Goal: Share content: Share content

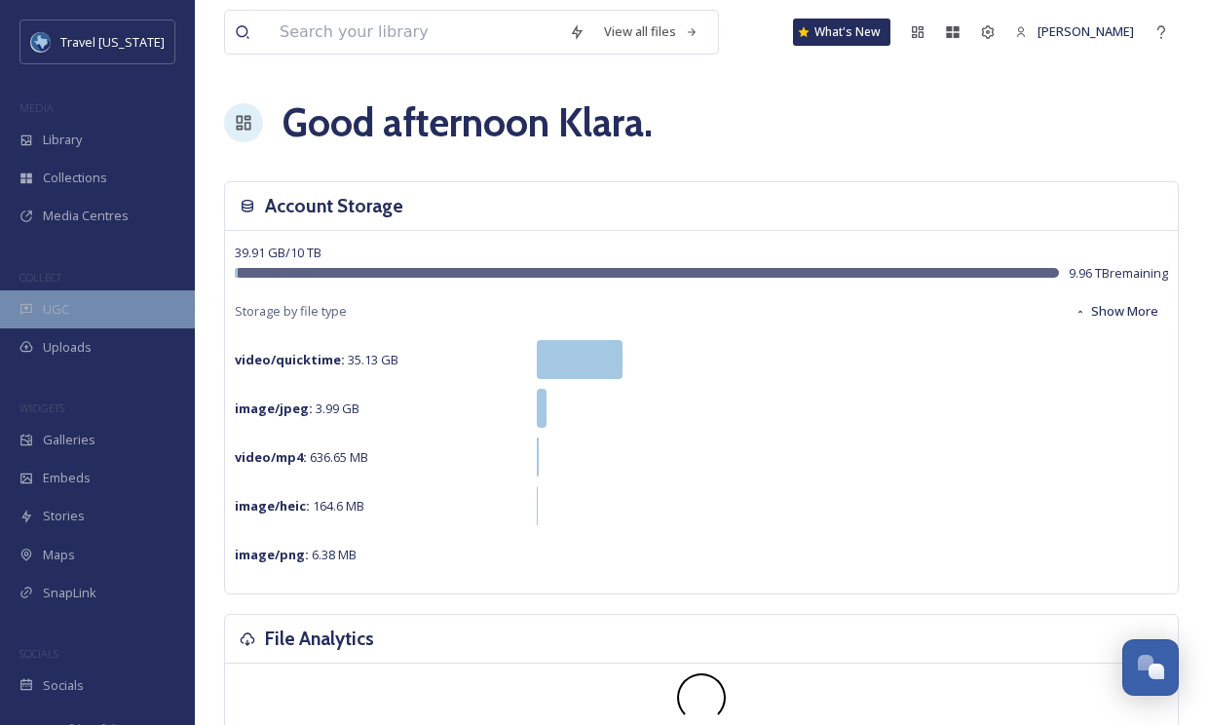
click at [84, 309] on div "UGC" at bounding box center [97, 309] width 195 height 38
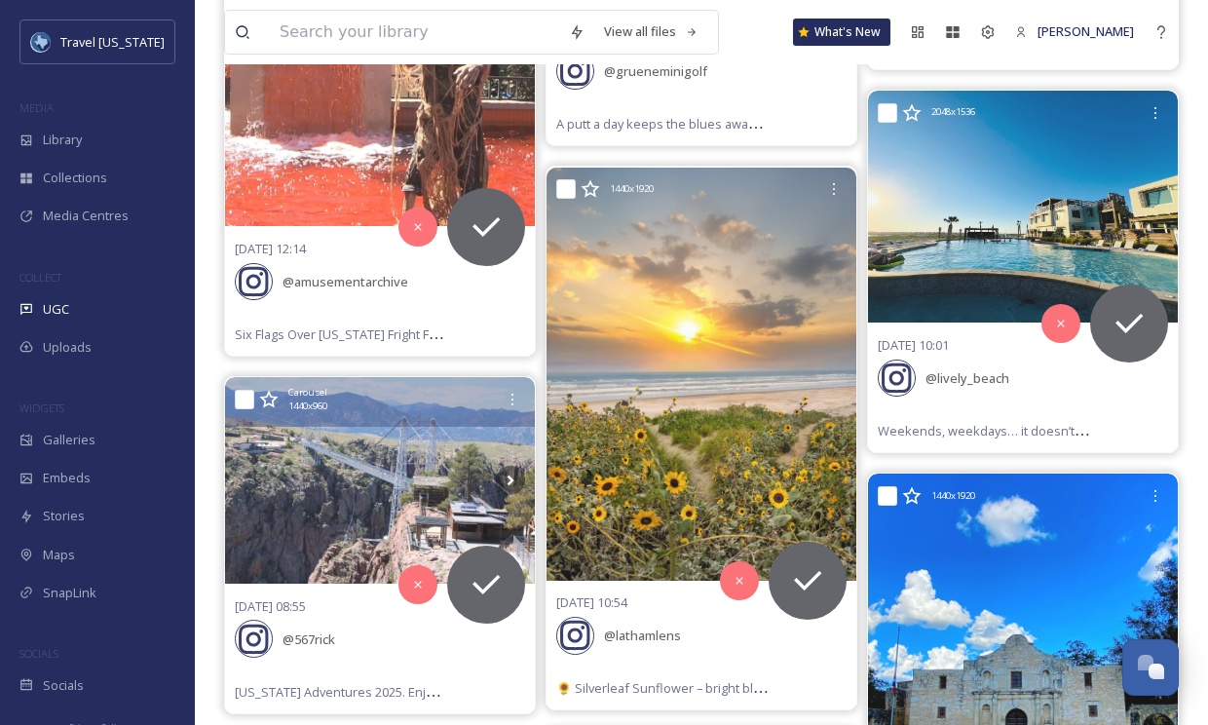
scroll to position [1268, 0]
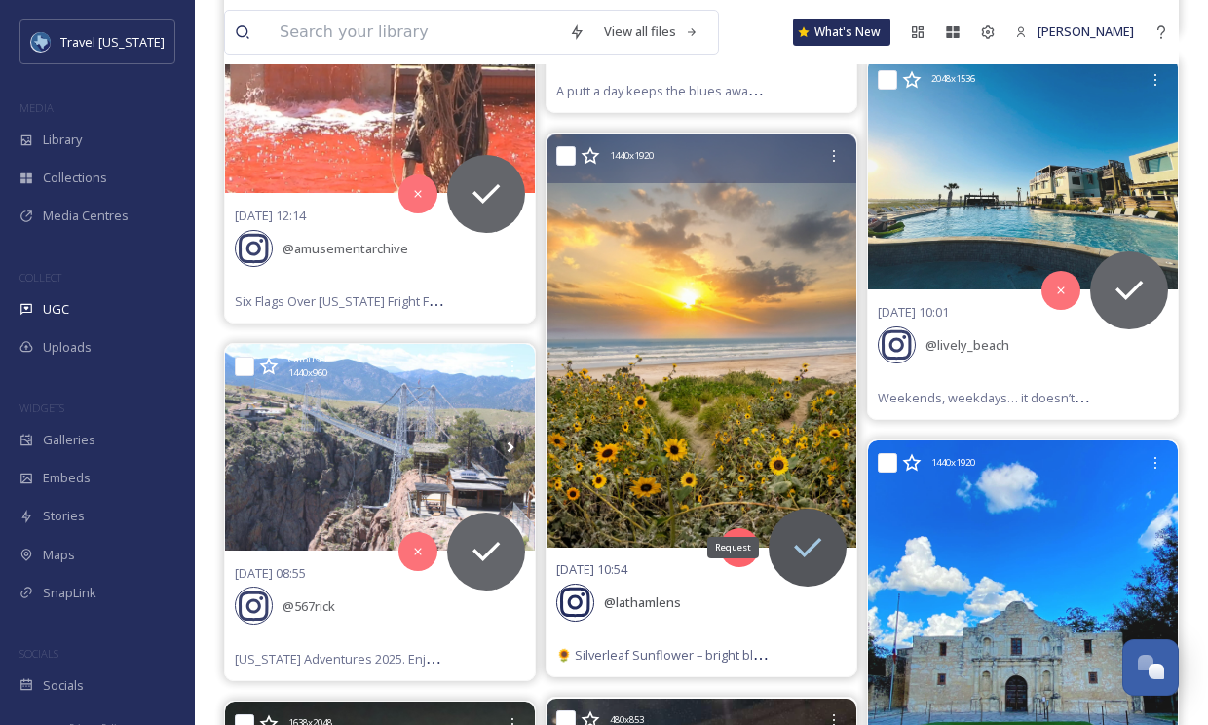
click at [818, 543] on icon at bounding box center [807, 547] width 39 height 39
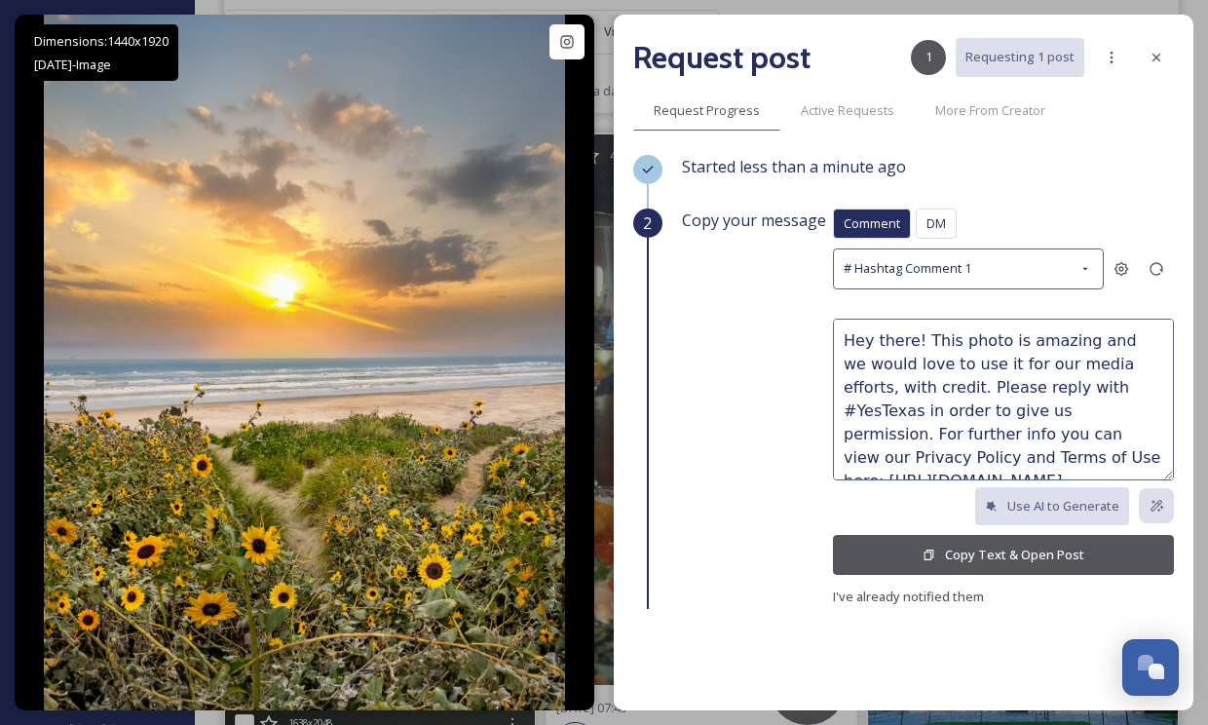
click at [952, 545] on button "Copy Text & Open Post" at bounding box center [1003, 555] width 341 height 40
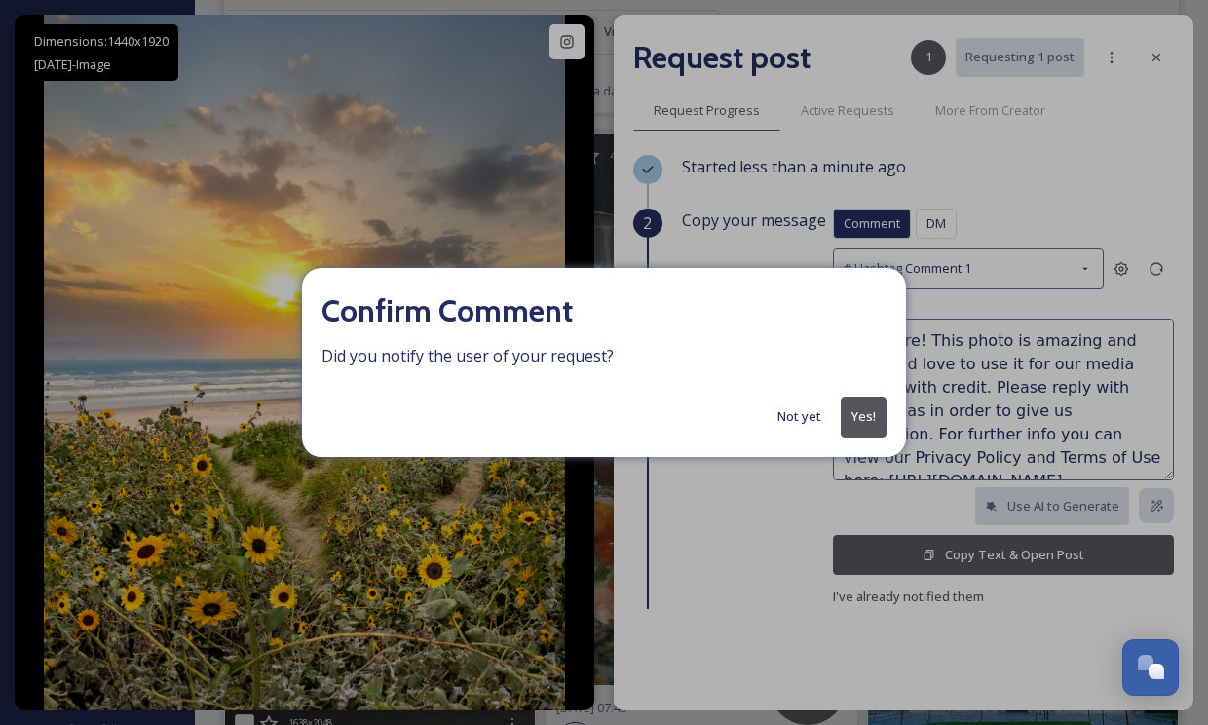
click at [867, 415] on button "Yes!" at bounding box center [864, 416] width 46 height 40
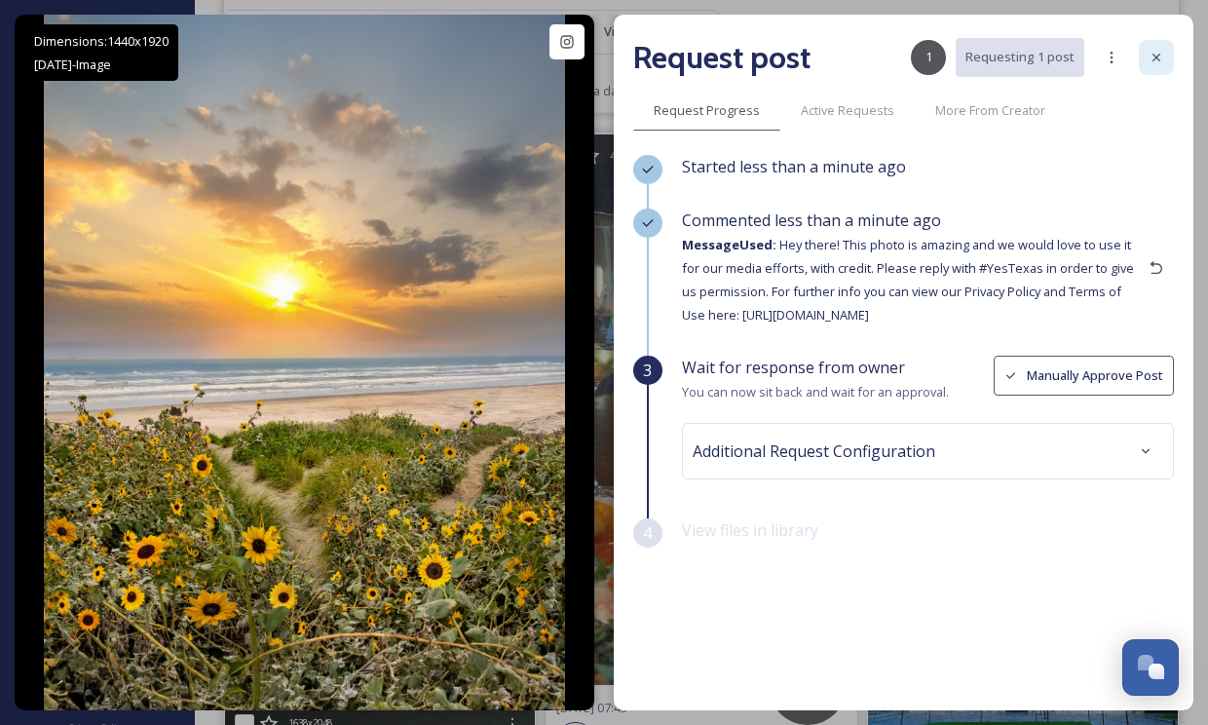
click at [1158, 56] on icon at bounding box center [1156, 58] width 8 height 8
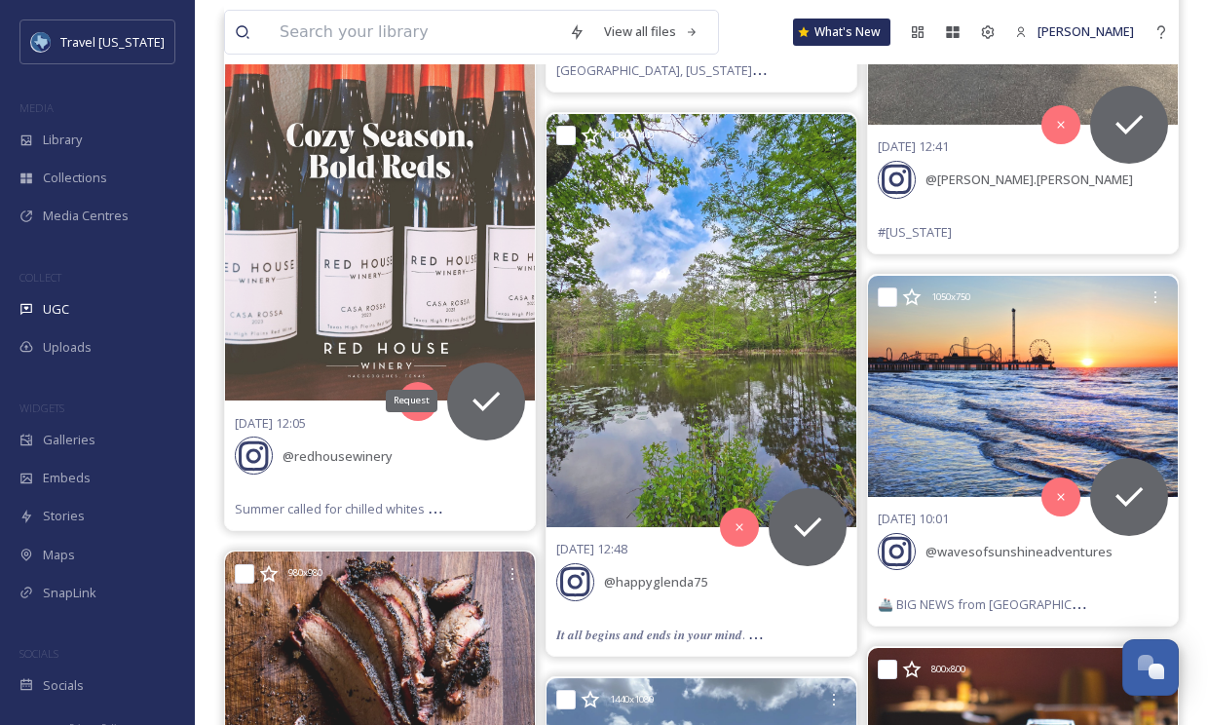
scroll to position [4056, 0]
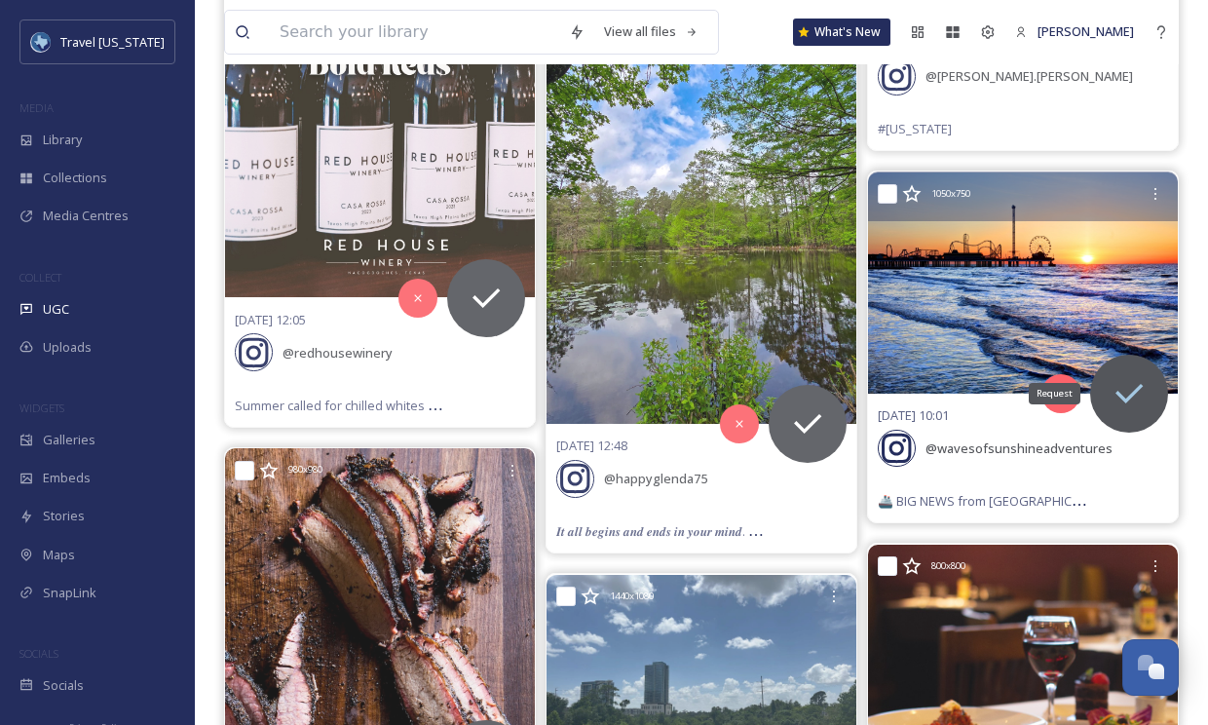
click at [1135, 387] on icon at bounding box center [1128, 393] width 39 height 39
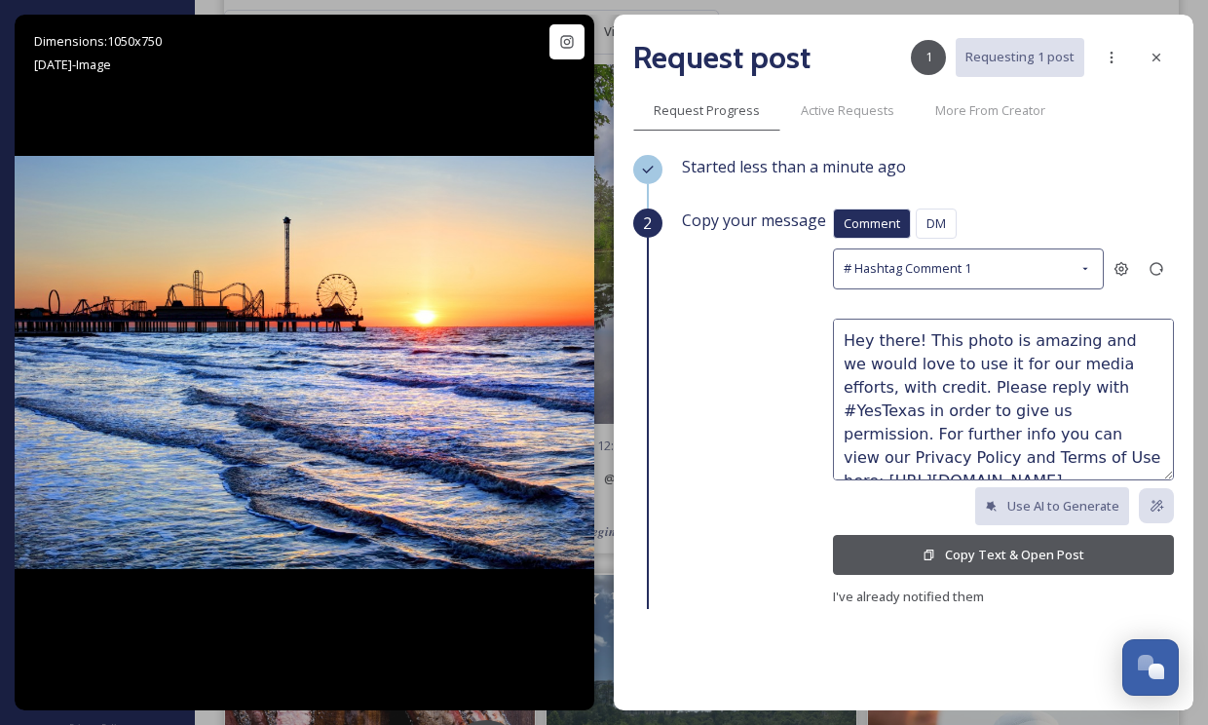
click at [913, 547] on button "Copy Text & Open Post" at bounding box center [1003, 555] width 341 height 40
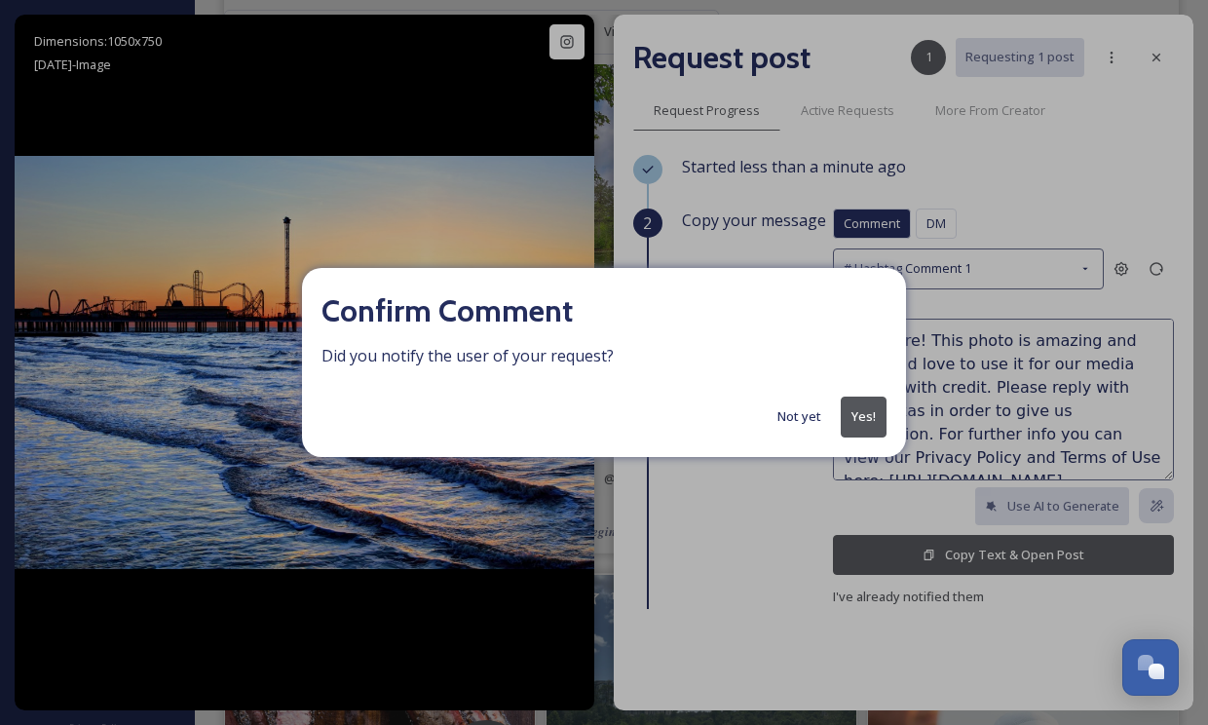
click at [789, 415] on button "Not yet" at bounding box center [799, 416] width 63 height 38
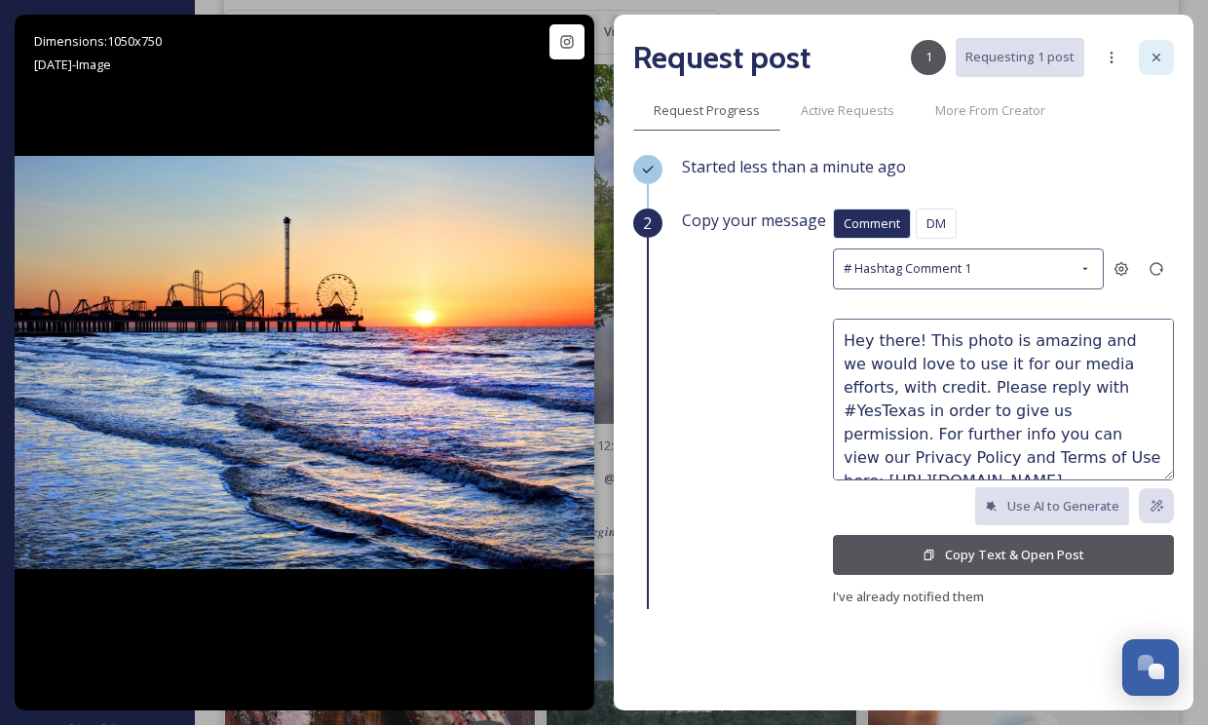
click at [1153, 66] on div at bounding box center [1156, 57] width 35 height 35
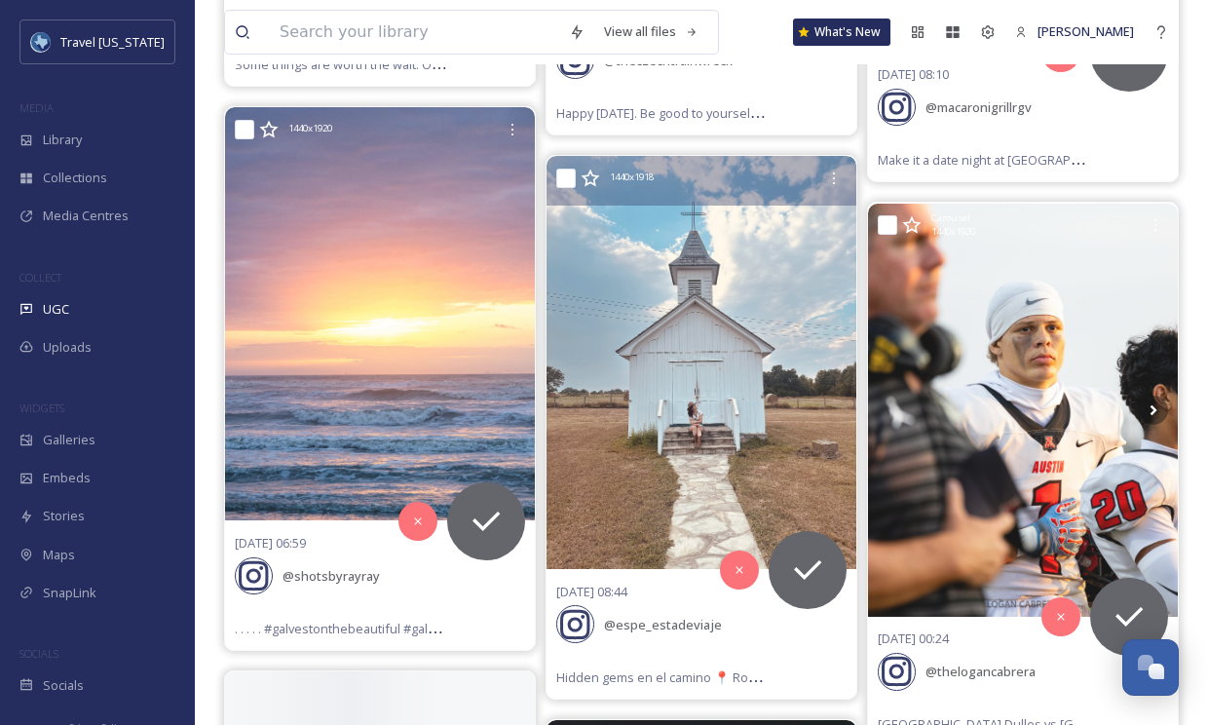
scroll to position [4861, 0]
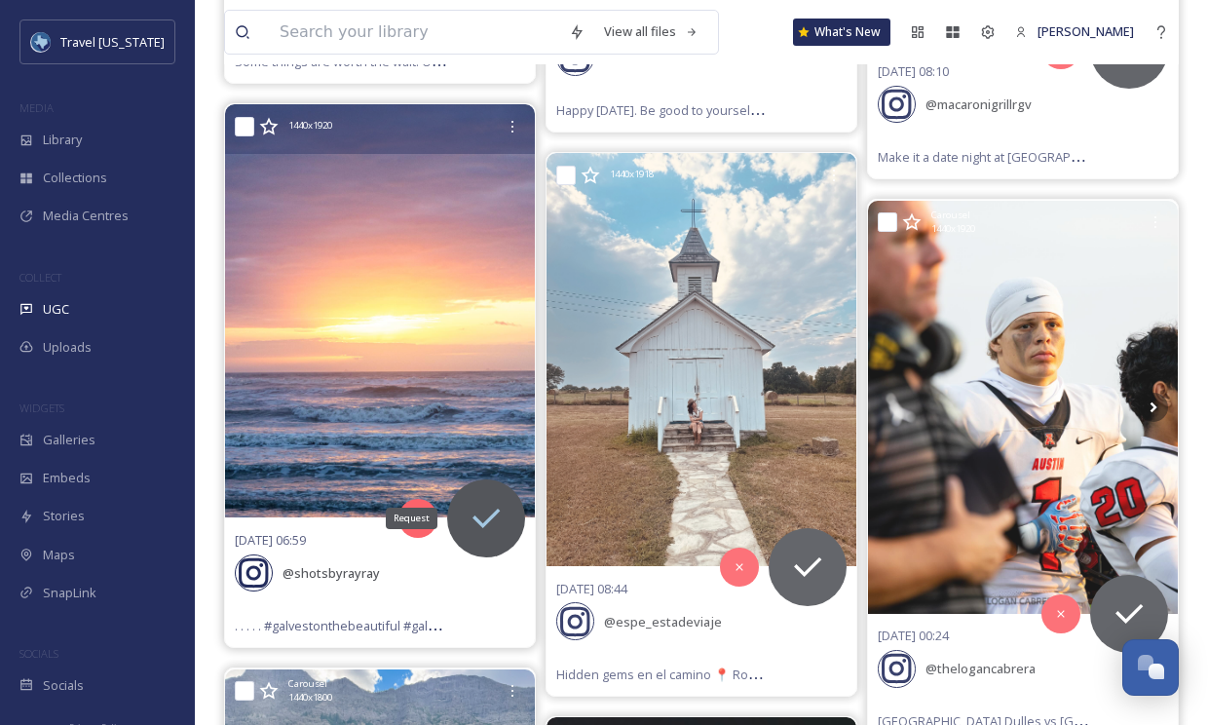
click at [476, 506] on icon at bounding box center [486, 518] width 39 height 39
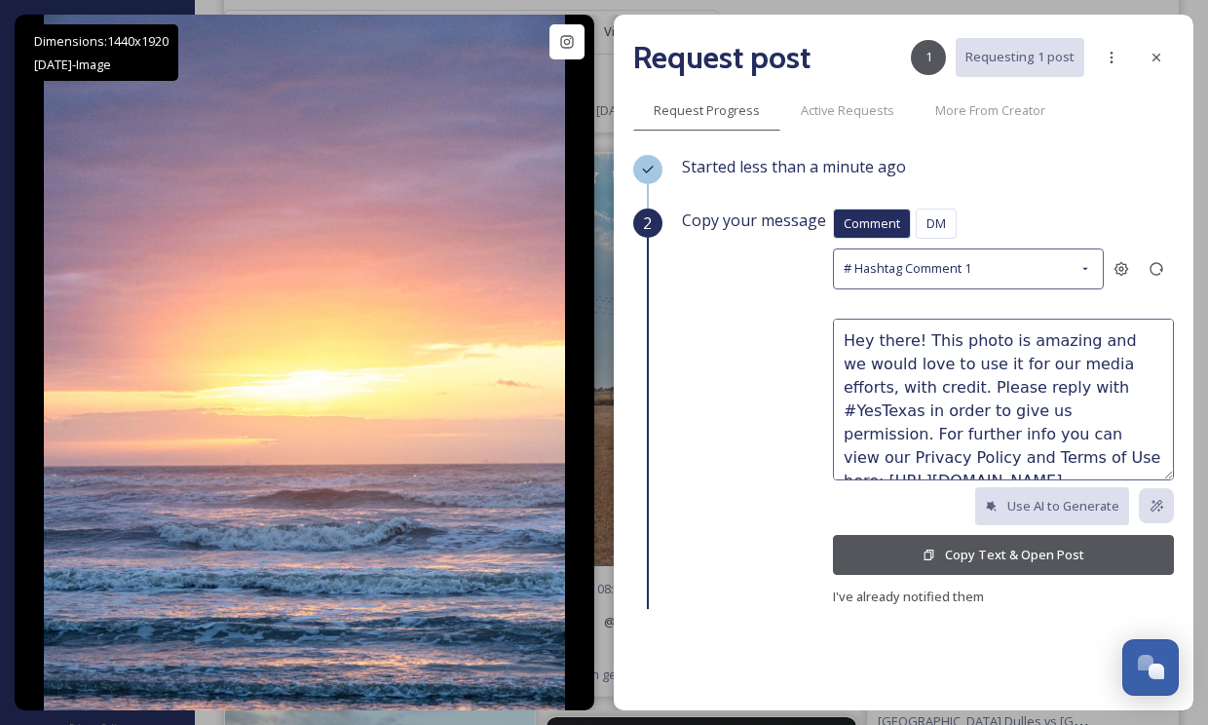
click at [937, 564] on button "Copy Text & Open Post" at bounding box center [1003, 555] width 341 height 40
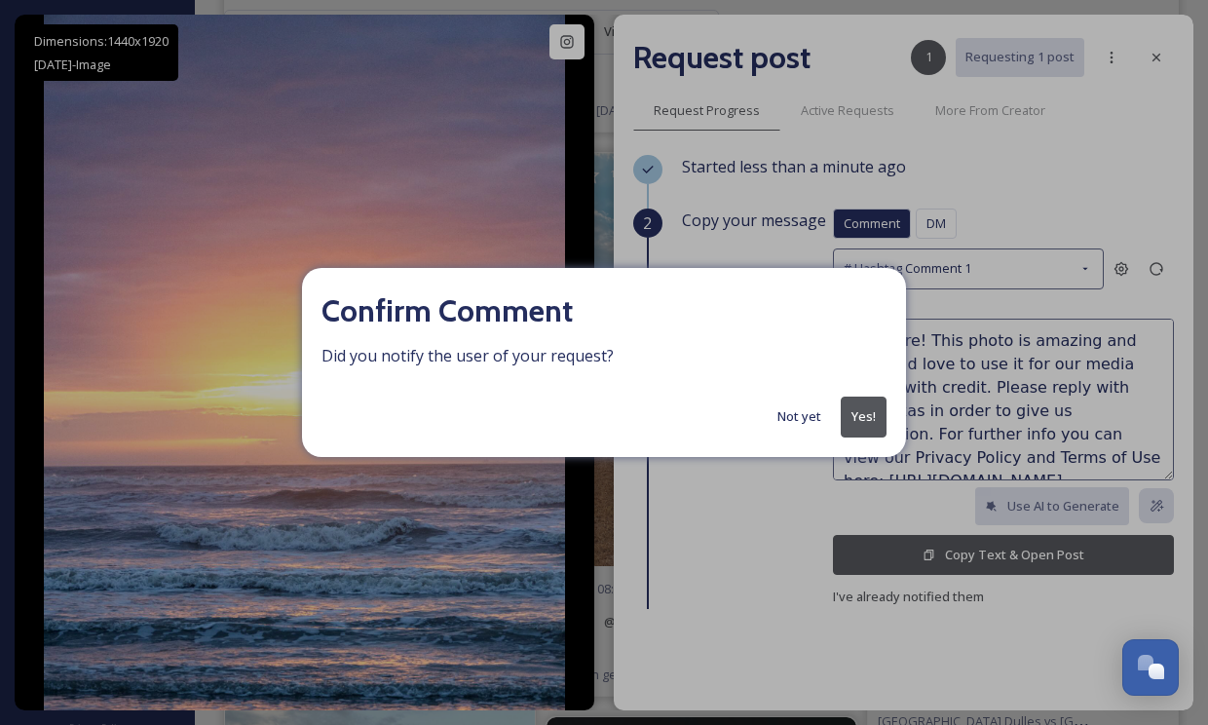
click at [803, 421] on button "Not yet" at bounding box center [799, 416] width 63 height 38
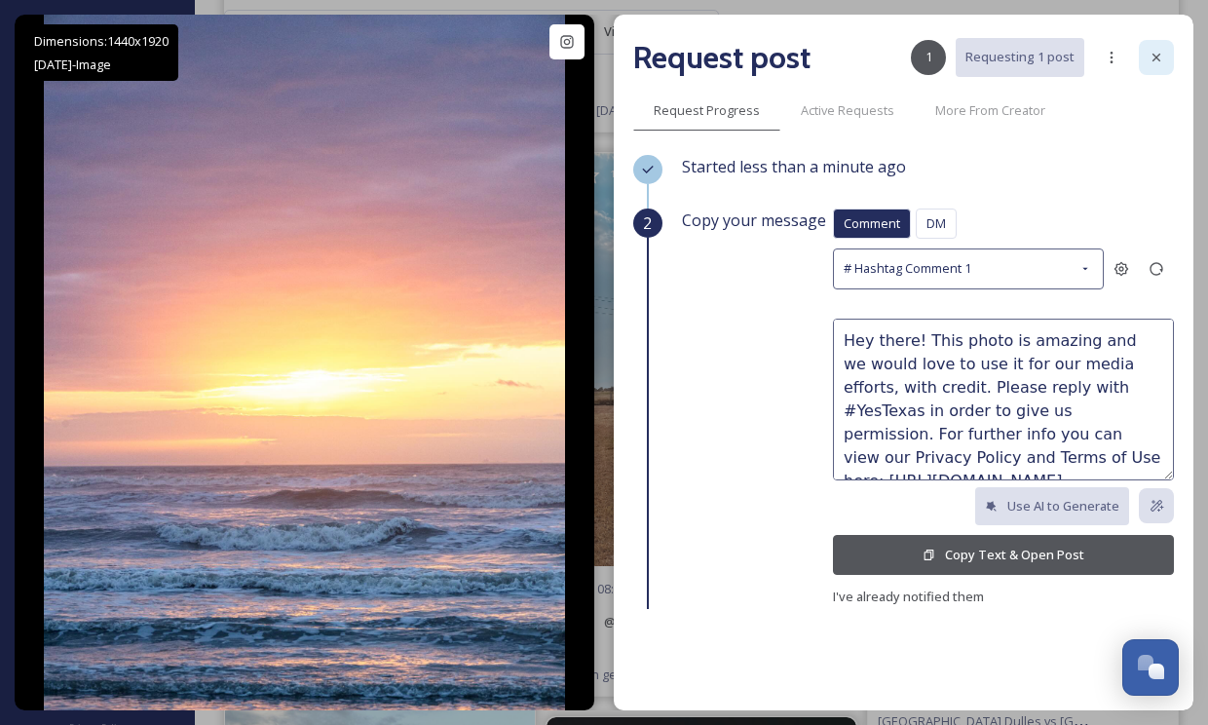
click at [1151, 59] on icon at bounding box center [1156, 58] width 16 height 16
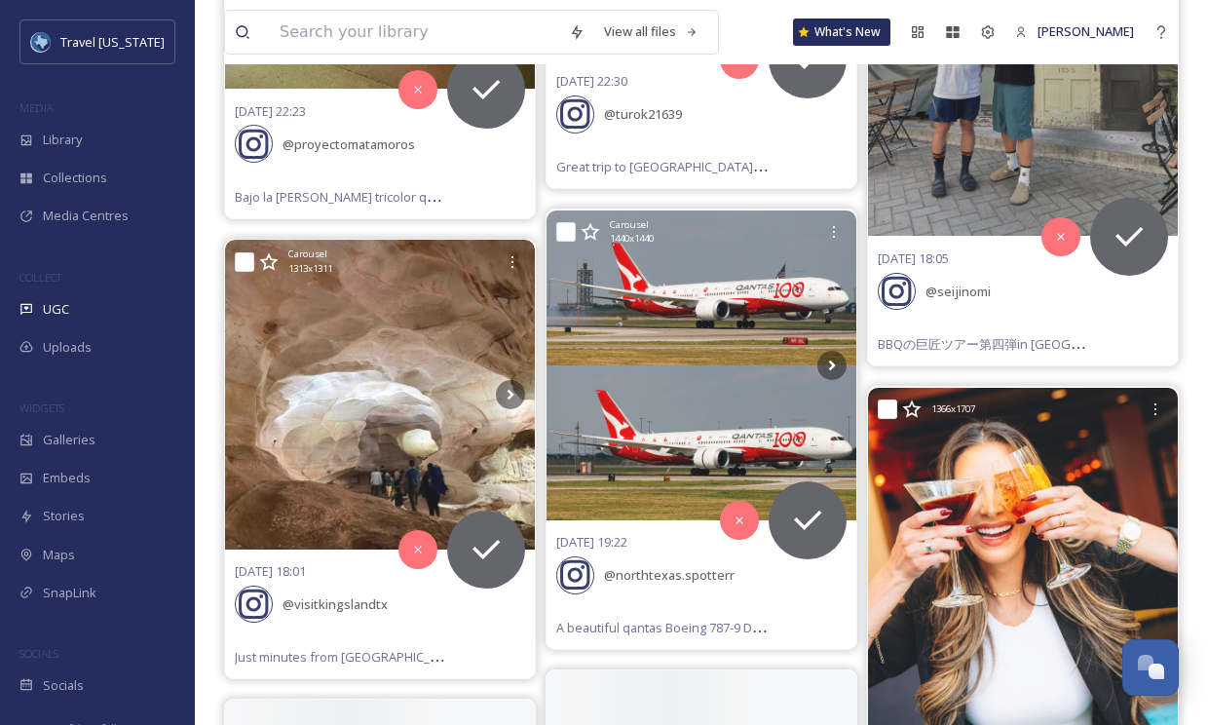
scroll to position [6845, 0]
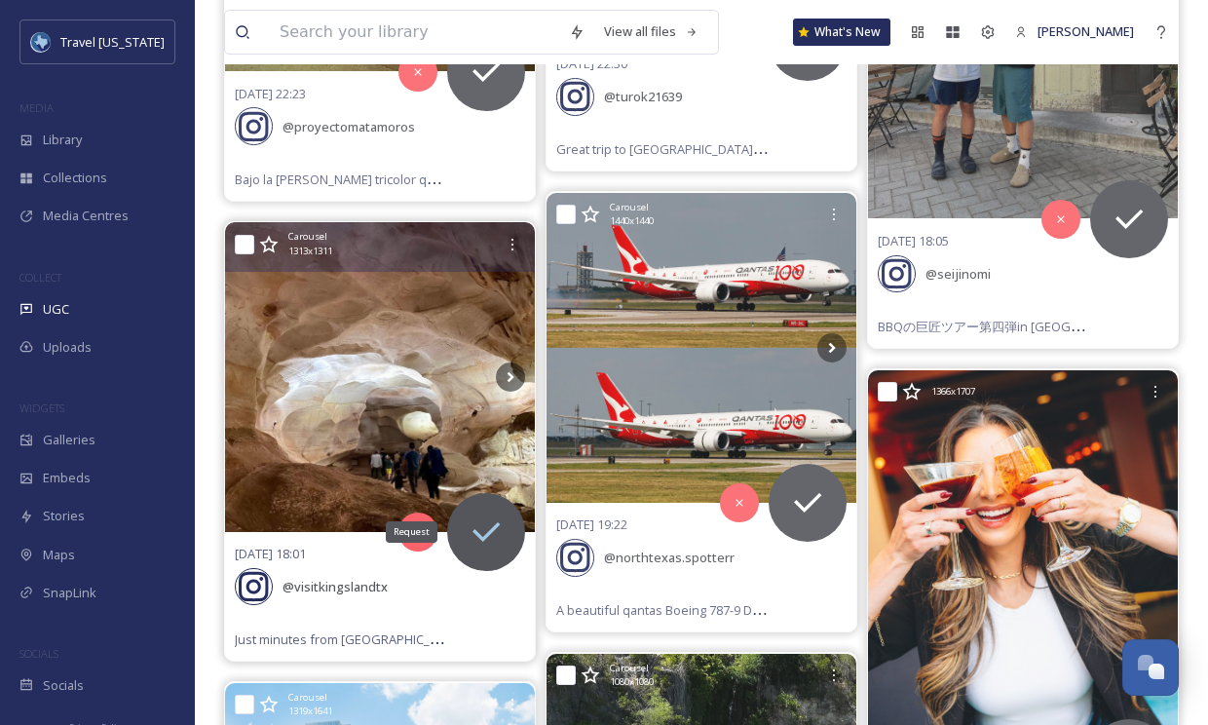
click at [482, 522] on icon at bounding box center [486, 531] width 39 height 39
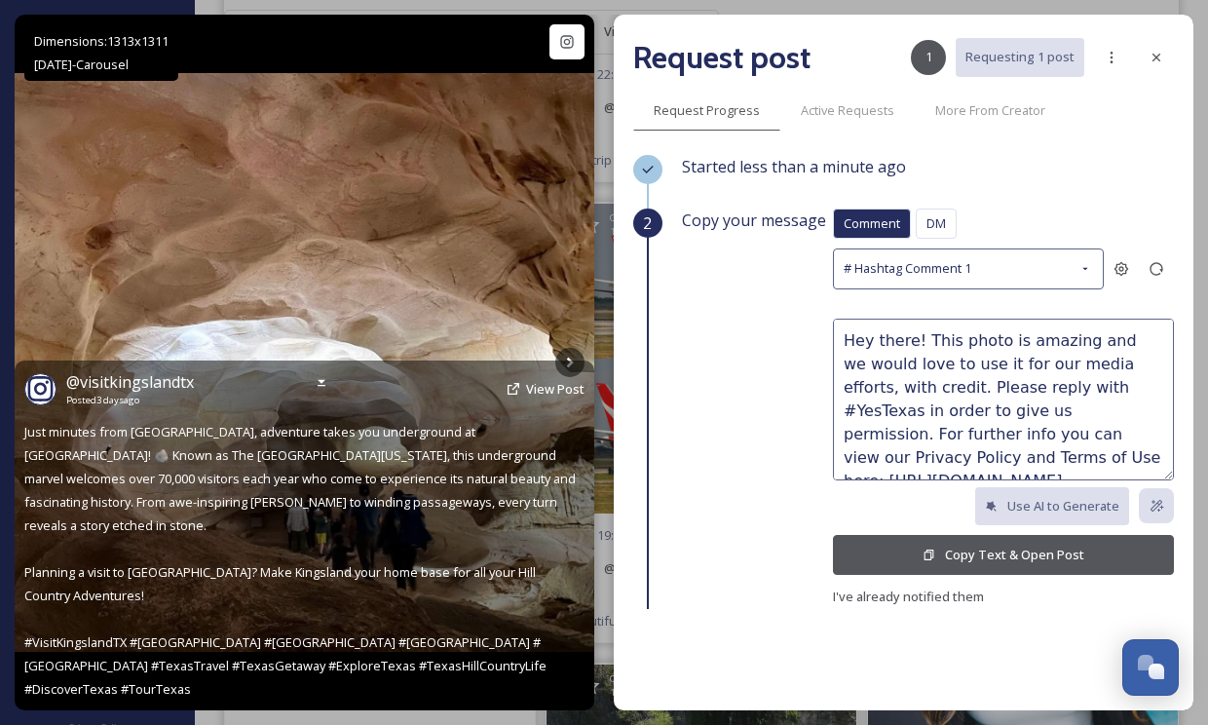
scroll to position [6819, 0]
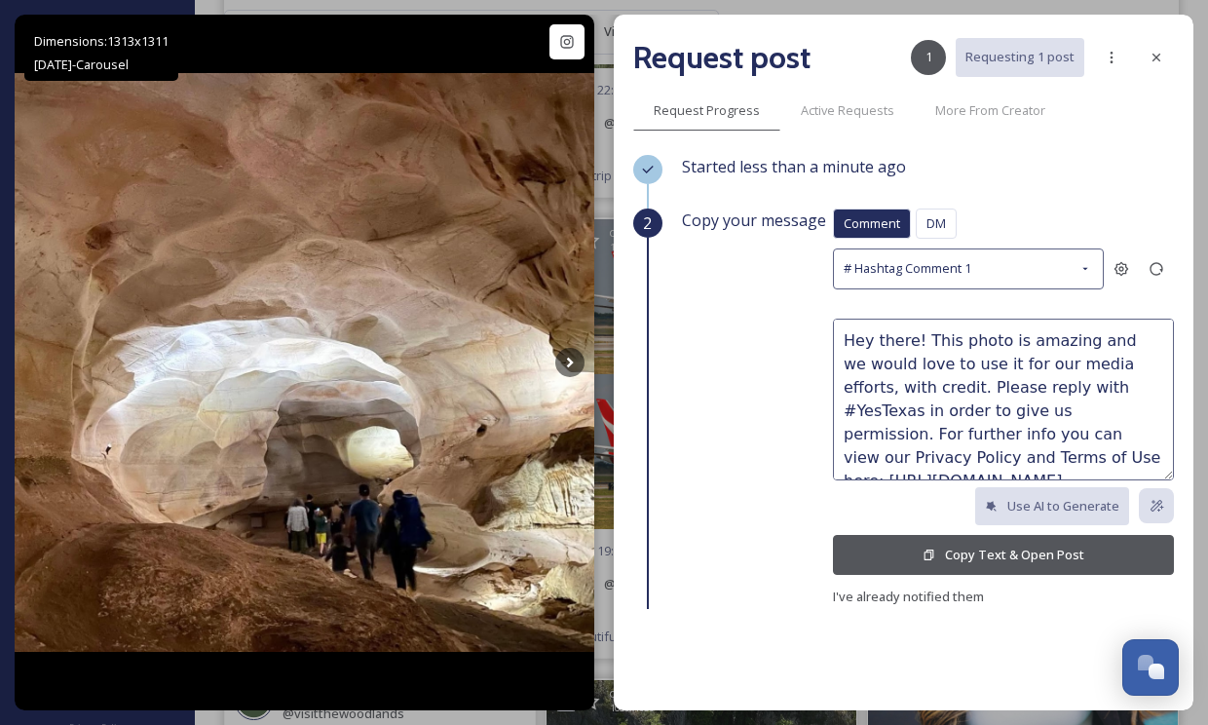
click at [1117, 547] on button "Copy Text & Open Post" at bounding box center [1003, 555] width 341 height 40
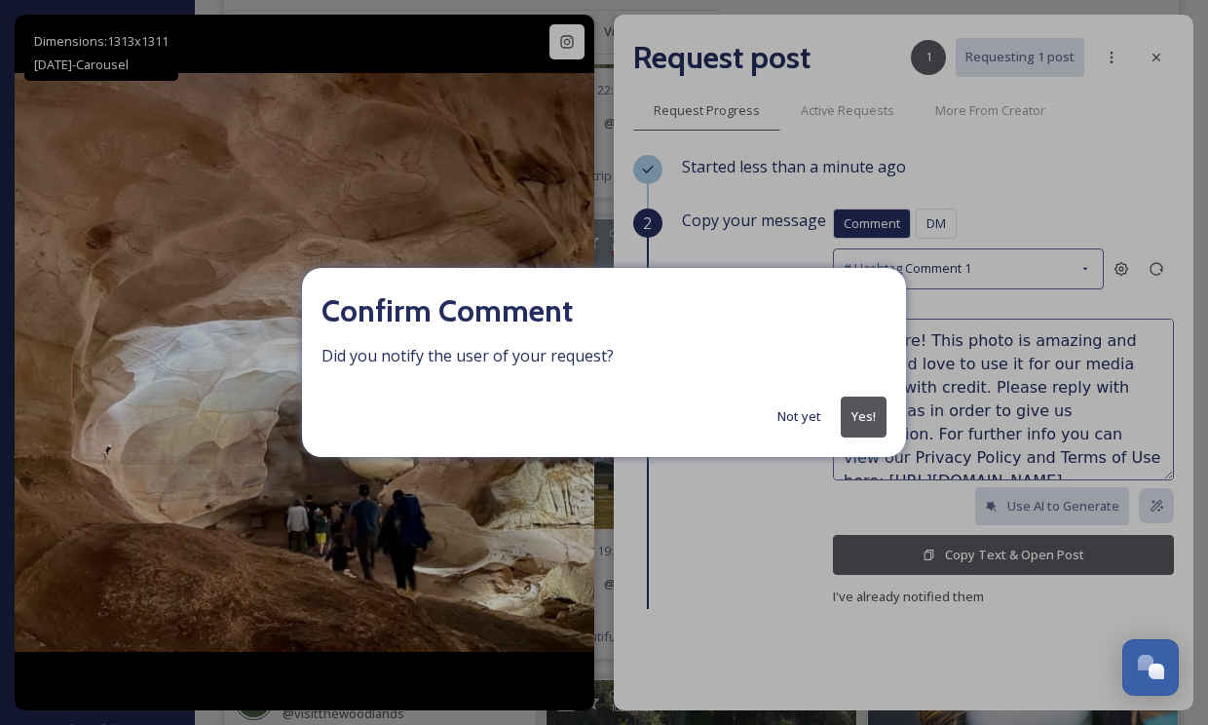
click at [858, 411] on button "Yes!" at bounding box center [864, 416] width 46 height 40
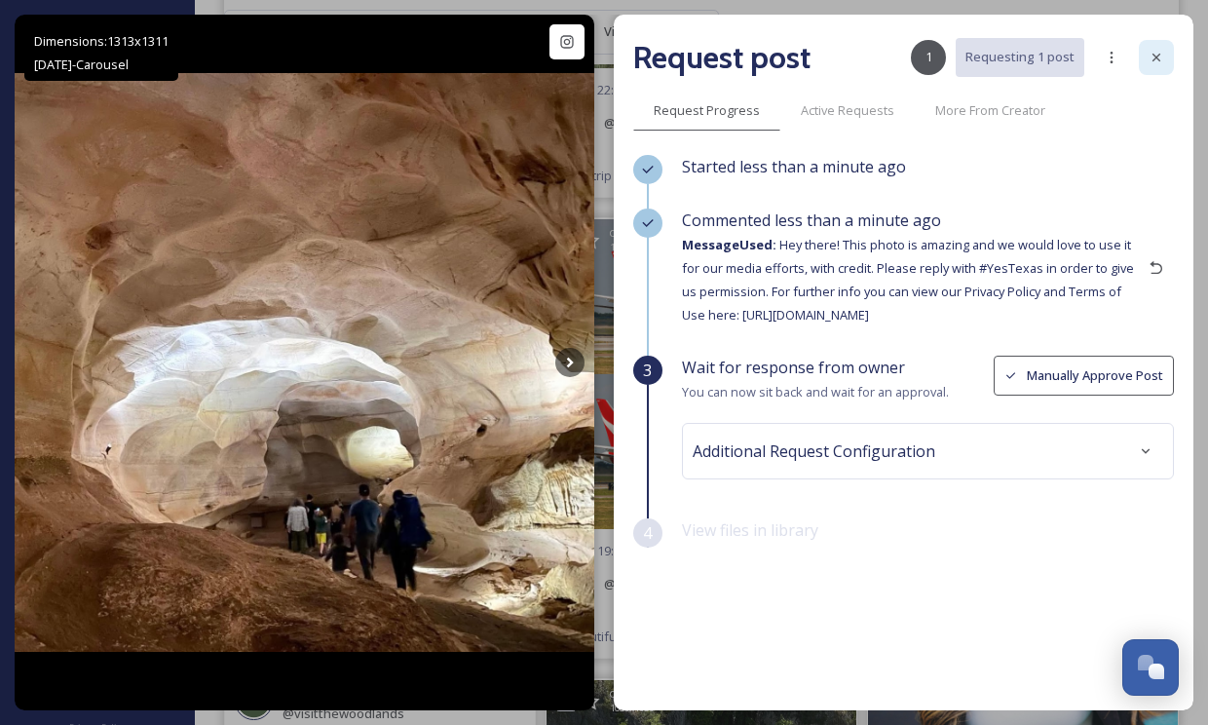
click at [1149, 68] on div at bounding box center [1156, 57] width 35 height 35
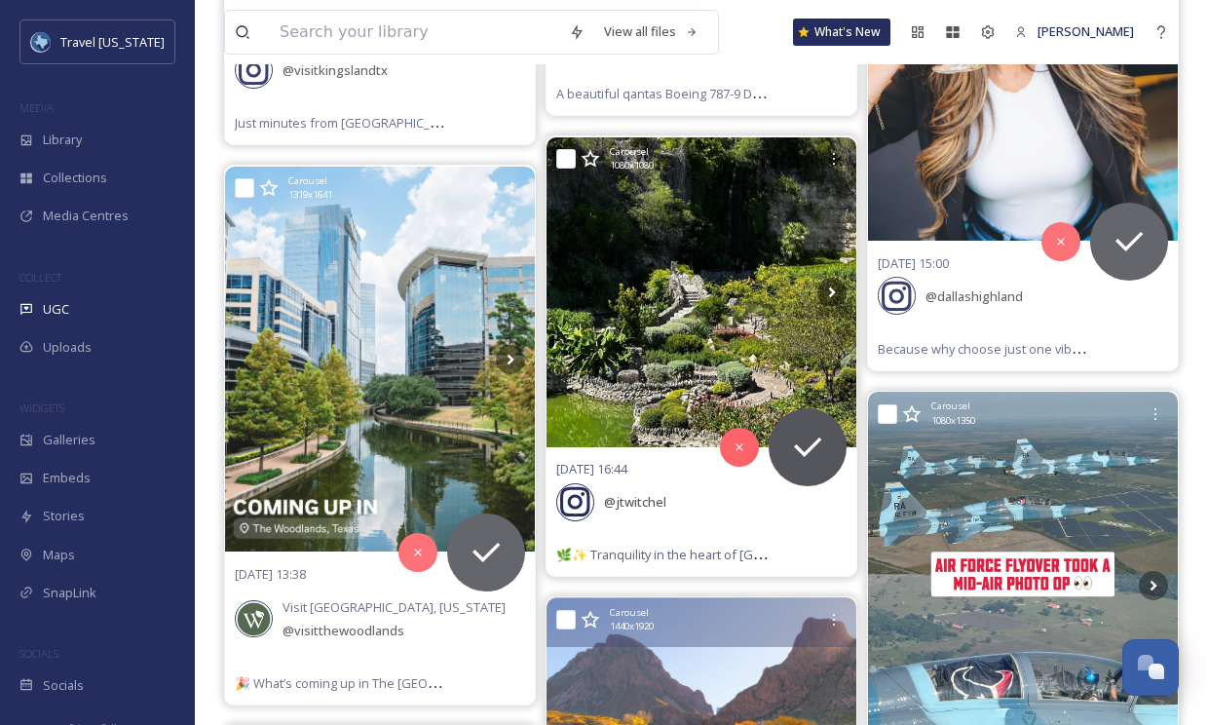
scroll to position [7364, 0]
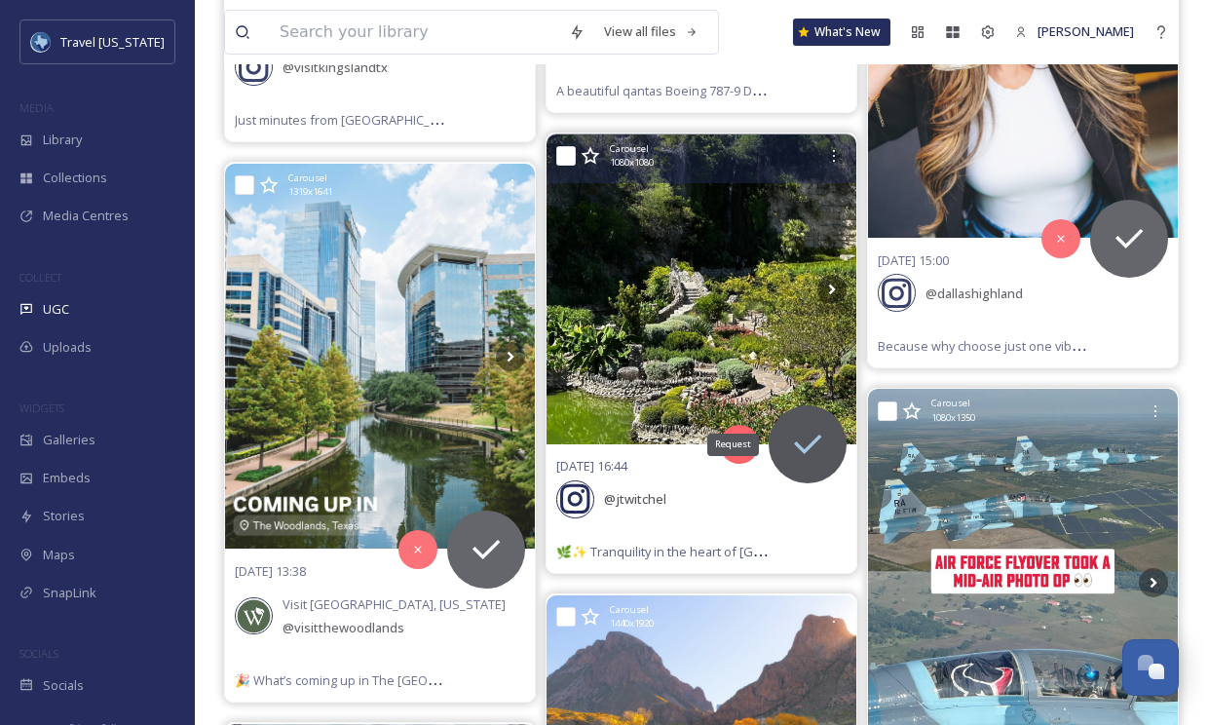
click at [818, 431] on icon at bounding box center [807, 444] width 39 height 39
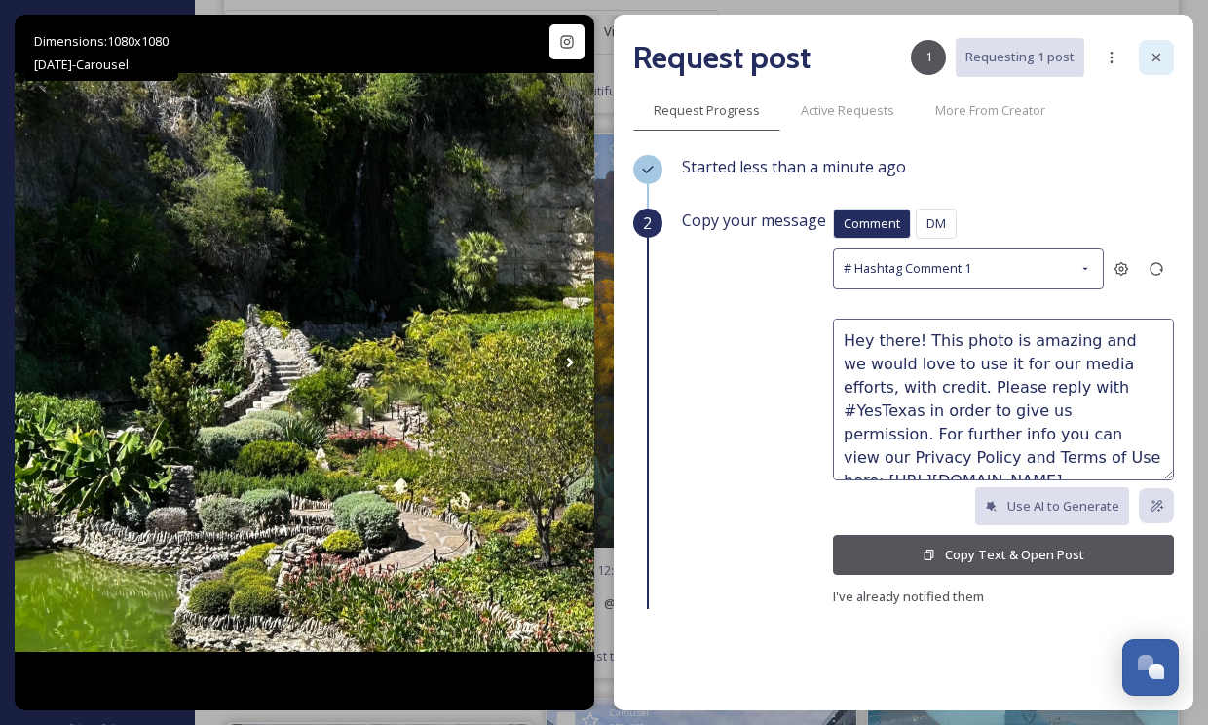
click at [1156, 63] on icon at bounding box center [1156, 58] width 16 height 16
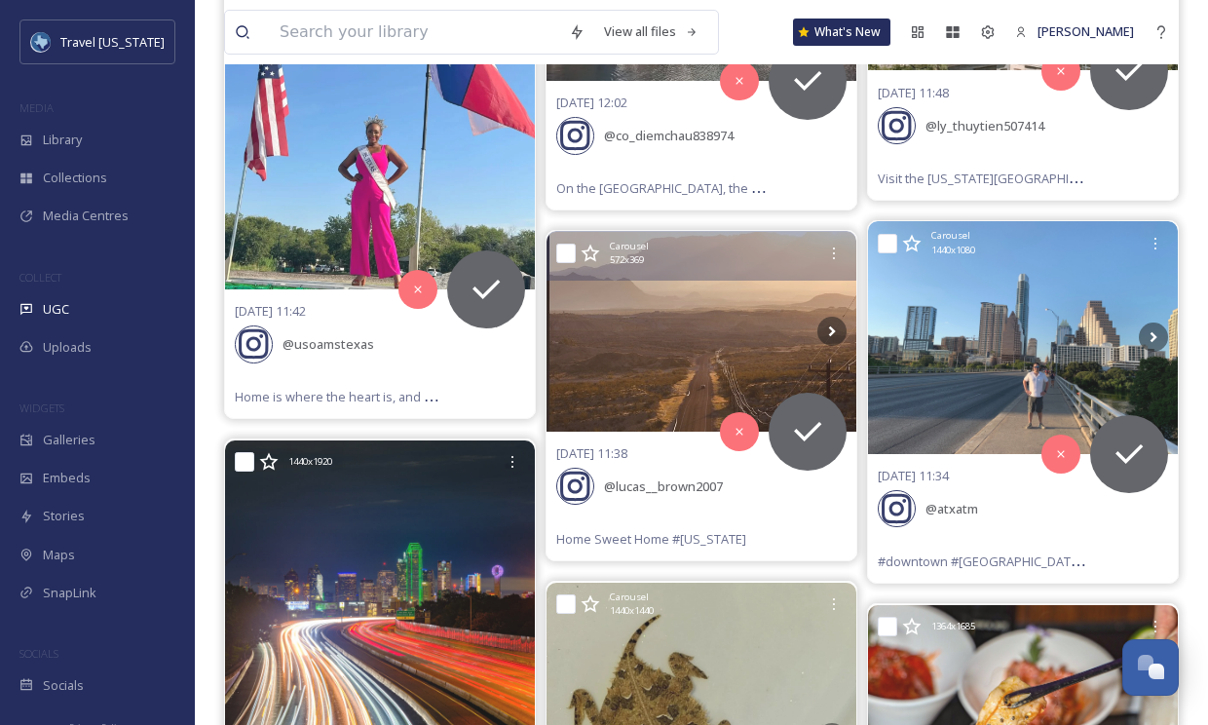
scroll to position [8659, 0]
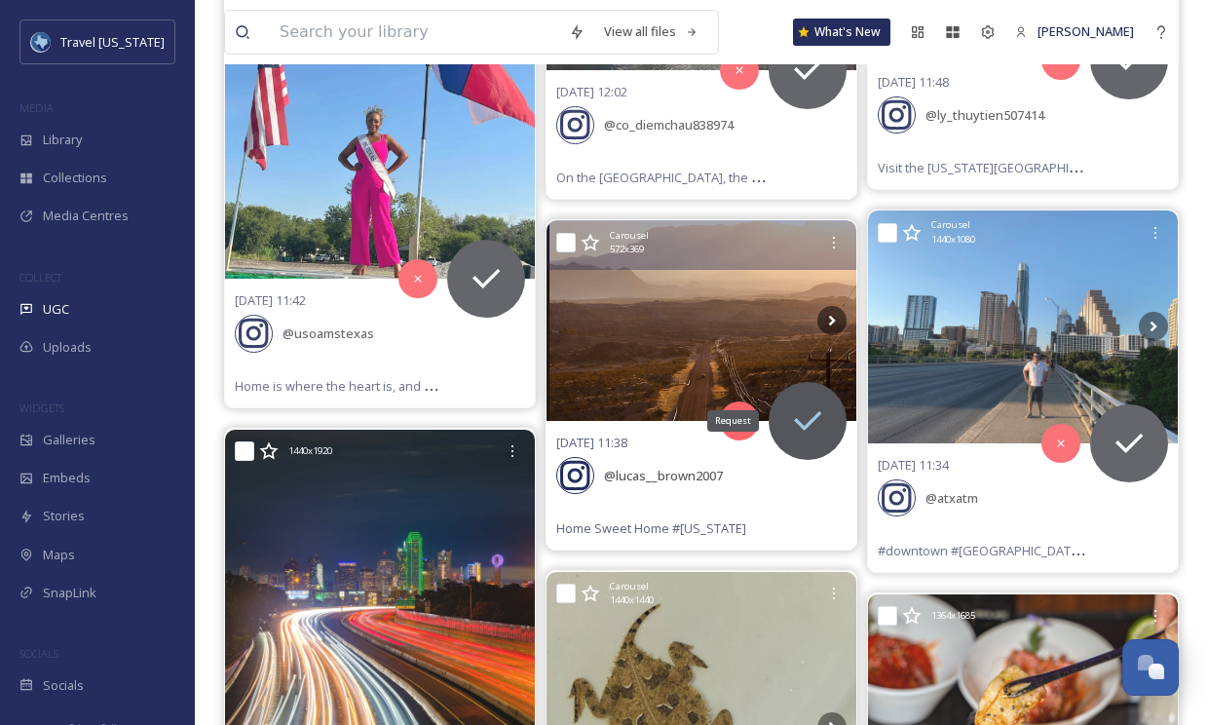
click at [820, 405] on icon at bounding box center [807, 420] width 39 height 39
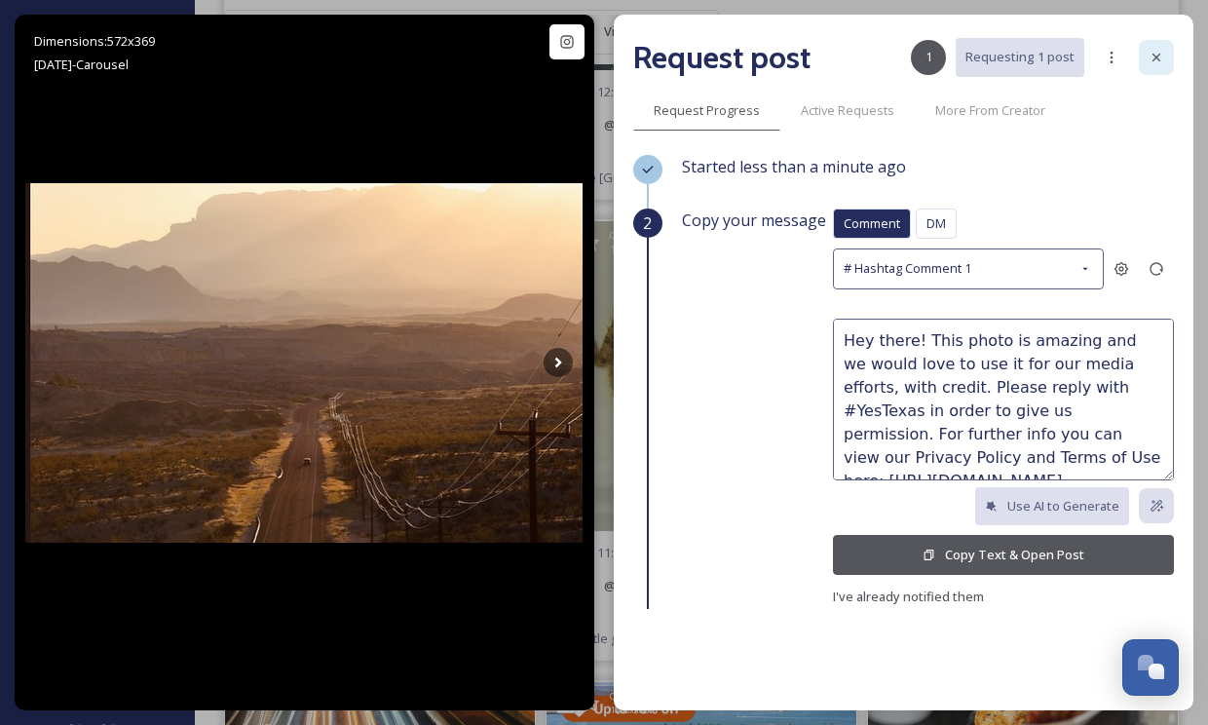
click at [1151, 56] on icon at bounding box center [1156, 58] width 16 height 16
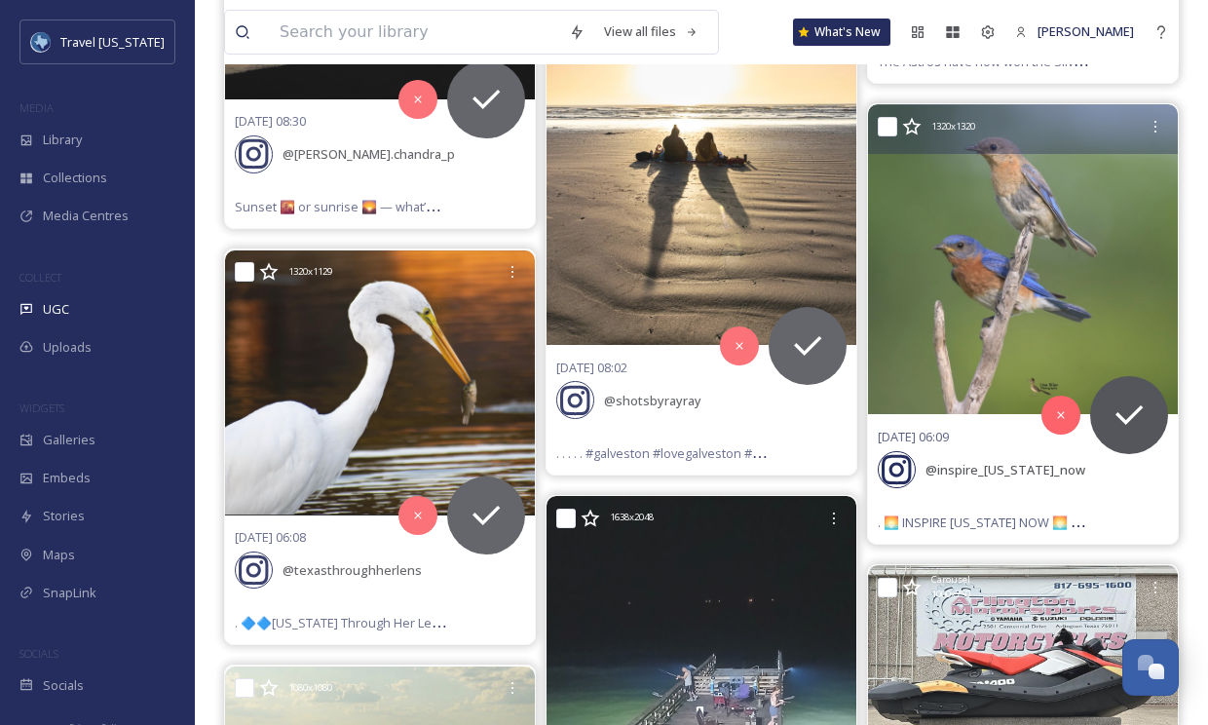
scroll to position [10204, 0]
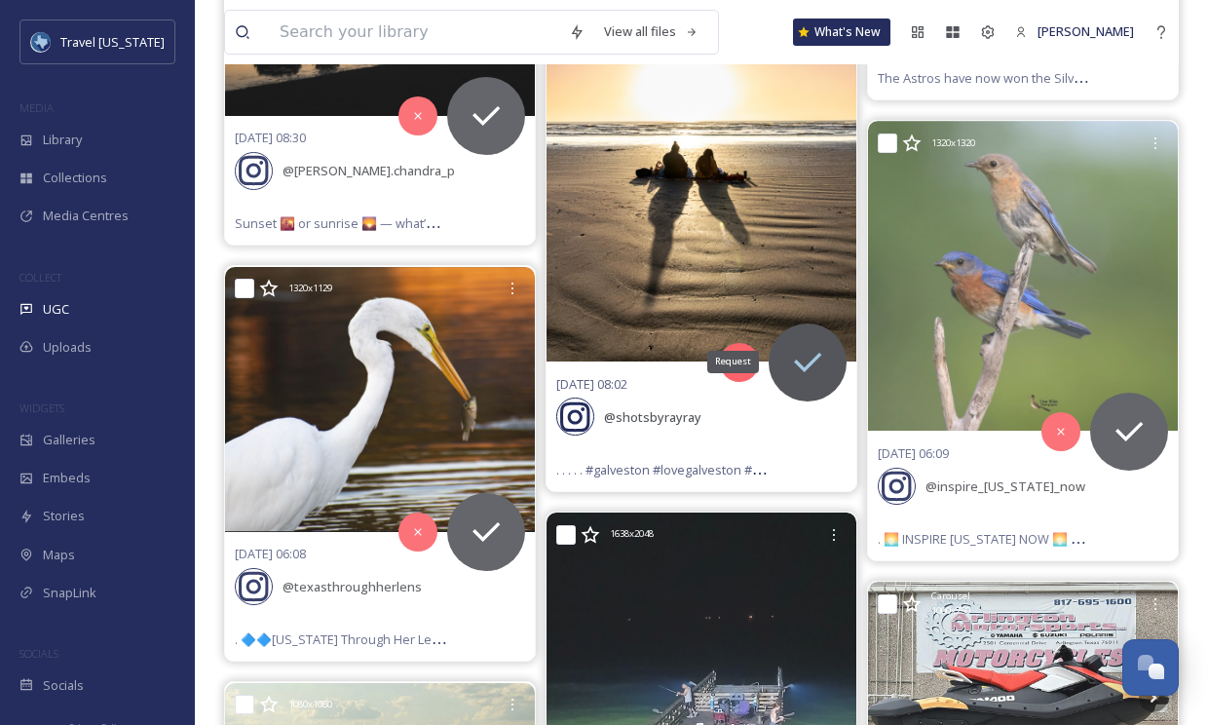
click at [821, 353] on icon at bounding box center [807, 362] width 39 height 39
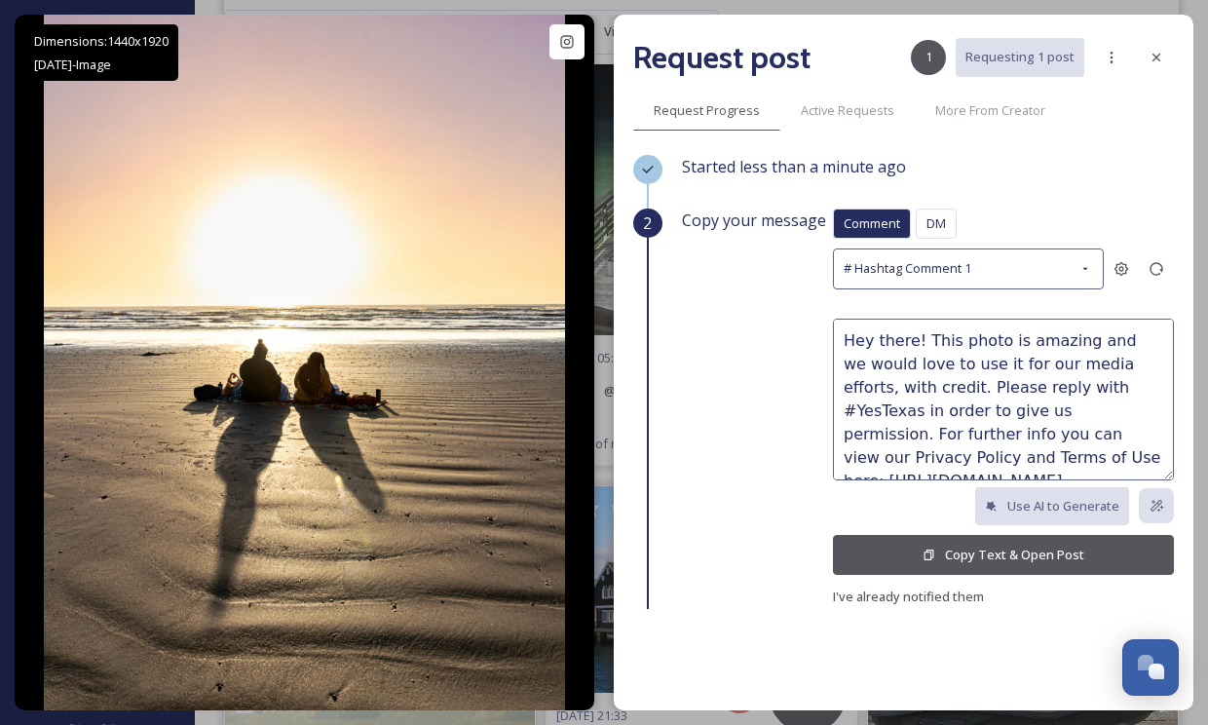
click at [930, 549] on icon at bounding box center [929, 554] width 10 height 11
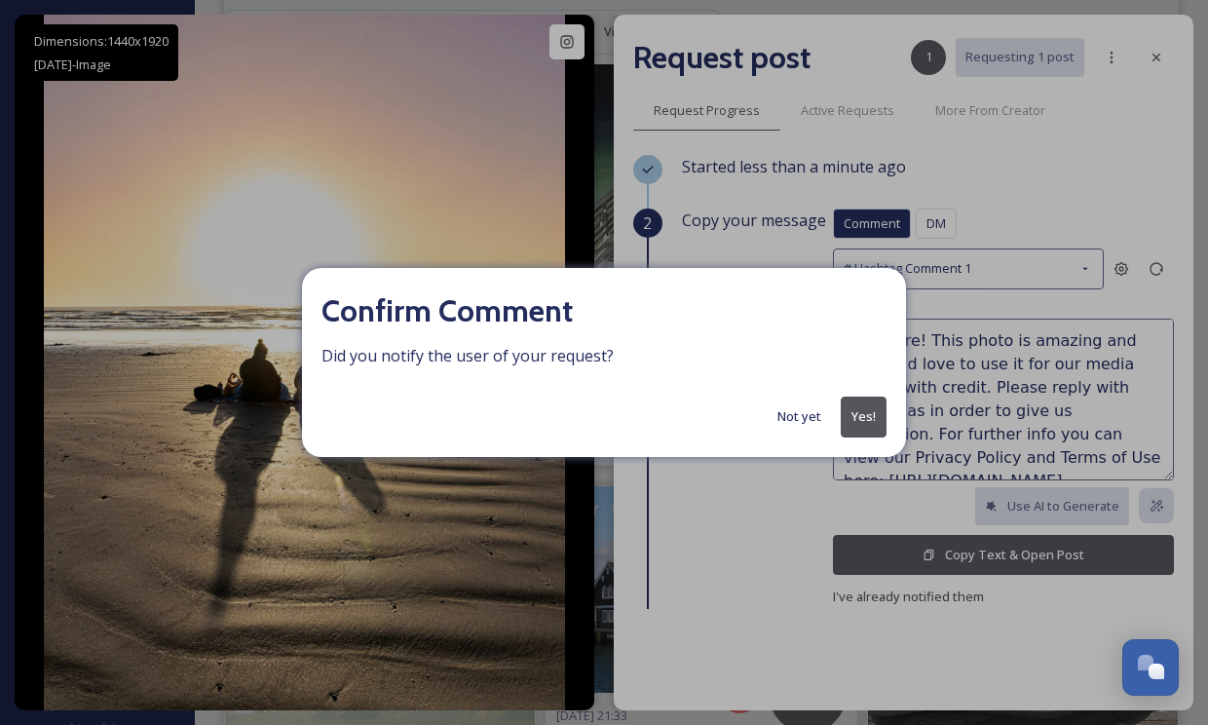
click at [865, 422] on button "Yes!" at bounding box center [864, 416] width 46 height 40
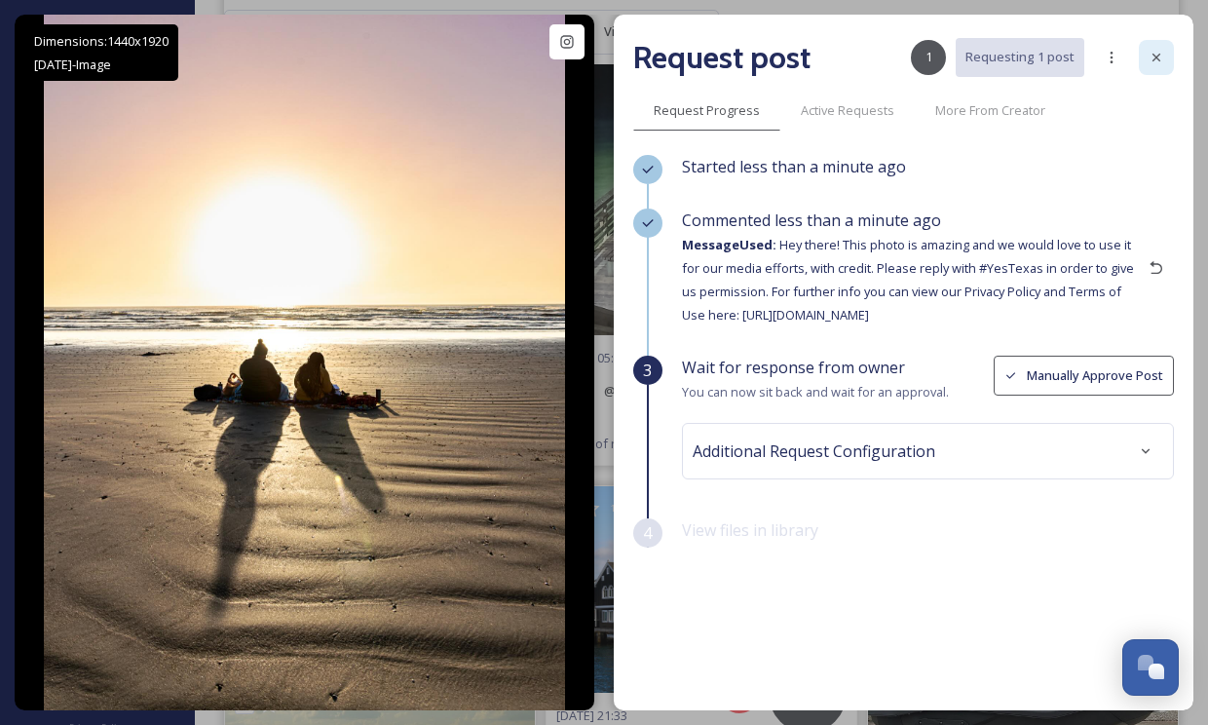
click at [1153, 51] on icon at bounding box center [1156, 58] width 16 height 16
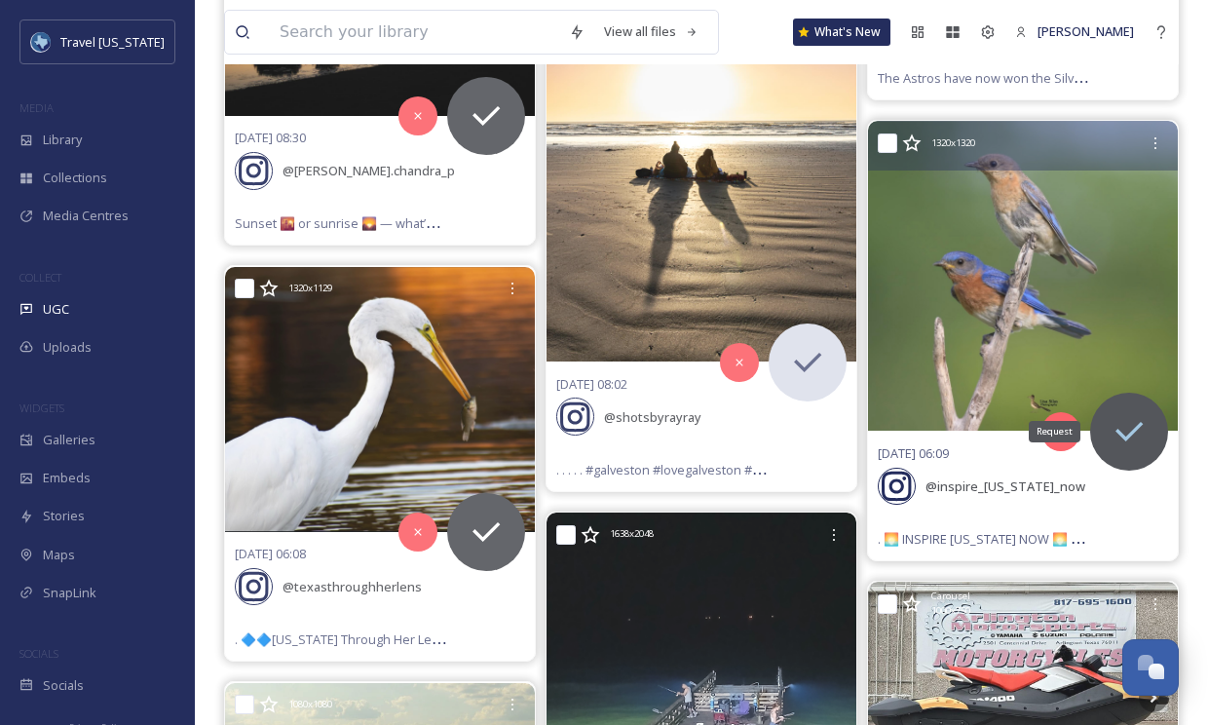
click at [1135, 422] on icon at bounding box center [1128, 431] width 39 height 39
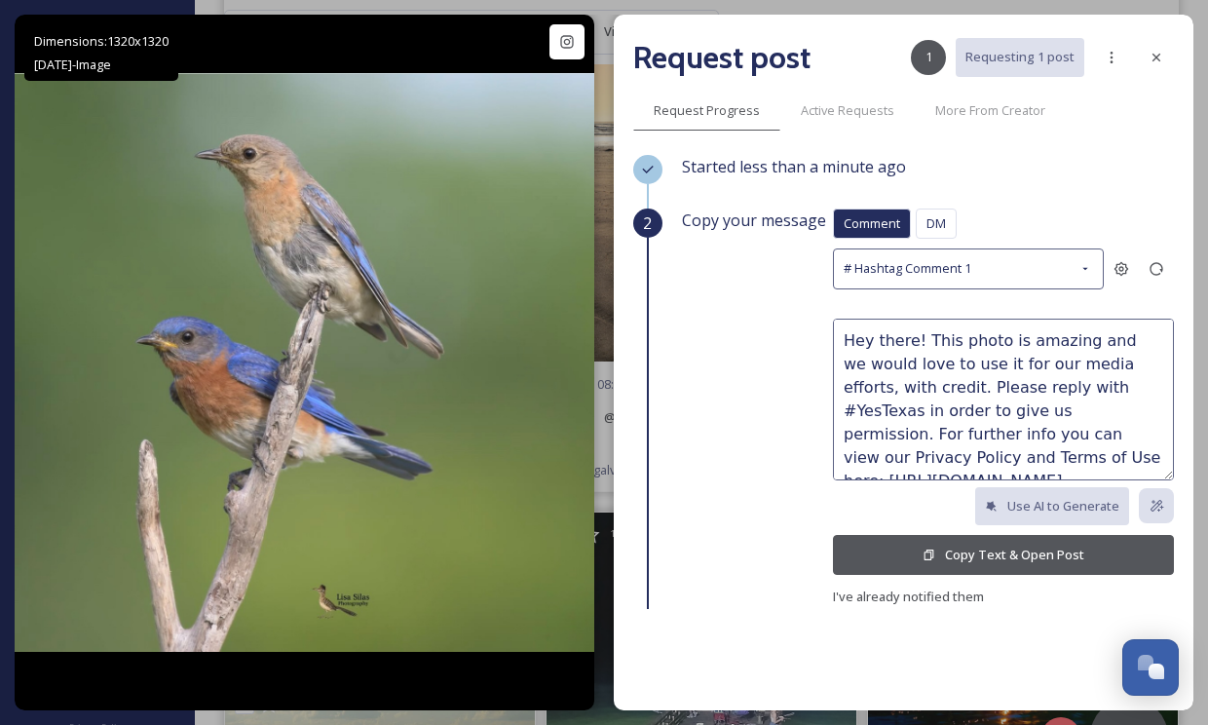
click at [868, 542] on button "Copy Text & Open Post" at bounding box center [1003, 555] width 341 height 40
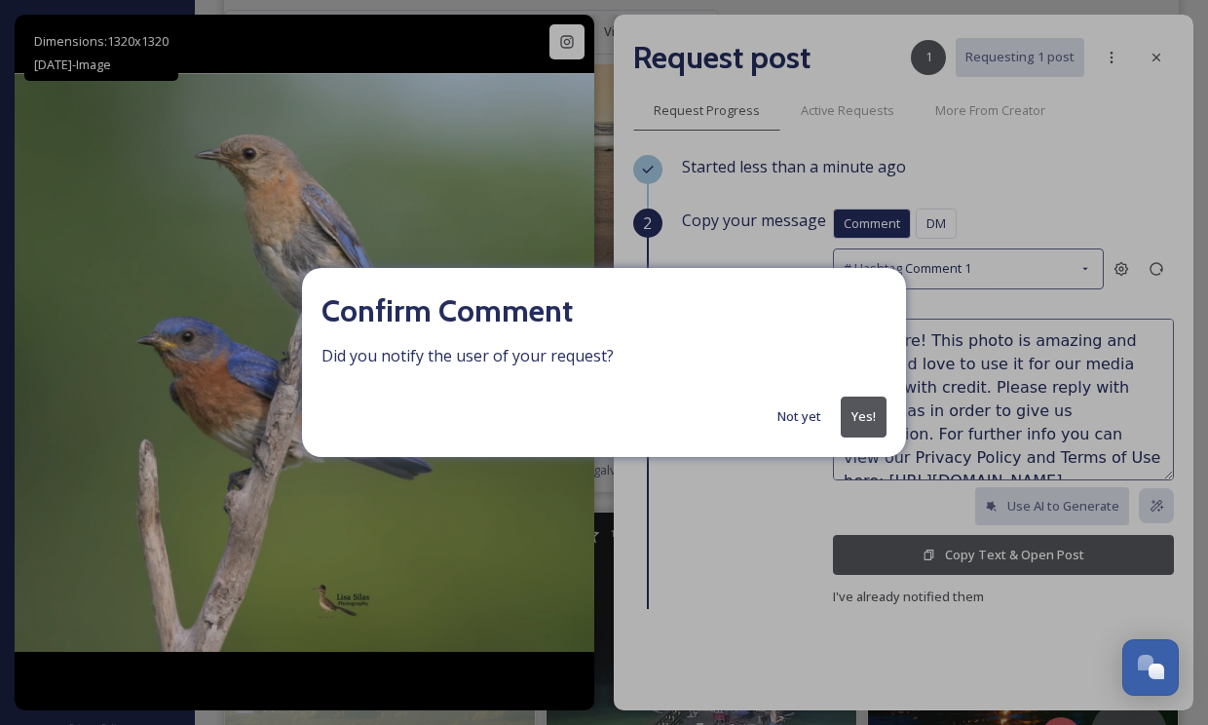
click at [871, 415] on button "Yes!" at bounding box center [864, 416] width 46 height 40
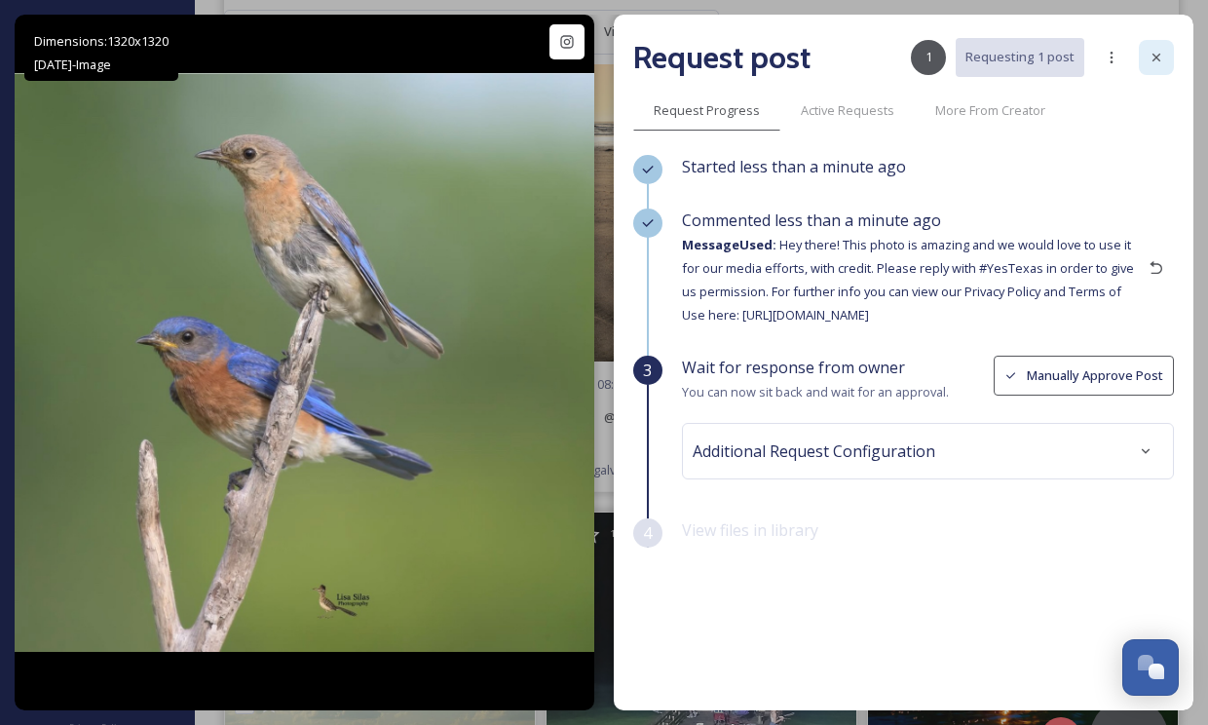
click at [1159, 57] on icon at bounding box center [1156, 58] width 16 height 16
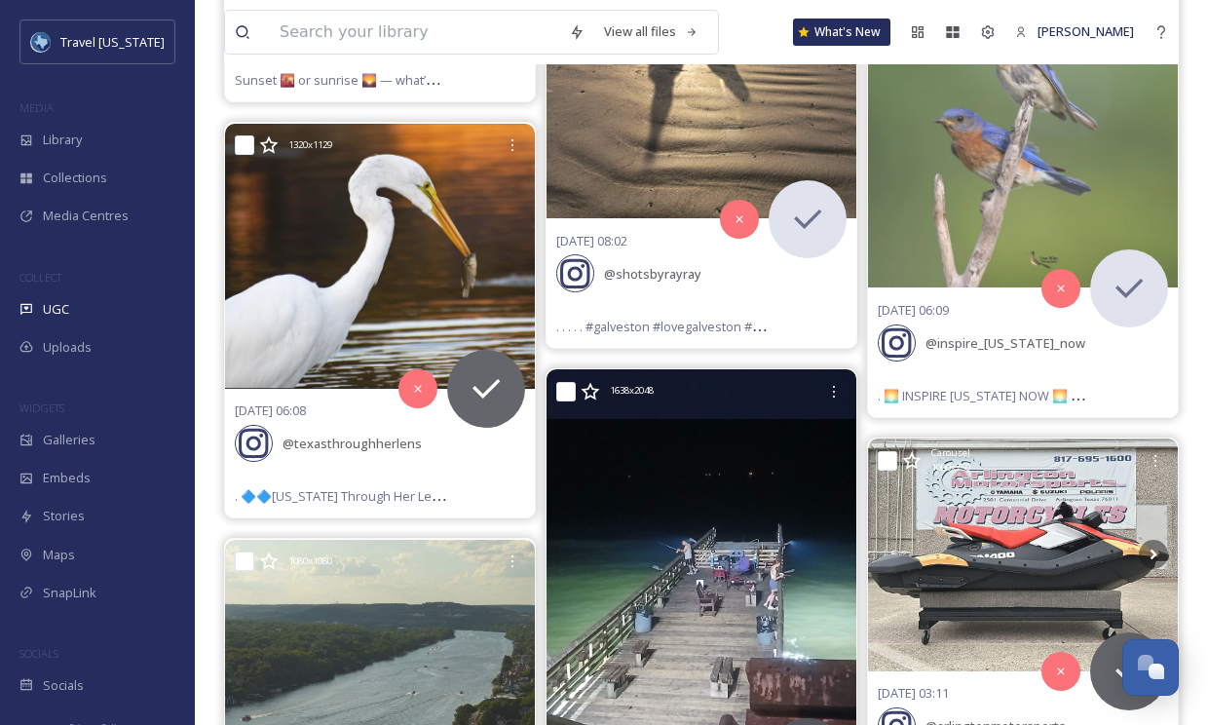
scroll to position [10345, 0]
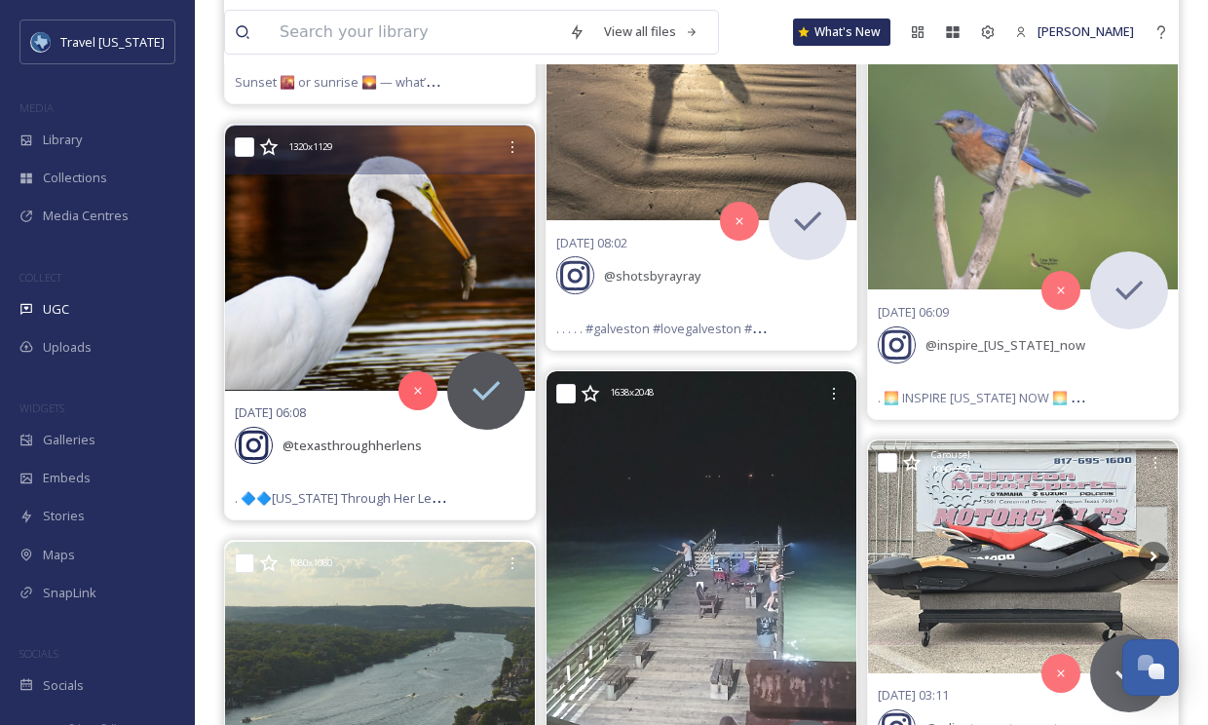
click at [501, 381] on icon at bounding box center [486, 390] width 39 height 39
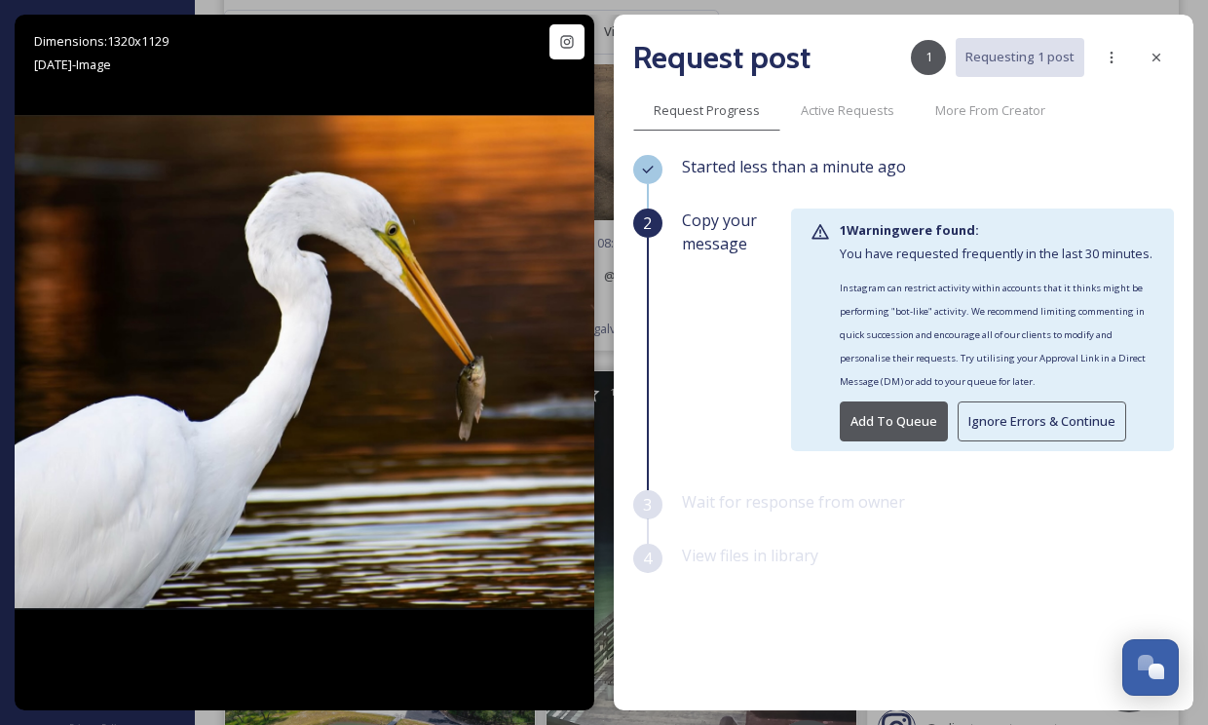
click at [1012, 430] on button "Ignore Errors & Continue" at bounding box center [1042, 421] width 169 height 40
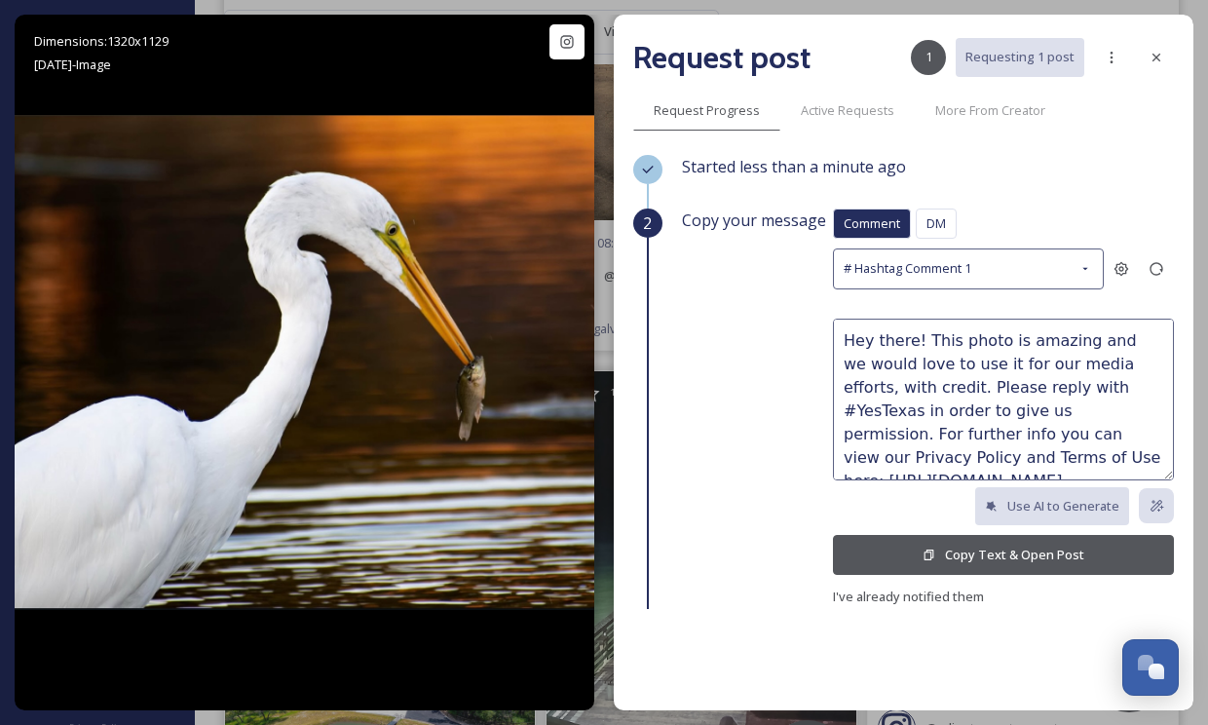
click at [933, 551] on icon at bounding box center [928, 554] width 13 height 13
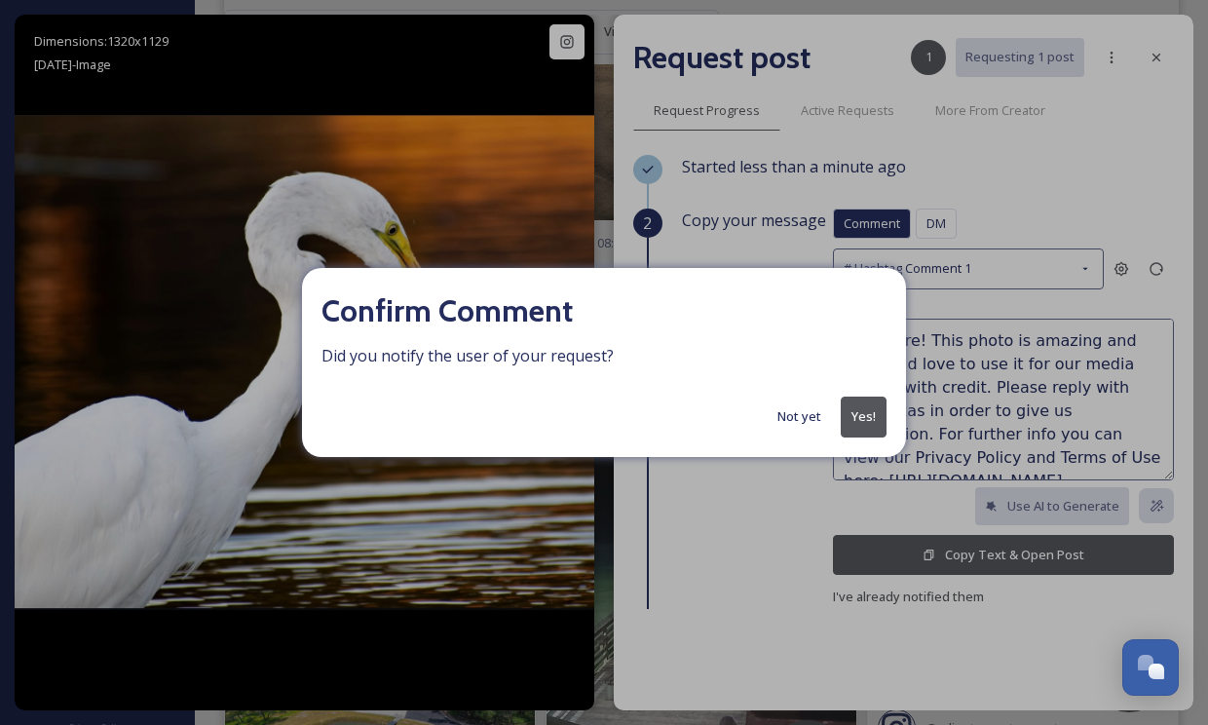
click at [876, 408] on button "Yes!" at bounding box center [864, 416] width 46 height 40
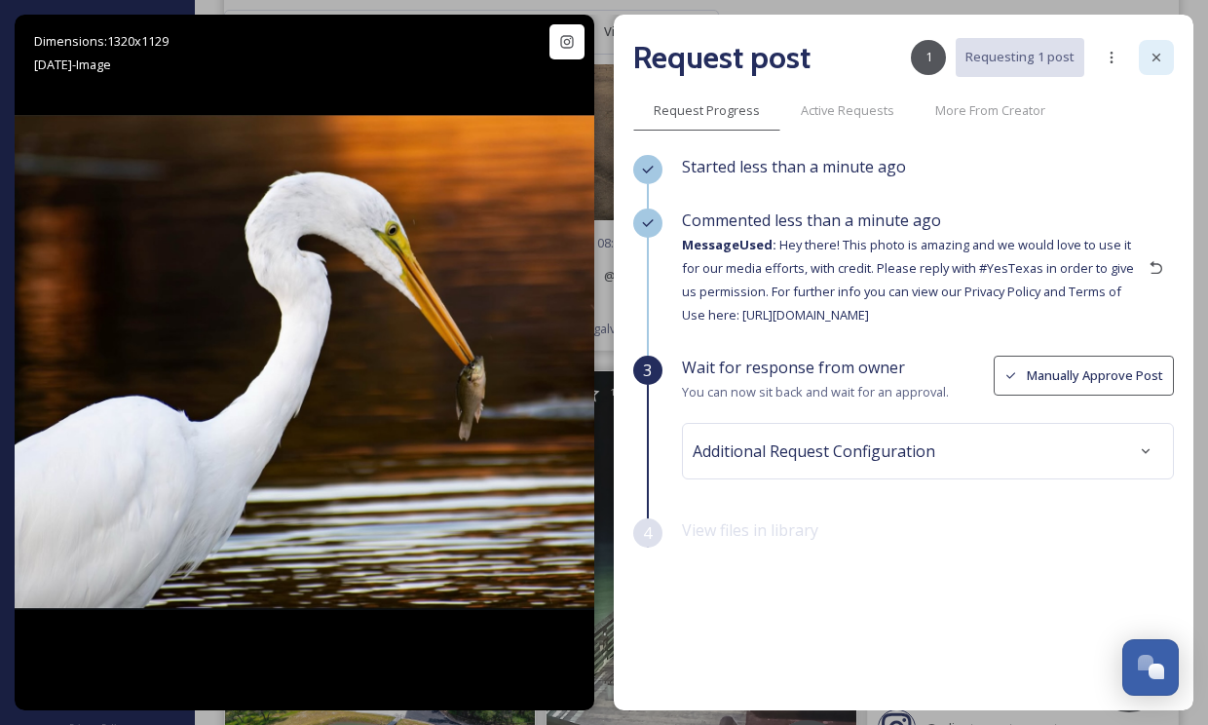
click at [1159, 56] on icon at bounding box center [1156, 58] width 16 height 16
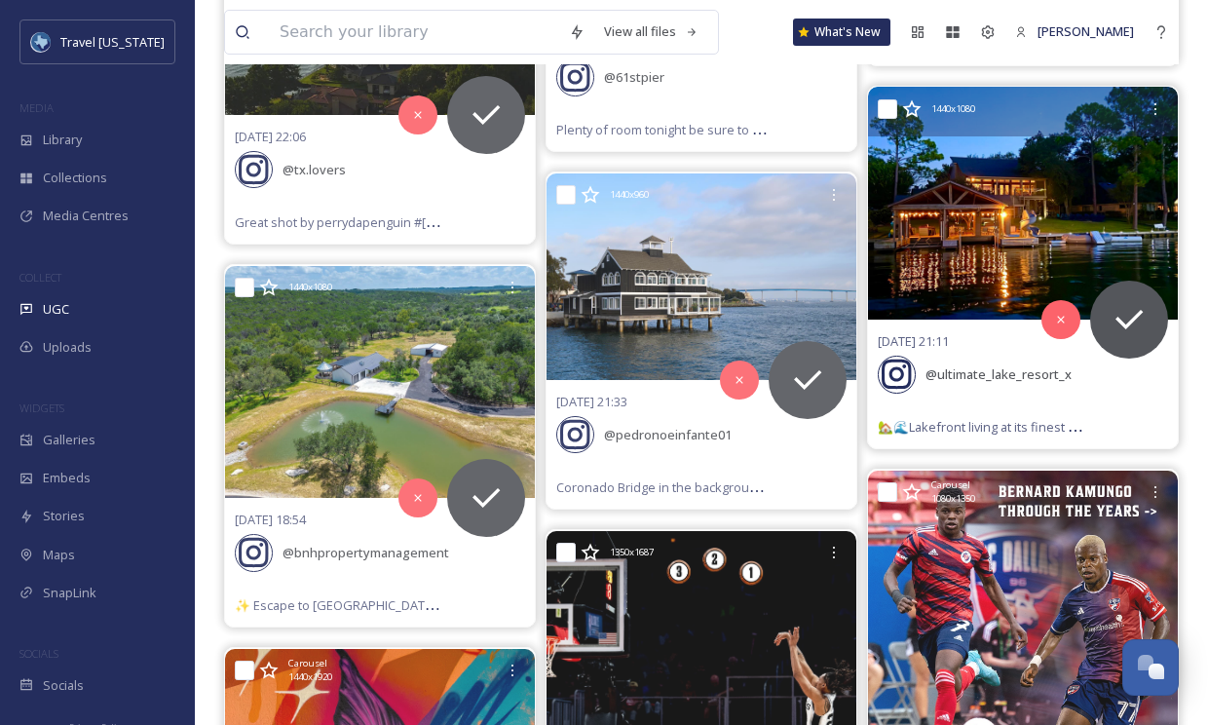
scroll to position [11079, 0]
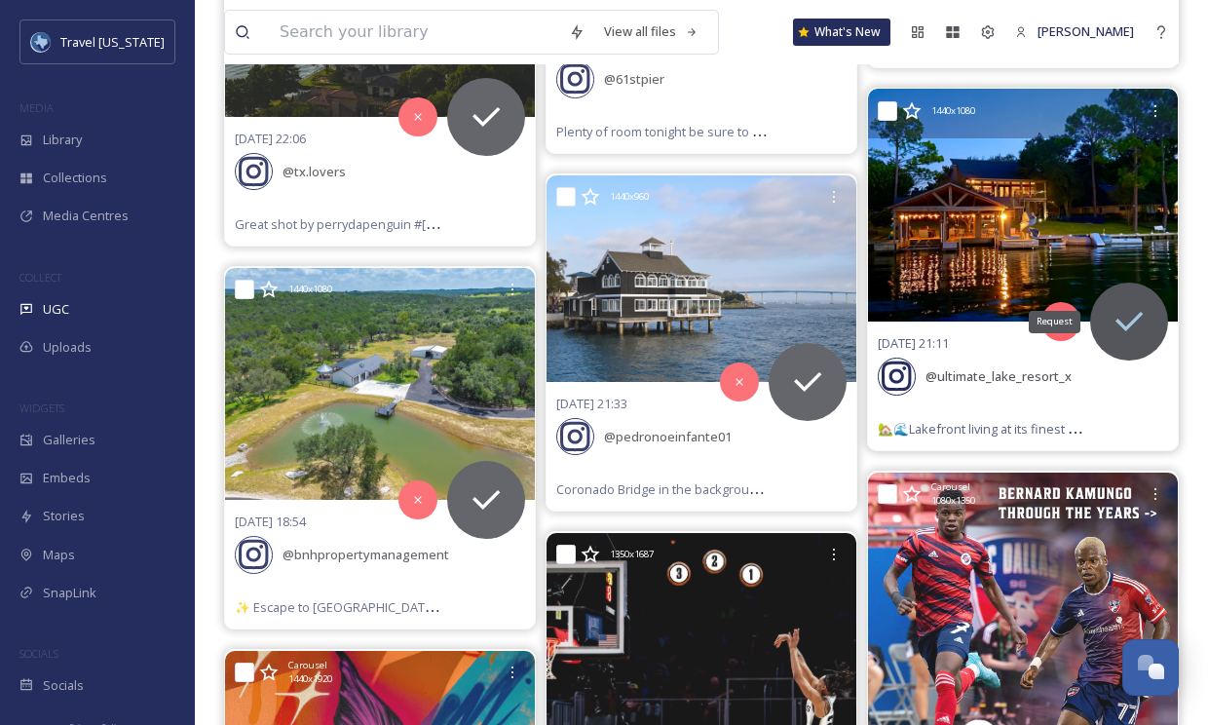
click at [1123, 316] on icon at bounding box center [1128, 321] width 39 height 39
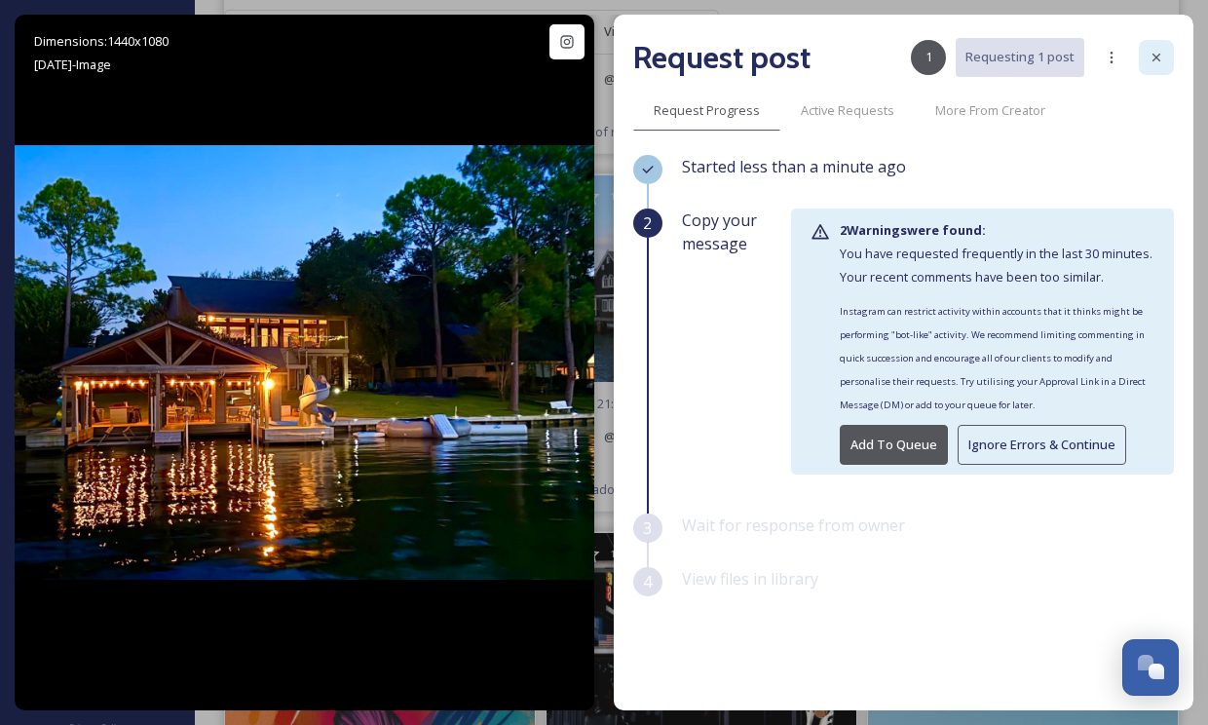
click at [1146, 67] on div at bounding box center [1156, 57] width 35 height 35
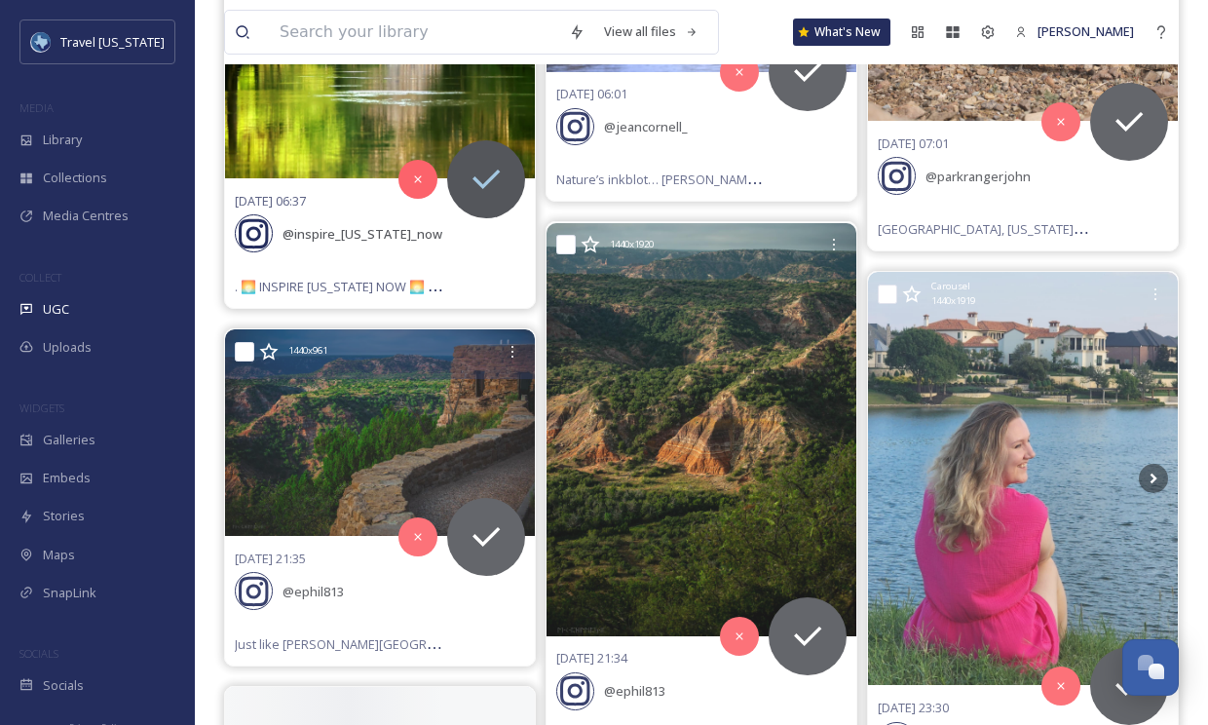
scroll to position [19164, 0]
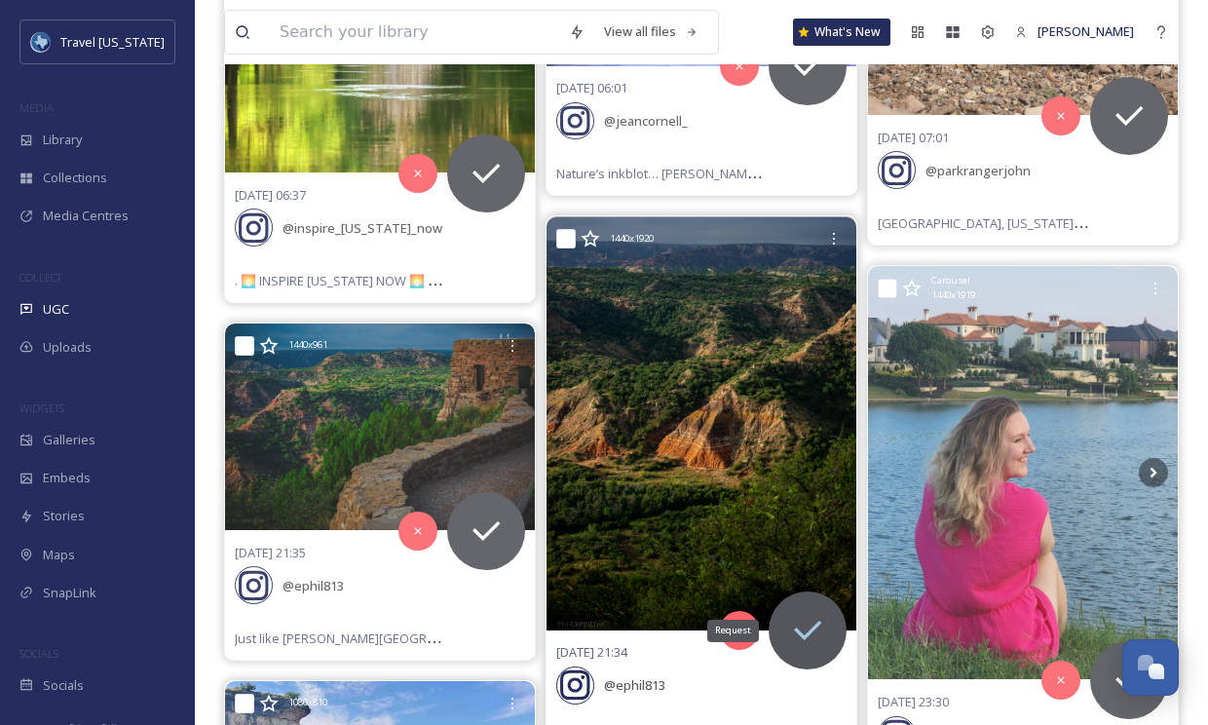
click at [827, 611] on icon at bounding box center [807, 630] width 39 height 39
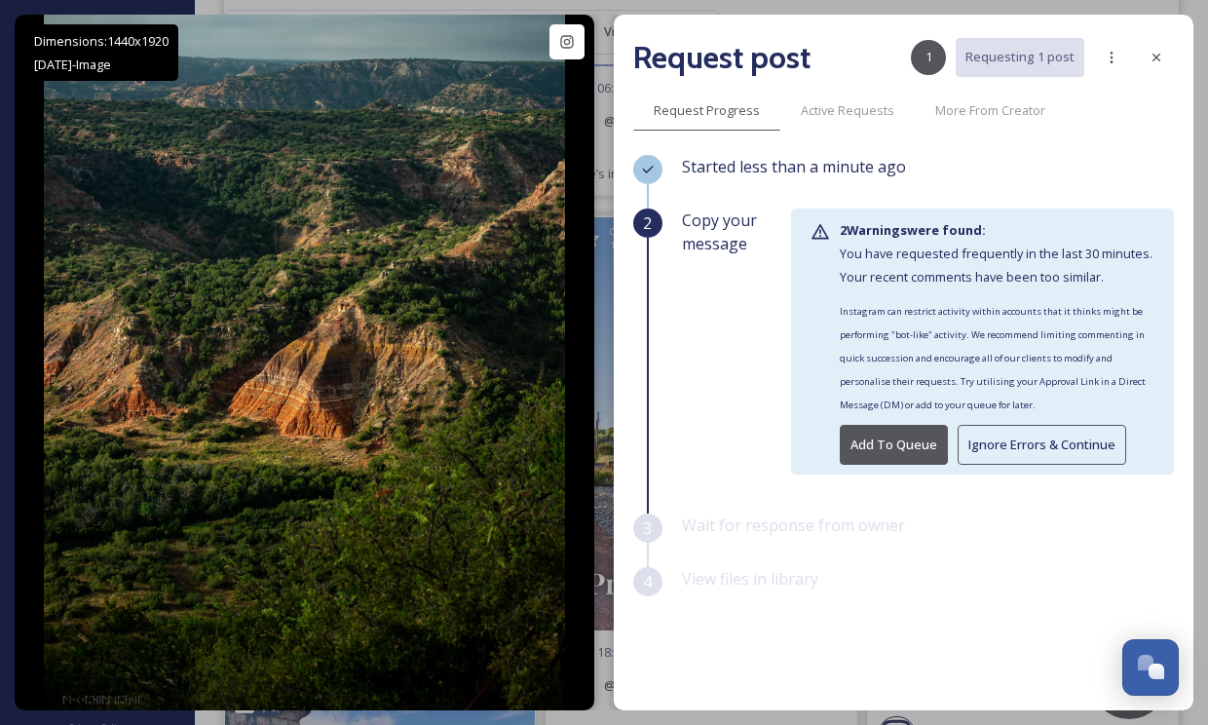
click at [1004, 436] on button "Ignore Errors & Continue" at bounding box center [1042, 445] width 169 height 40
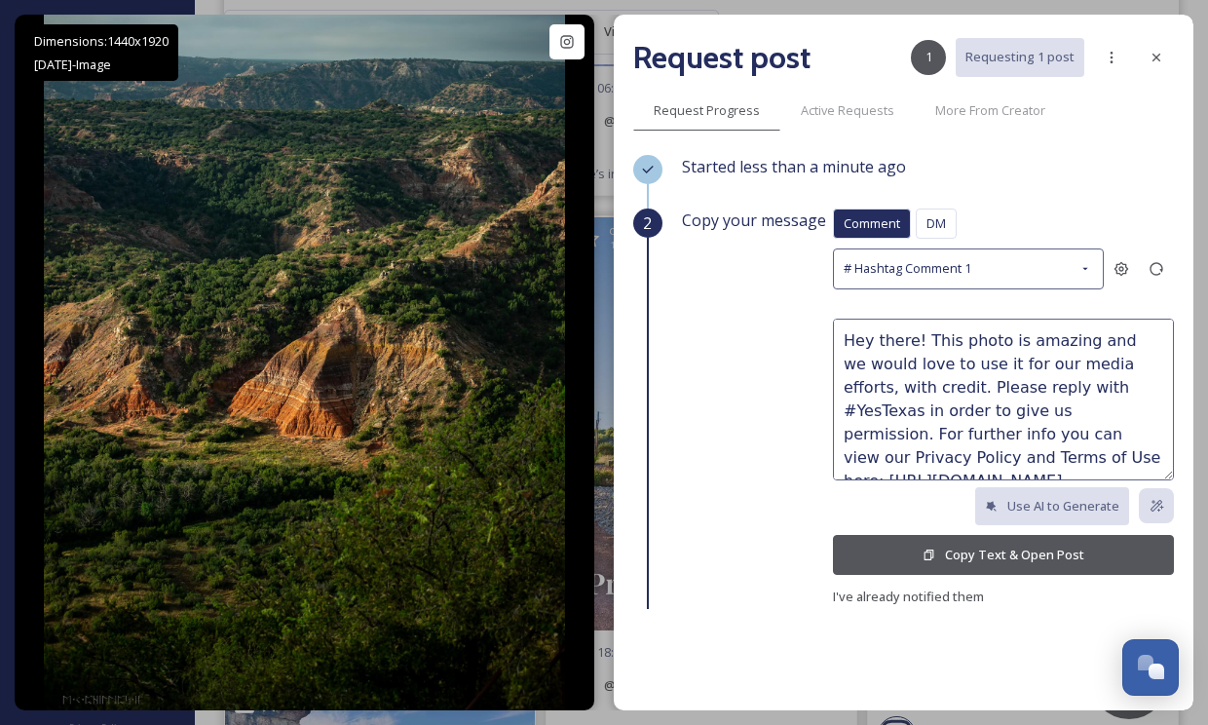
click at [1003, 556] on button "Copy Text & Open Post" at bounding box center [1003, 555] width 341 height 40
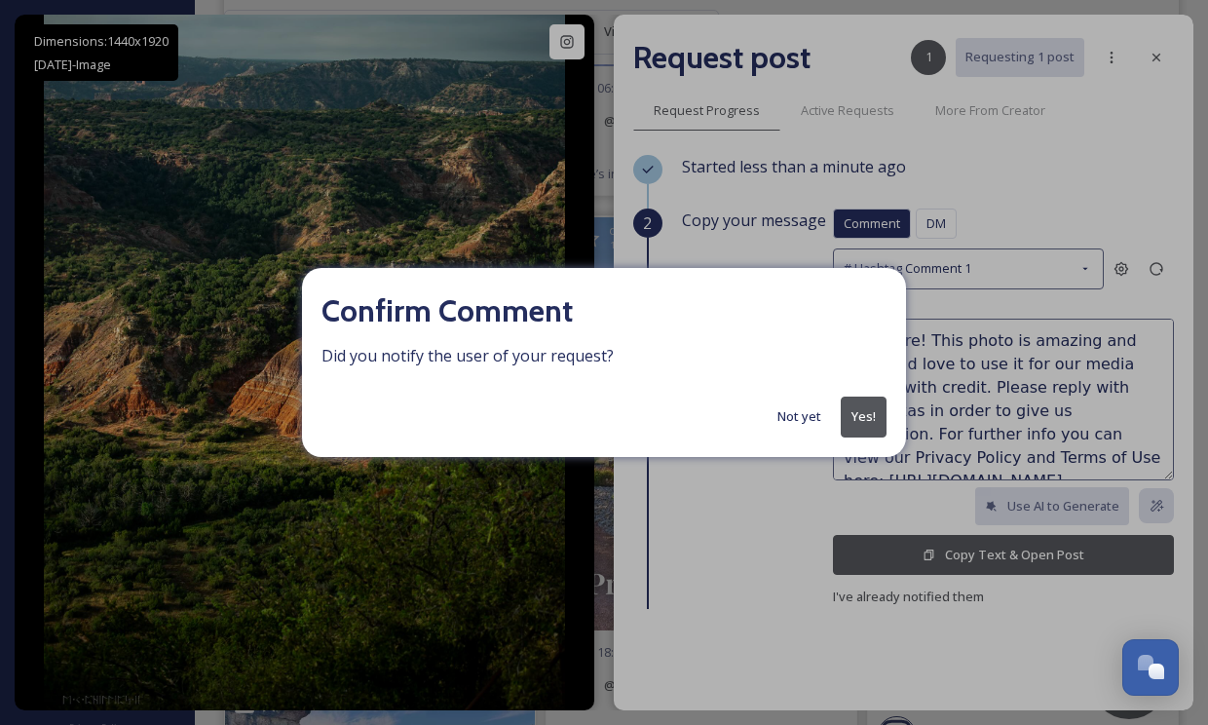
click at [854, 413] on button "Yes!" at bounding box center [864, 416] width 46 height 40
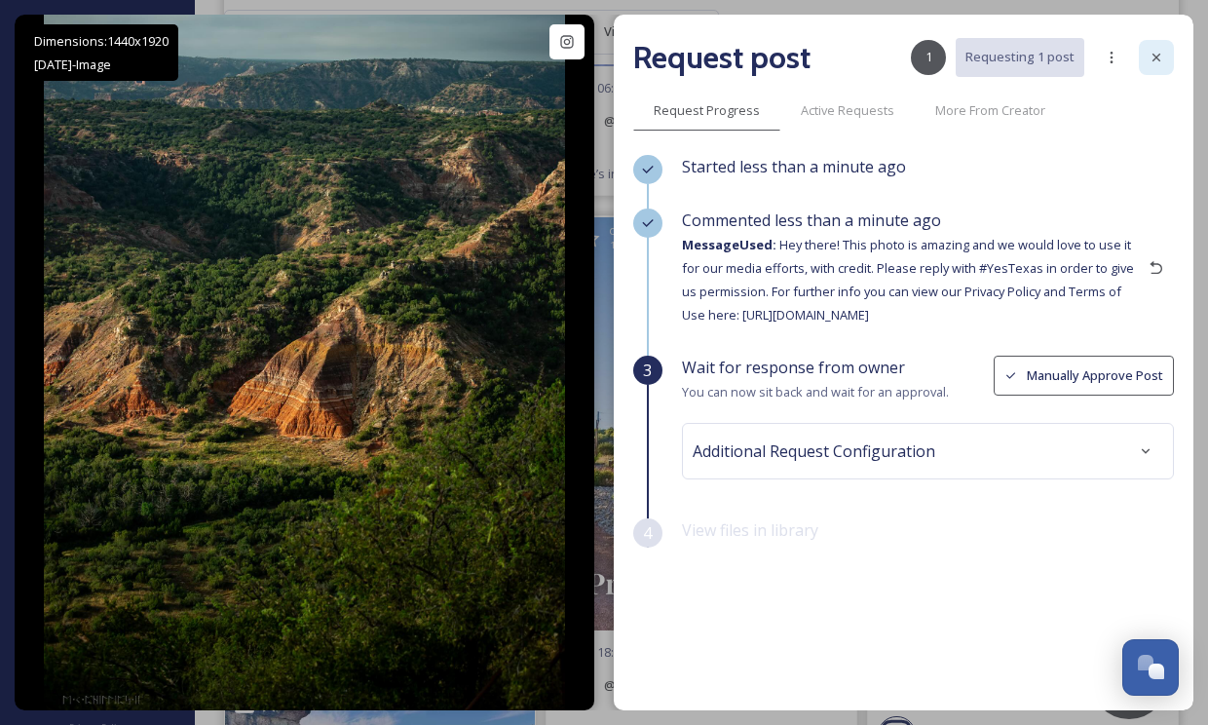
click at [1148, 57] on icon at bounding box center [1156, 58] width 16 height 16
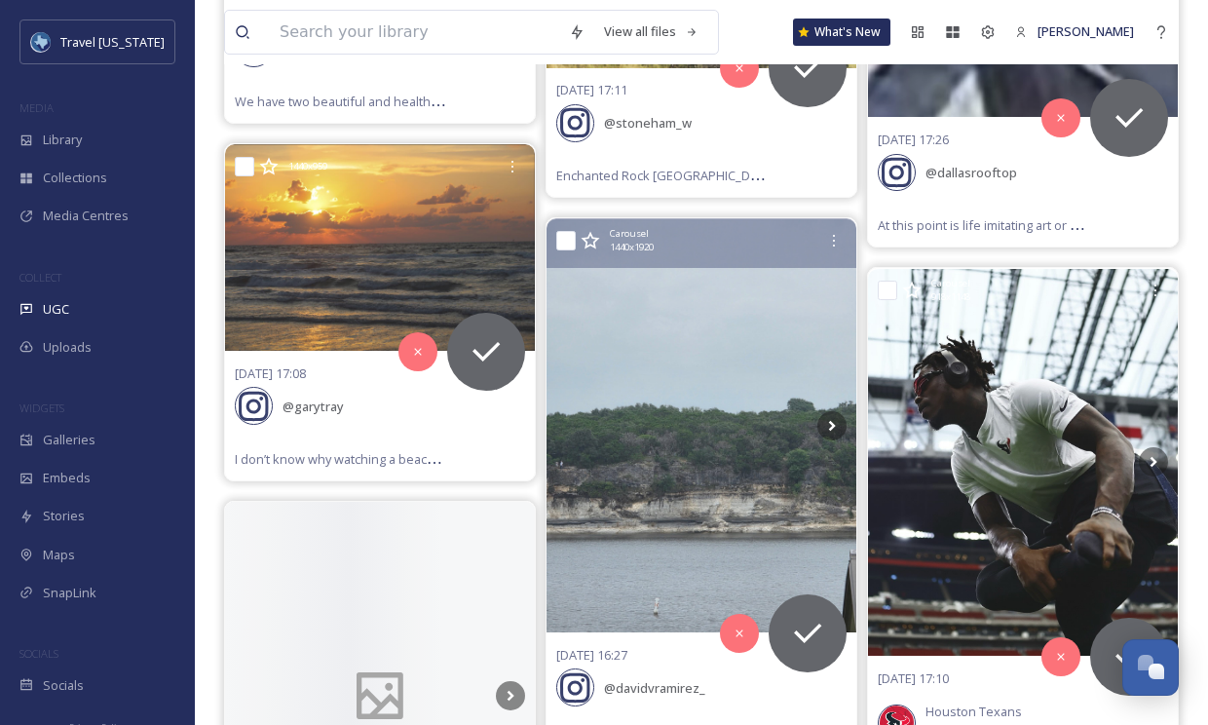
scroll to position [20666, 0]
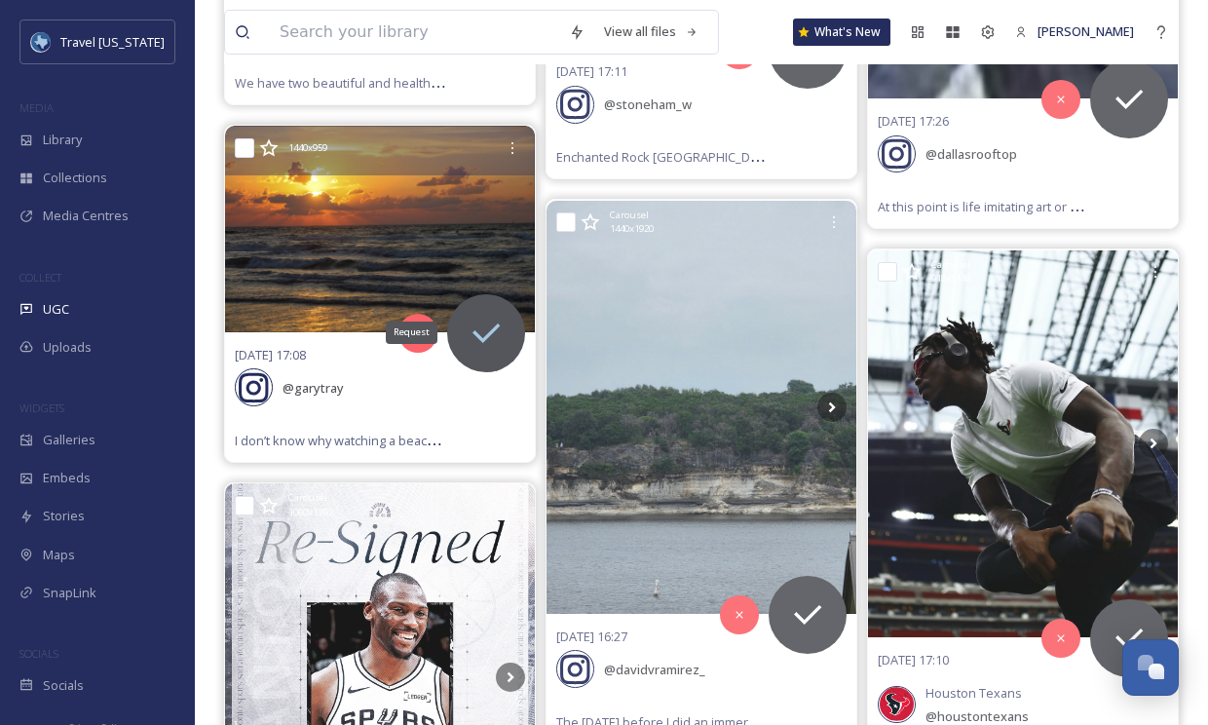
click at [495, 314] on icon at bounding box center [486, 333] width 39 height 39
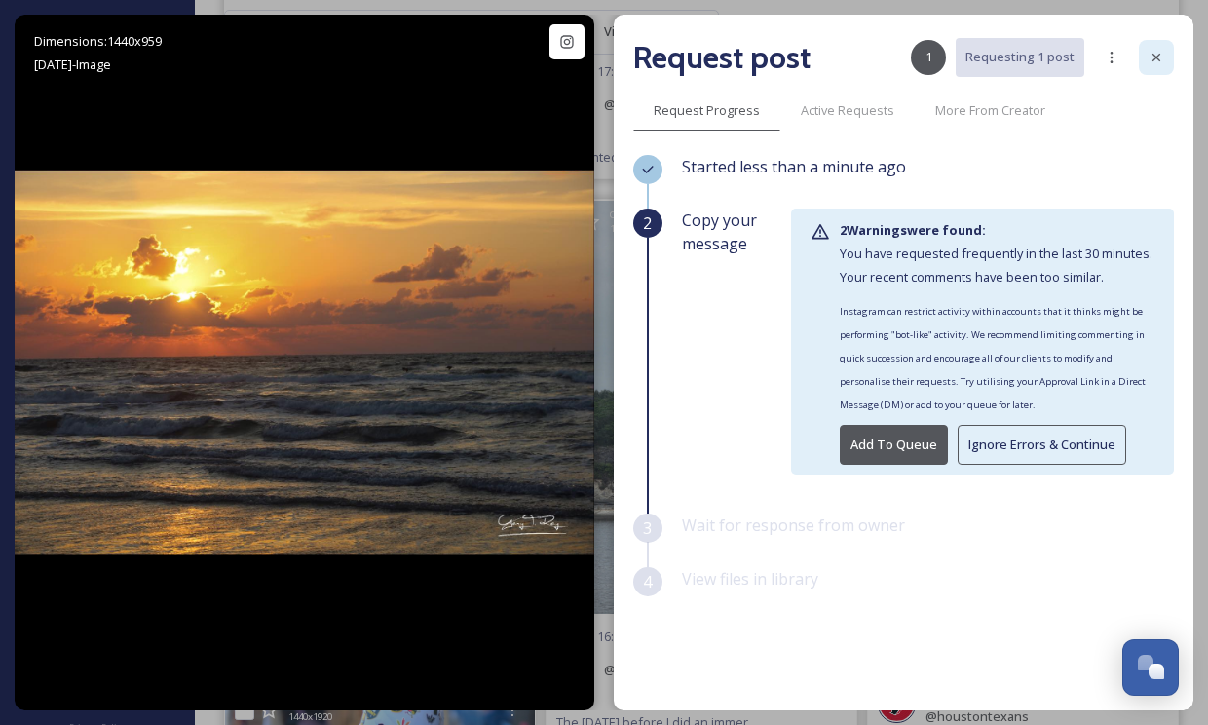
click at [1151, 52] on icon at bounding box center [1156, 58] width 16 height 16
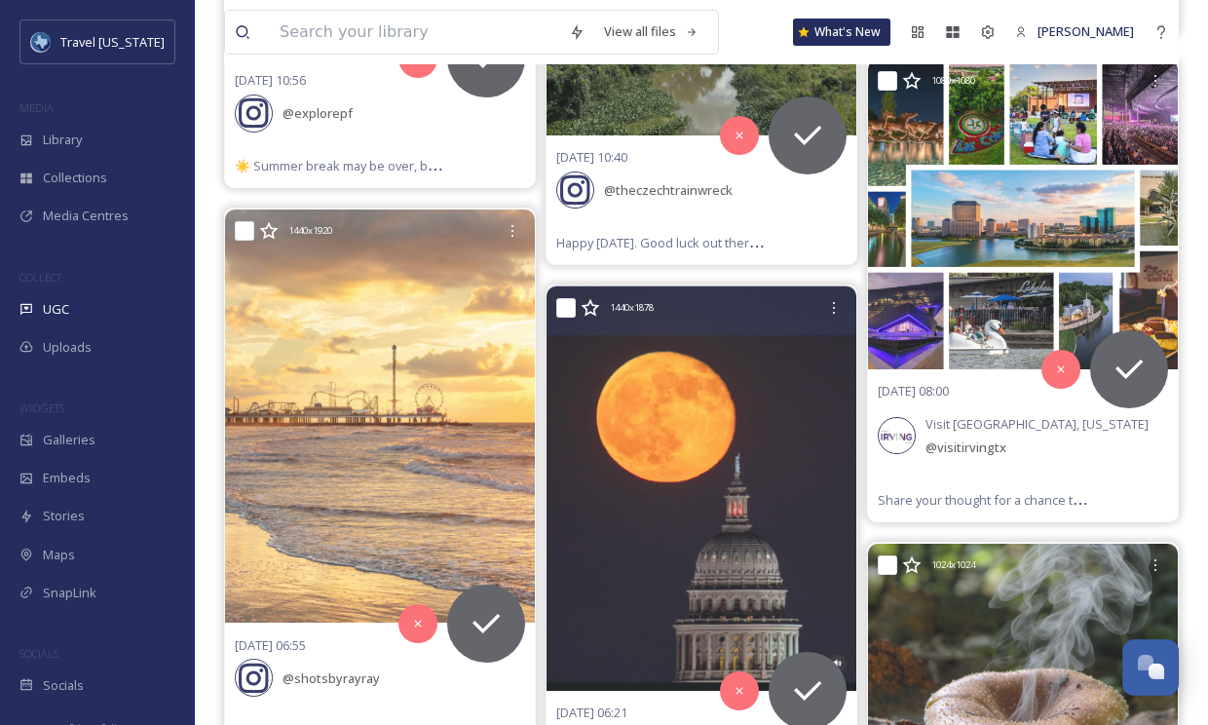
scroll to position [22613, 0]
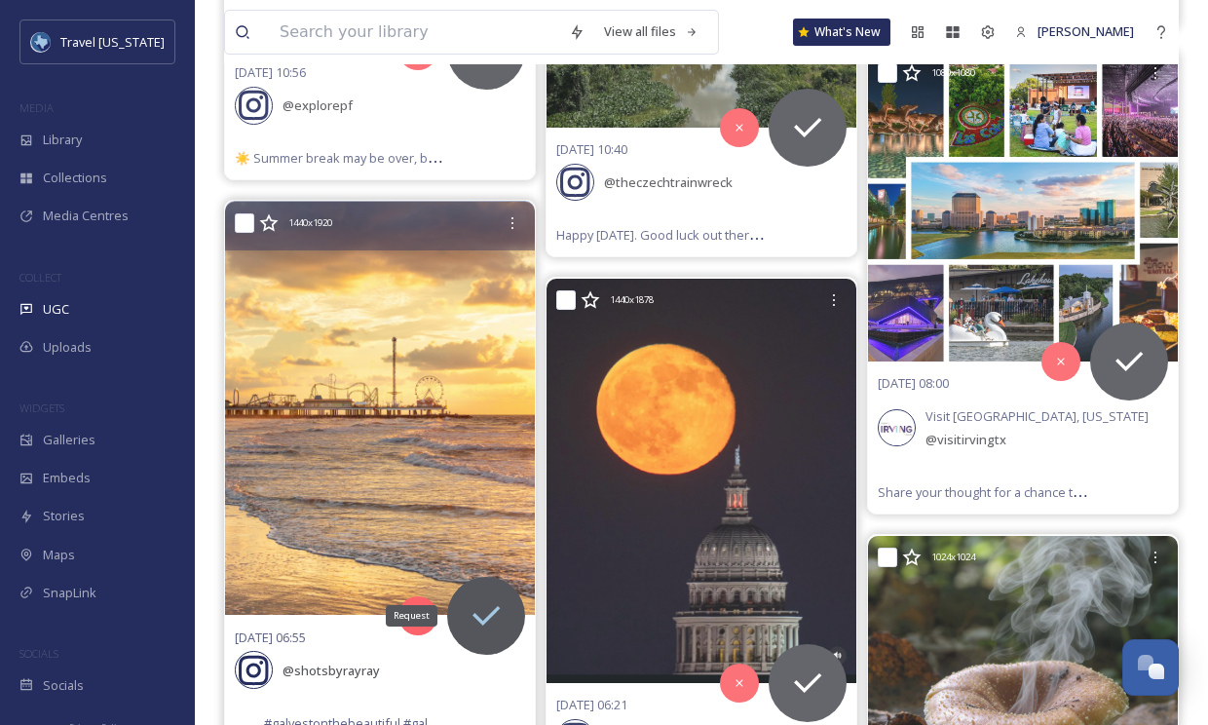
click at [504, 596] on icon at bounding box center [486, 615] width 39 height 39
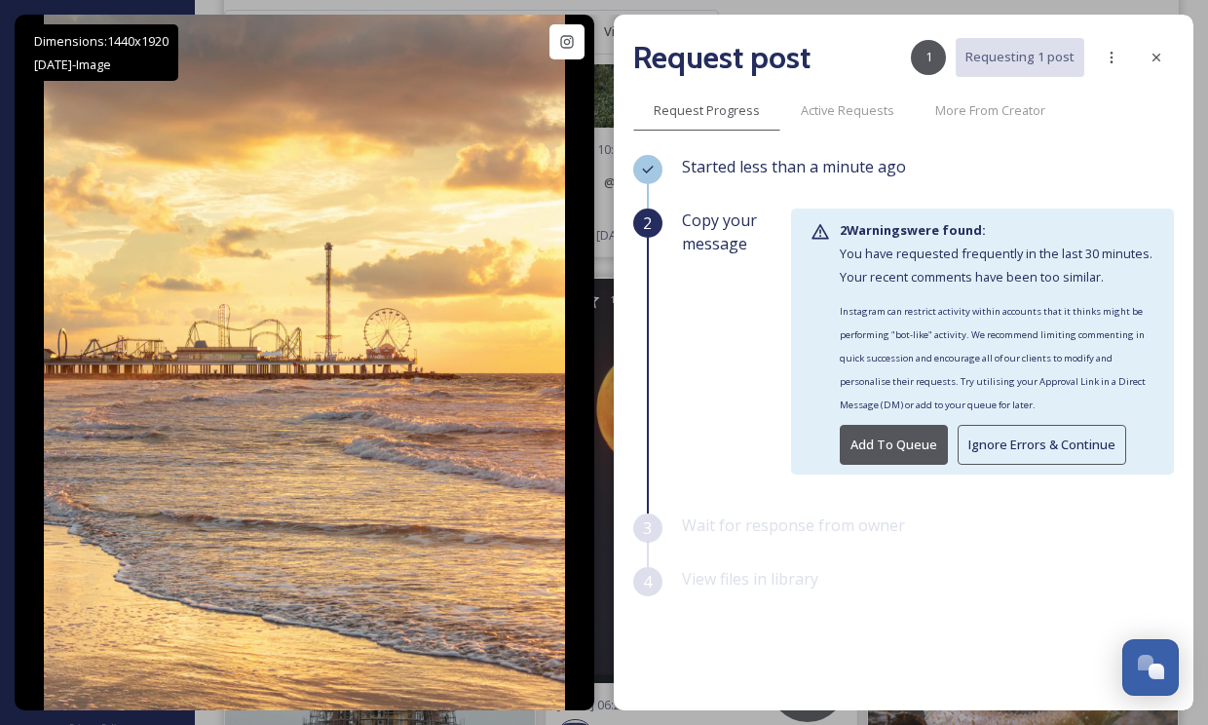
click at [1036, 442] on button "Ignore Errors & Continue" at bounding box center [1042, 445] width 169 height 40
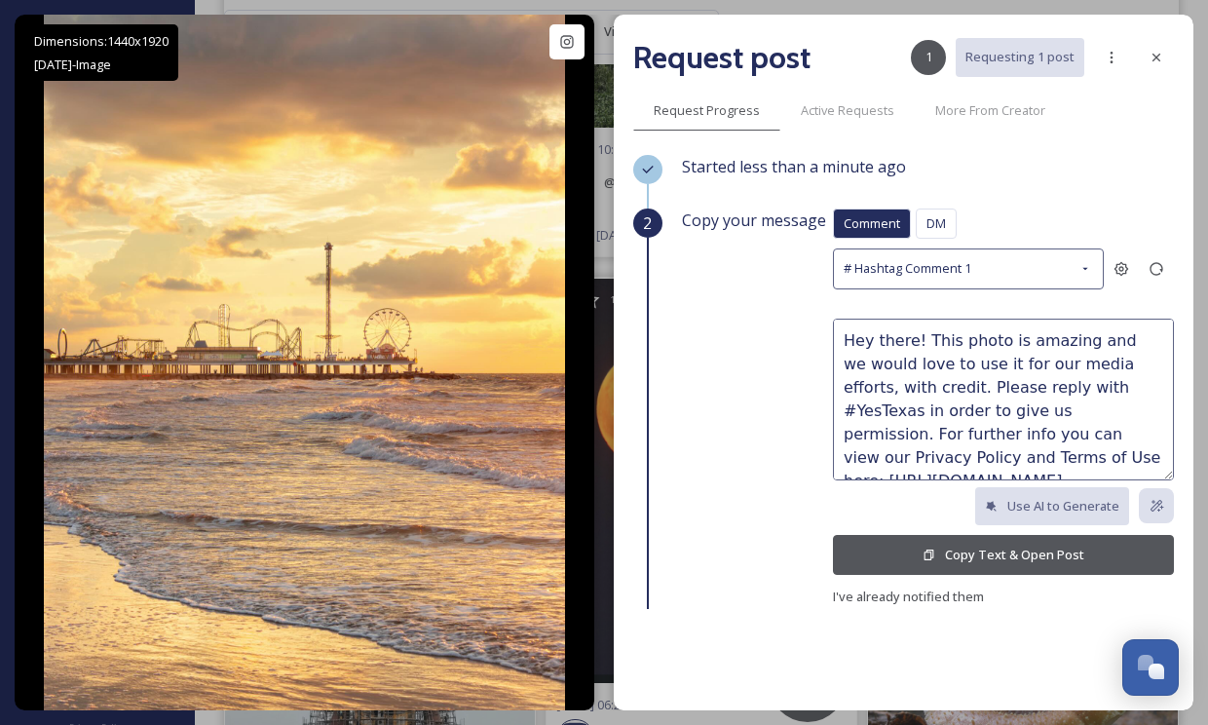
click at [1000, 554] on button "Copy Text & Open Post" at bounding box center [1003, 555] width 341 height 40
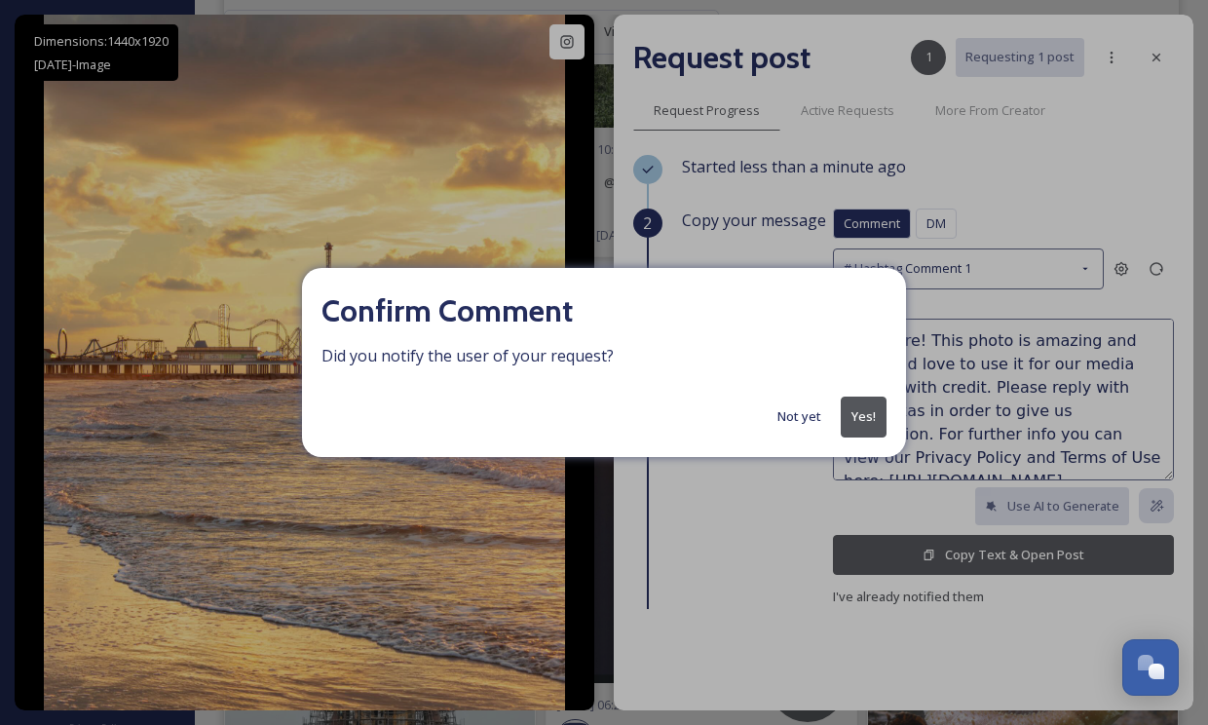
click at [866, 424] on button "Yes!" at bounding box center [864, 416] width 46 height 40
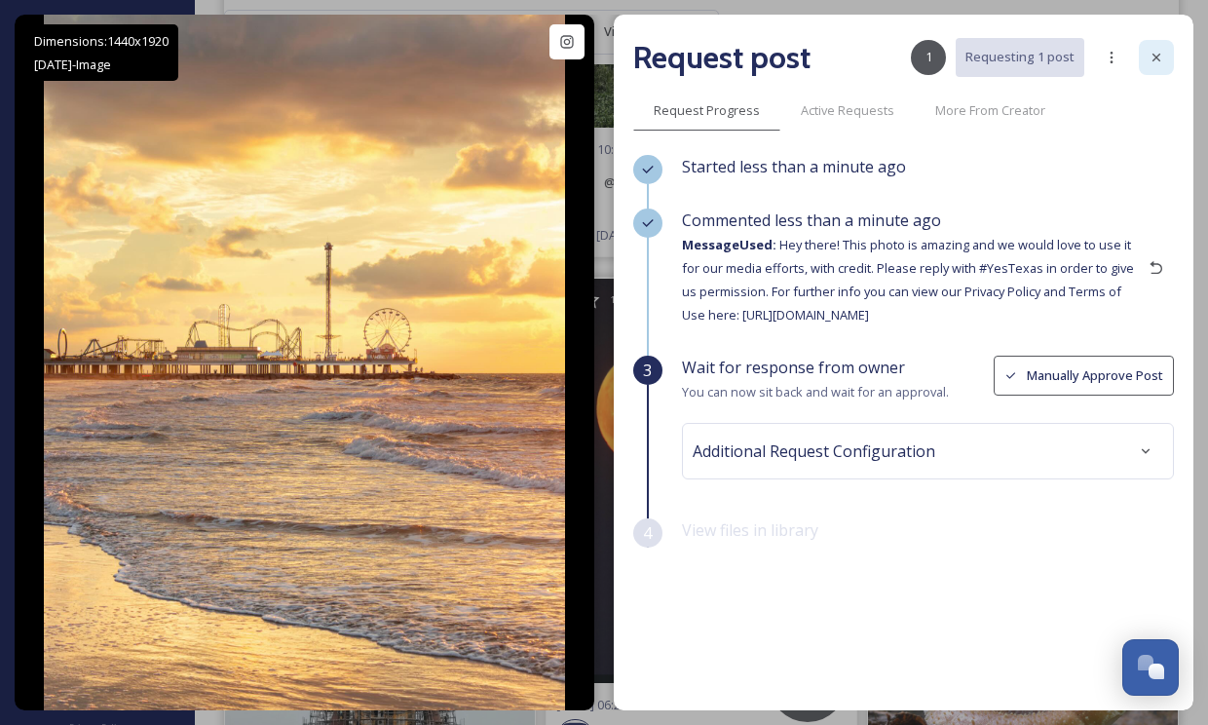
click at [1150, 58] on icon at bounding box center [1156, 58] width 16 height 16
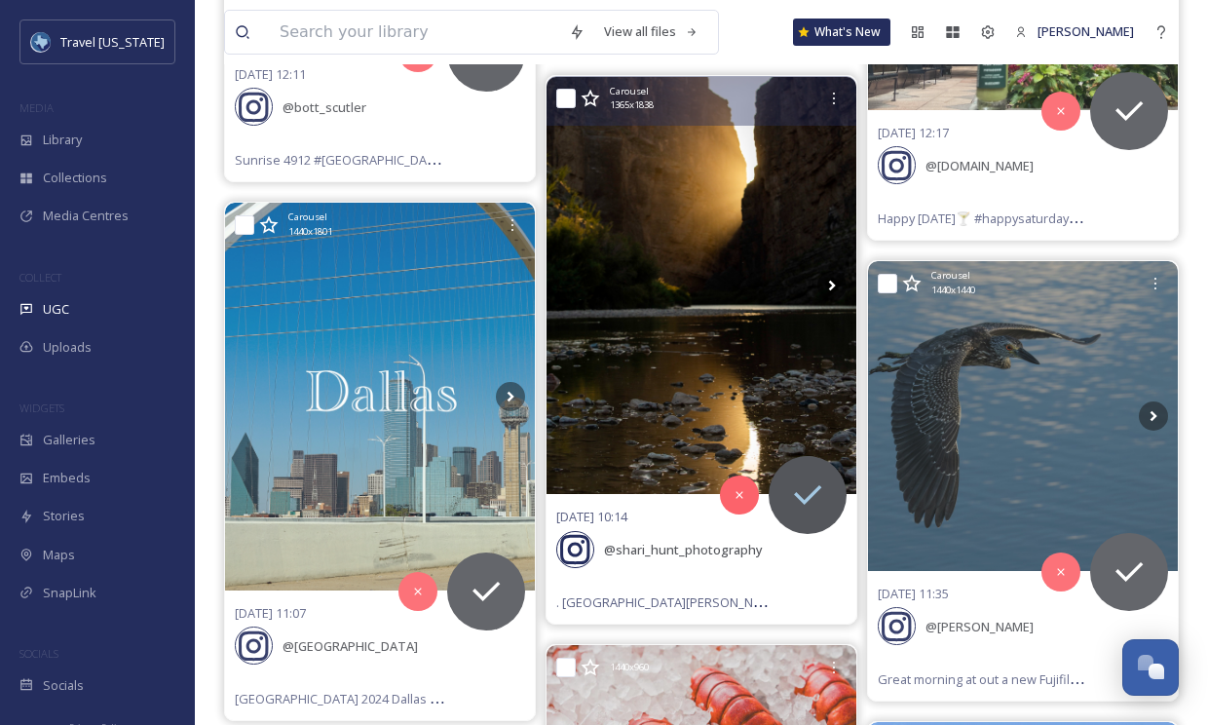
scroll to position [34078, 0]
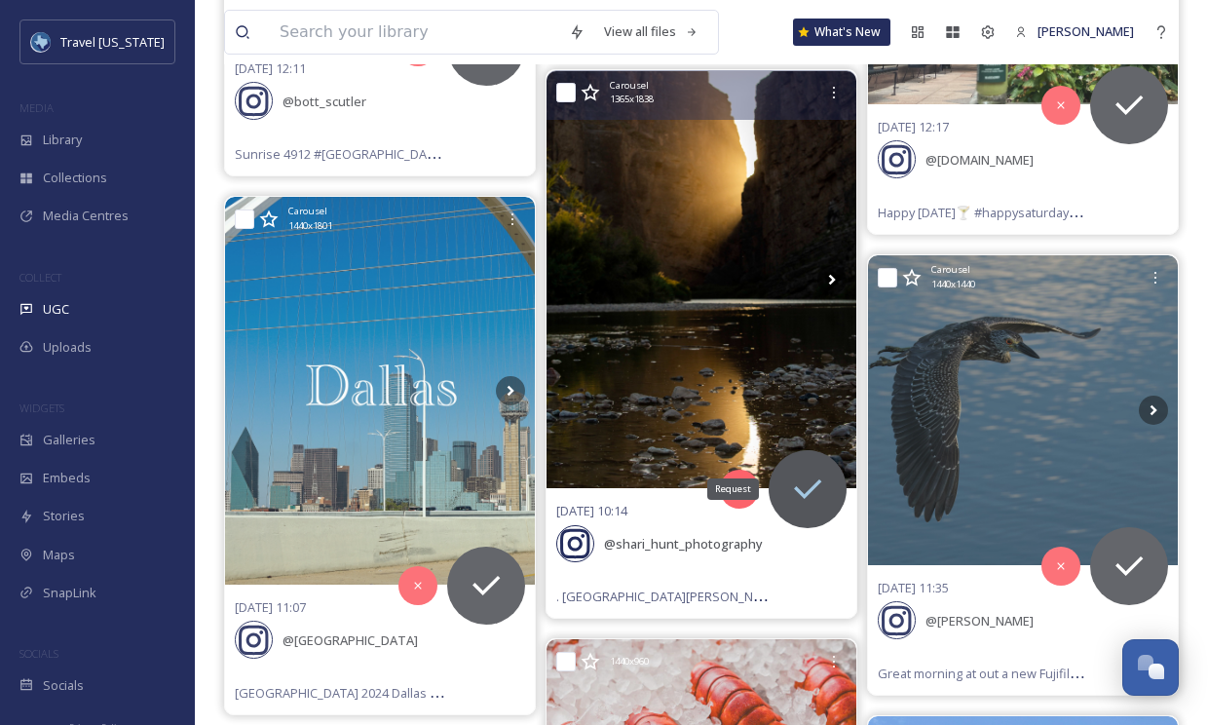
click at [807, 470] on icon at bounding box center [807, 489] width 39 height 39
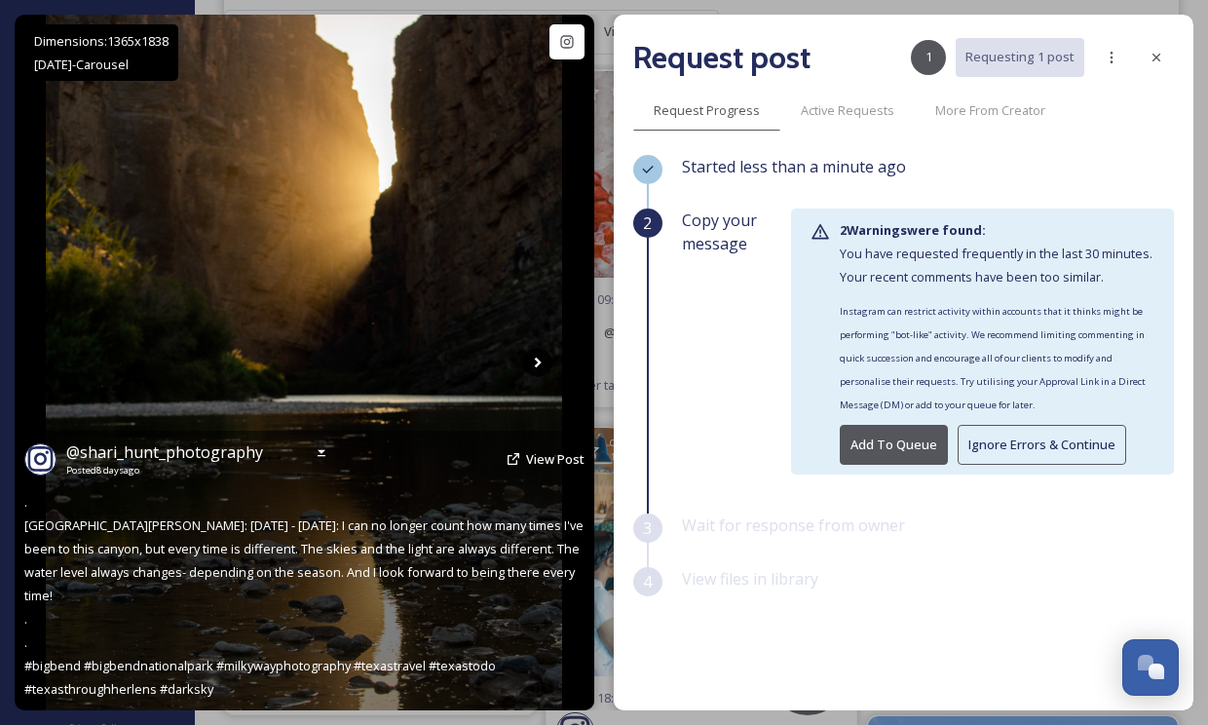
click at [544, 357] on icon at bounding box center [537, 362] width 29 height 29
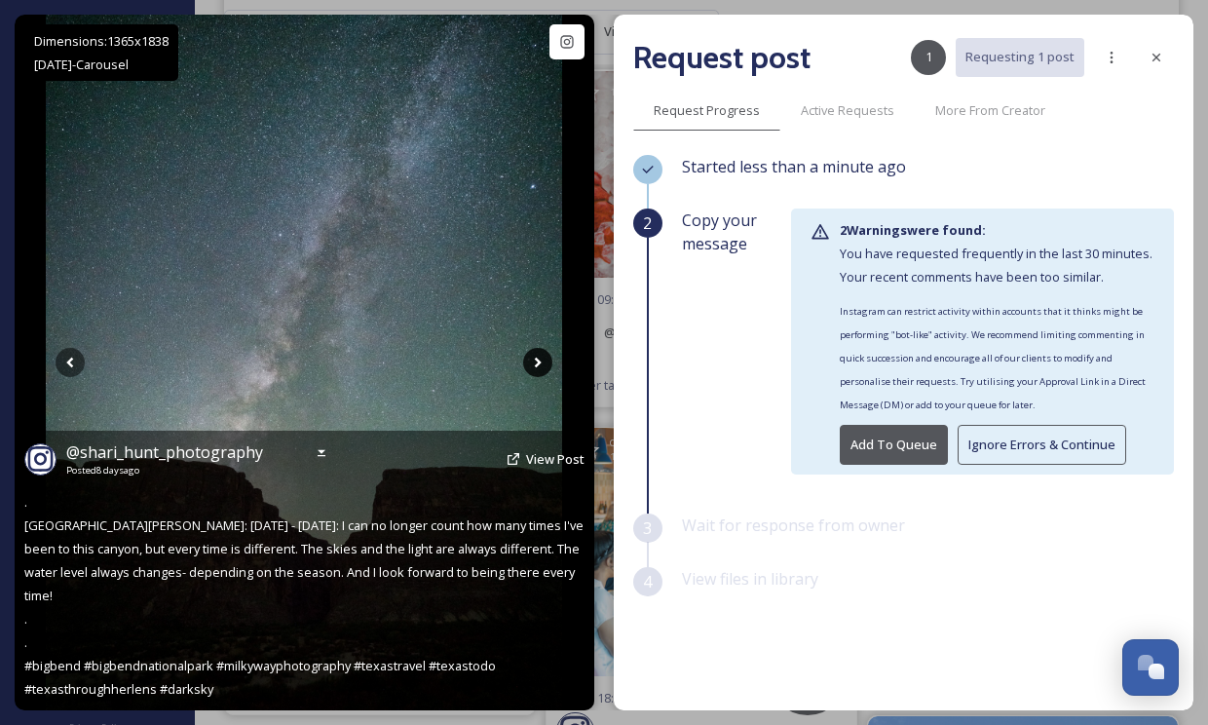
click at [543, 363] on icon at bounding box center [537, 362] width 29 height 29
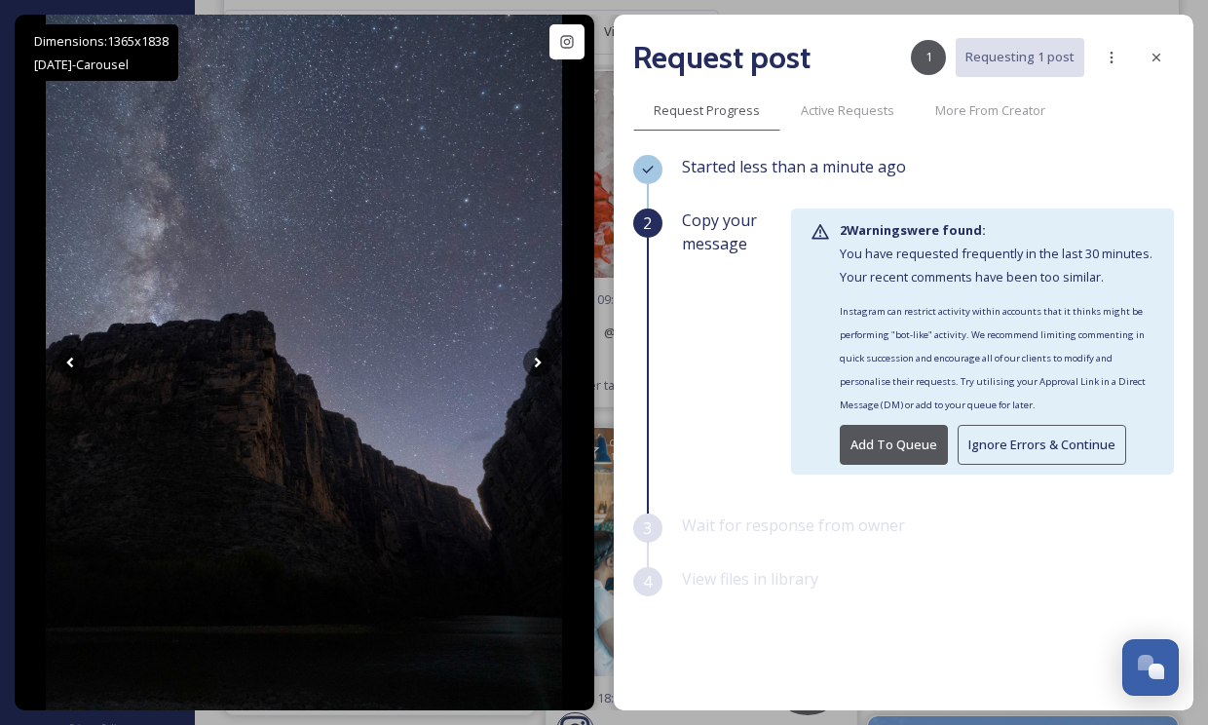
click at [1000, 438] on button "Ignore Errors & Continue" at bounding box center [1042, 445] width 169 height 40
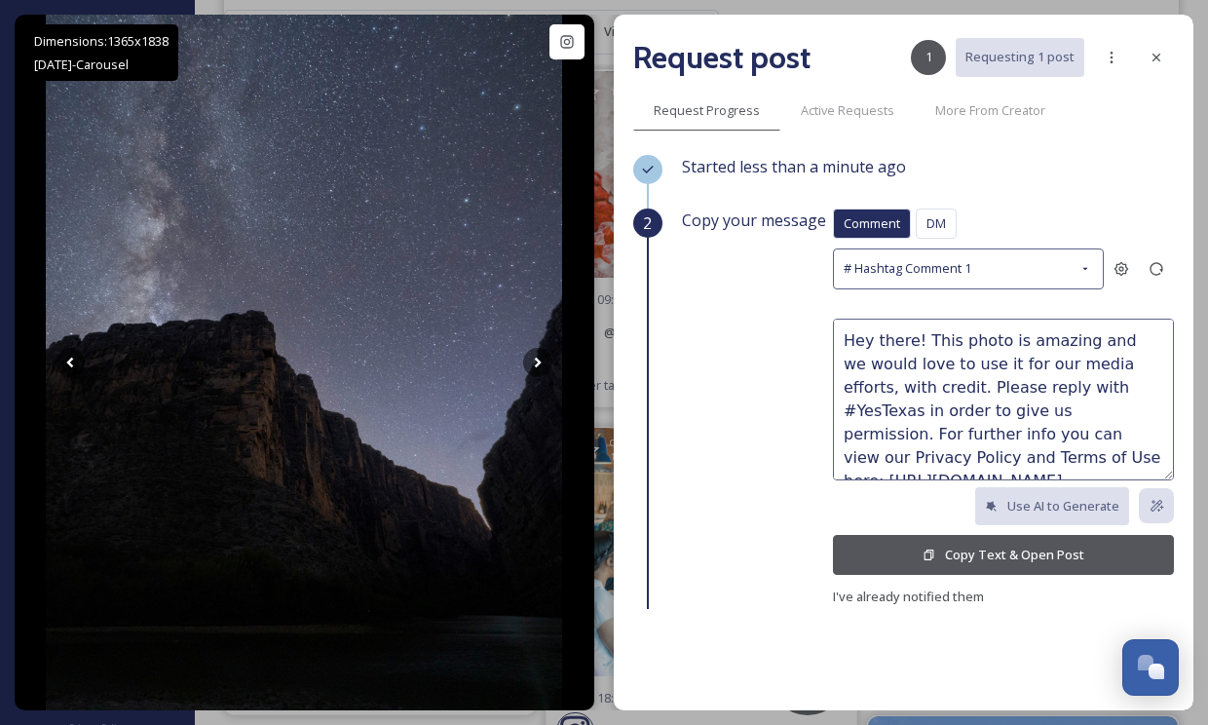
click at [959, 564] on button "Copy Text & Open Post" at bounding box center [1003, 555] width 341 height 40
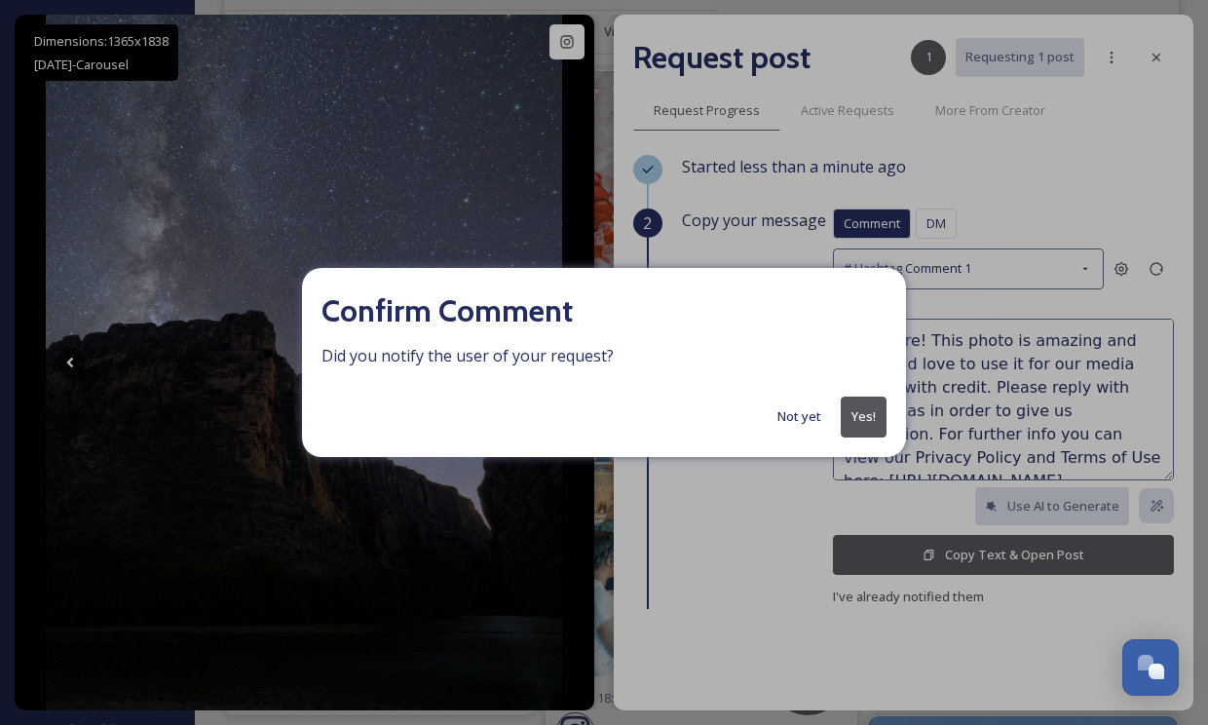
click at [875, 418] on button "Yes!" at bounding box center [864, 416] width 46 height 40
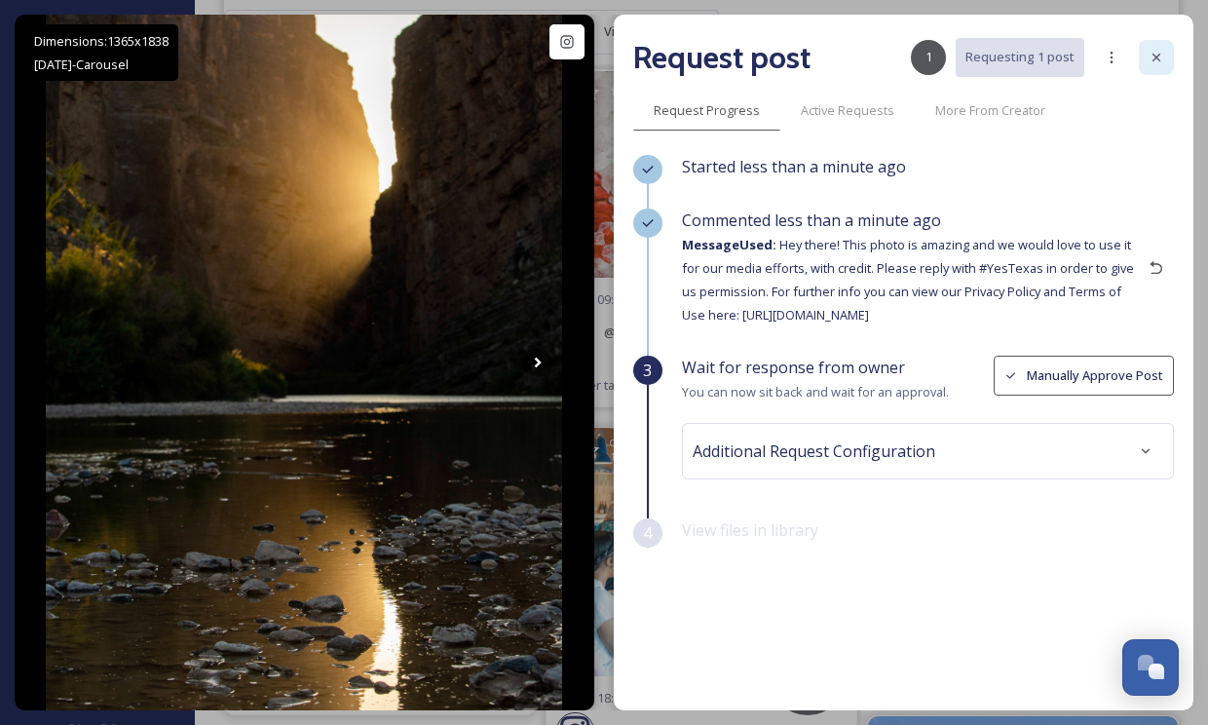
click at [1152, 57] on icon at bounding box center [1156, 58] width 16 height 16
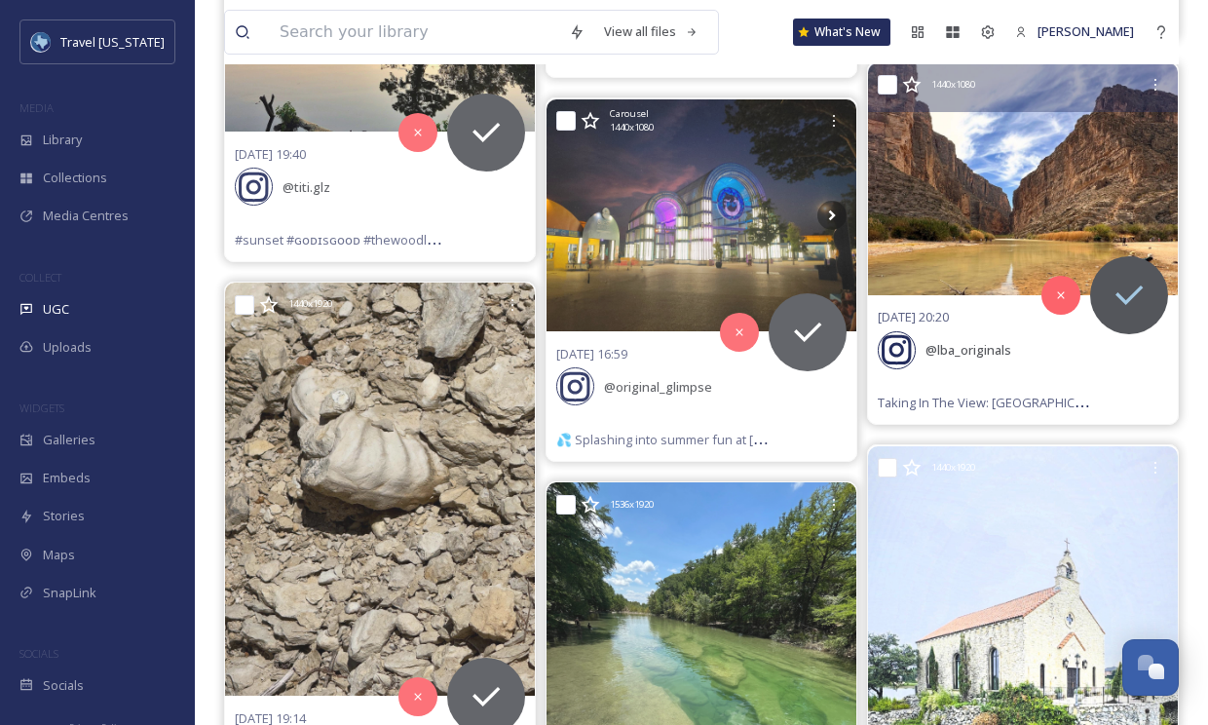
scroll to position [42512, 0]
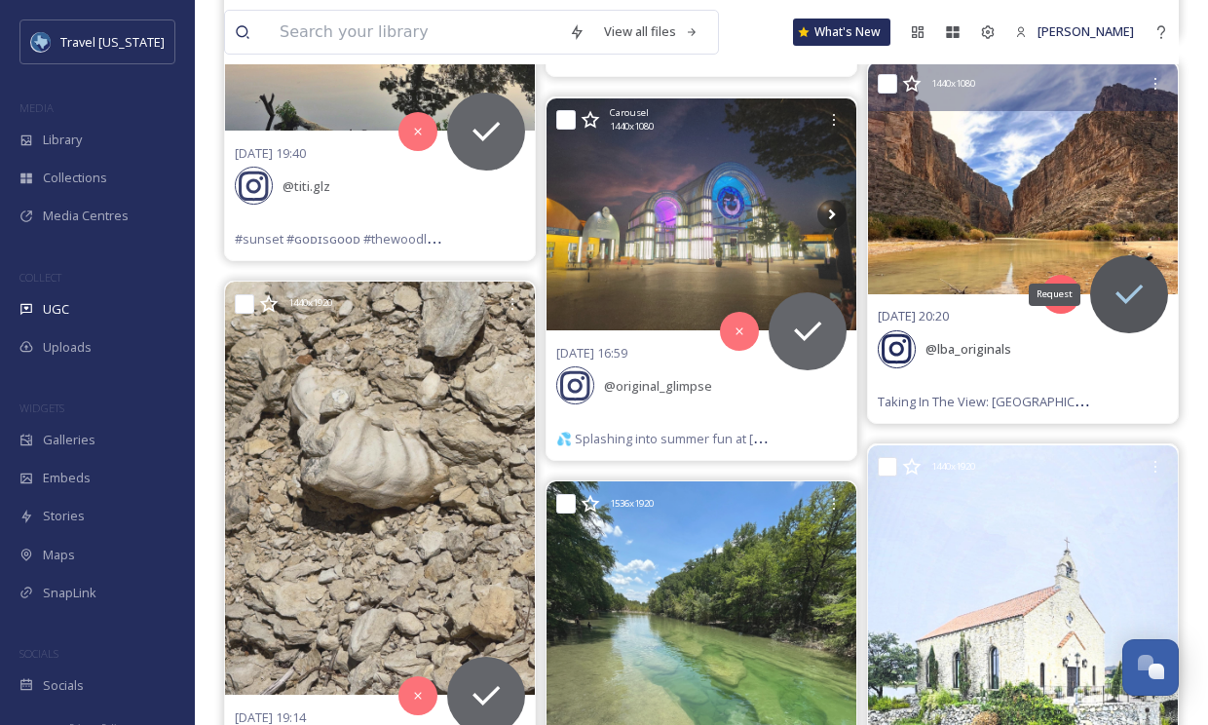
click at [1142, 275] on icon at bounding box center [1128, 294] width 39 height 39
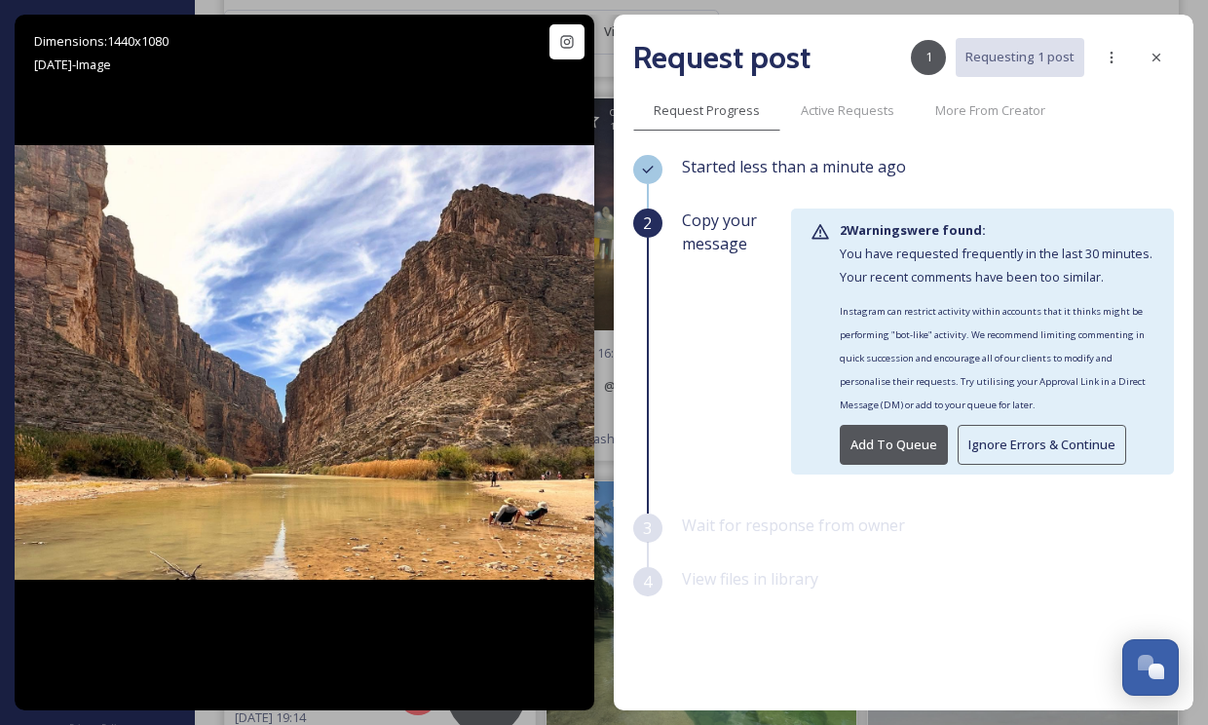
click at [1009, 432] on button "Ignore Errors & Continue" at bounding box center [1042, 445] width 169 height 40
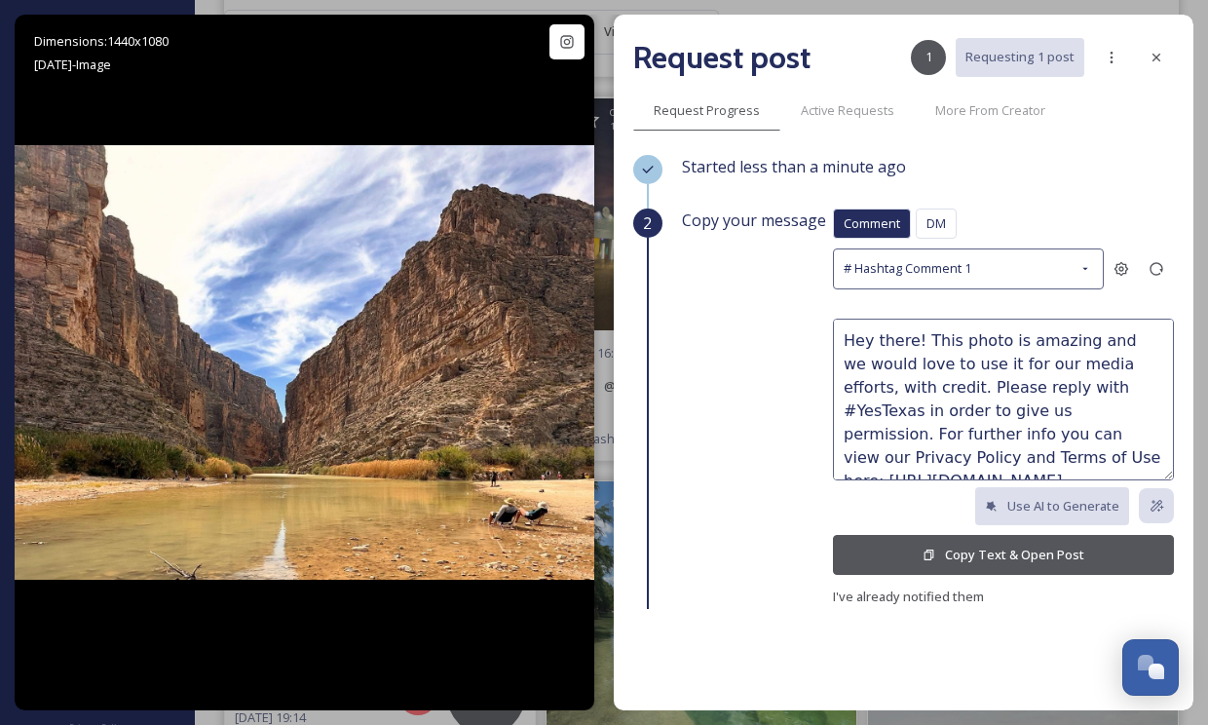
click at [979, 556] on button "Copy Text & Open Post" at bounding box center [1003, 555] width 341 height 40
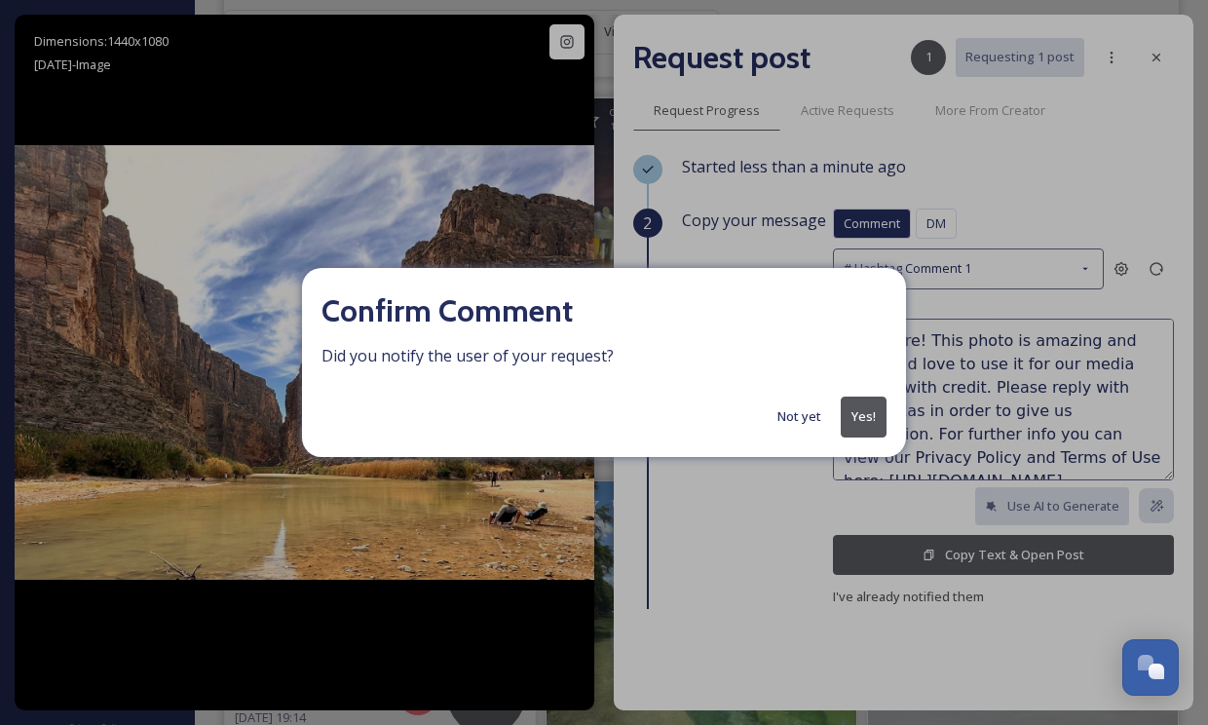
click at [869, 435] on button "Yes!" at bounding box center [864, 416] width 46 height 40
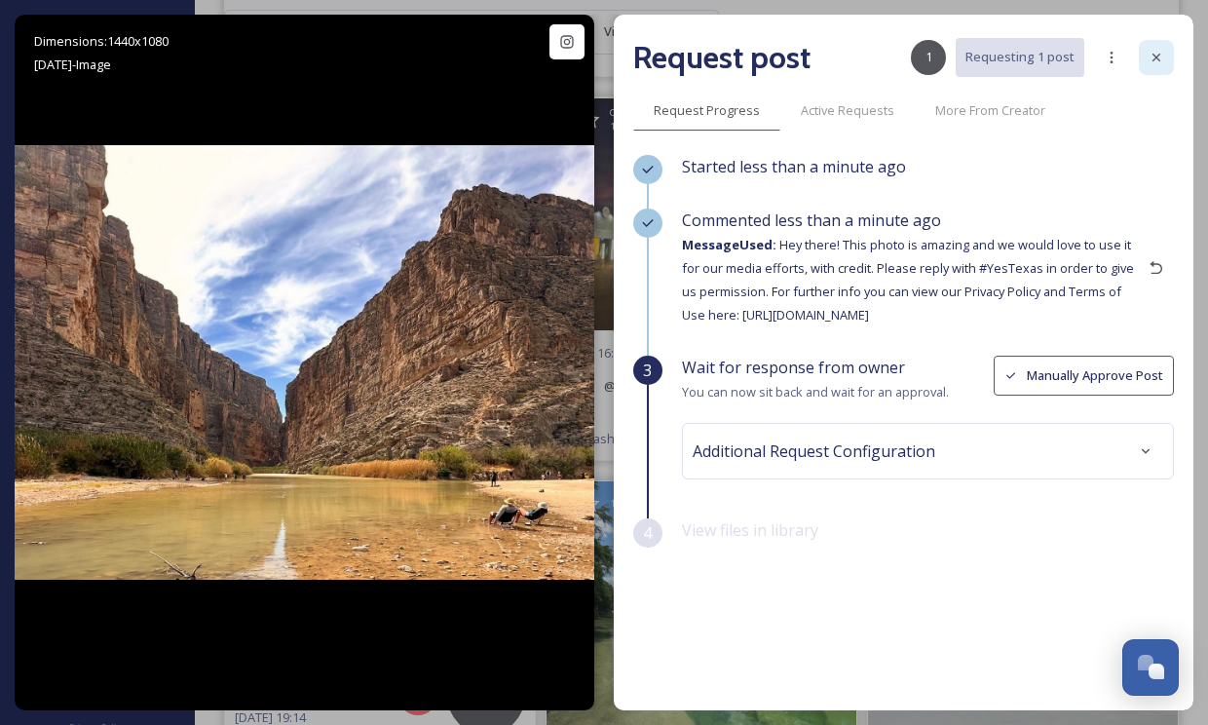
click at [1151, 52] on icon at bounding box center [1156, 58] width 16 height 16
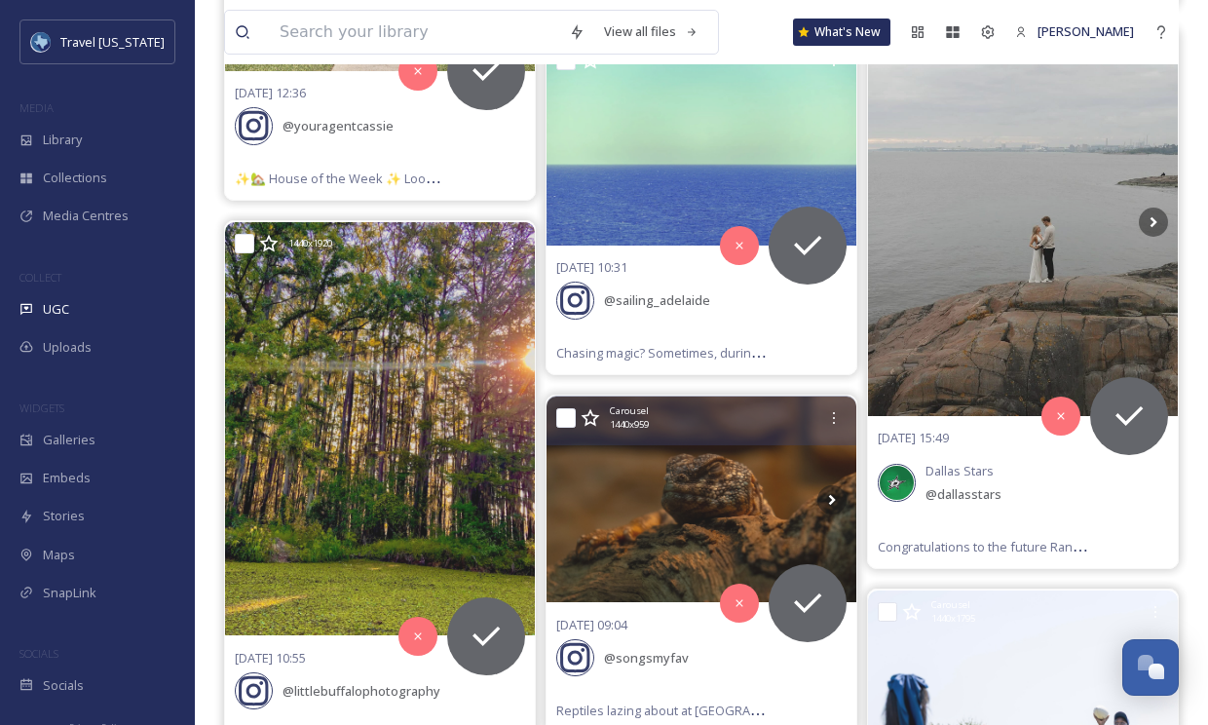
scroll to position [43488, 0]
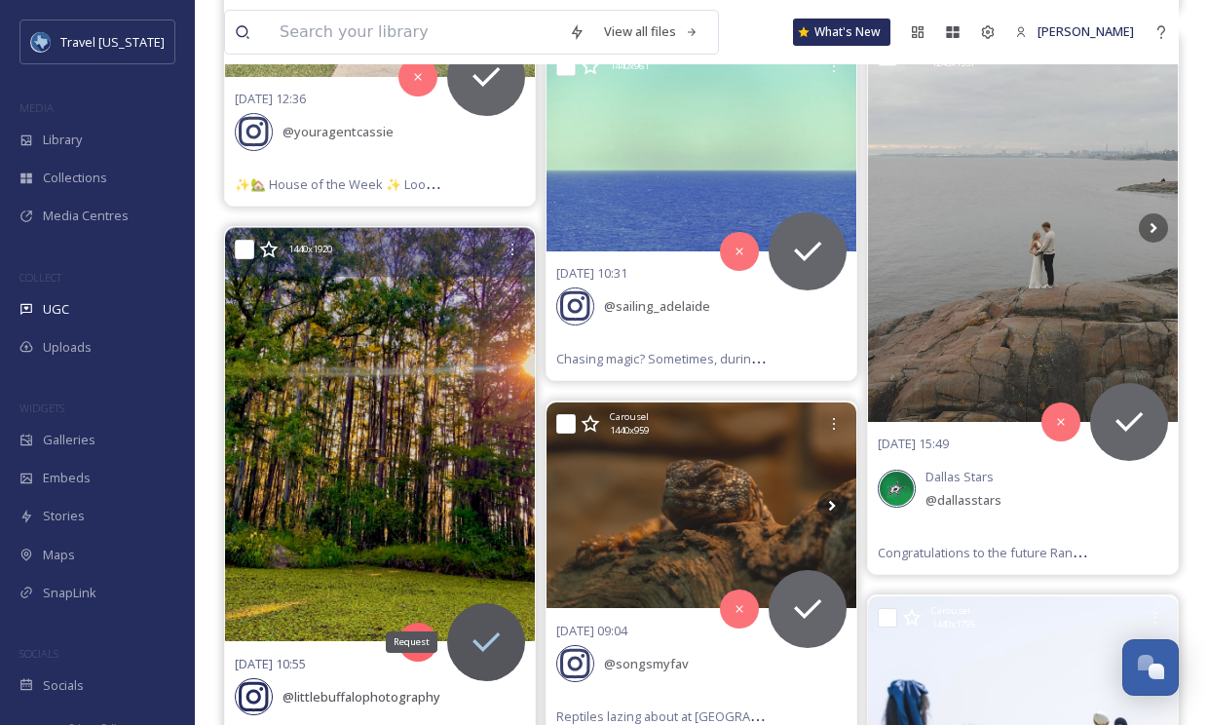
click at [504, 622] on icon at bounding box center [486, 641] width 39 height 39
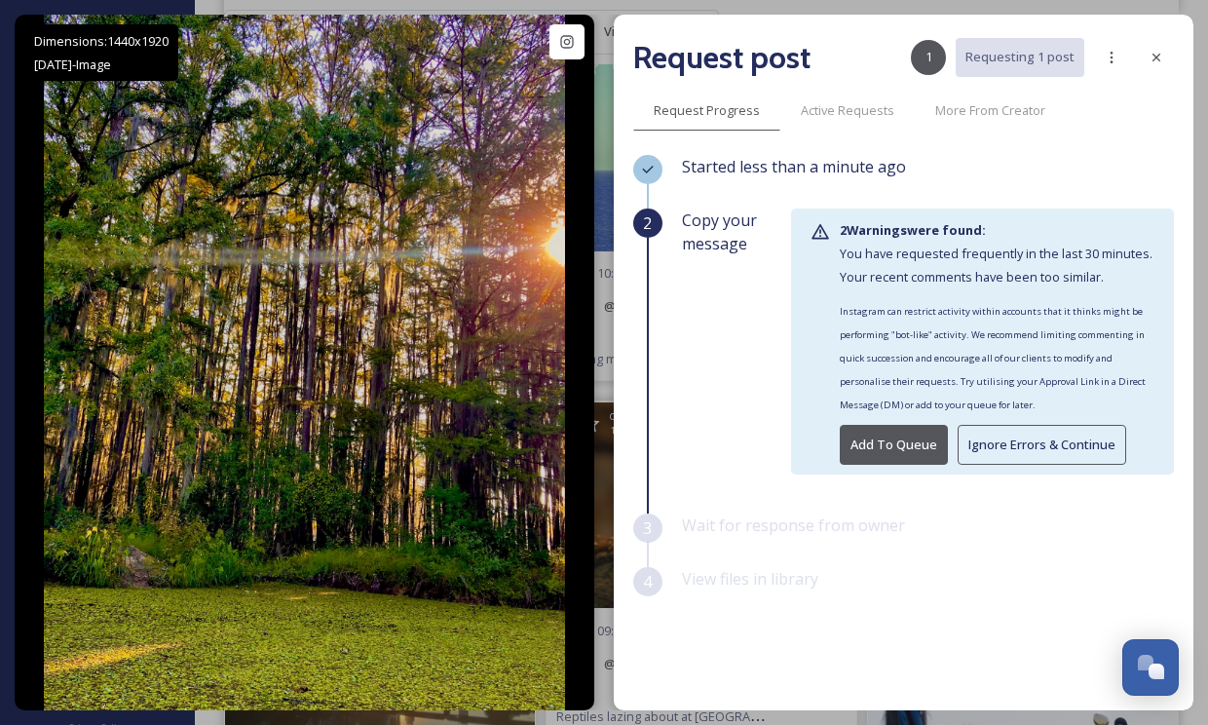
click at [986, 442] on button "Ignore Errors & Continue" at bounding box center [1042, 445] width 169 height 40
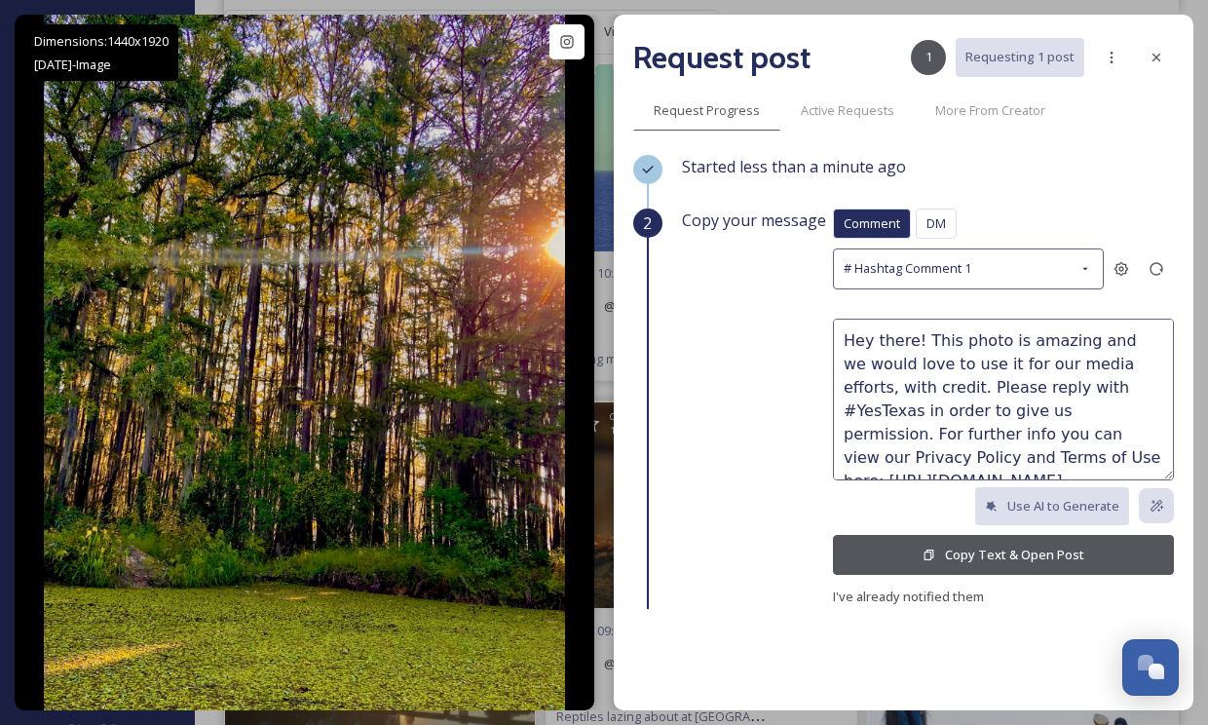
click at [951, 543] on button "Copy Text & Open Post" at bounding box center [1003, 555] width 341 height 40
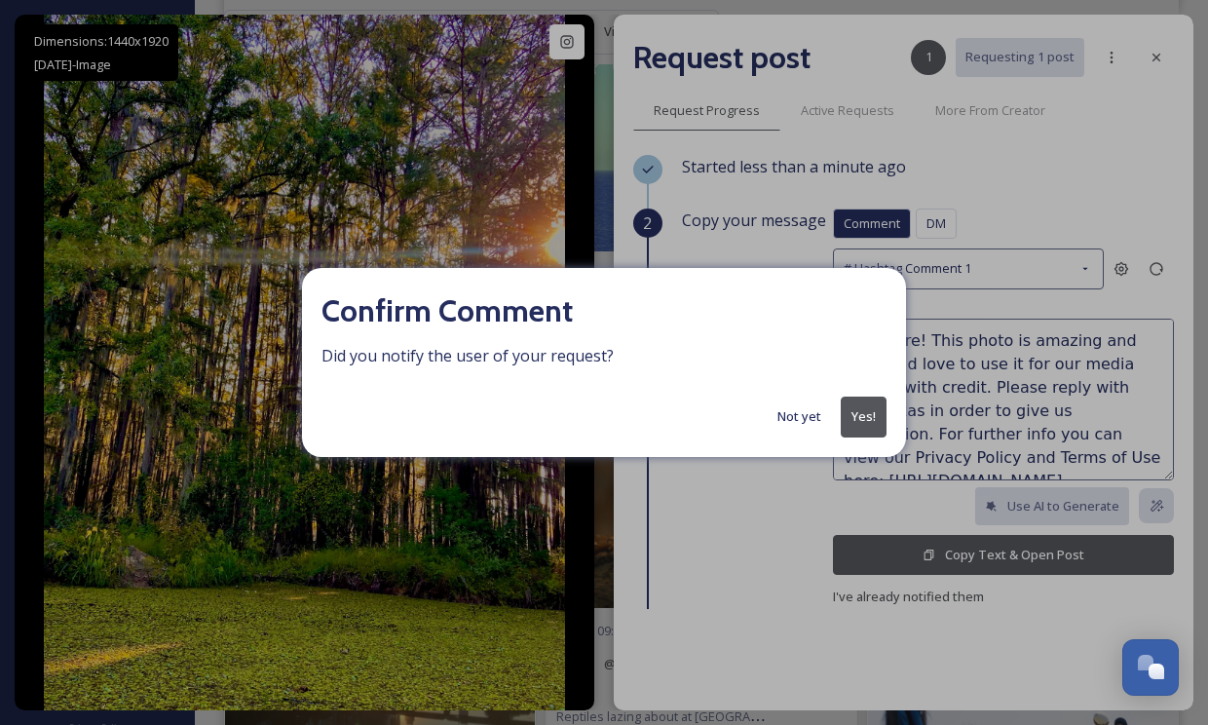
click at [854, 413] on button "Yes!" at bounding box center [864, 416] width 46 height 40
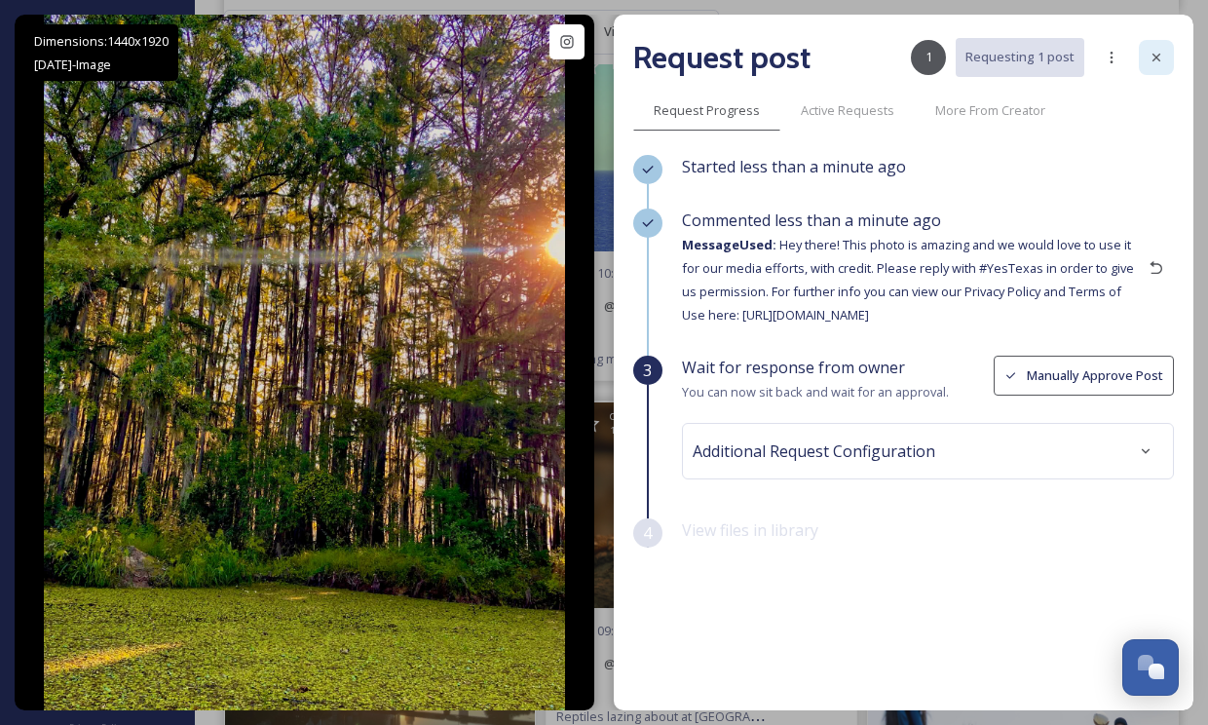
click at [1150, 56] on icon at bounding box center [1156, 58] width 16 height 16
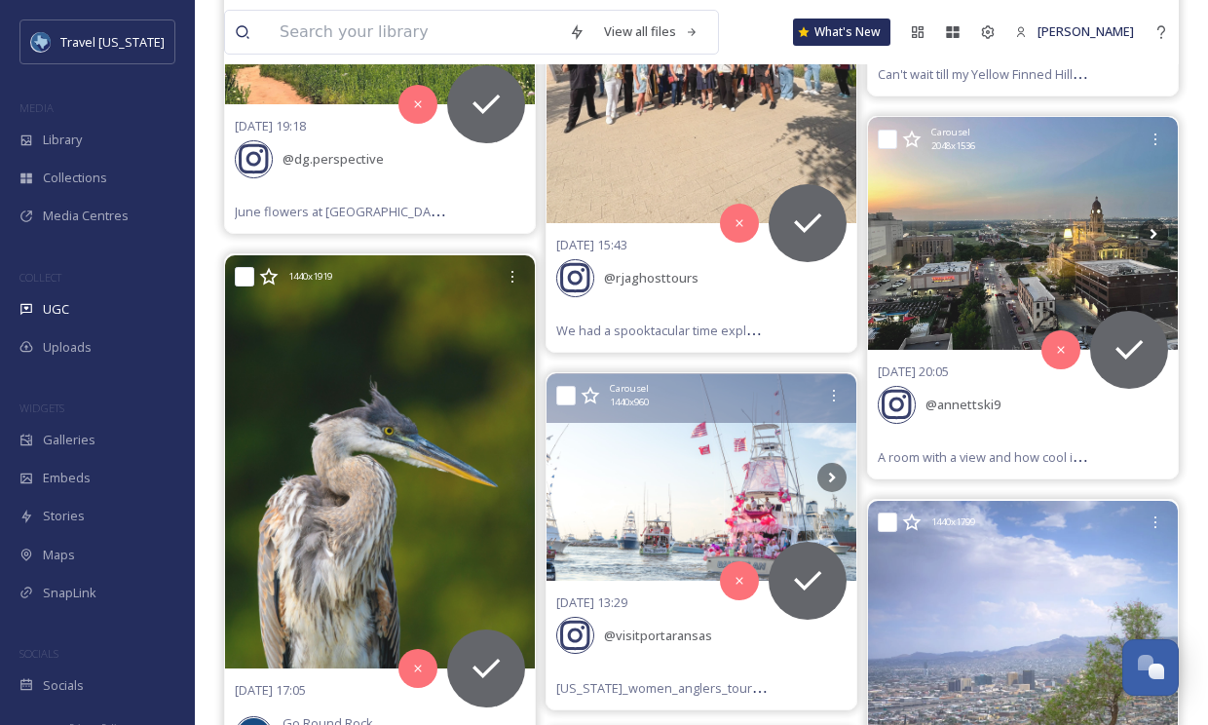
scroll to position [48598, 0]
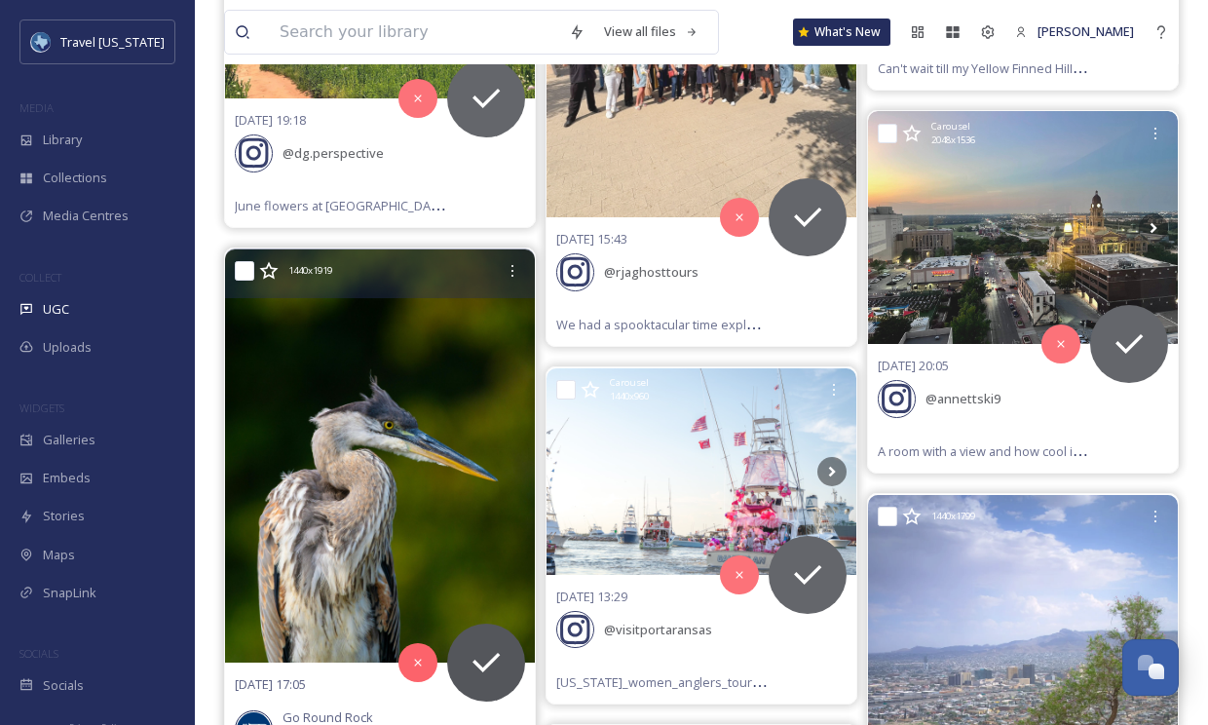
click at [459, 696] on div "Go Round Rock @ goroundrock" at bounding box center [380, 729] width 290 height 66
click at [434, 396] on img at bounding box center [380, 455] width 310 height 413
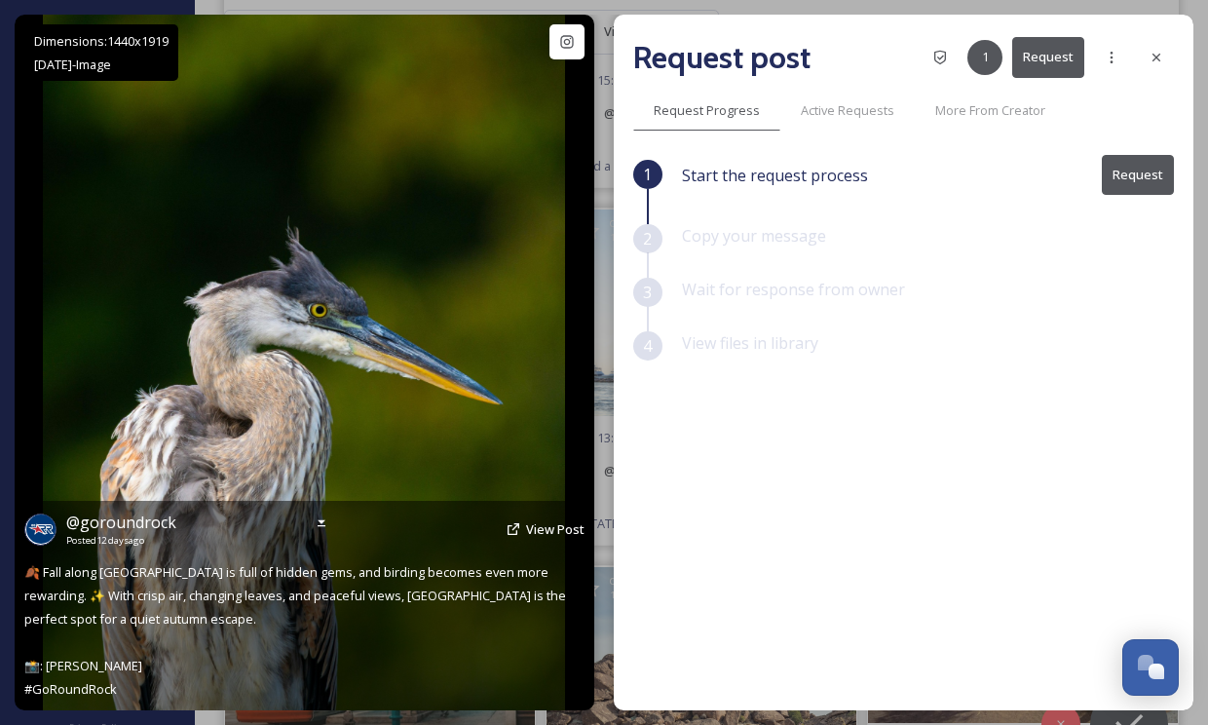
scroll to position [48764, 0]
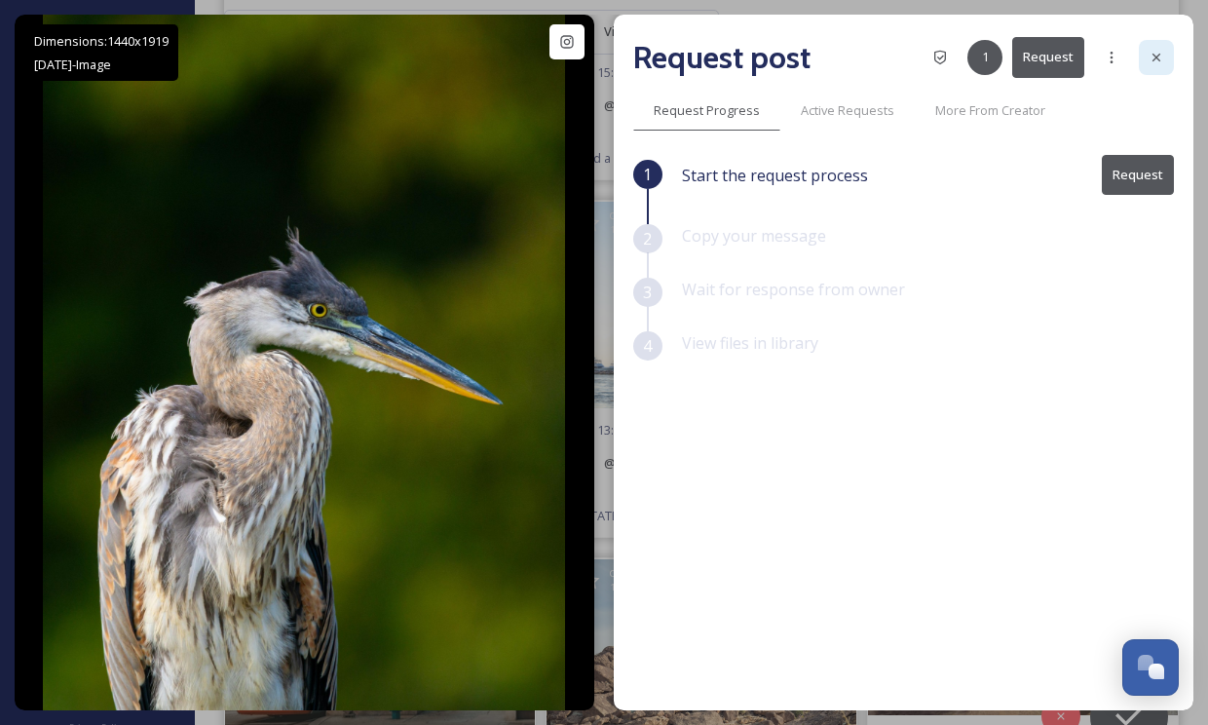
click at [1148, 59] on icon at bounding box center [1156, 58] width 16 height 16
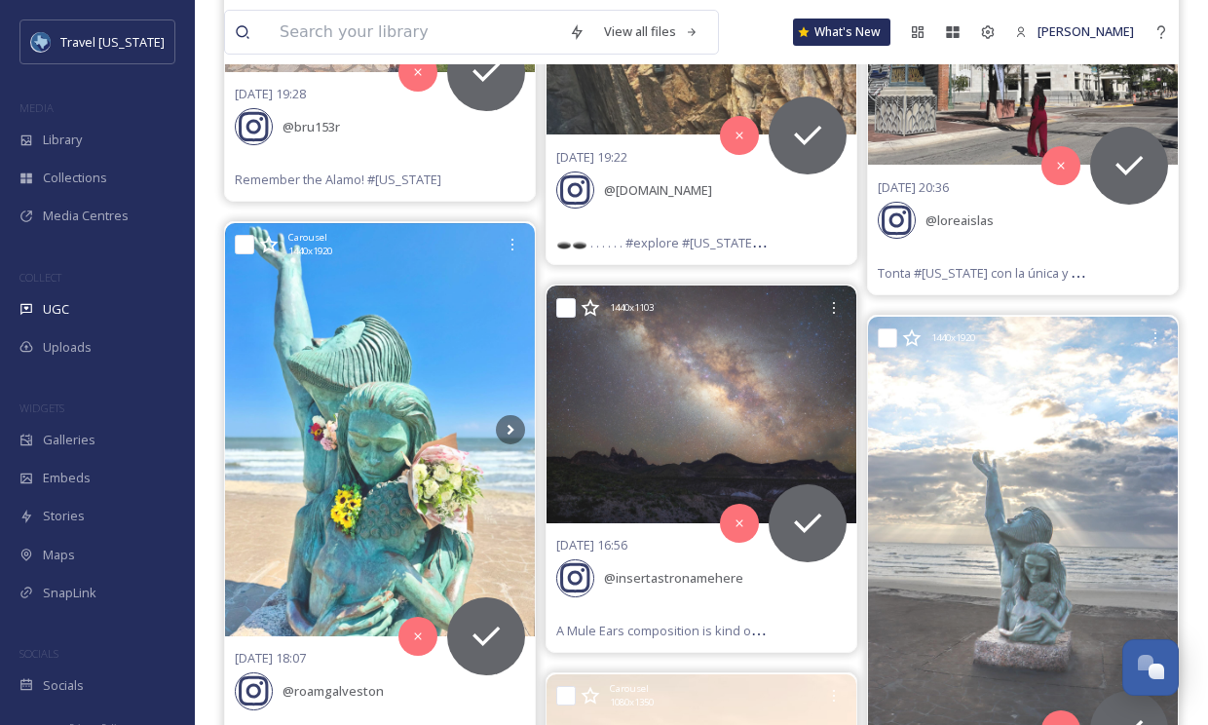
scroll to position [53456, 0]
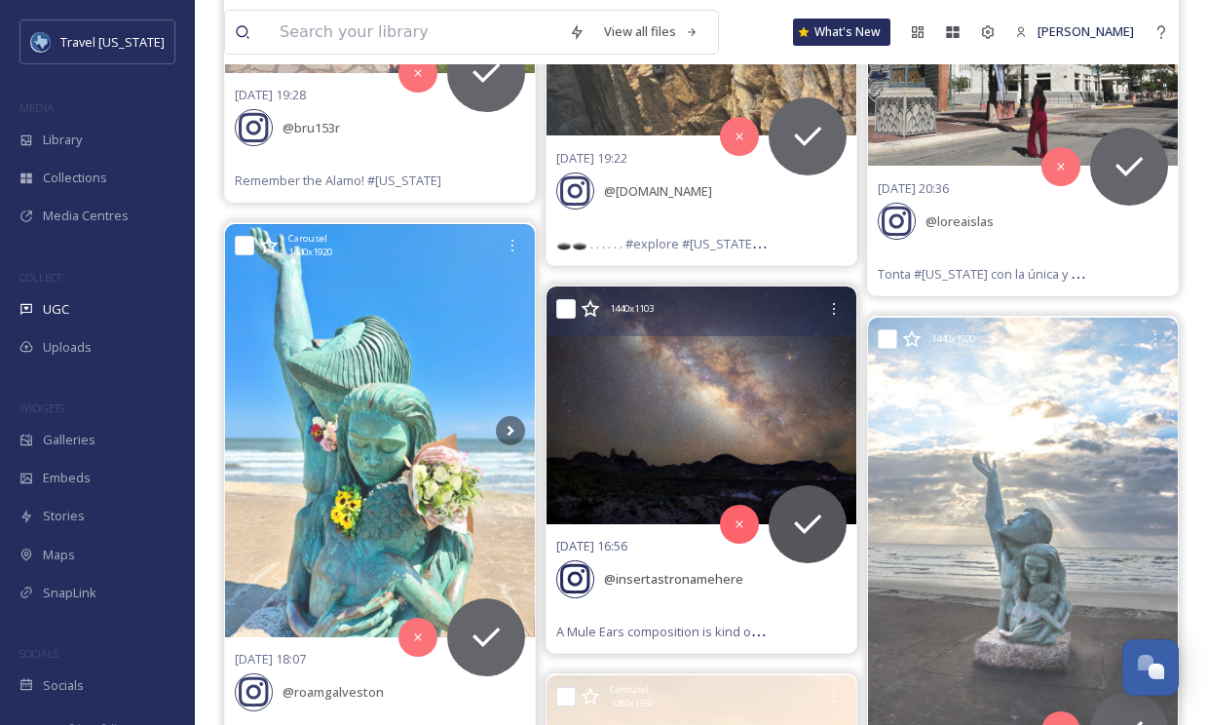
click at [726, 524] on div "[DATE] 16:56 @ insertastronamehere A Mule Ears composition is kind of low hangi…" at bounding box center [701, 588] width 310 height 129
click at [661, 524] on div "[DATE] 16:56 @ insertastronamehere A Mule Ears composition is kind of low hangi…" at bounding box center [701, 588] width 310 height 129
click at [698, 358] on img at bounding box center [701, 405] width 310 height 238
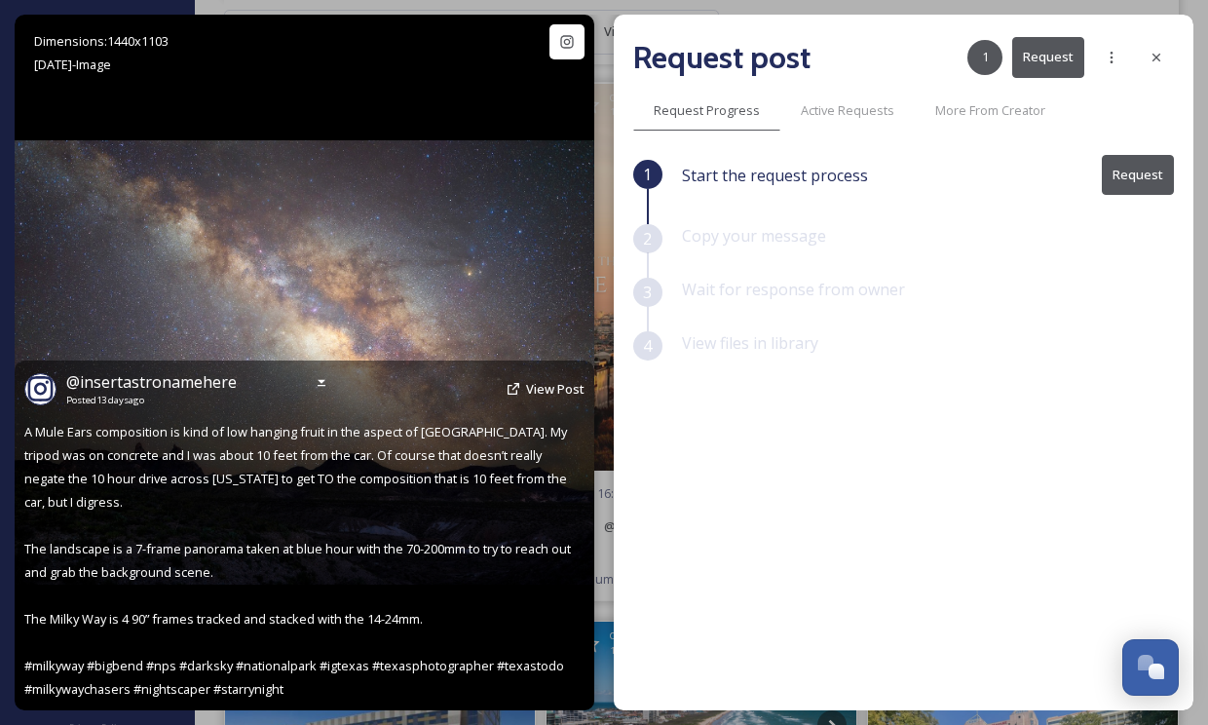
scroll to position [53665, 0]
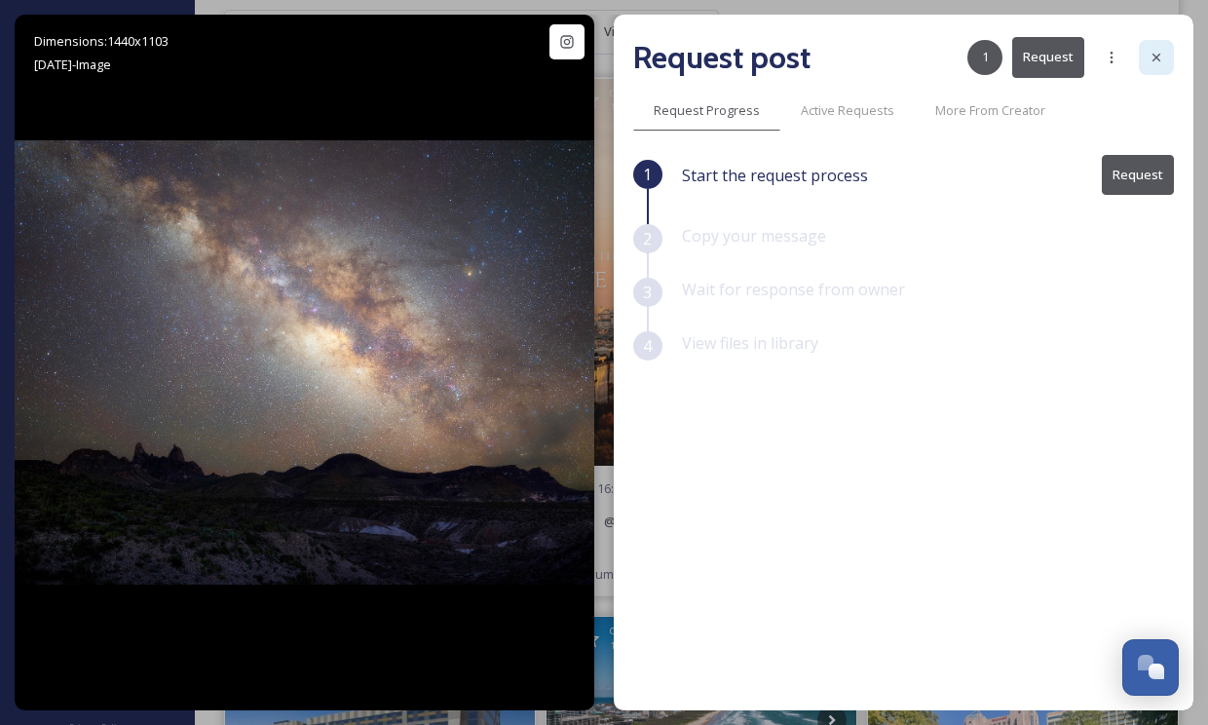
click at [1162, 57] on icon at bounding box center [1156, 58] width 16 height 16
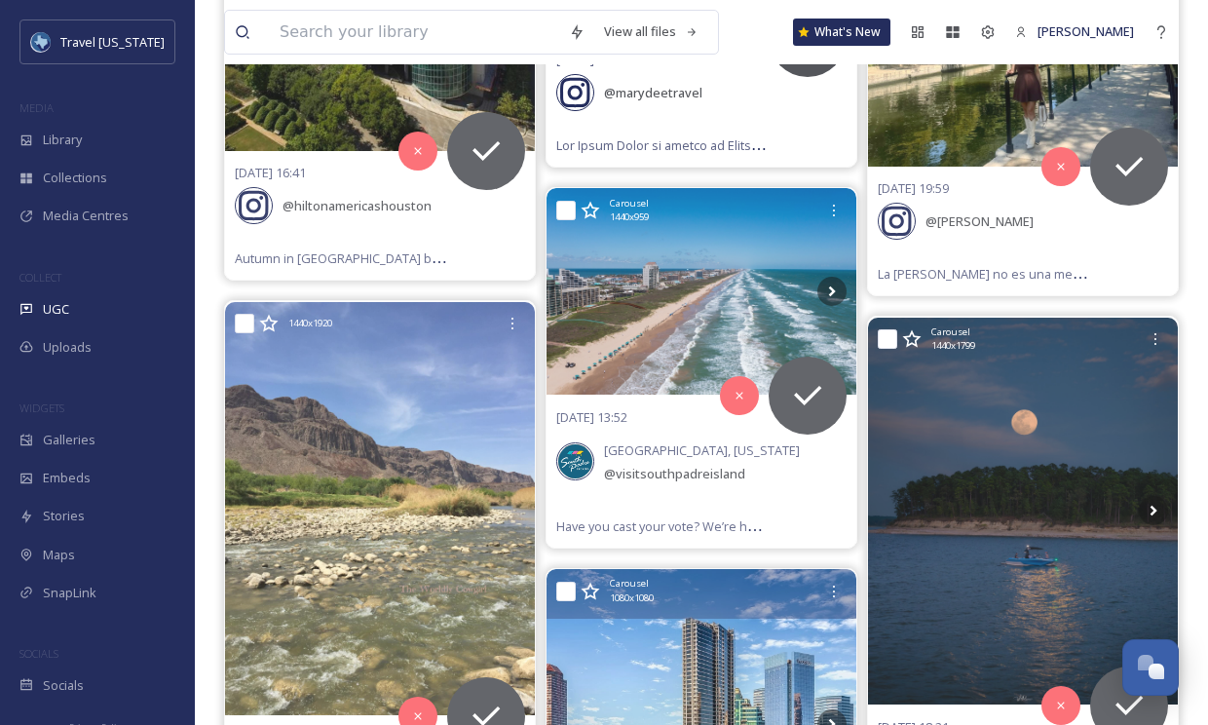
scroll to position [54473, 0]
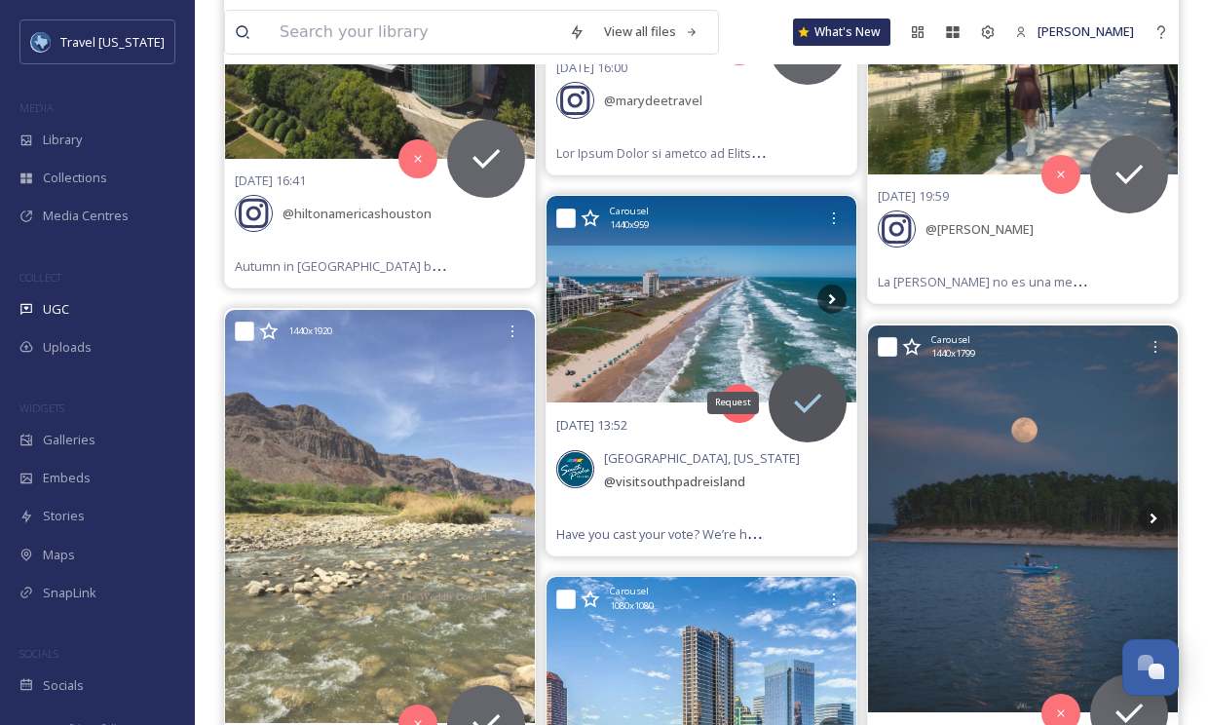
click at [817, 384] on icon at bounding box center [807, 403] width 39 height 39
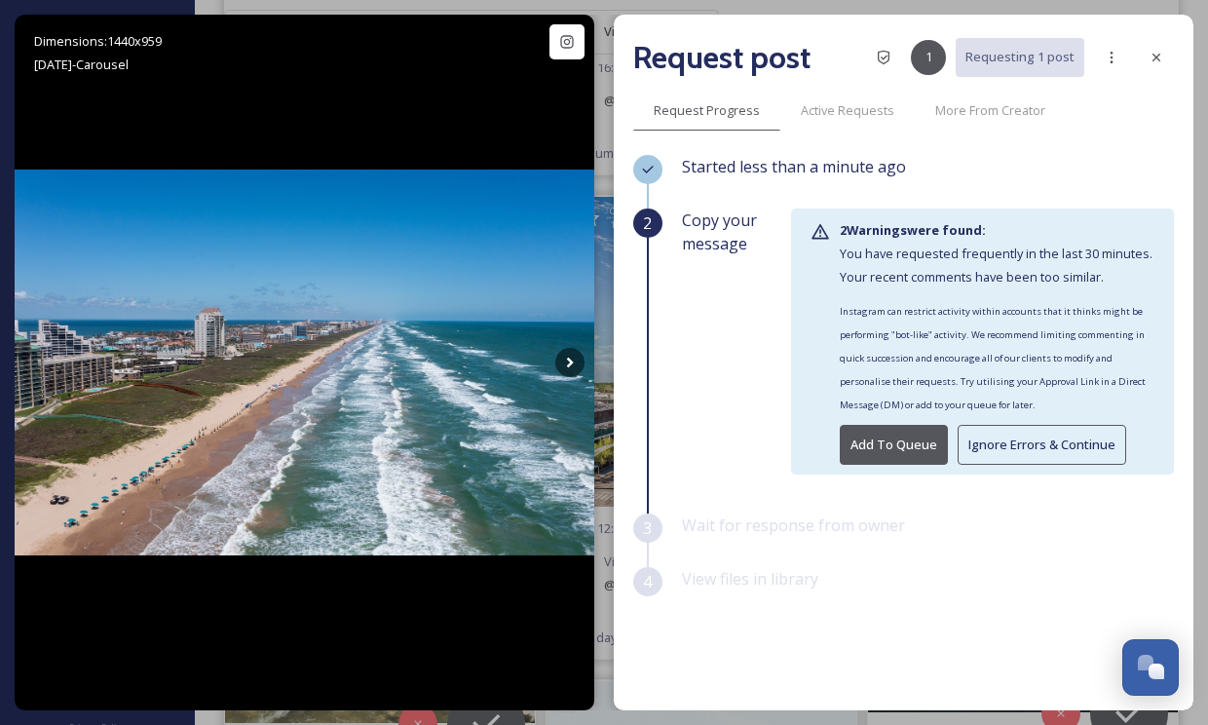
click at [1019, 453] on button "Ignore Errors & Continue" at bounding box center [1042, 445] width 169 height 40
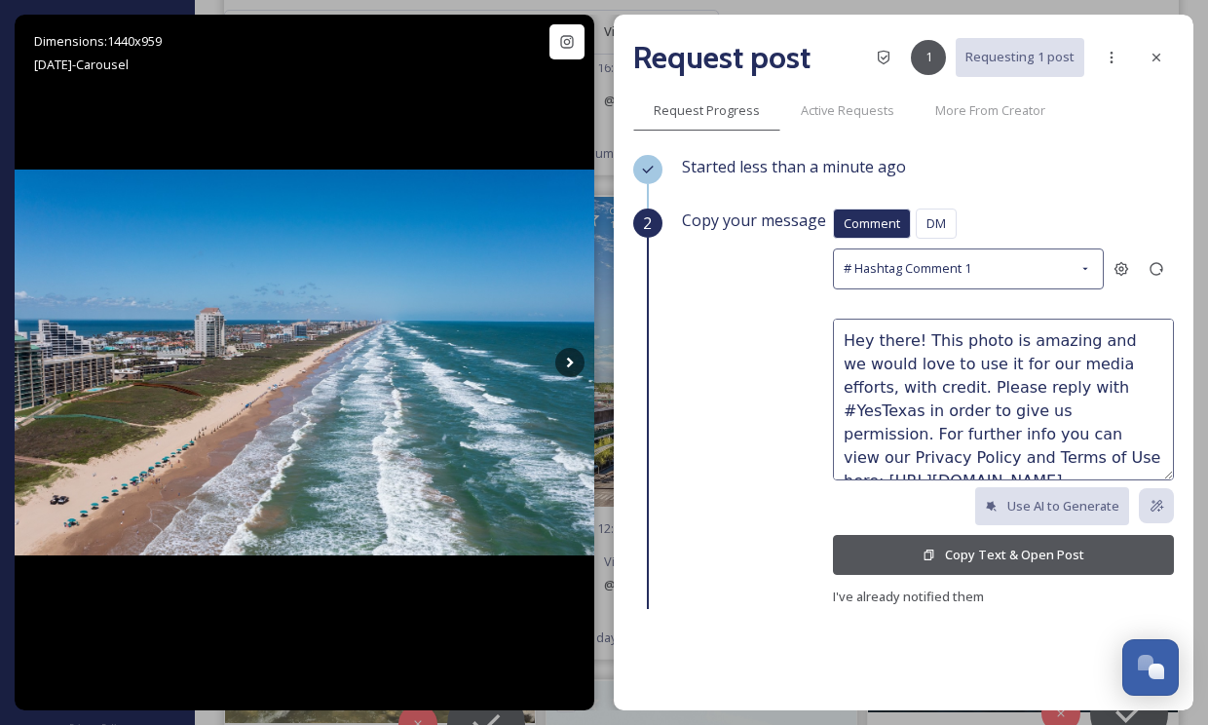
click at [926, 549] on icon at bounding box center [928, 554] width 13 height 13
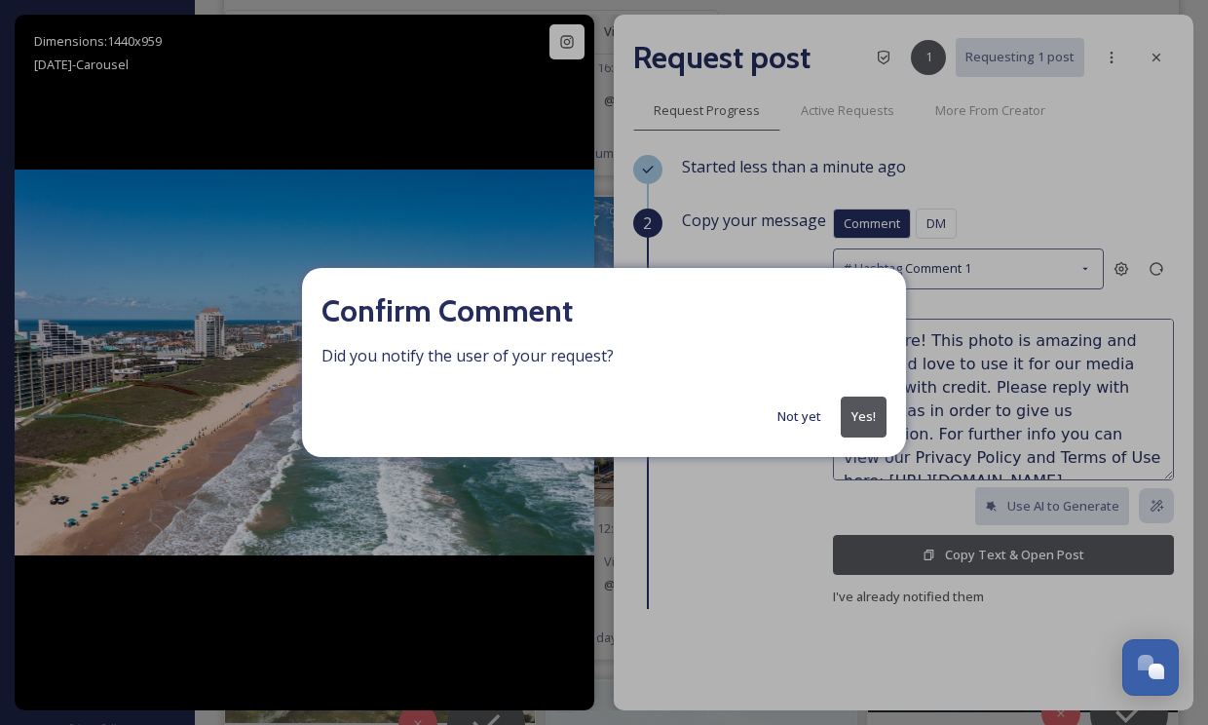
click at [863, 415] on button "Yes!" at bounding box center [864, 416] width 46 height 40
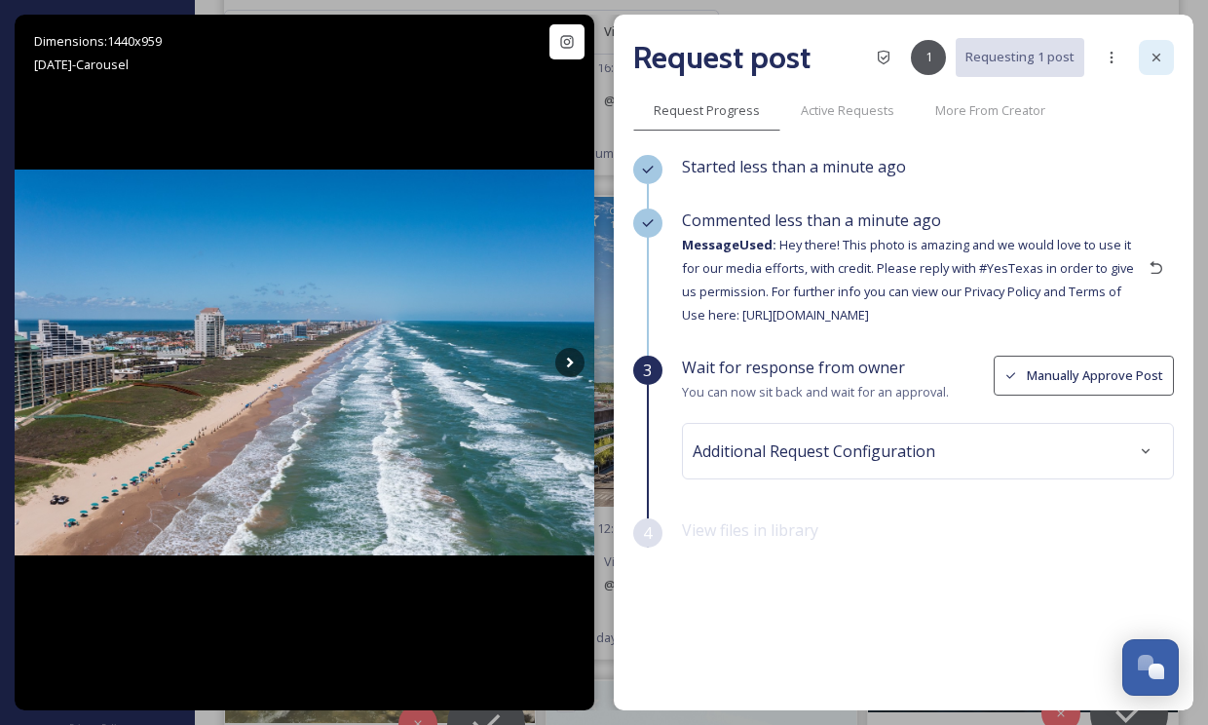
click at [1153, 56] on icon at bounding box center [1156, 58] width 16 height 16
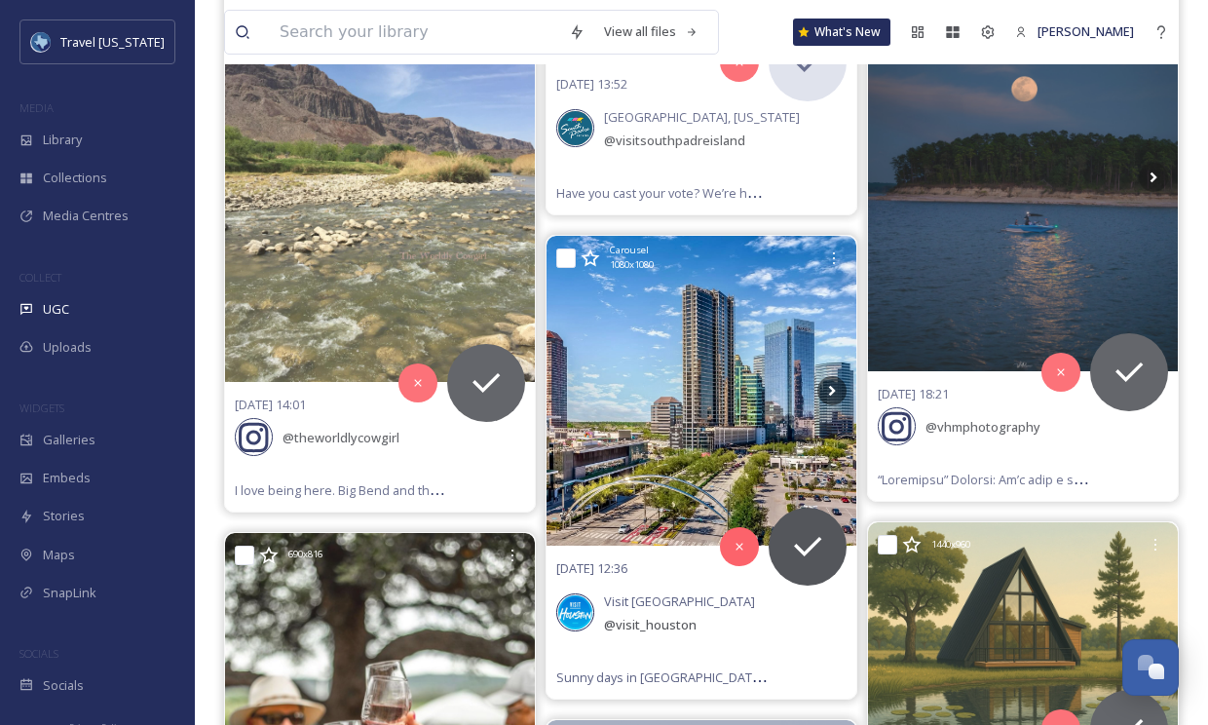
scroll to position [54813, 0]
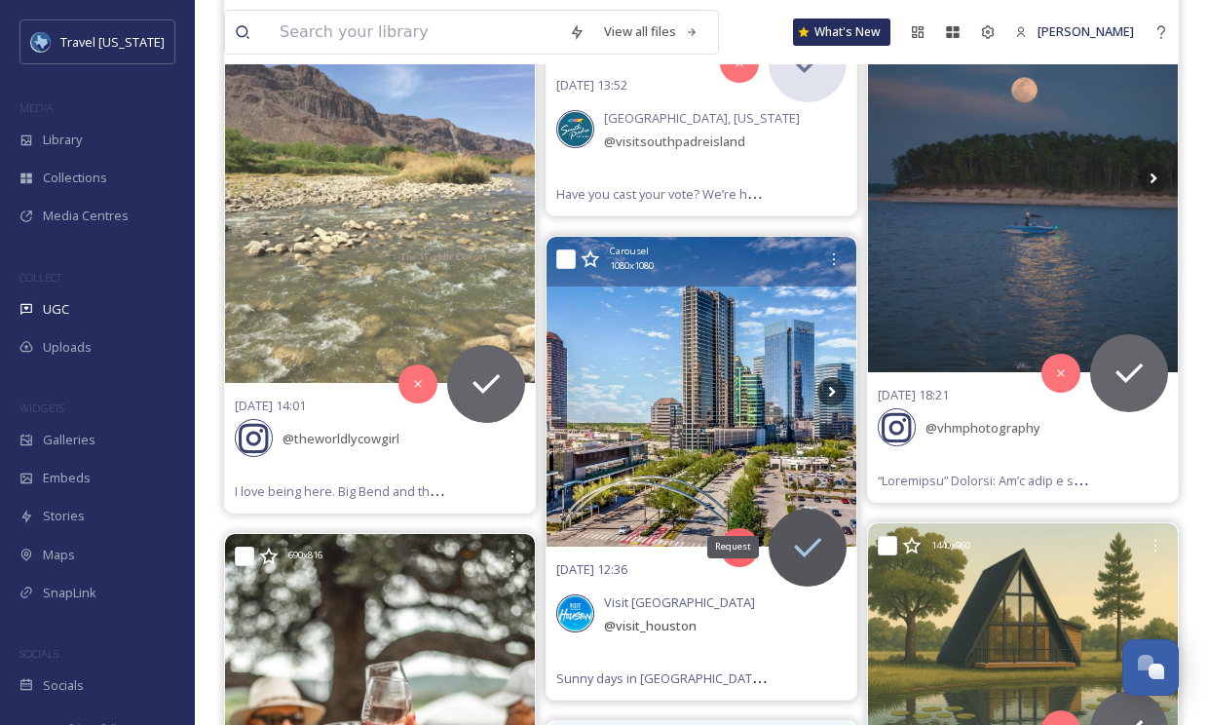
click at [812, 528] on icon at bounding box center [807, 547] width 39 height 39
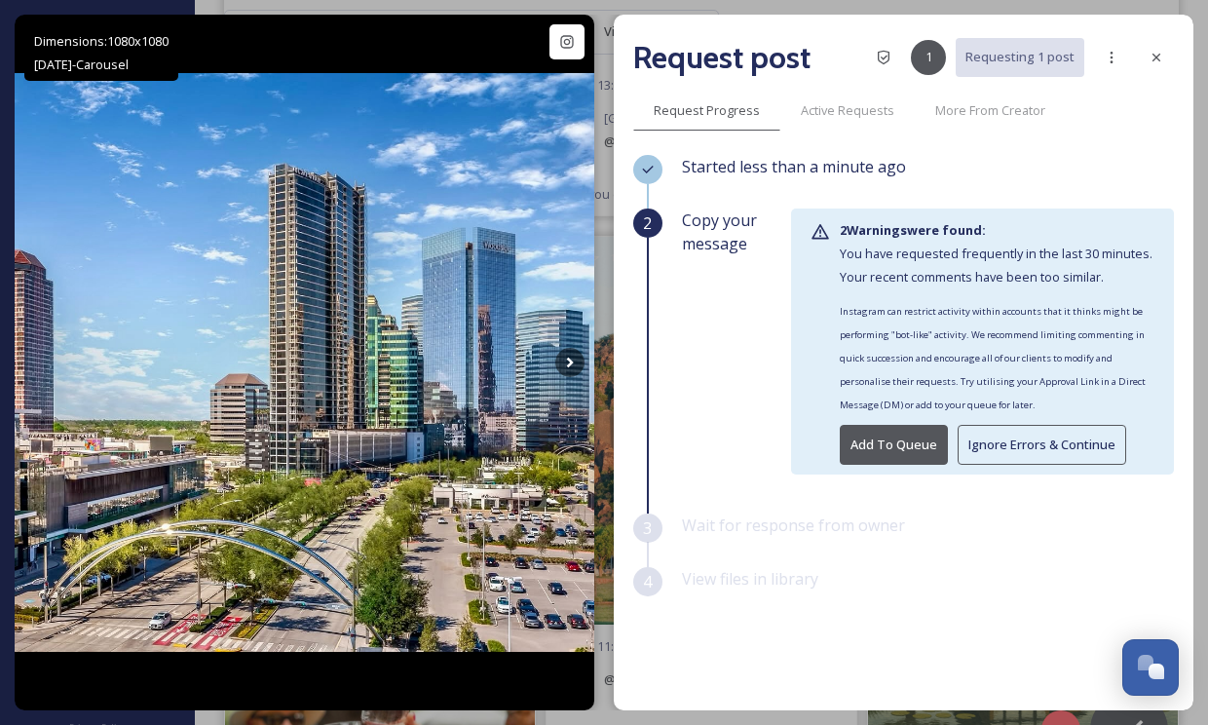
click at [1010, 450] on button "Ignore Errors & Continue" at bounding box center [1042, 445] width 169 height 40
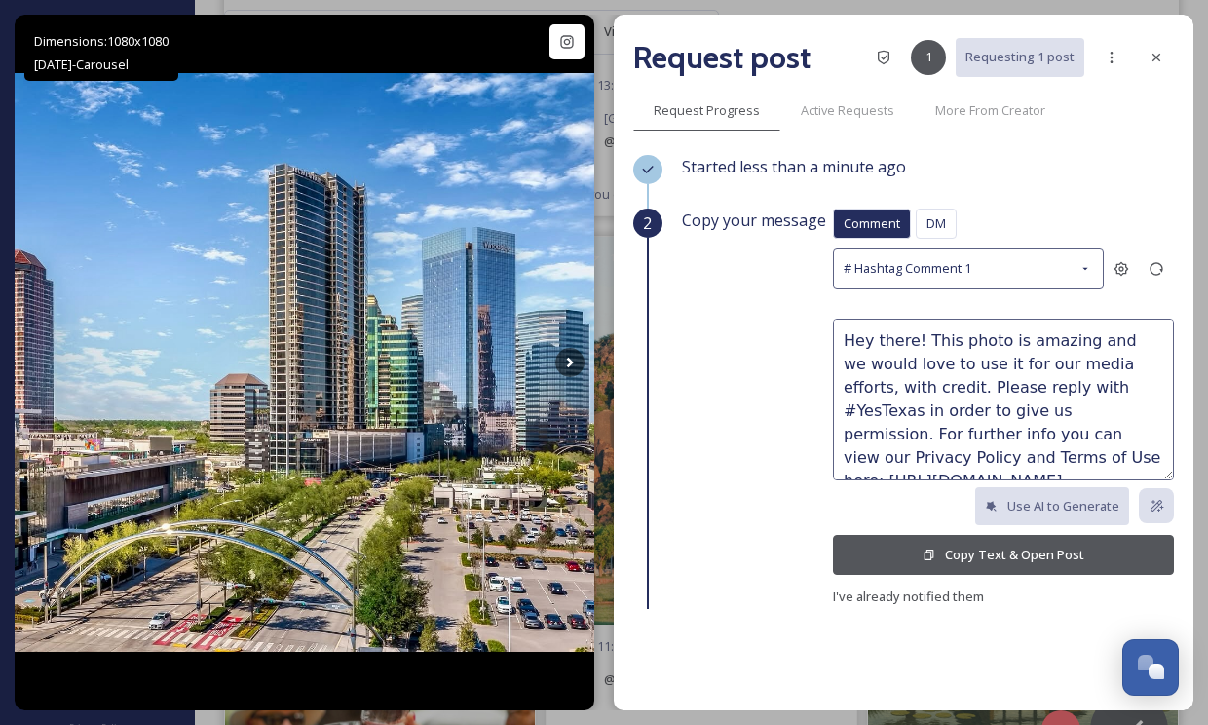
click at [925, 543] on button "Copy Text & Open Post" at bounding box center [1003, 555] width 341 height 40
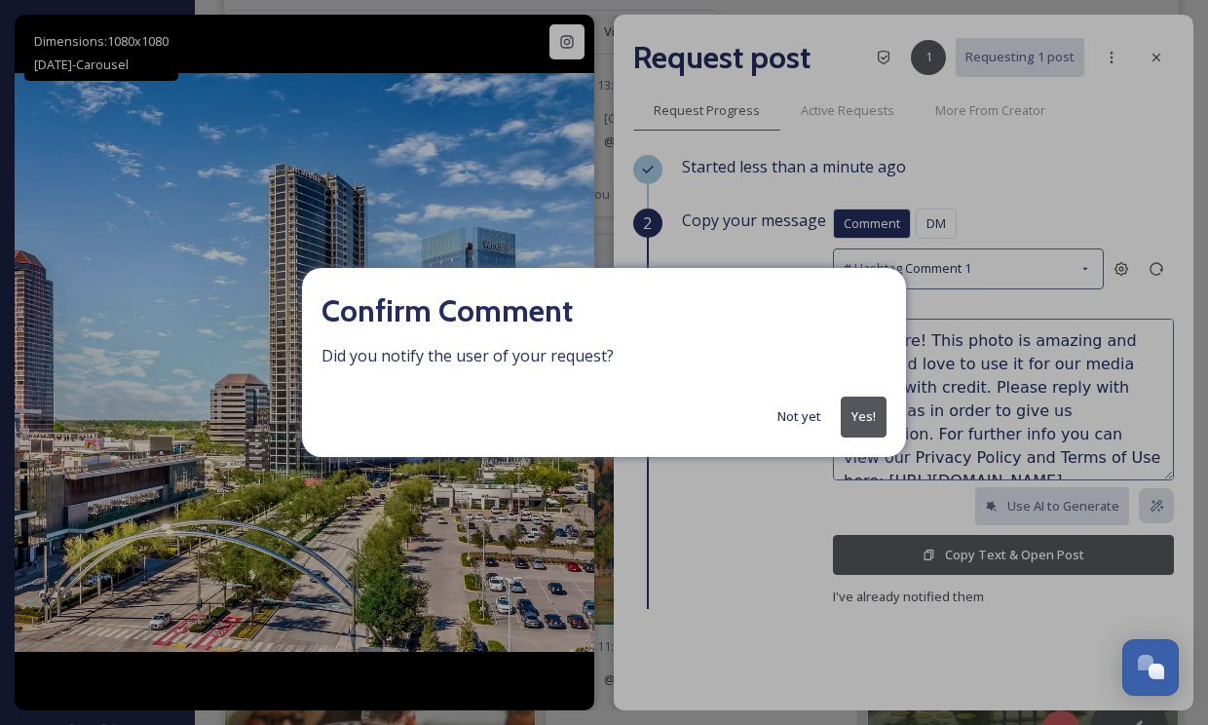
click at [847, 432] on button "Yes!" at bounding box center [864, 416] width 46 height 40
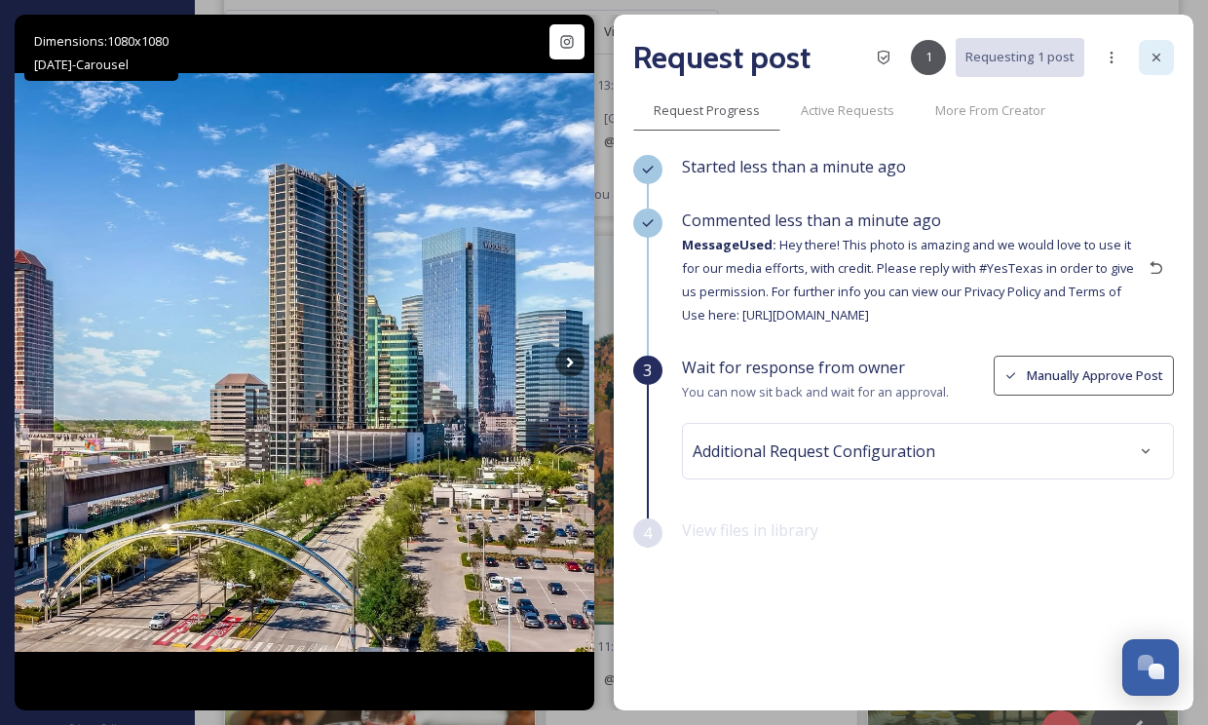
click at [1151, 57] on icon at bounding box center [1156, 58] width 16 height 16
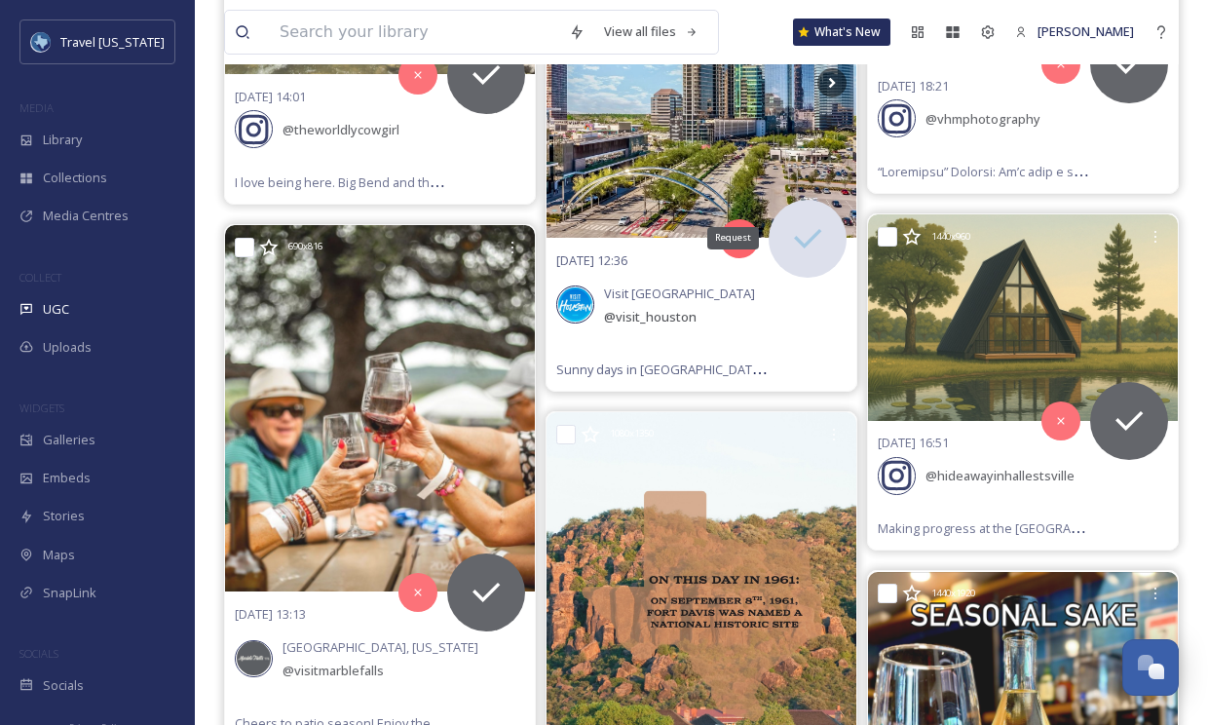
scroll to position [55127, 0]
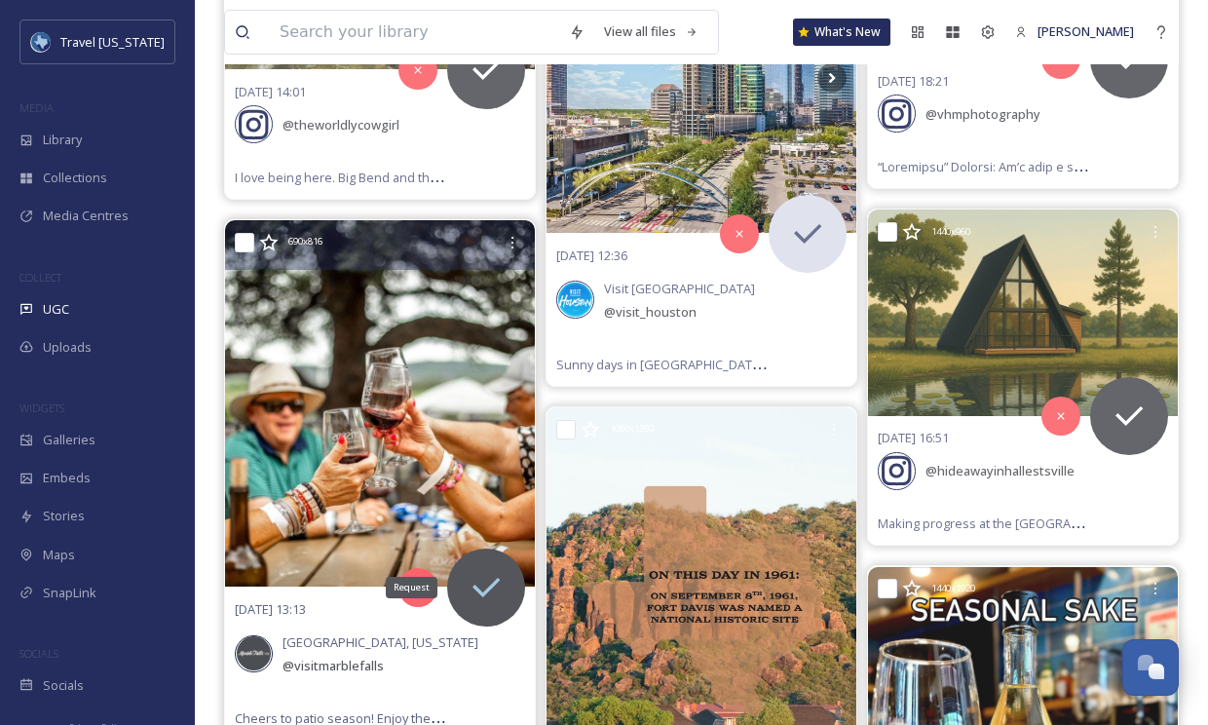
click at [470, 568] on icon at bounding box center [486, 587] width 39 height 39
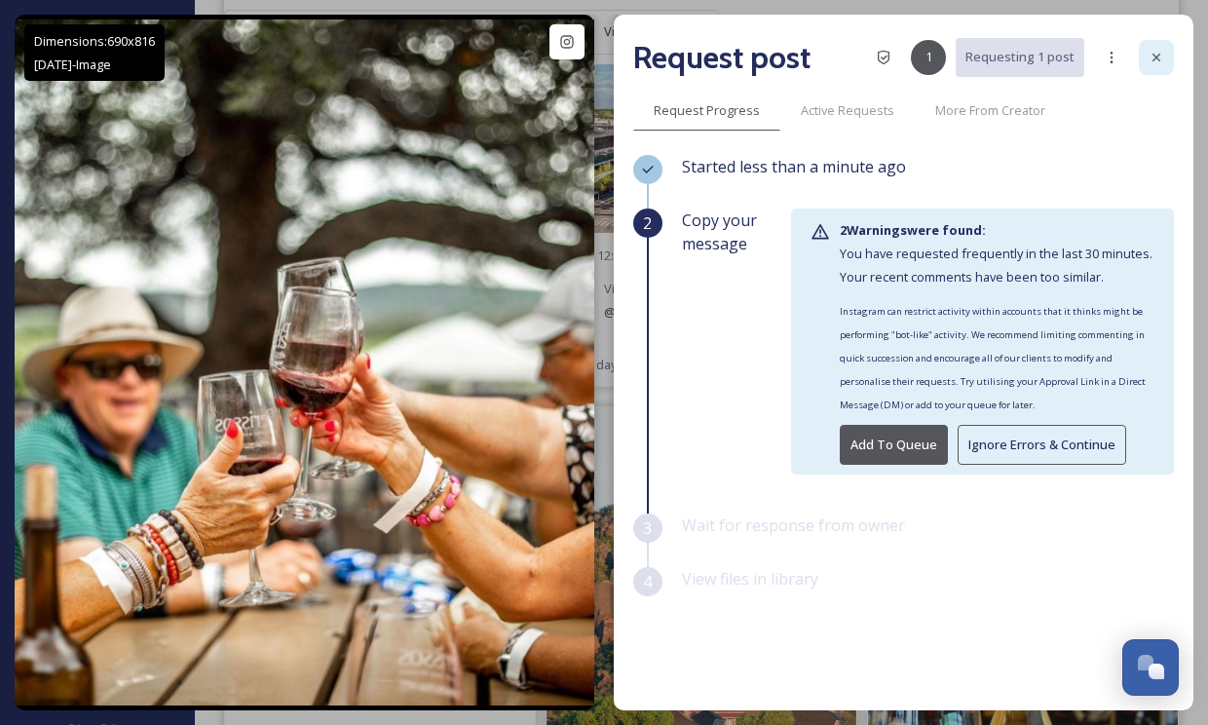
click at [1158, 49] on div at bounding box center [1156, 57] width 35 height 35
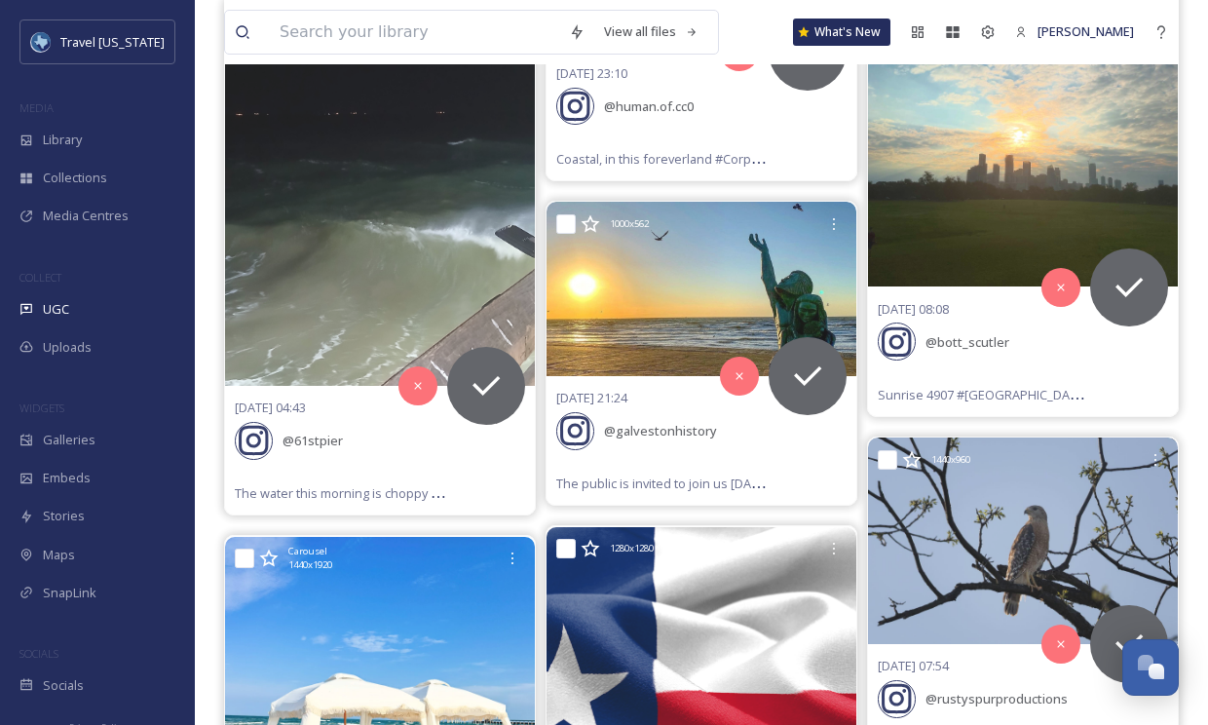
scroll to position [59064, 0]
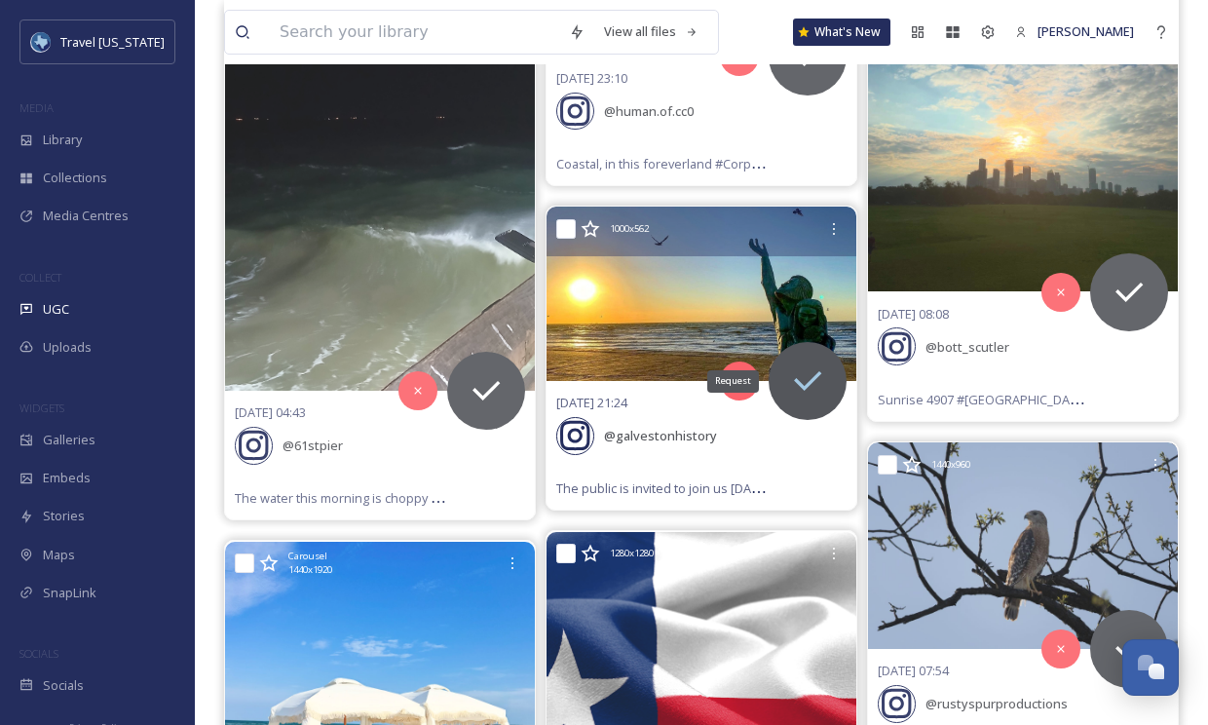
click at [820, 361] on icon at bounding box center [807, 380] width 39 height 39
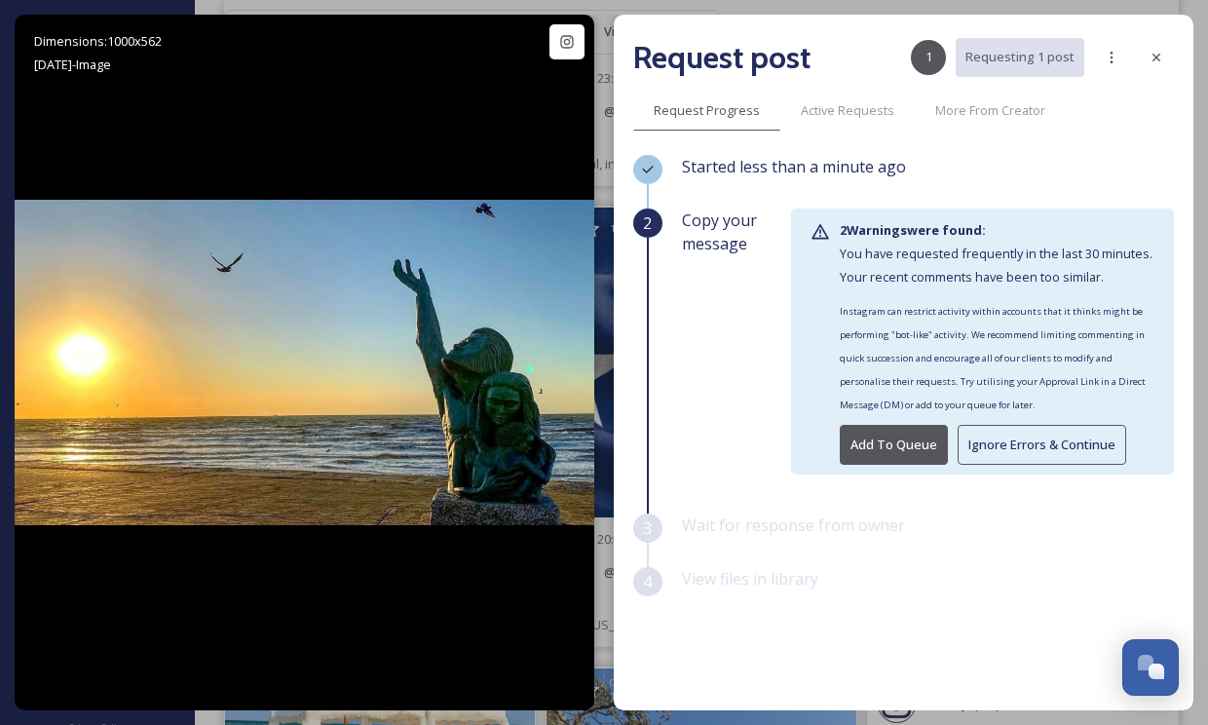
click at [973, 442] on button "Ignore Errors & Continue" at bounding box center [1042, 445] width 169 height 40
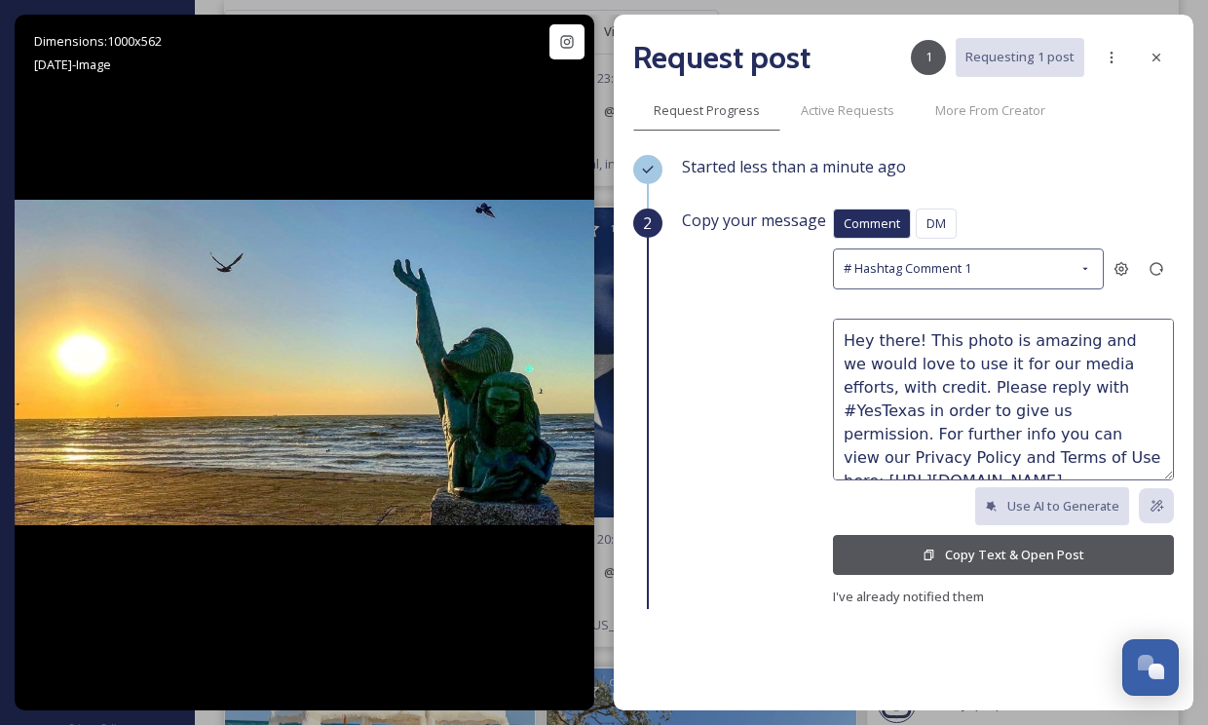
click at [933, 542] on button "Copy Text & Open Post" at bounding box center [1003, 555] width 341 height 40
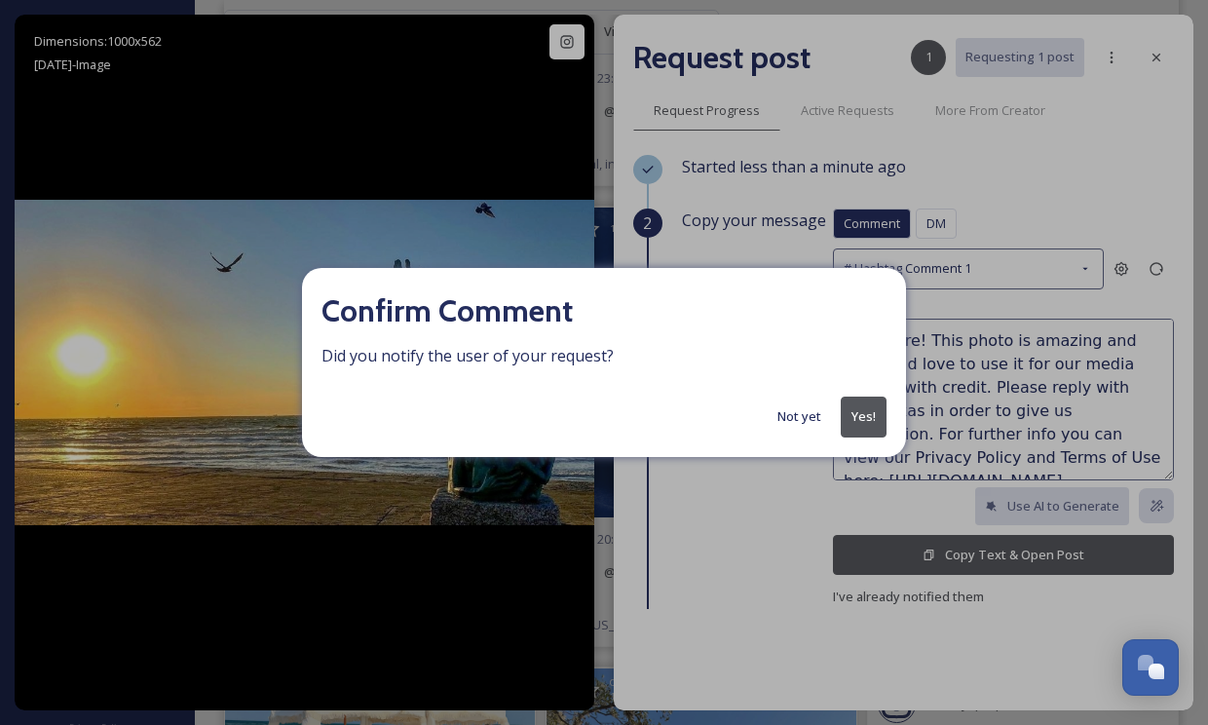
click at [860, 413] on button "Yes!" at bounding box center [864, 416] width 46 height 40
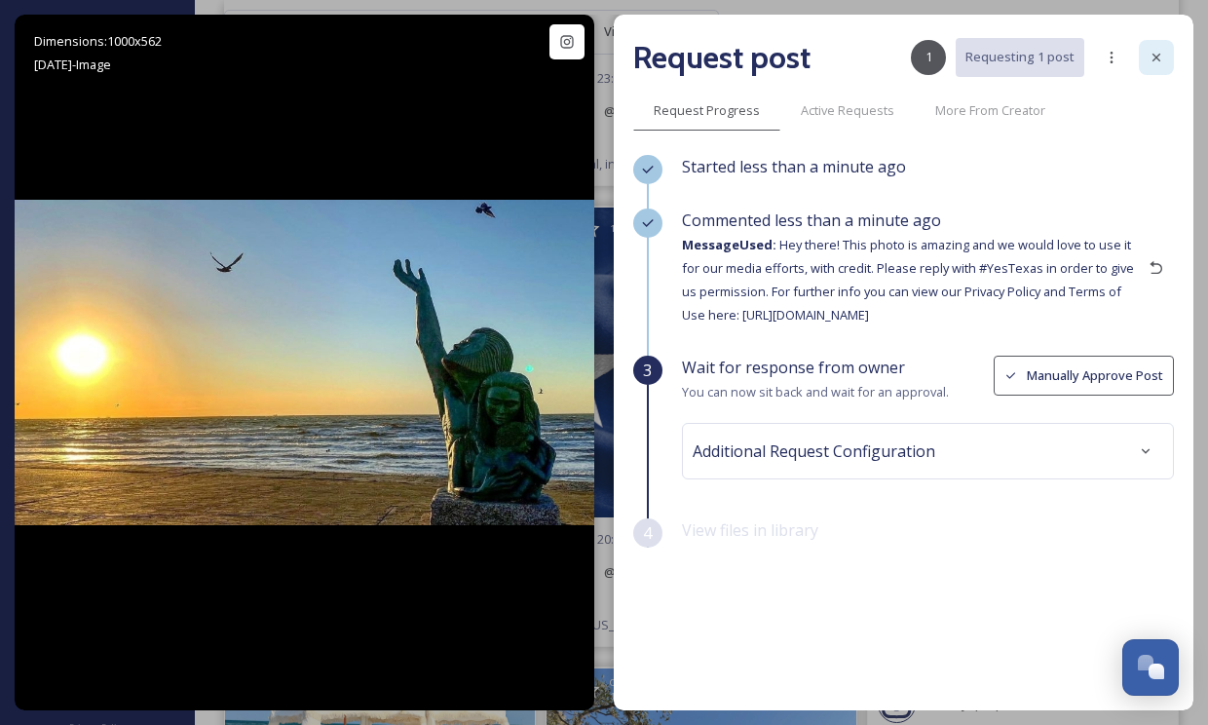
click at [1161, 43] on div at bounding box center [1156, 57] width 35 height 35
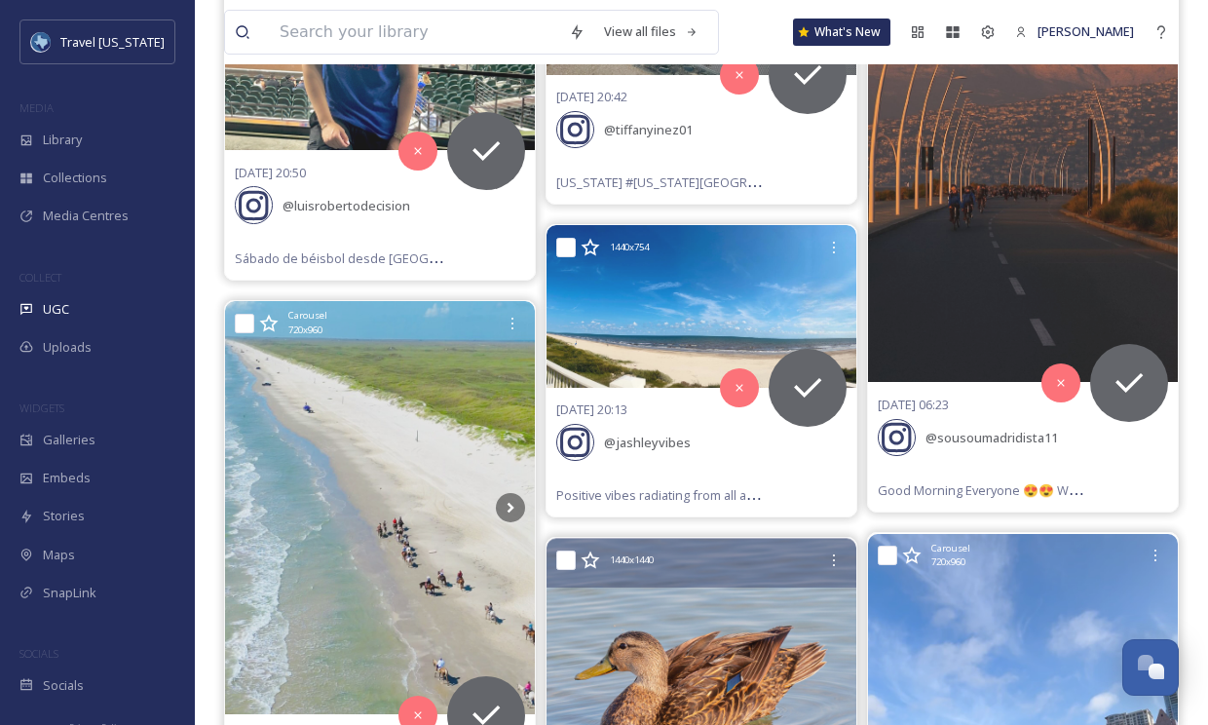
scroll to position [65241, 0]
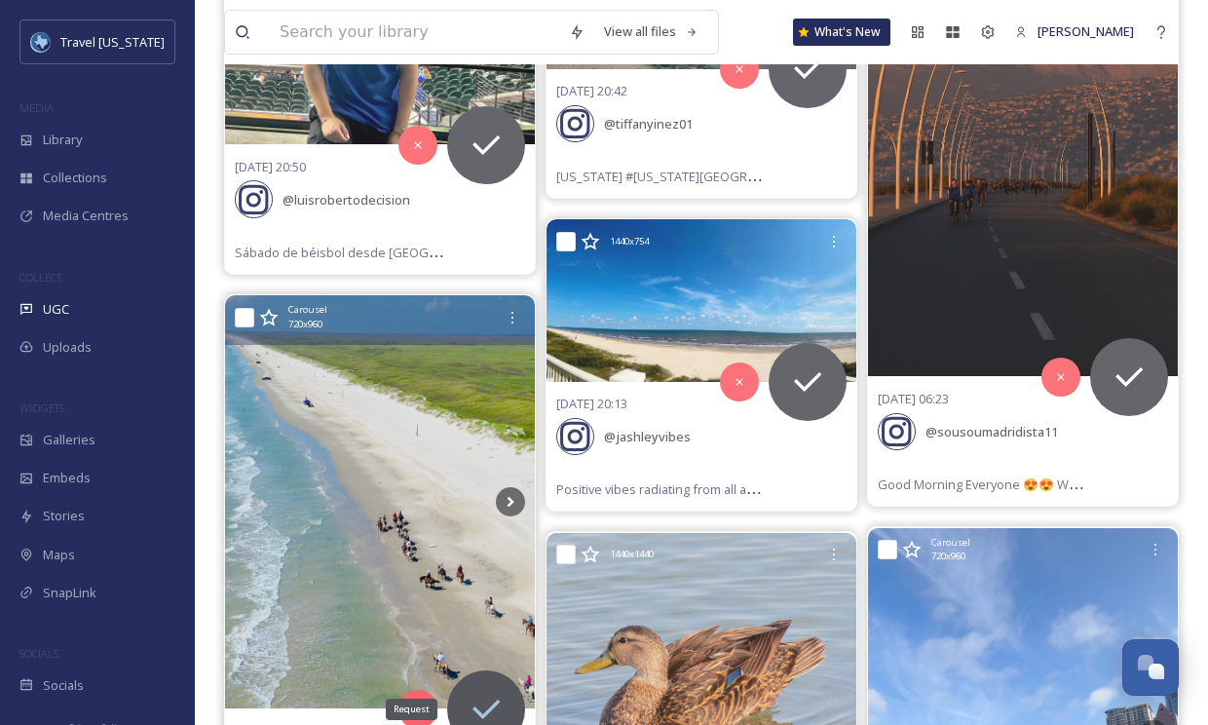
click at [467, 690] on icon at bounding box center [486, 709] width 39 height 39
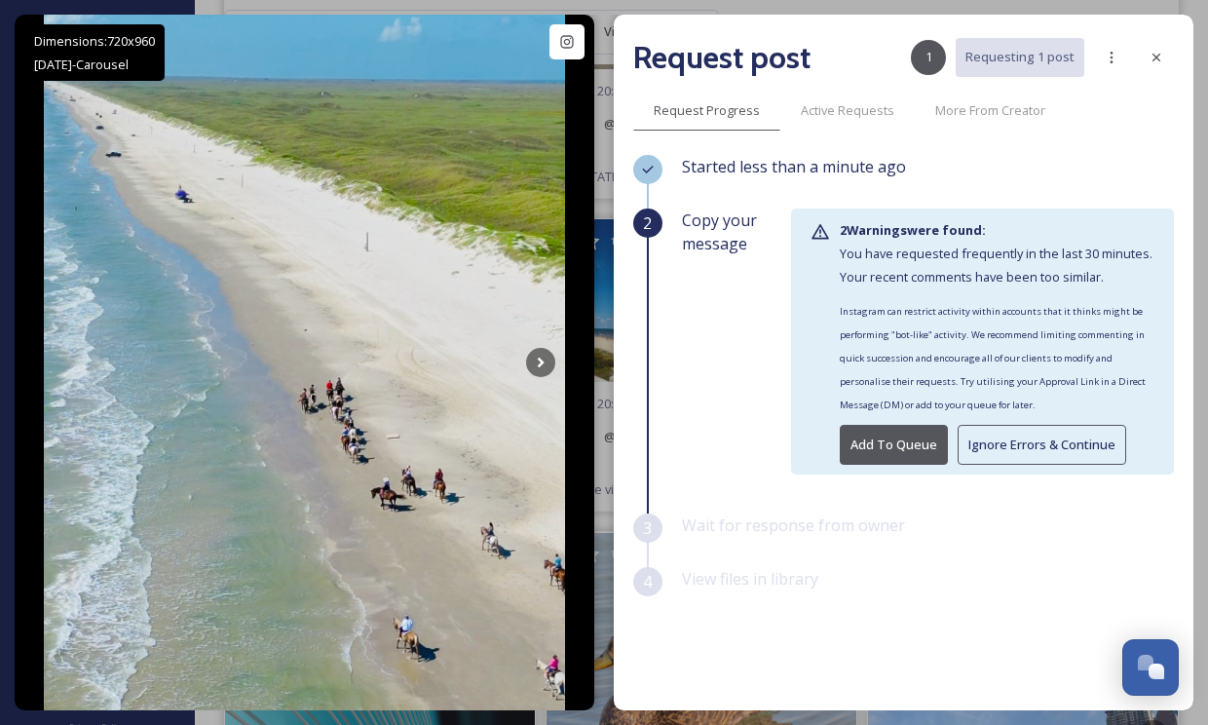
click at [1027, 437] on button "Ignore Errors & Continue" at bounding box center [1042, 445] width 169 height 40
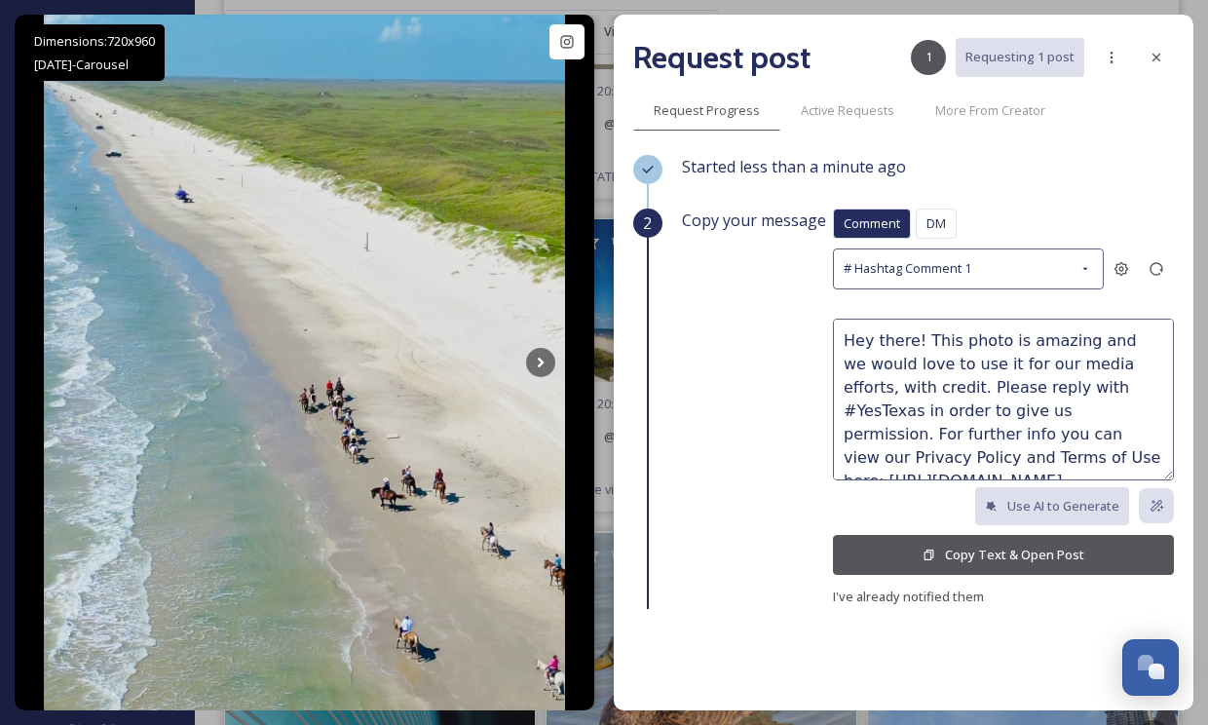
click at [949, 545] on button "Copy Text & Open Post" at bounding box center [1003, 555] width 341 height 40
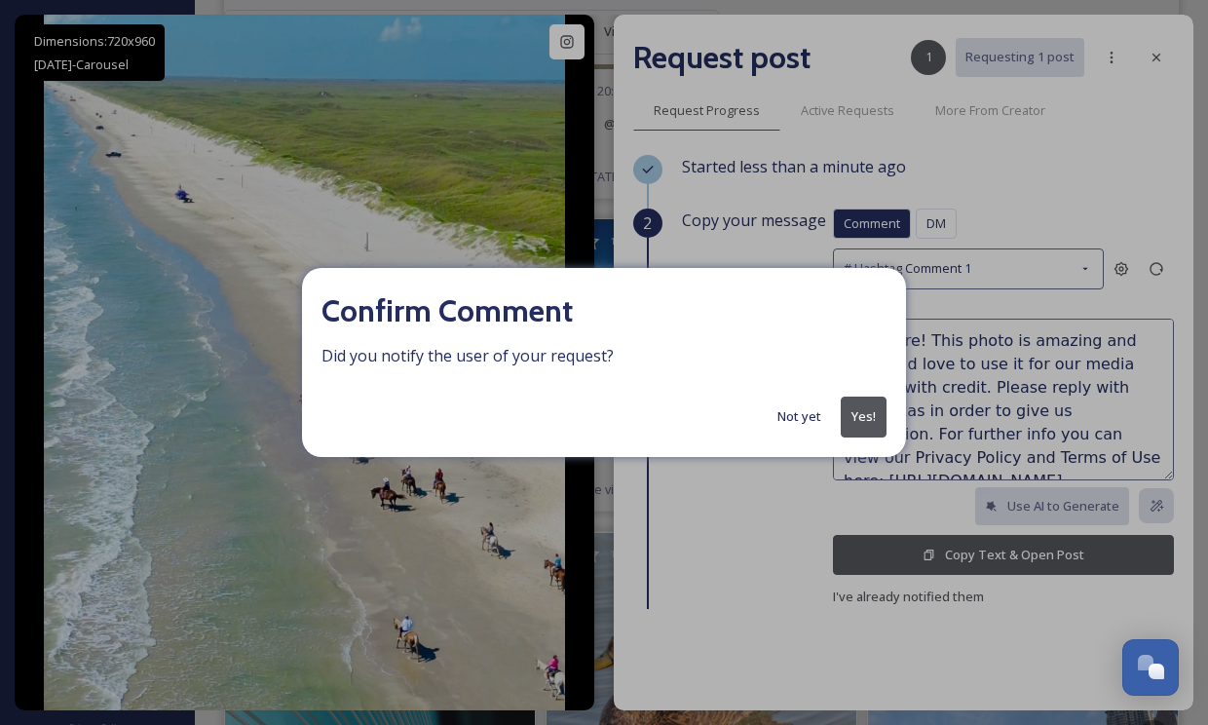
click at [860, 409] on button "Yes!" at bounding box center [864, 416] width 46 height 40
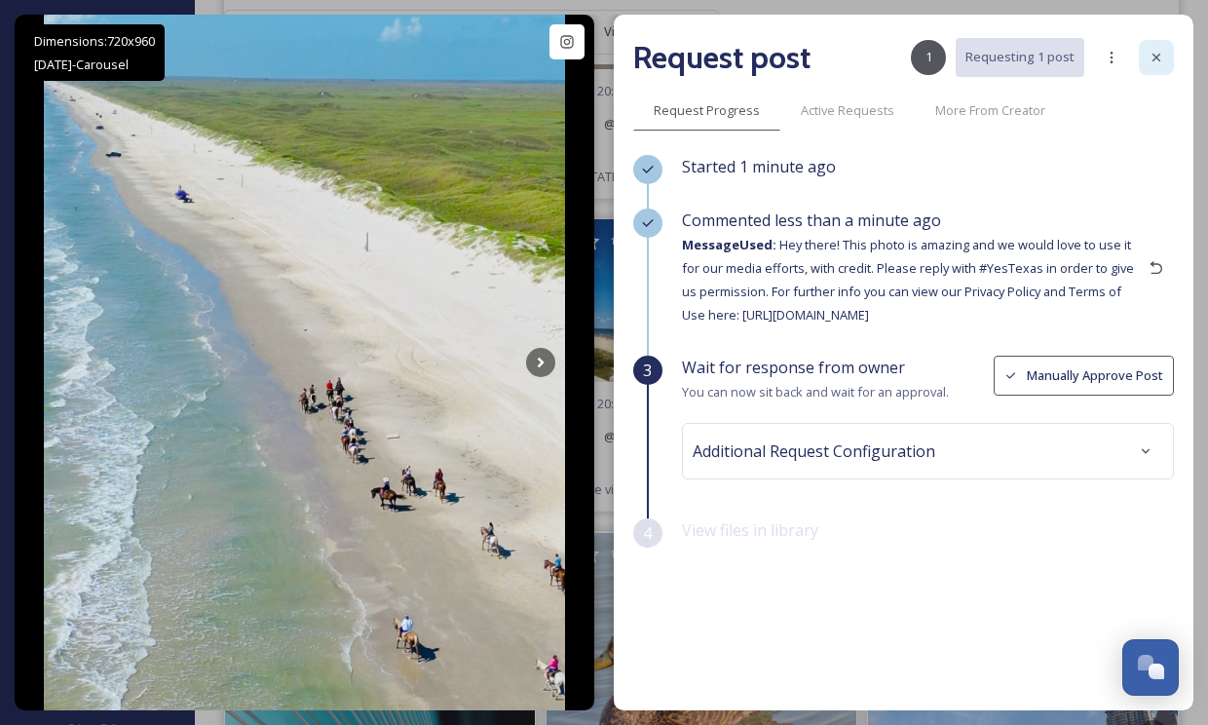
click at [1156, 65] on div at bounding box center [1156, 57] width 35 height 35
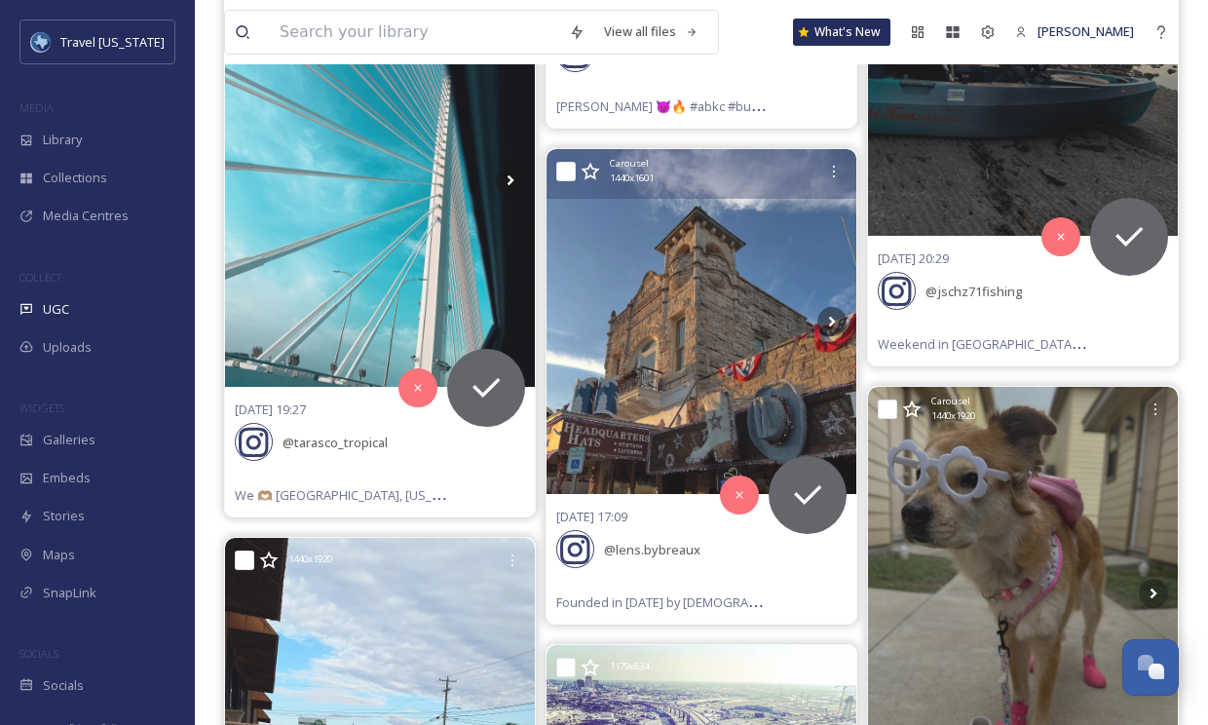
scroll to position [66513, 0]
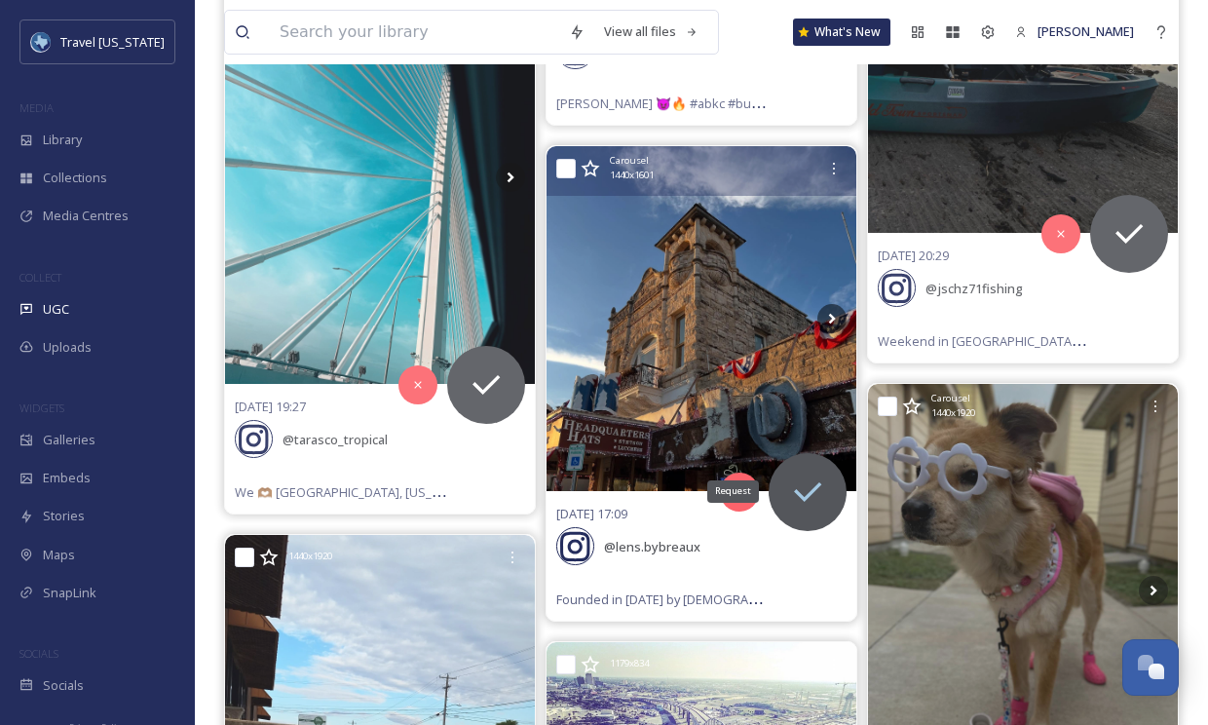
click at [809, 472] on icon at bounding box center [807, 491] width 39 height 39
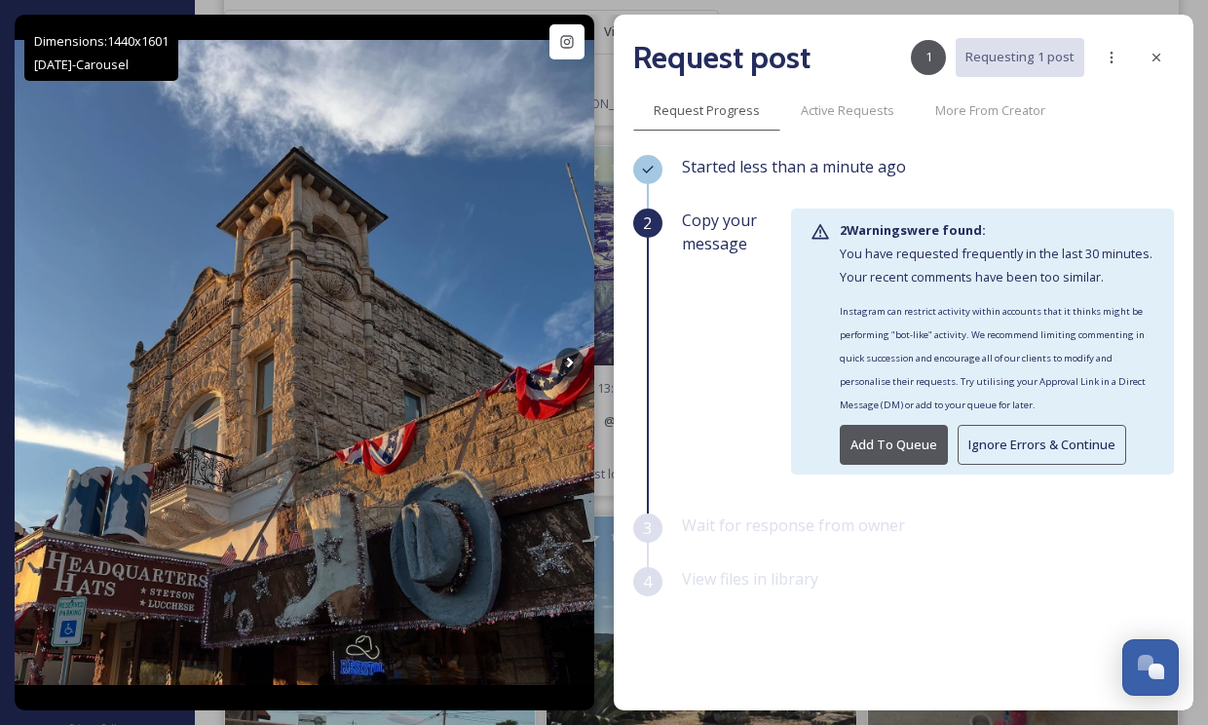
click at [1025, 447] on button "Ignore Errors & Continue" at bounding box center [1042, 445] width 169 height 40
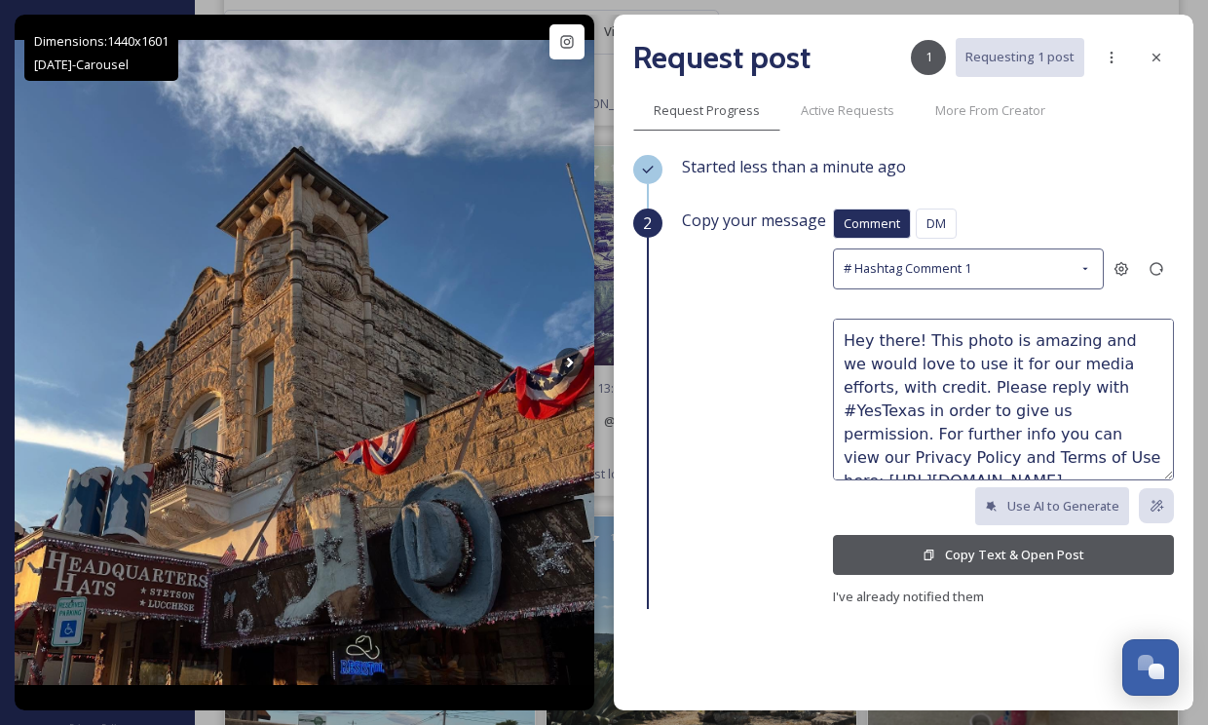
click at [924, 557] on button "Copy Text & Open Post" at bounding box center [1003, 555] width 341 height 40
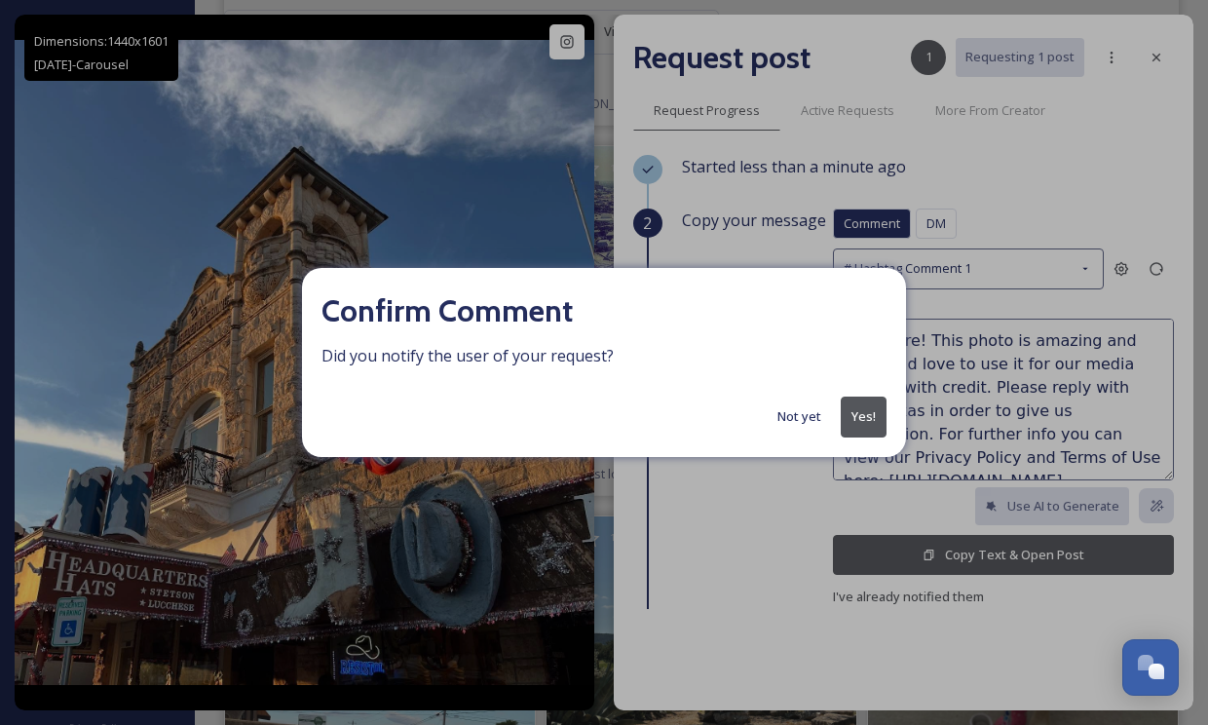
click at [872, 412] on button "Yes!" at bounding box center [864, 416] width 46 height 40
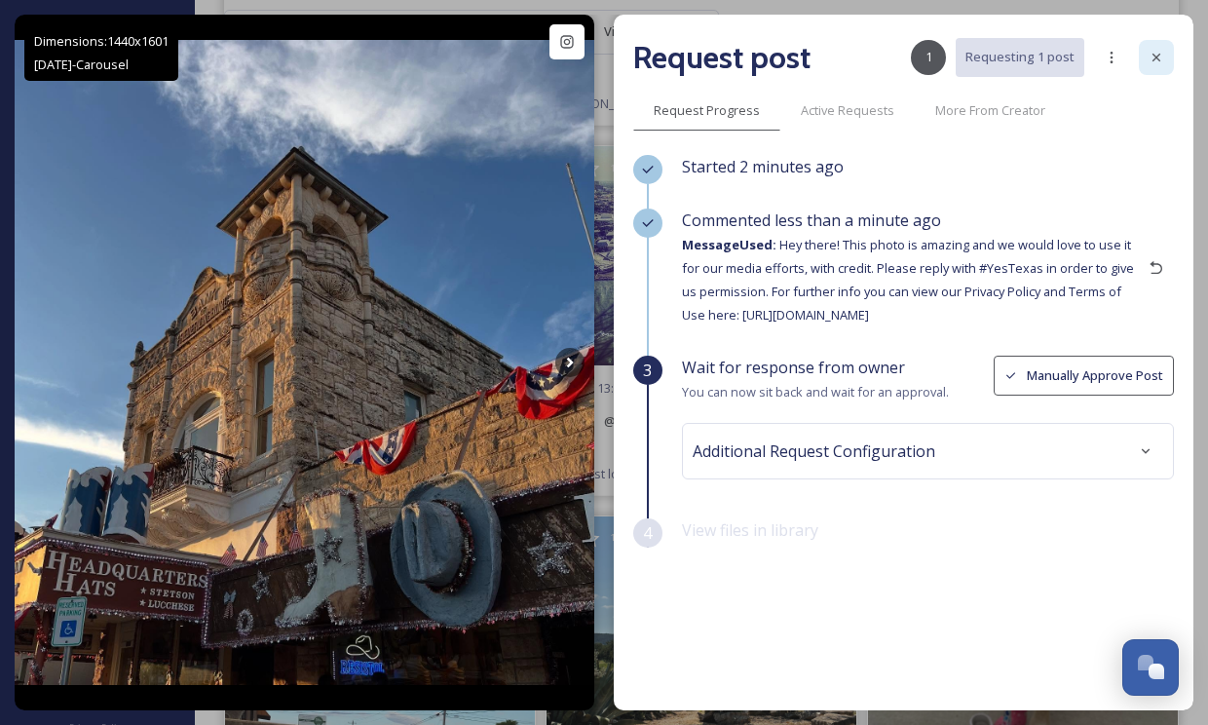
click at [1149, 62] on icon at bounding box center [1156, 58] width 16 height 16
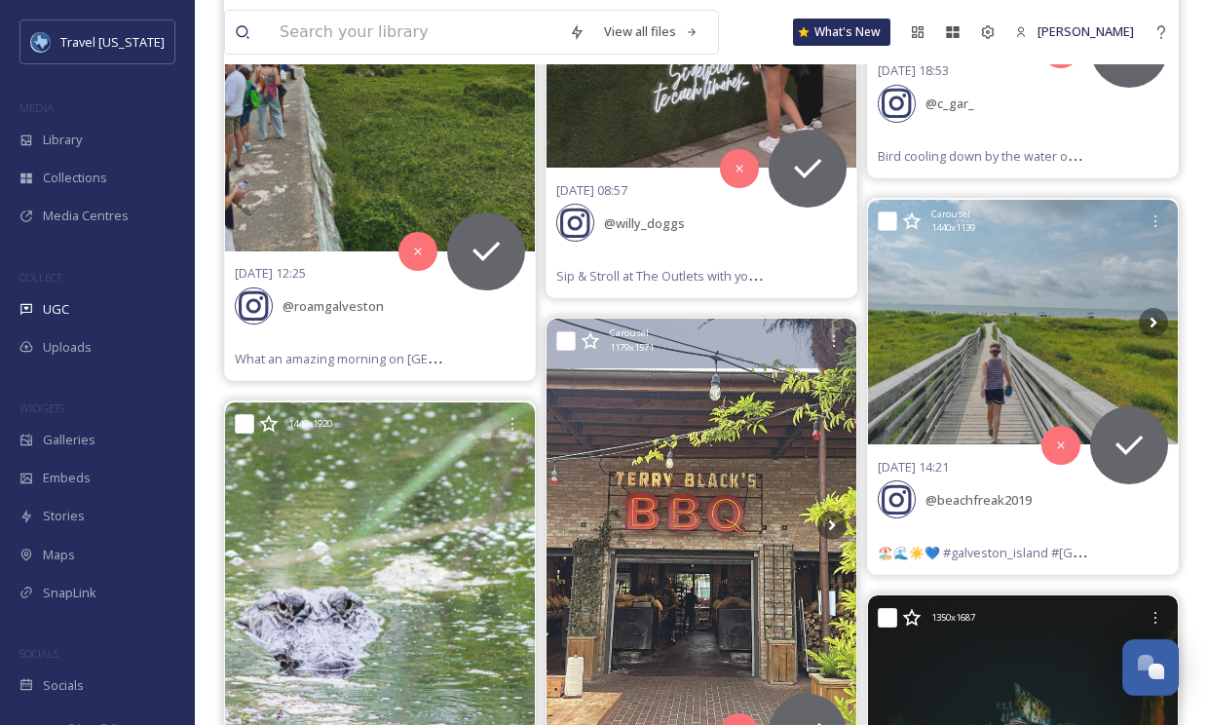
scroll to position [68132, 0]
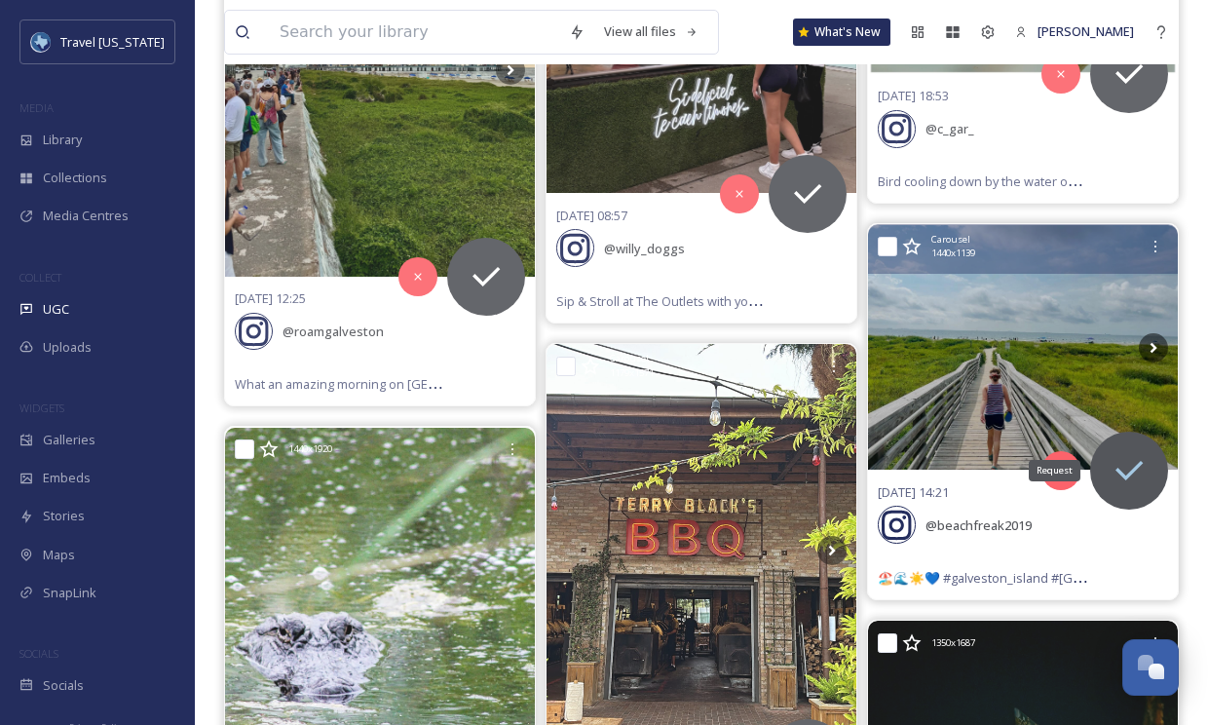
click at [1113, 451] on icon at bounding box center [1128, 470] width 39 height 39
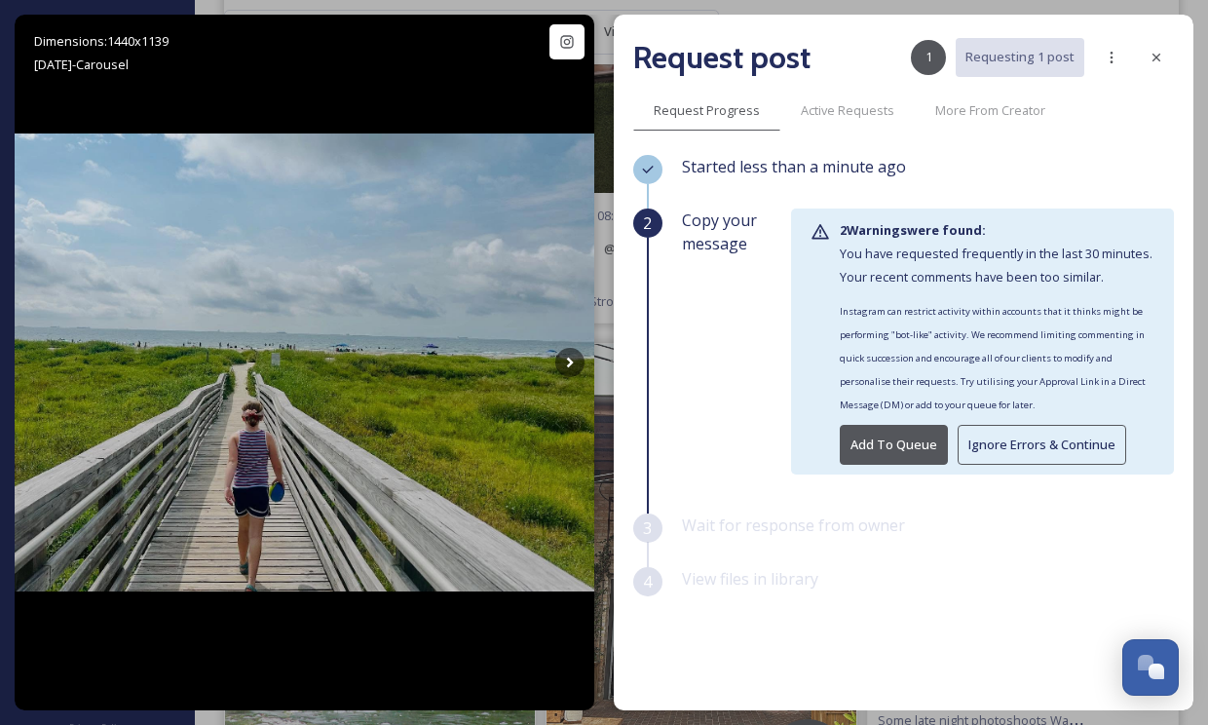
click at [972, 444] on button "Ignore Errors & Continue" at bounding box center [1042, 445] width 169 height 40
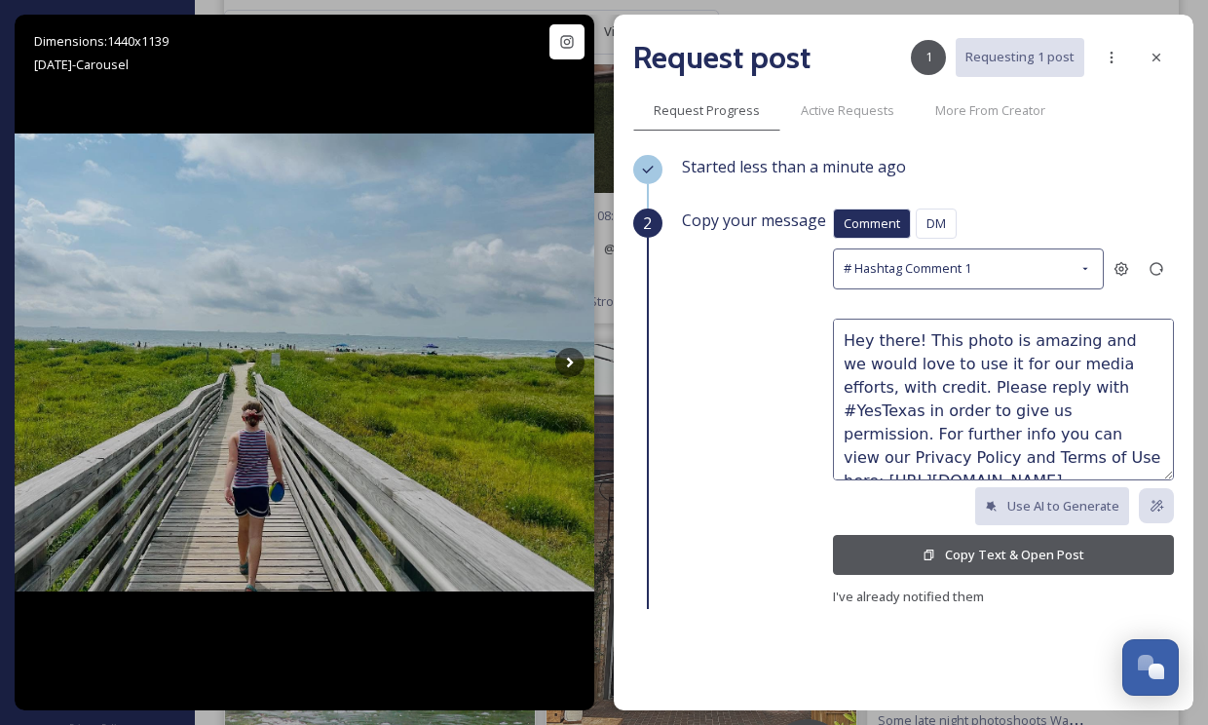
click at [953, 555] on button "Copy Text & Open Post" at bounding box center [1003, 555] width 341 height 40
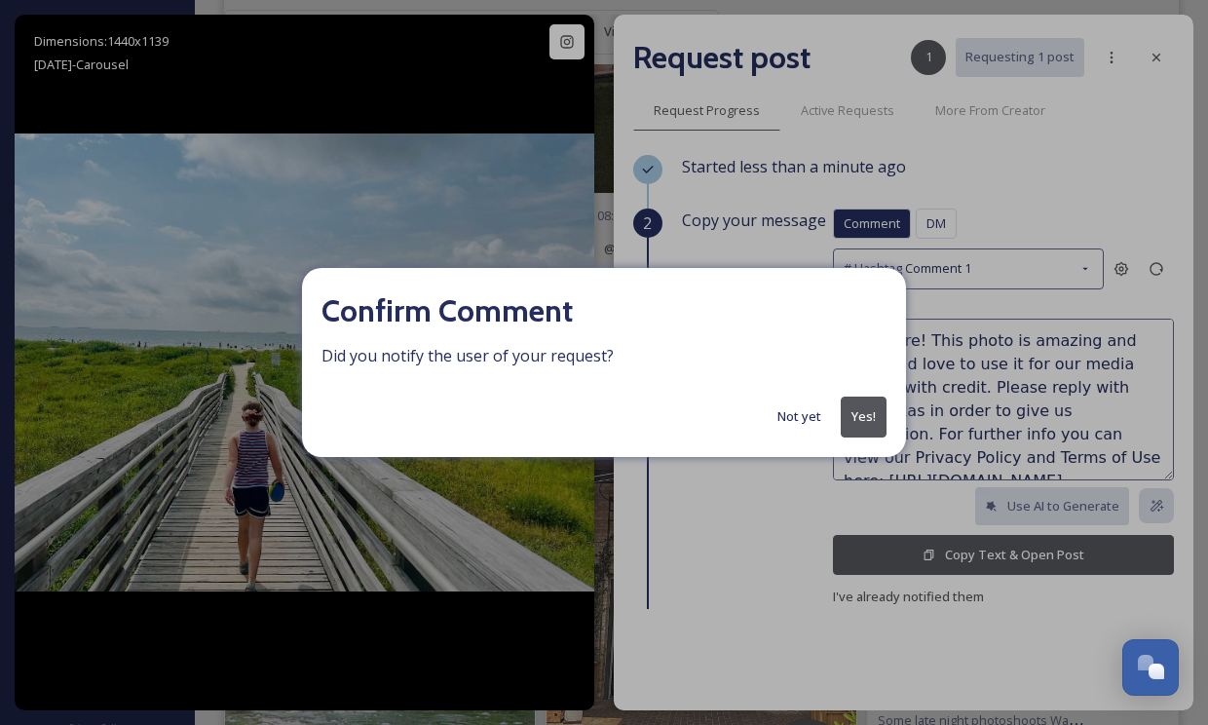
click at [870, 409] on button "Yes!" at bounding box center [864, 416] width 46 height 40
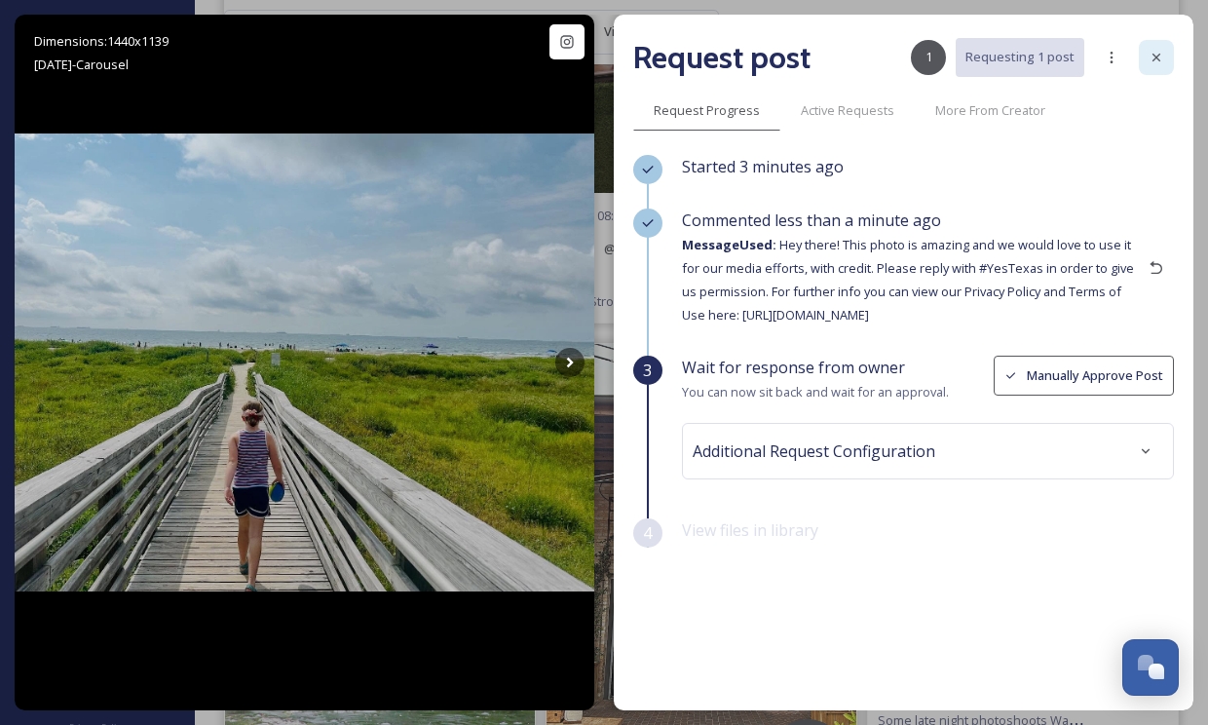
click at [1153, 55] on icon at bounding box center [1156, 58] width 8 height 8
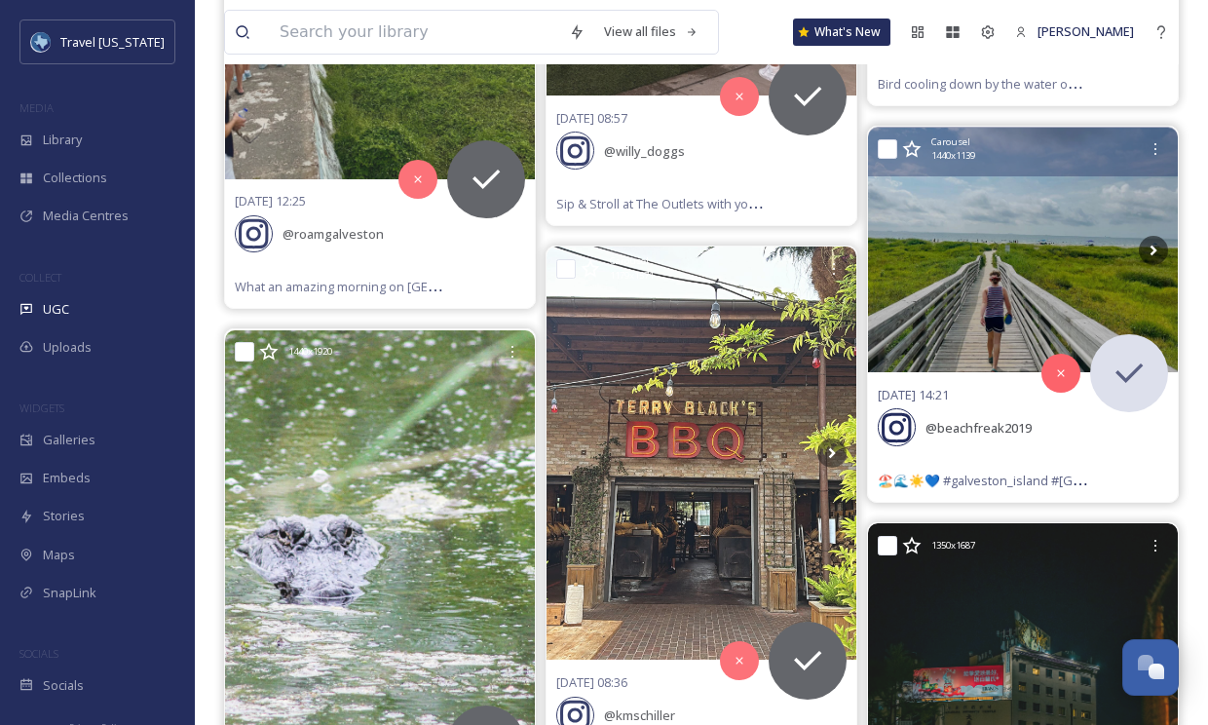
scroll to position [68250, 0]
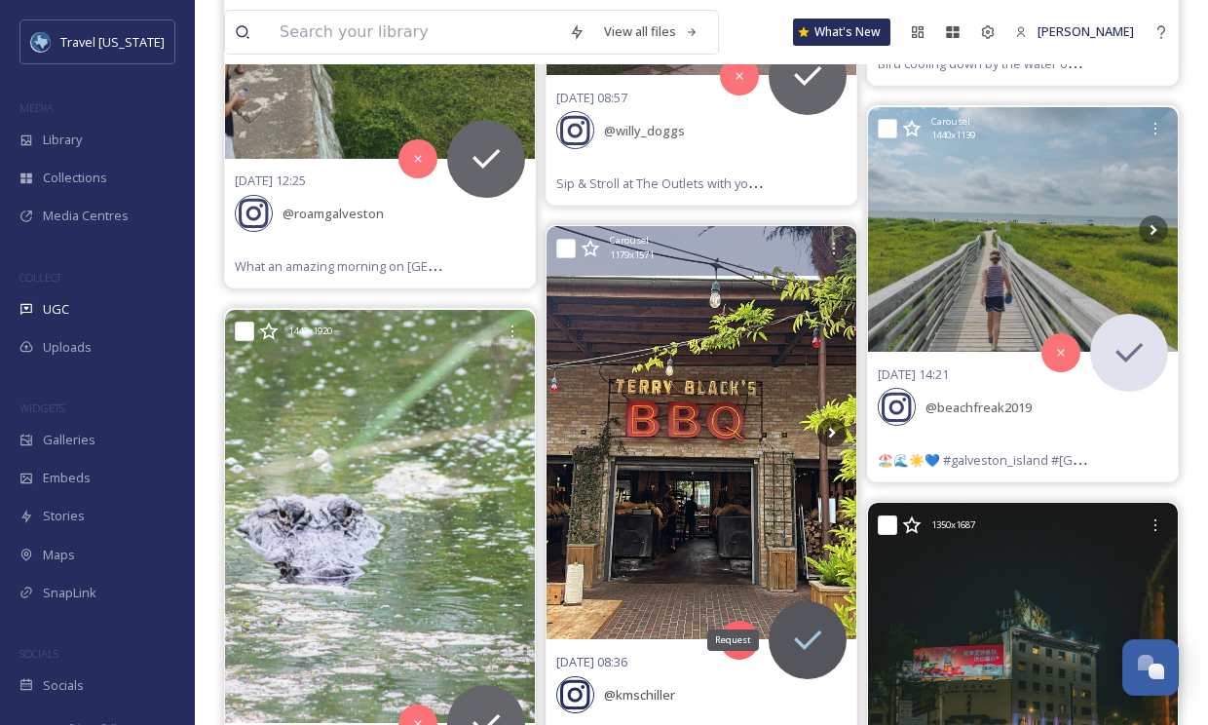
click at [801, 620] on icon at bounding box center [807, 639] width 39 height 39
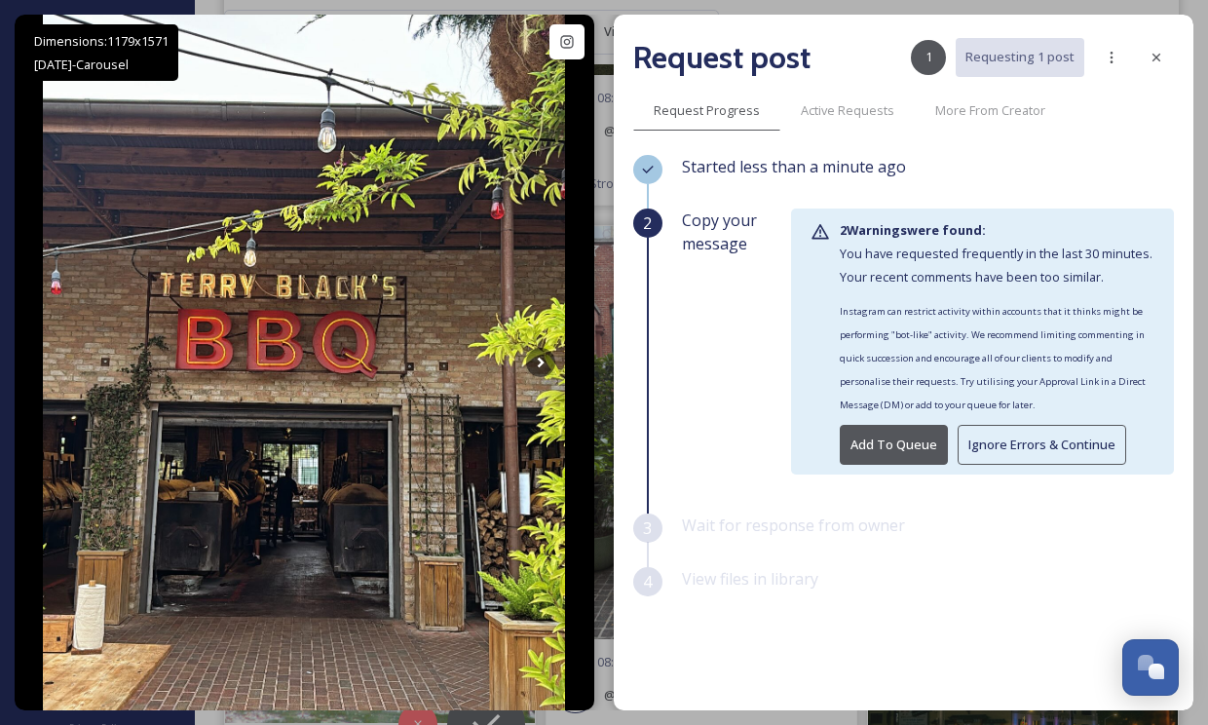
click at [1029, 442] on button "Ignore Errors & Continue" at bounding box center [1042, 445] width 169 height 40
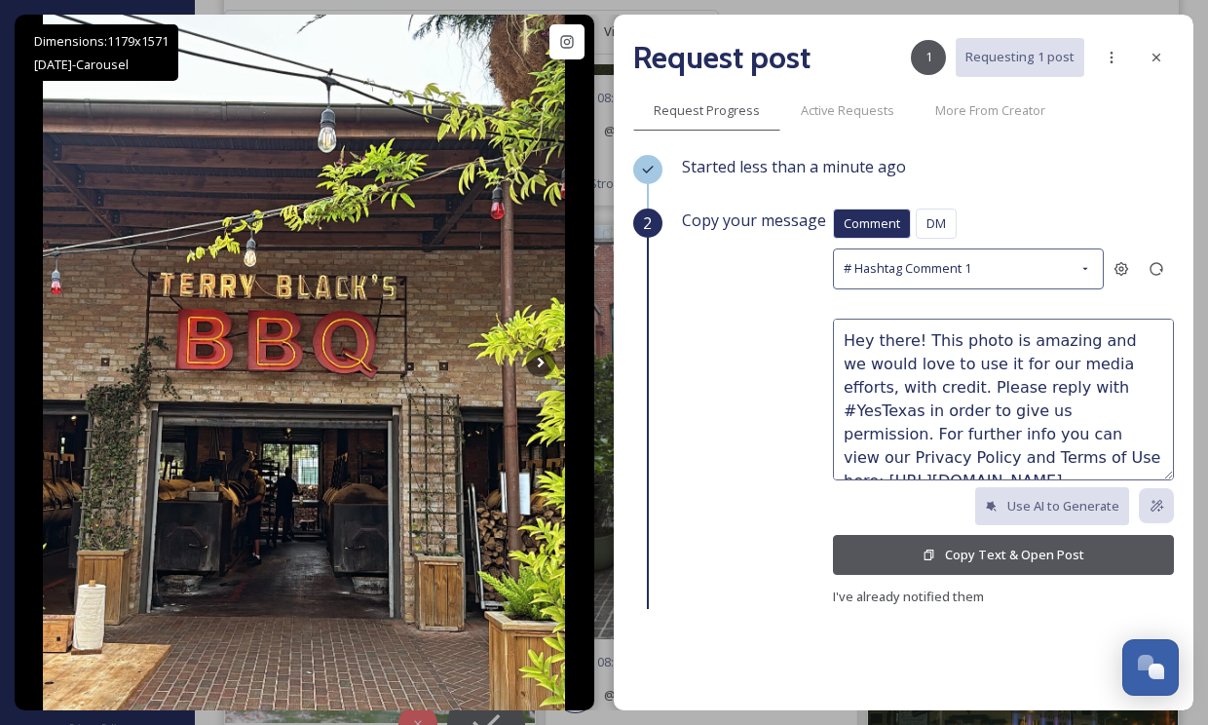
click at [940, 555] on button "Copy Text & Open Post" at bounding box center [1003, 555] width 341 height 40
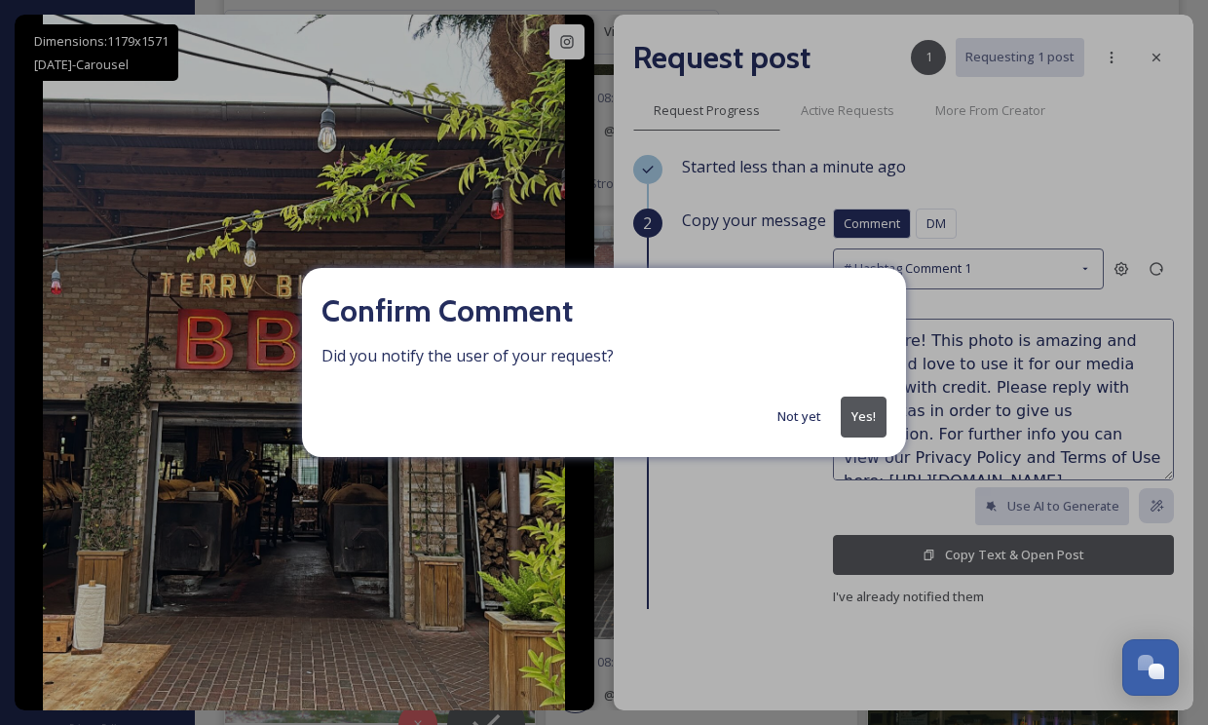
click at [850, 418] on button "Yes!" at bounding box center [864, 416] width 46 height 40
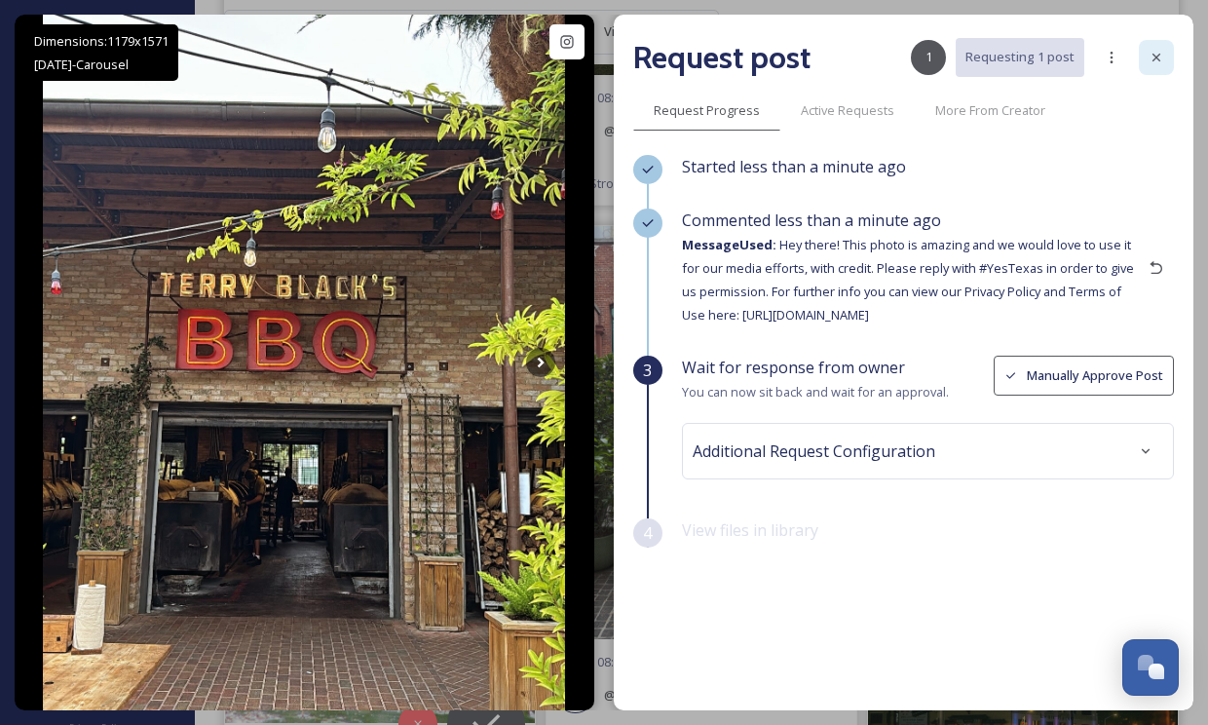
click at [1148, 58] on icon at bounding box center [1156, 58] width 16 height 16
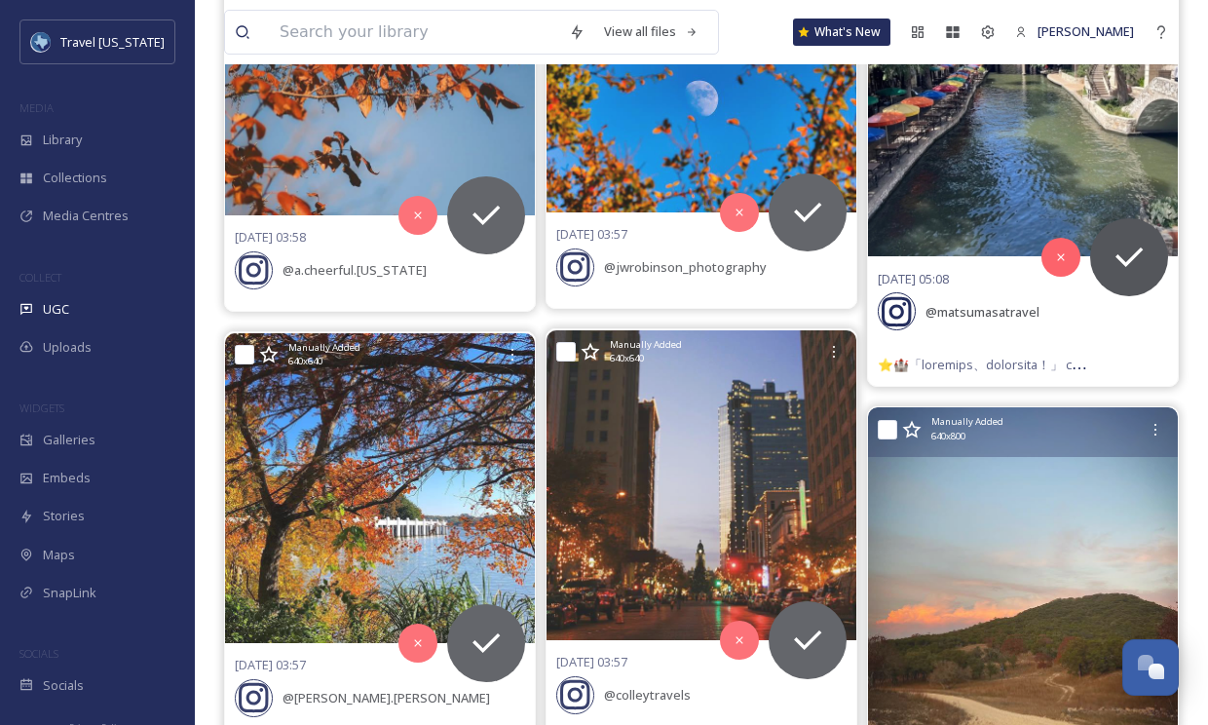
scroll to position [78727, 0]
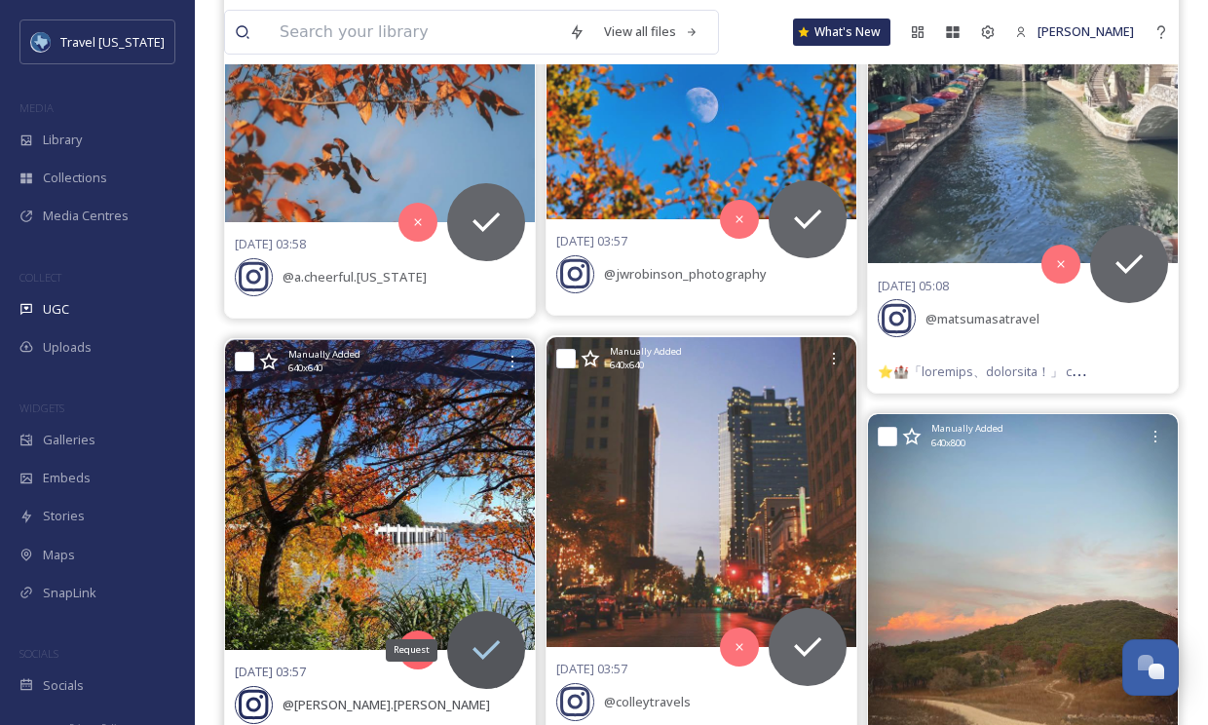
click at [499, 630] on icon at bounding box center [486, 649] width 39 height 39
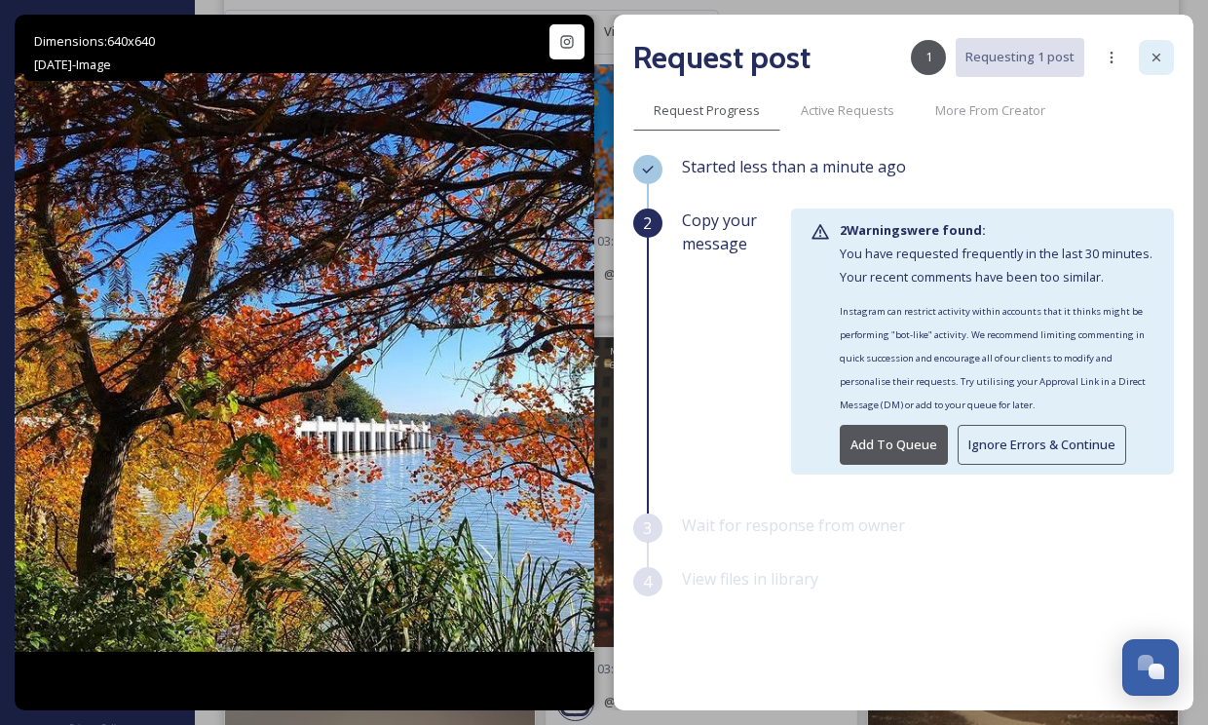
click at [1157, 66] on div at bounding box center [1156, 57] width 35 height 35
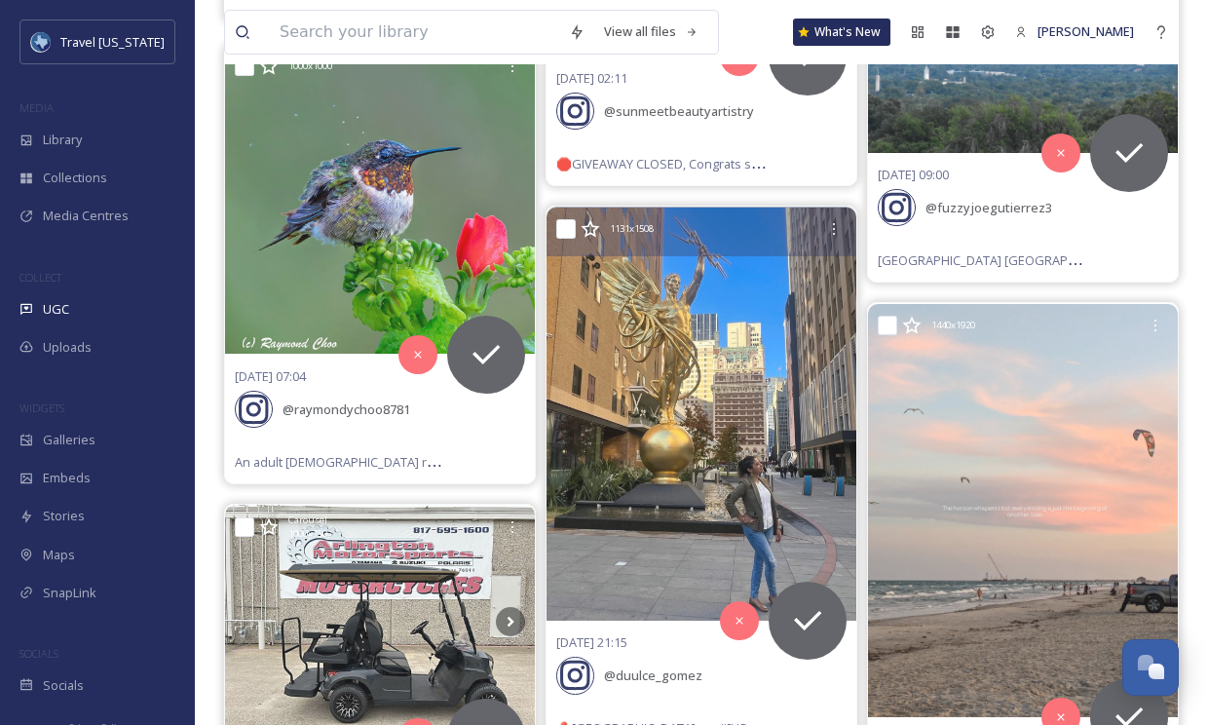
scroll to position [102991, 0]
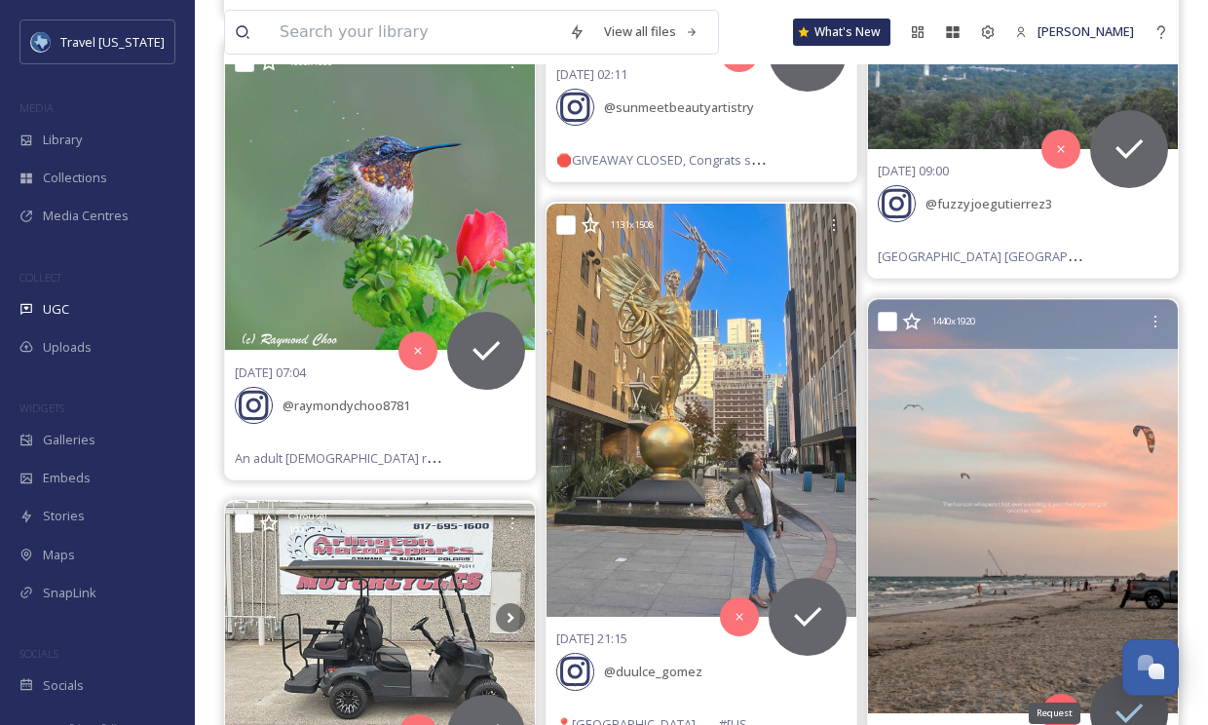
click at [1145, 694] on icon at bounding box center [1128, 713] width 39 height 39
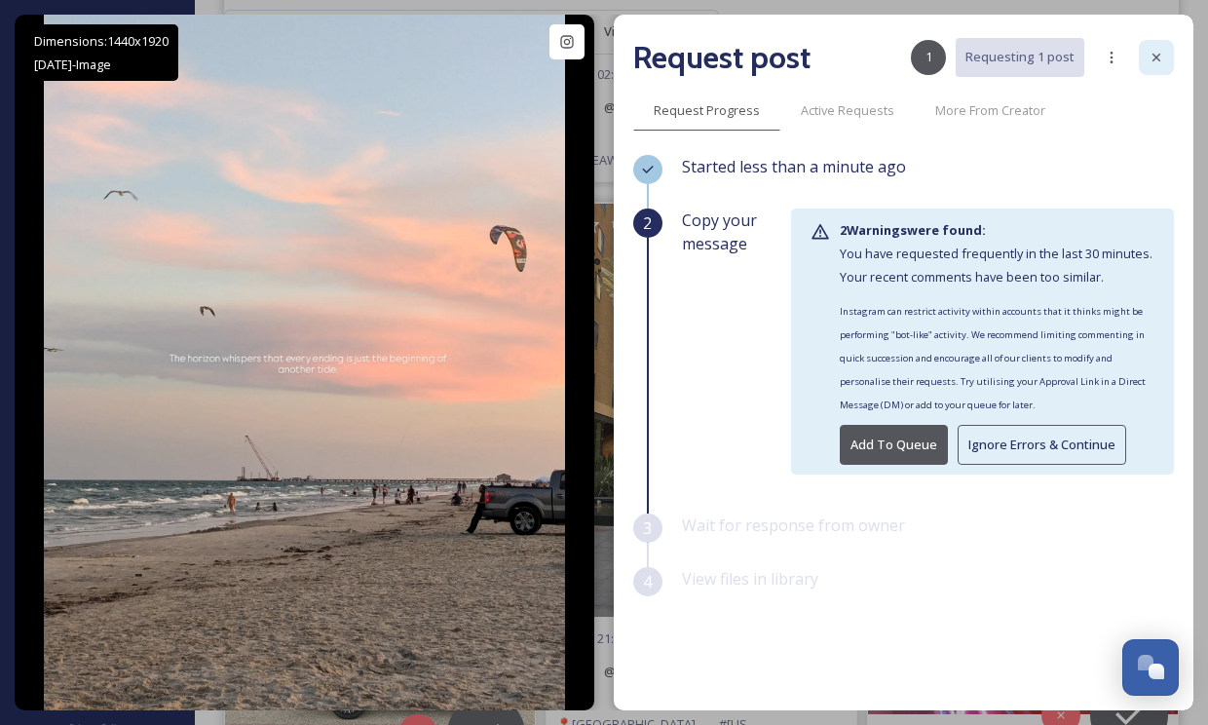
click at [1161, 58] on icon at bounding box center [1156, 58] width 16 height 16
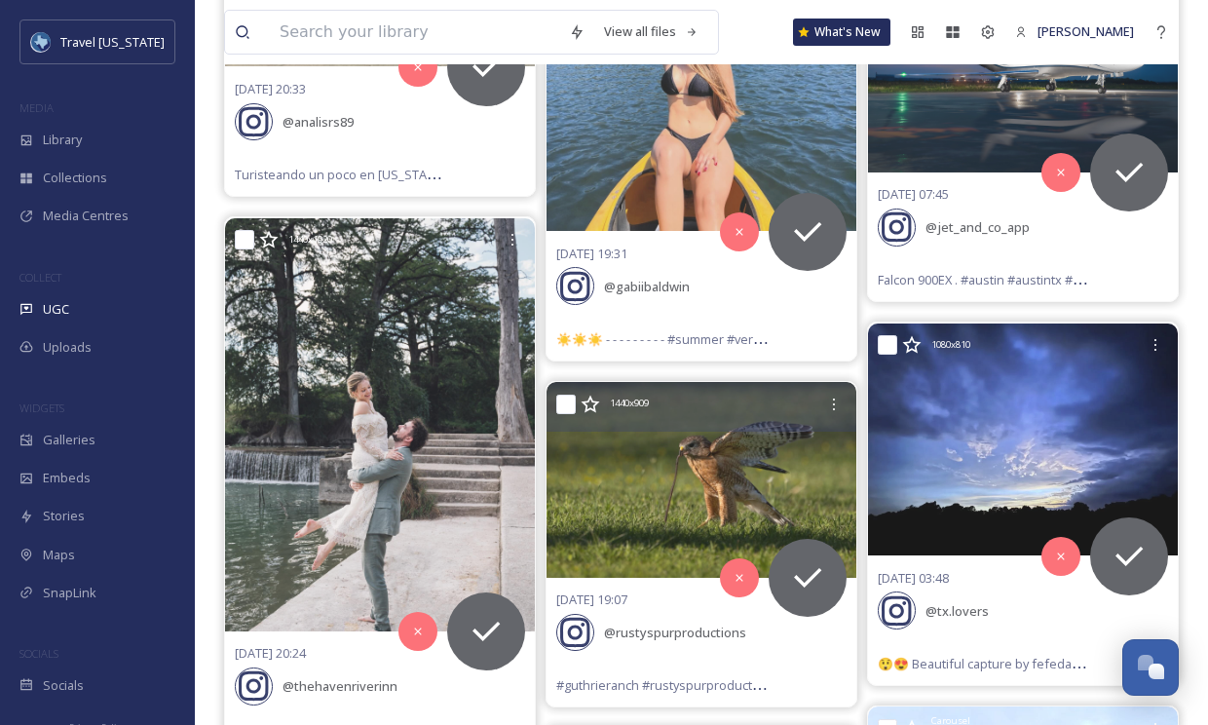
scroll to position [111607, 0]
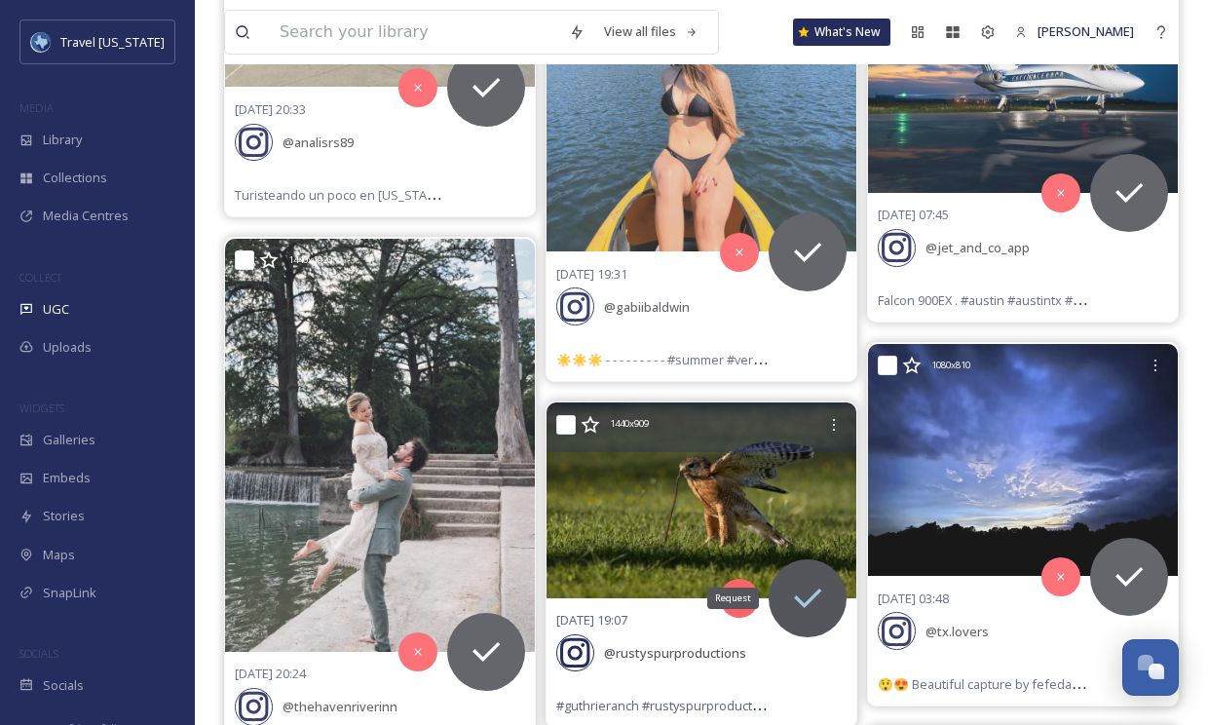
click at [808, 579] on icon at bounding box center [807, 598] width 39 height 39
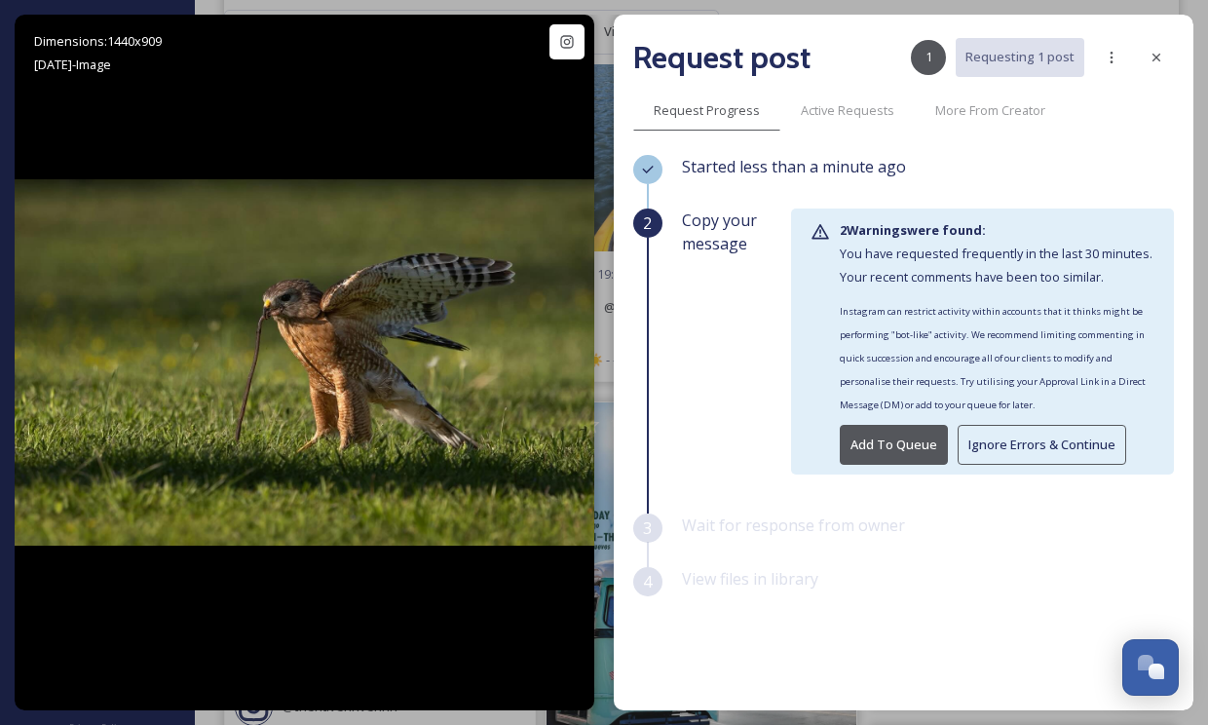
click at [998, 431] on button "Ignore Errors & Continue" at bounding box center [1042, 445] width 169 height 40
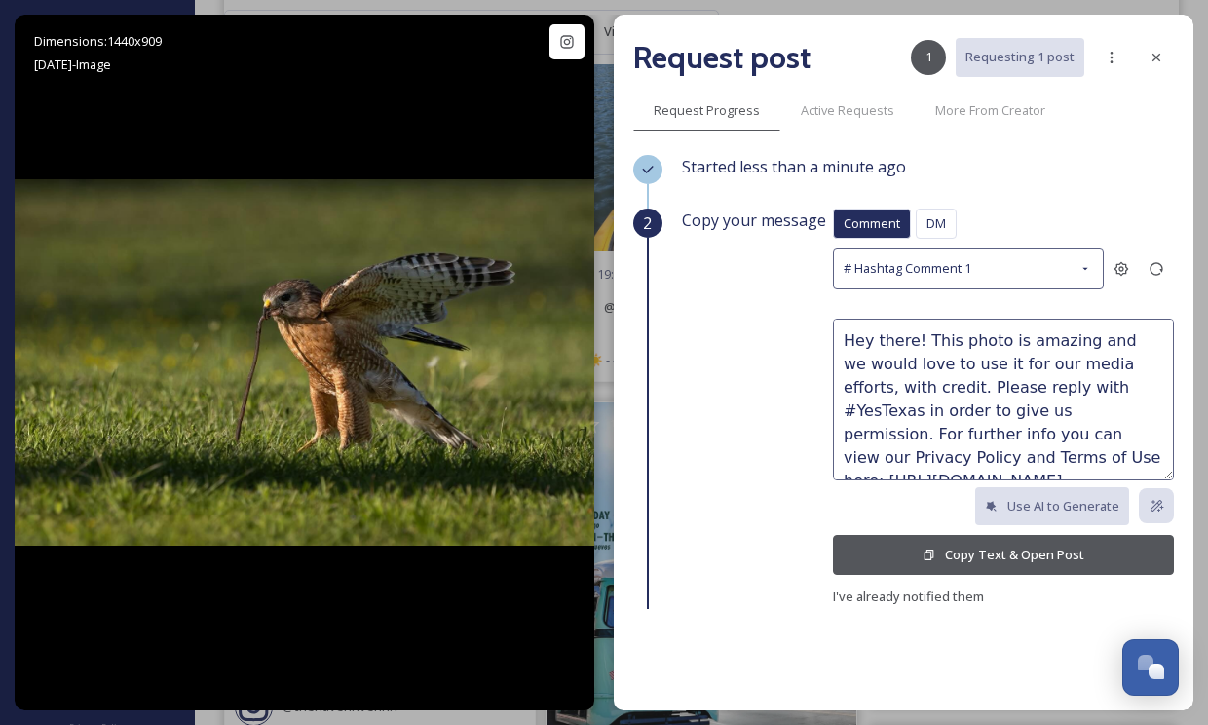
click at [974, 542] on button "Copy Text & Open Post" at bounding box center [1003, 555] width 341 height 40
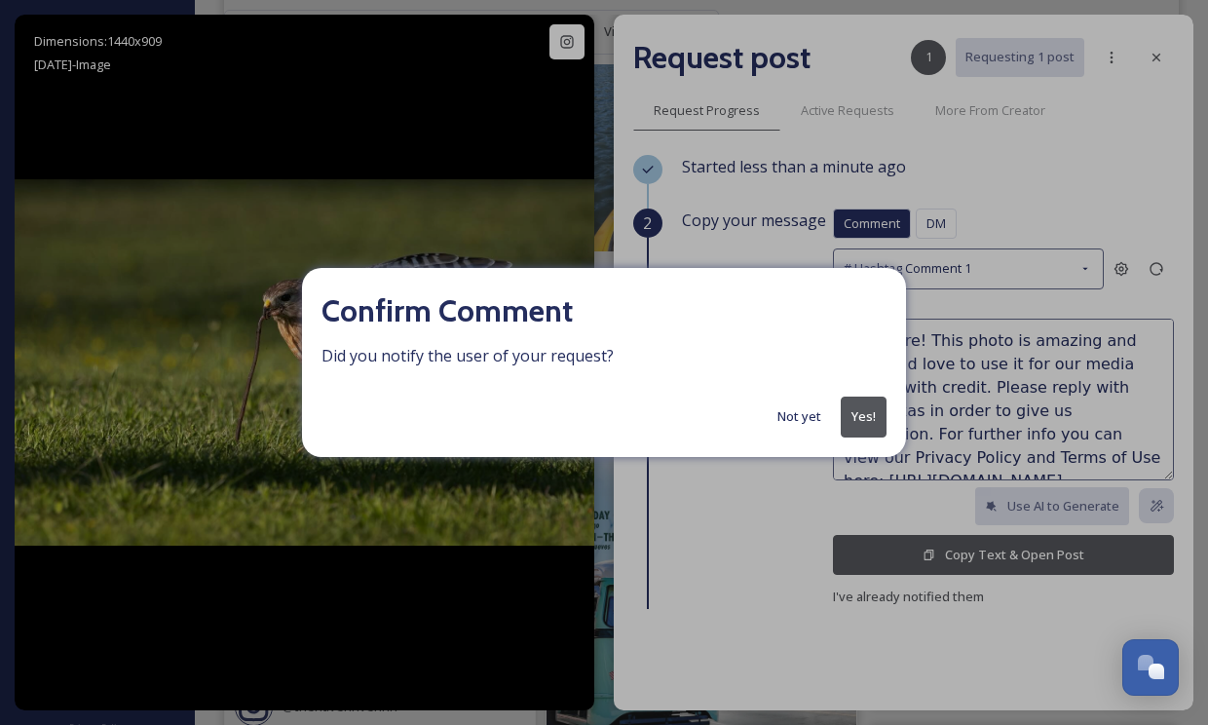
click at [859, 420] on button "Yes!" at bounding box center [864, 416] width 46 height 40
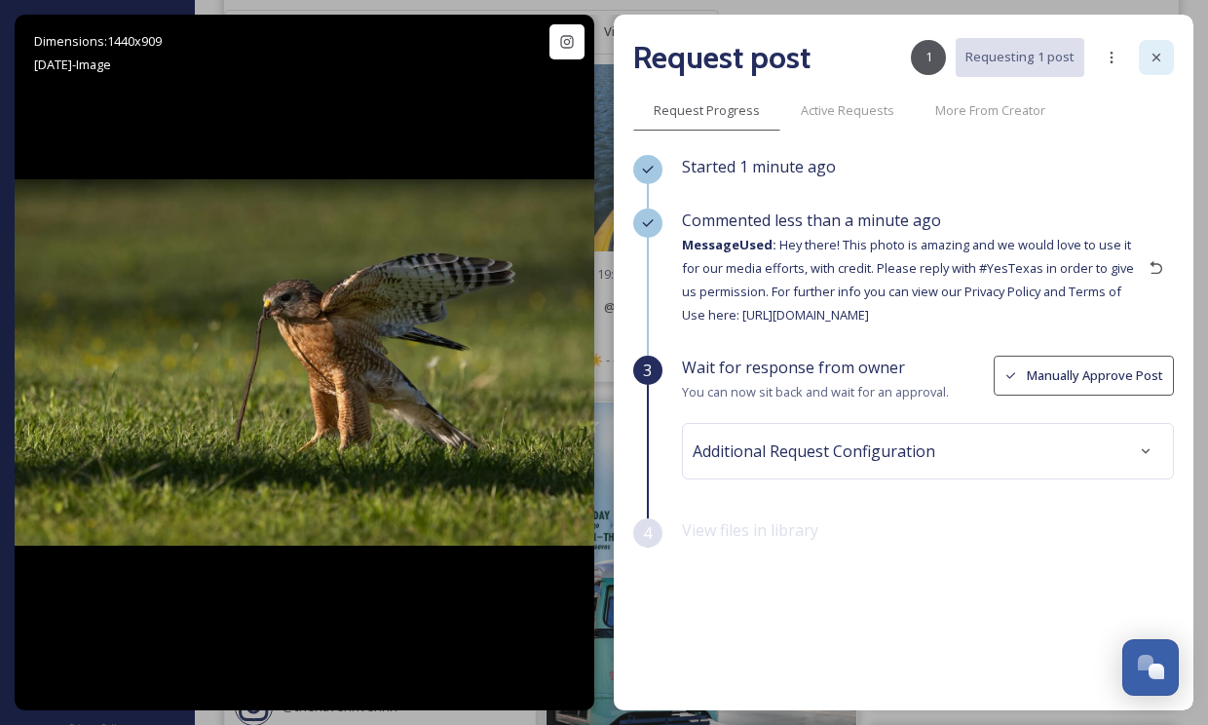
click at [1159, 52] on icon at bounding box center [1156, 58] width 16 height 16
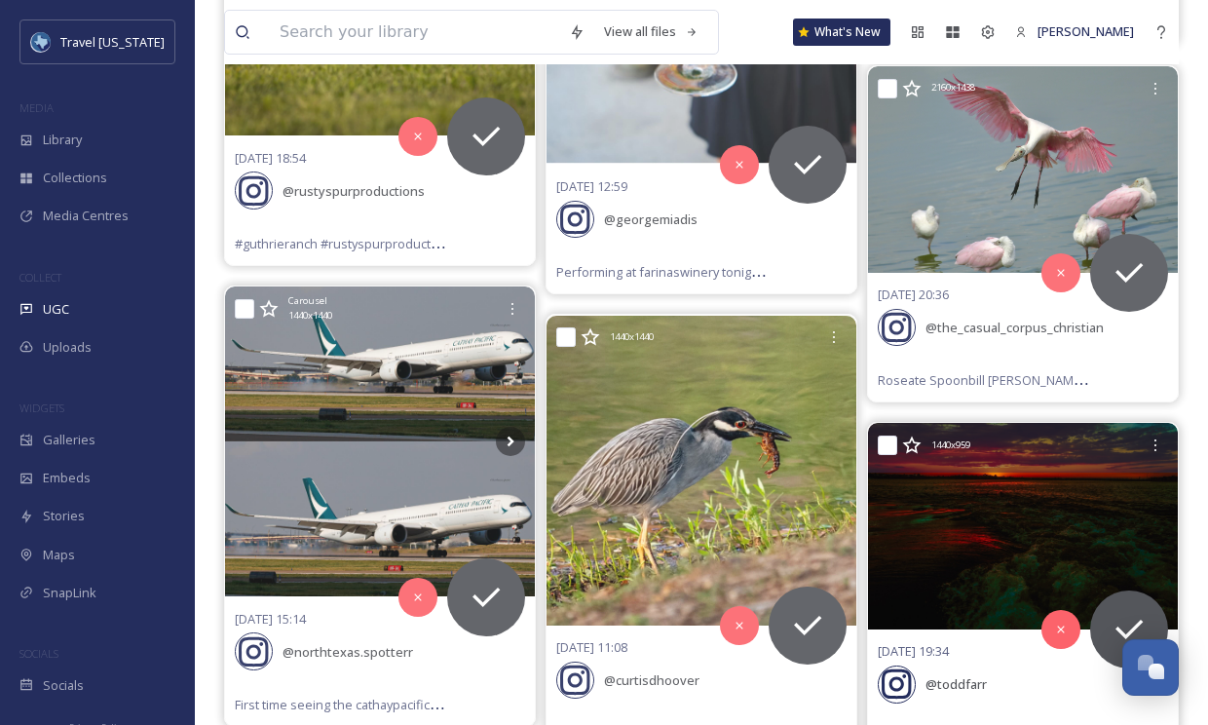
scroll to position [120293, 0]
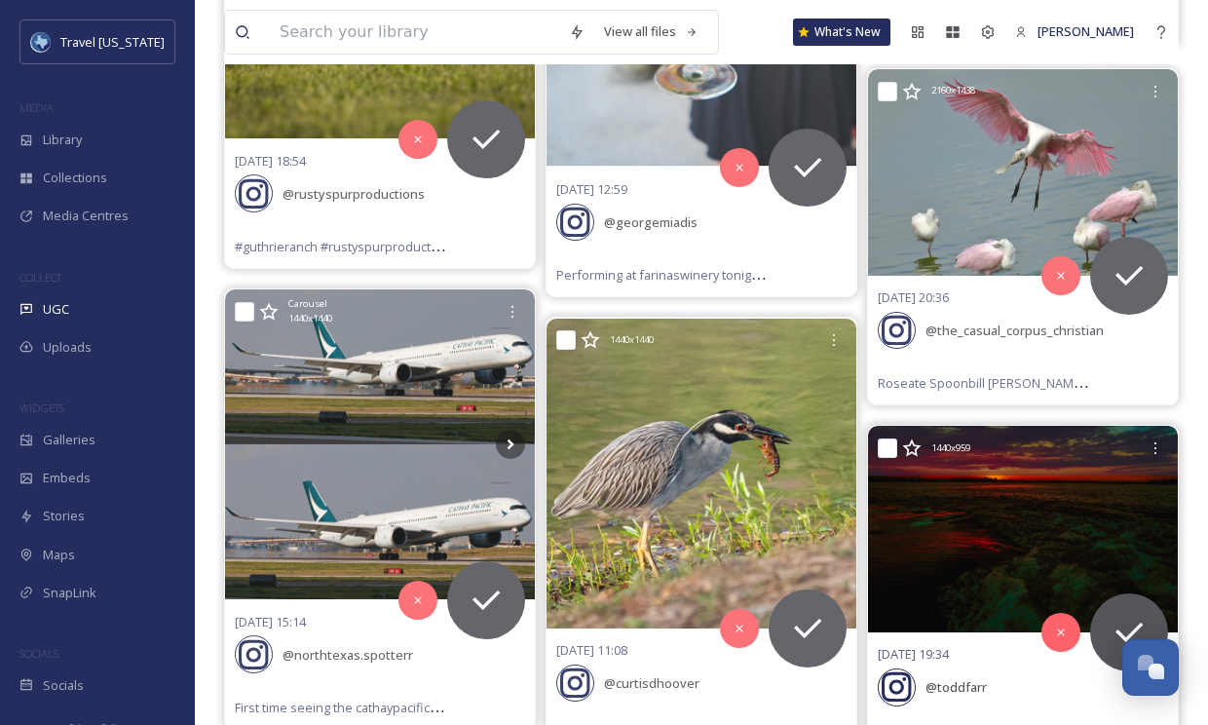
click at [1007, 426] on img at bounding box center [1023, 529] width 310 height 207
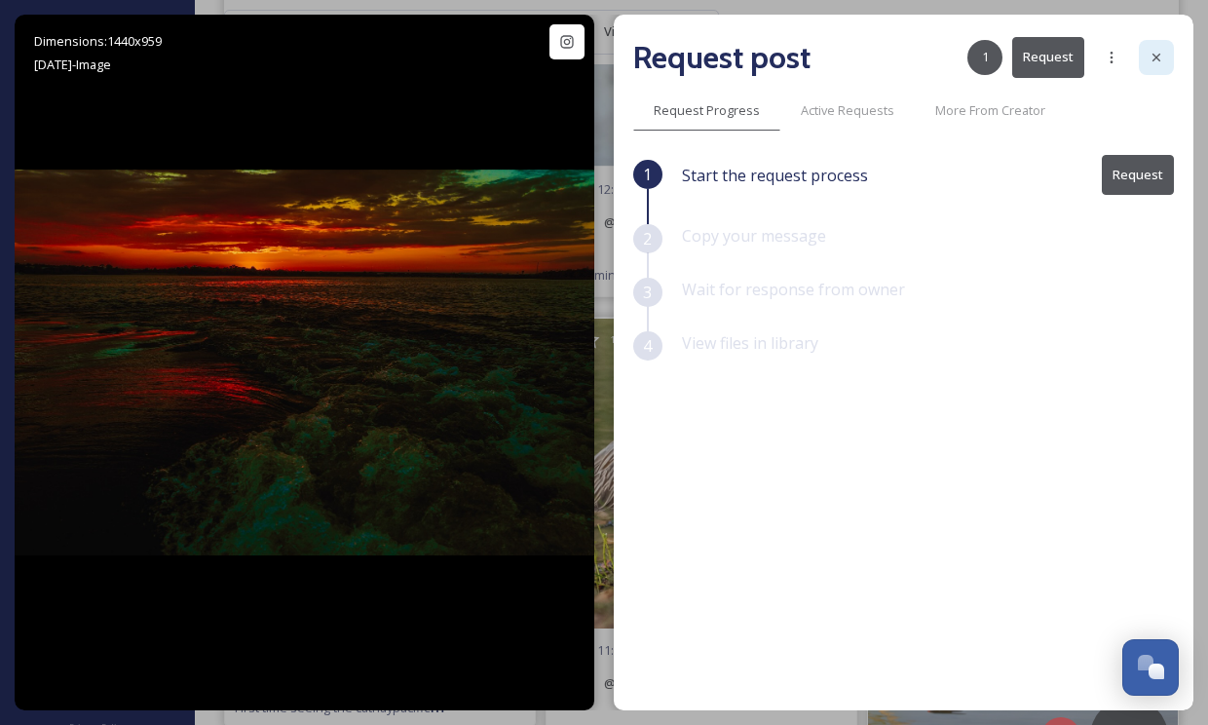
click at [1155, 54] on icon at bounding box center [1156, 58] width 16 height 16
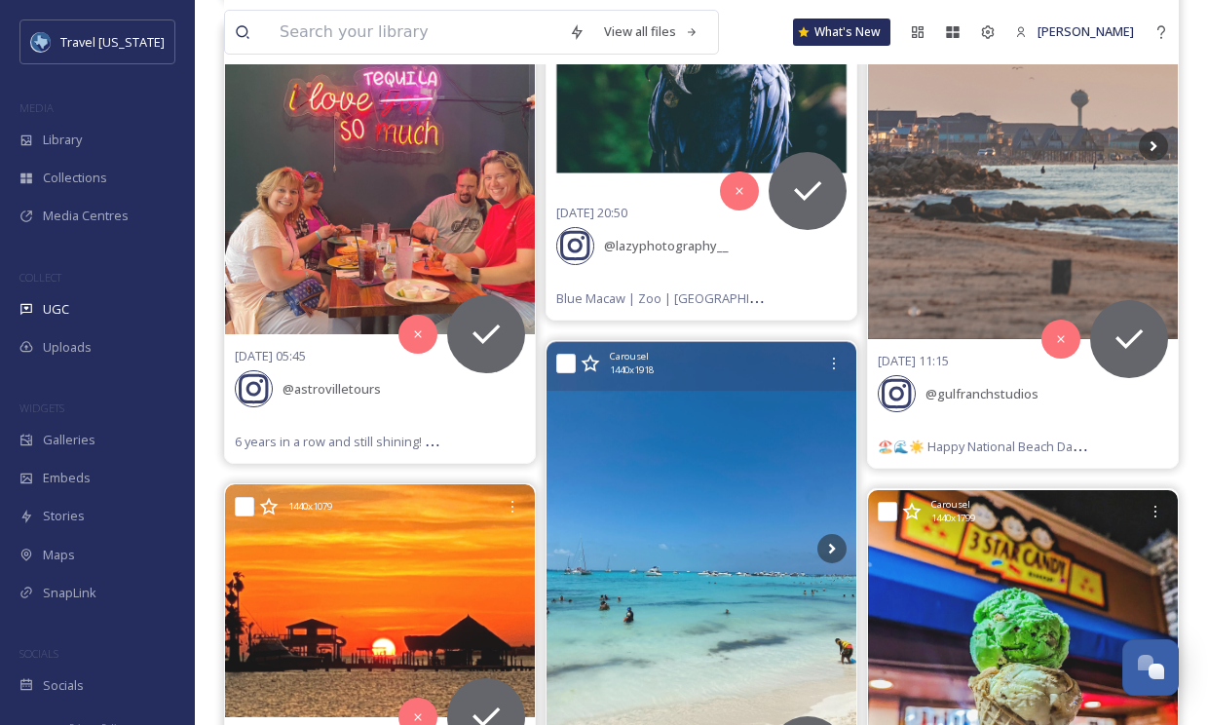
scroll to position [122398, 0]
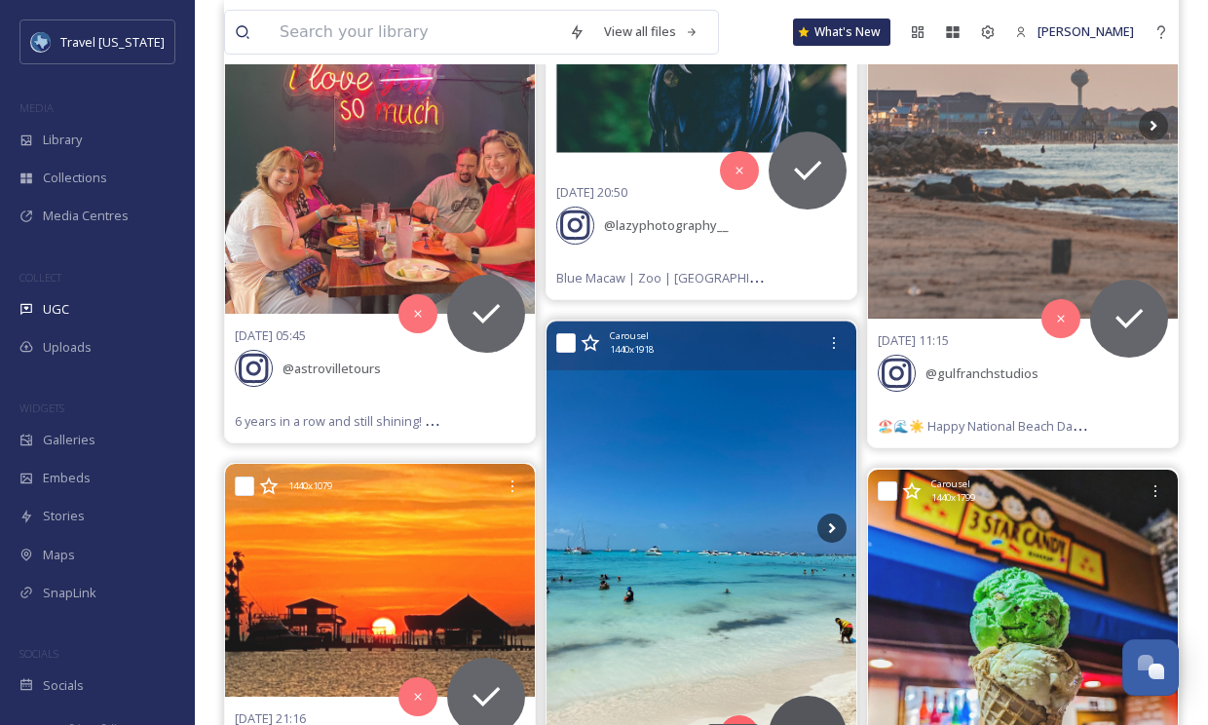
click at [803, 715] on icon at bounding box center [807, 734] width 39 height 39
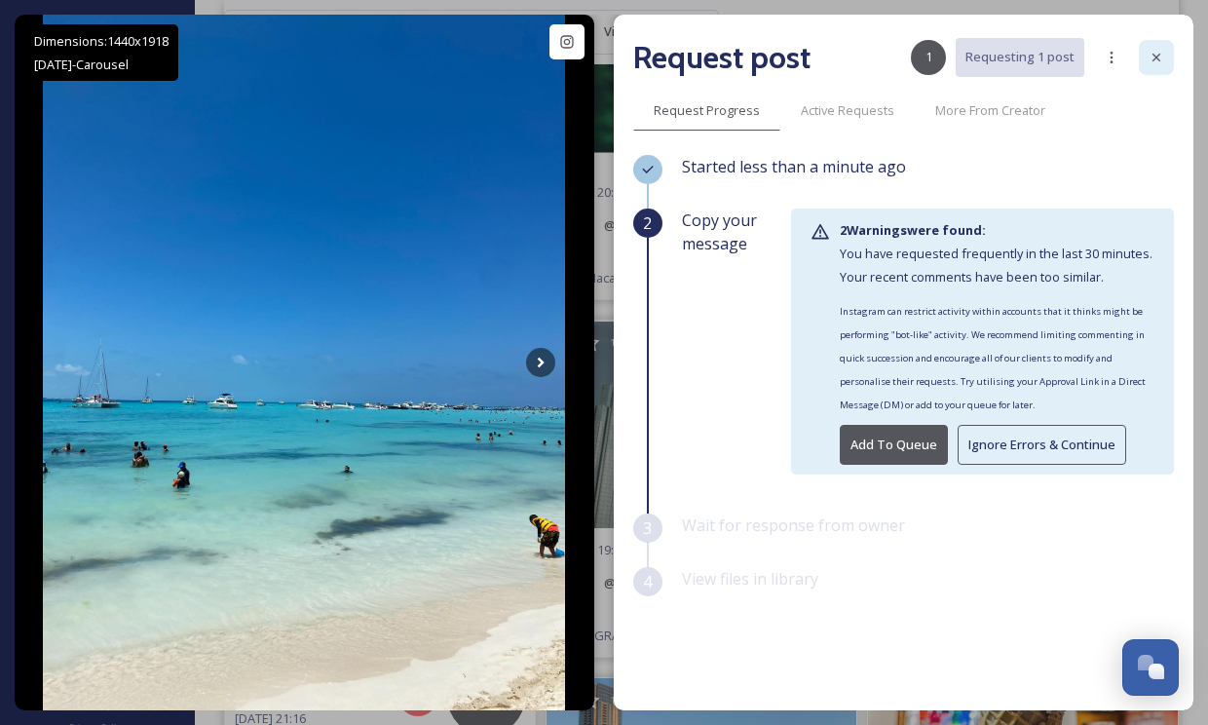
click at [1155, 55] on icon at bounding box center [1156, 58] width 16 height 16
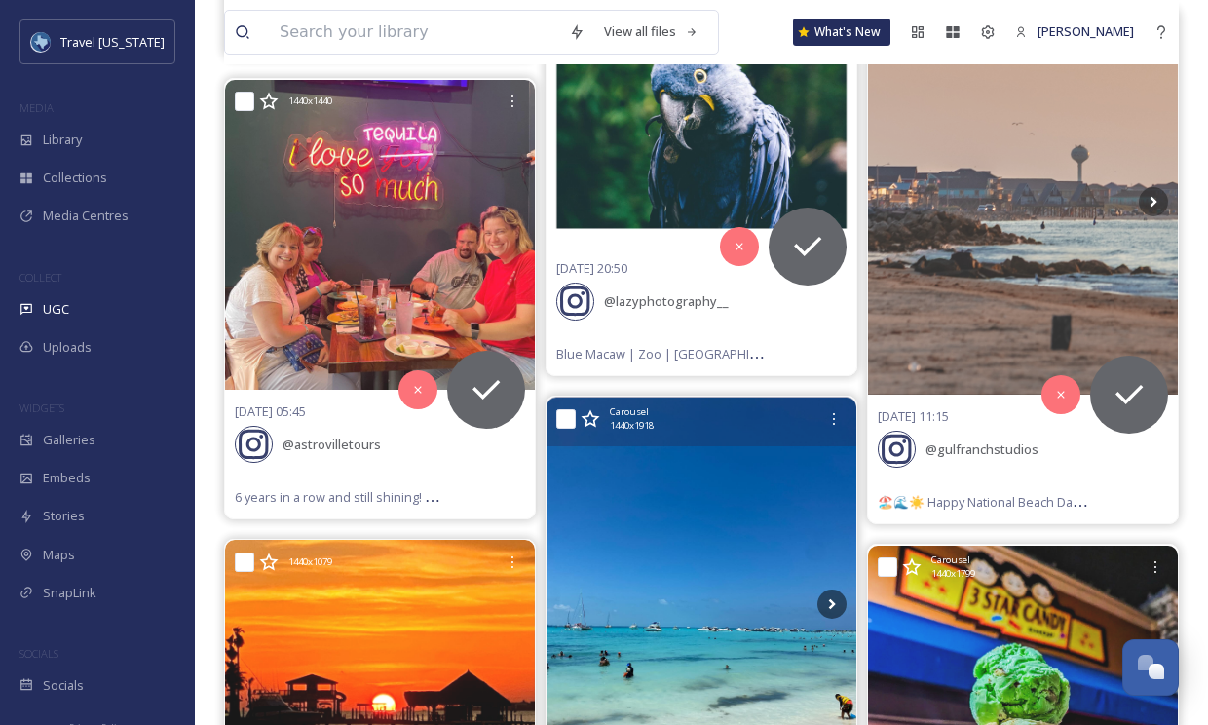
scroll to position [122326, 0]
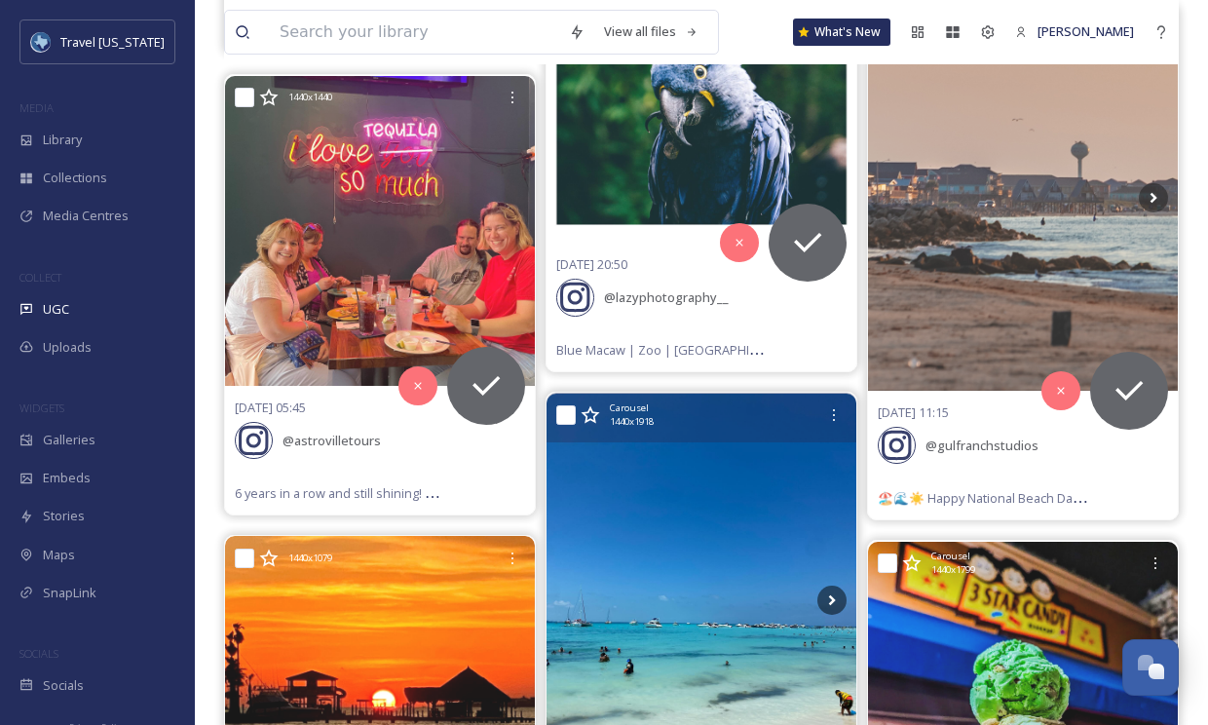
click at [710, 394] on img at bounding box center [701, 600] width 310 height 413
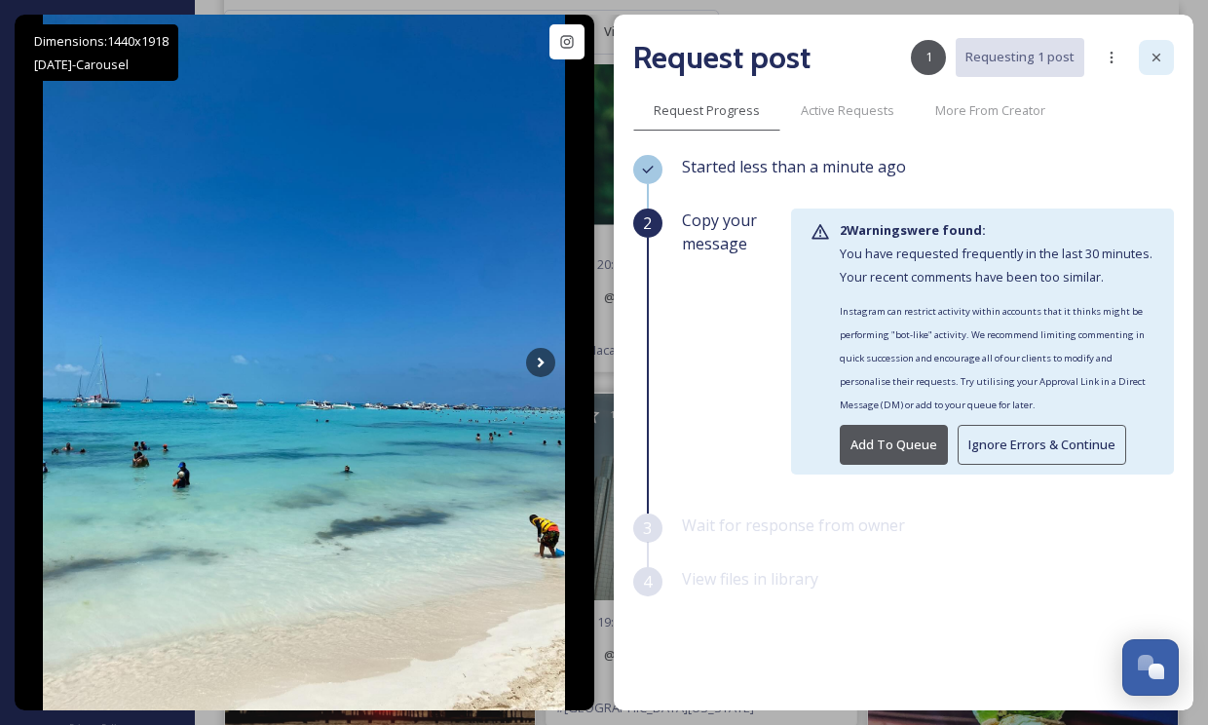
click at [1161, 56] on icon at bounding box center [1156, 58] width 16 height 16
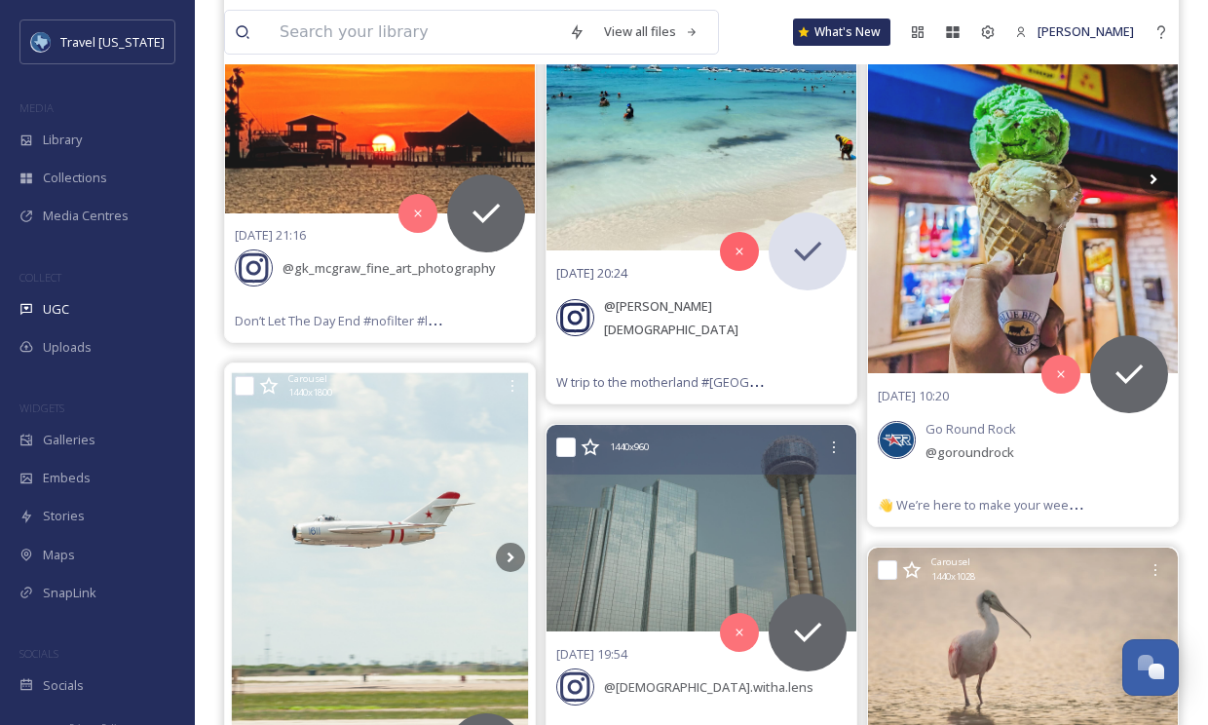
scroll to position [122516, 0]
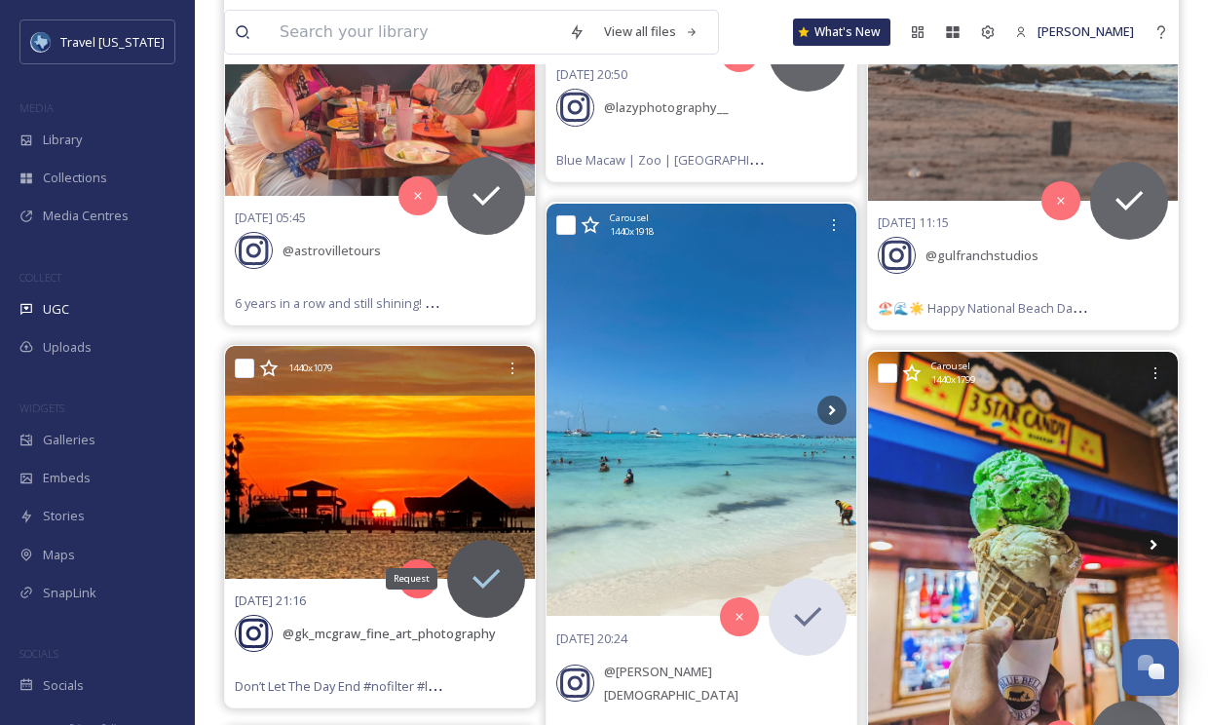
click at [478, 559] on icon at bounding box center [486, 578] width 39 height 39
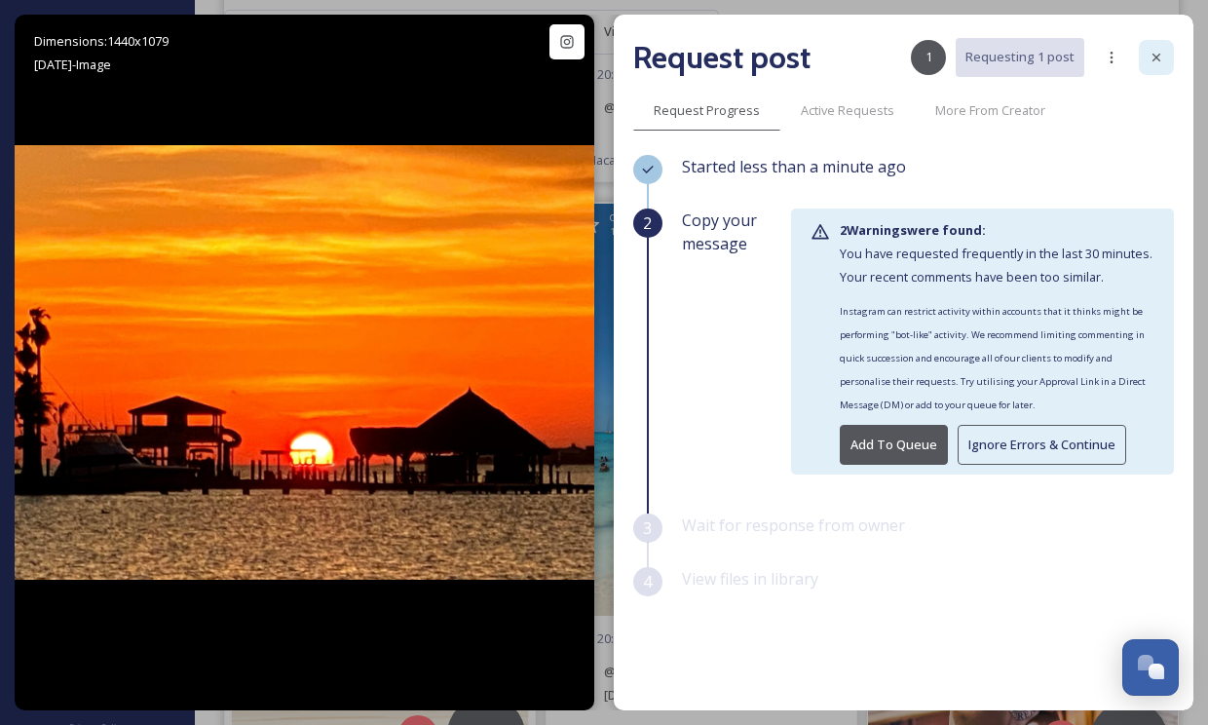
click at [1149, 56] on icon at bounding box center [1156, 58] width 16 height 16
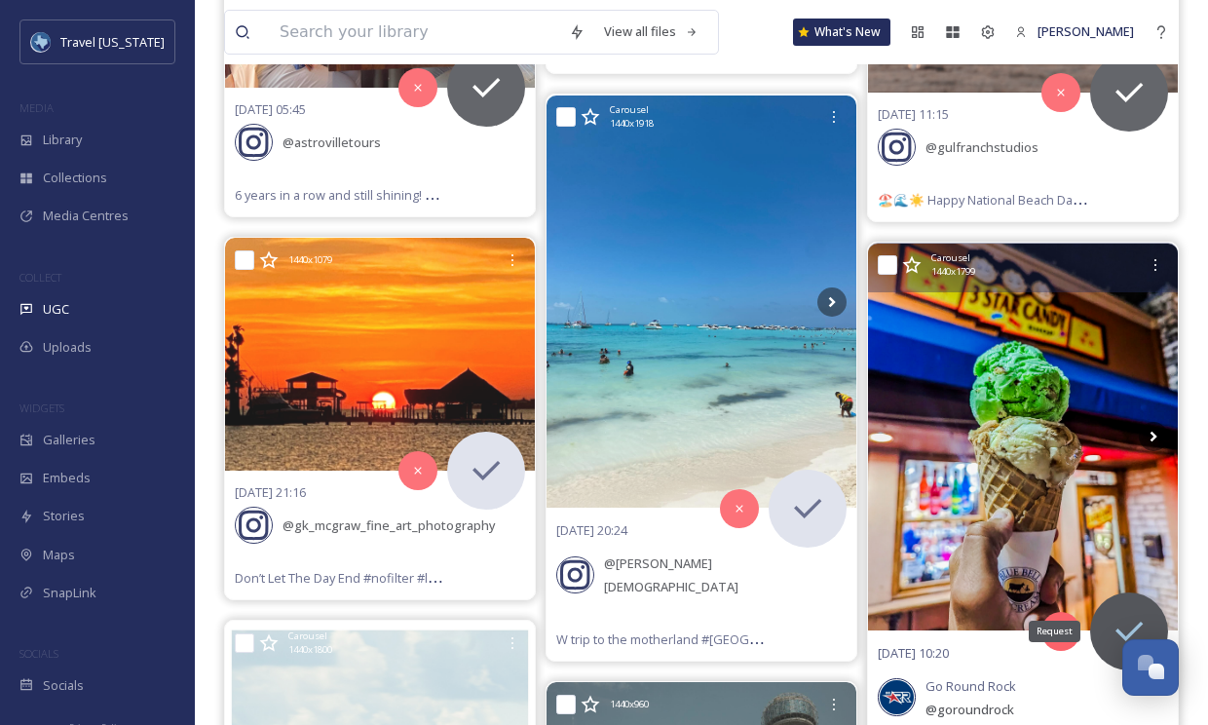
scroll to position [122632, 0]
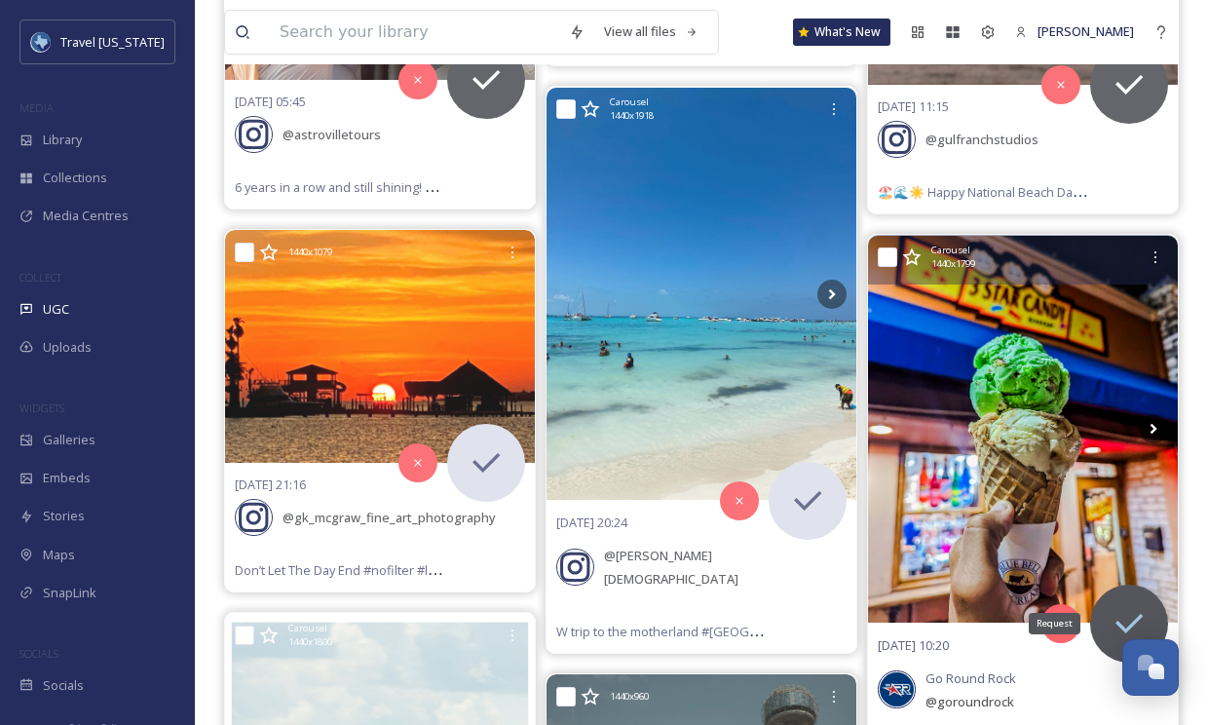
click at [1118, 604] on icon at bounding box center [1128, 623] width 39 height 39
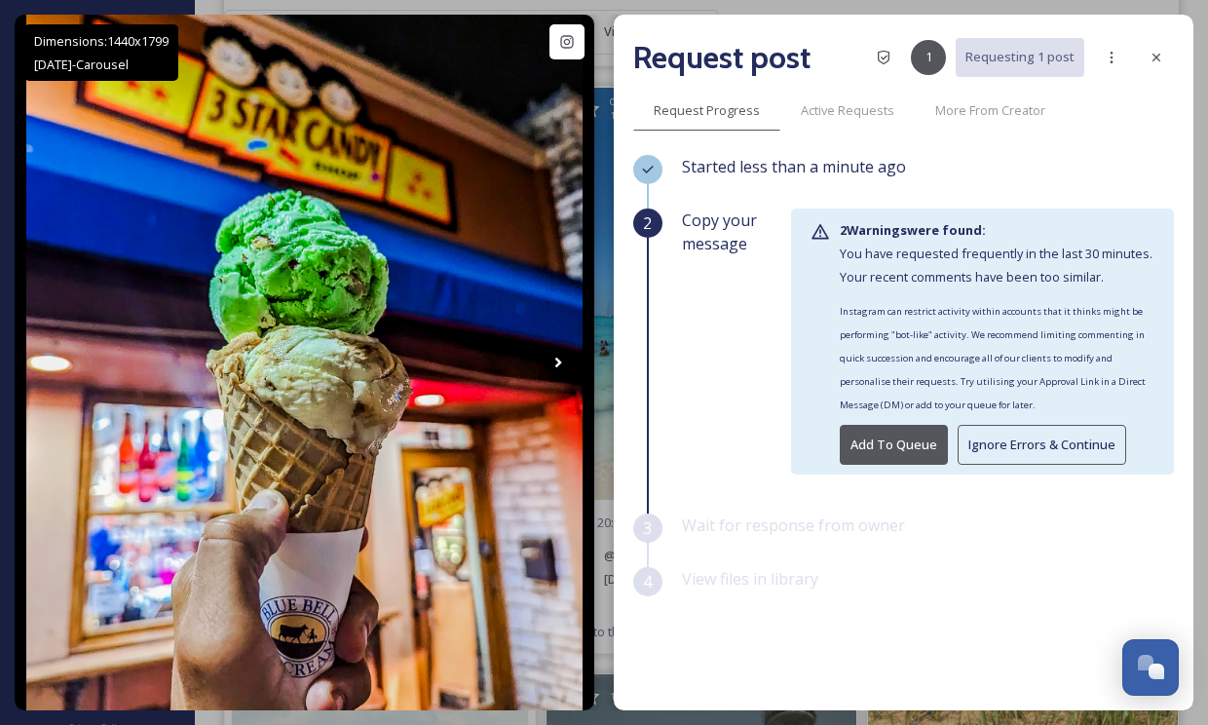
click at [1044, 451] on button "Ignore Errors & Continue" at bounding box center [1042, 445] width 169 height 40
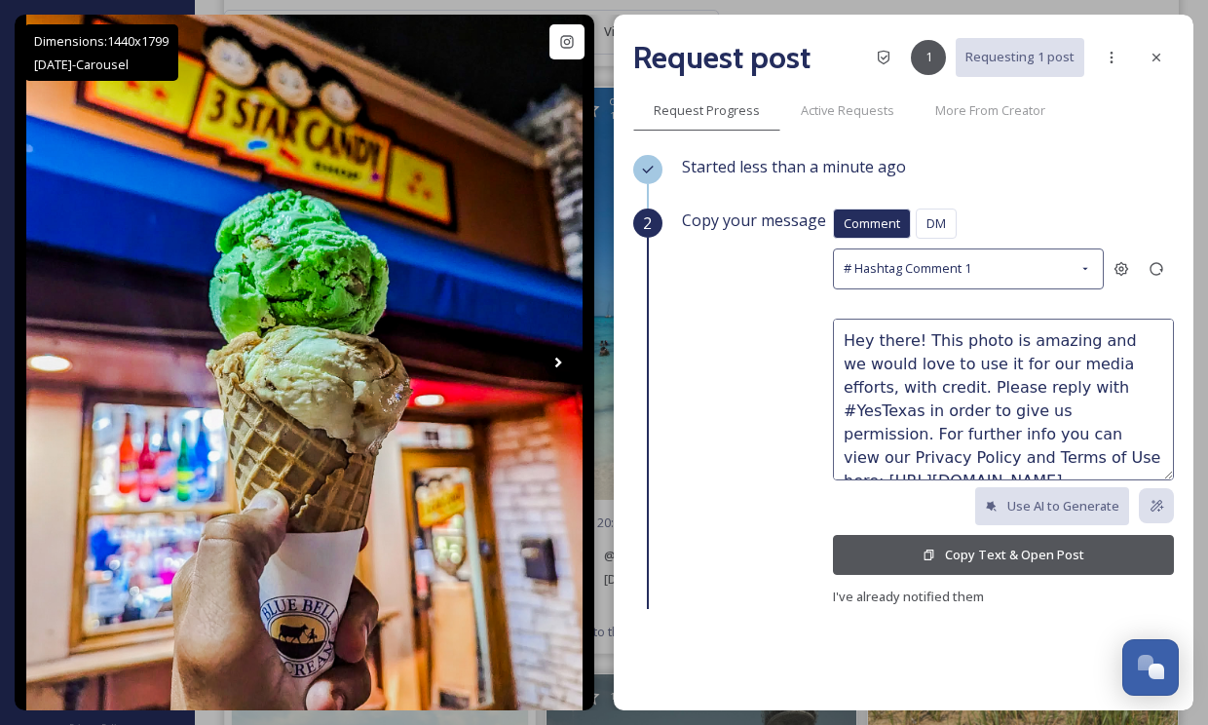
click at [931, 548] on icon at bounding box center [928, 554] width 13 height 13
